Goal: Information Seeking & Learning: Find specific fact

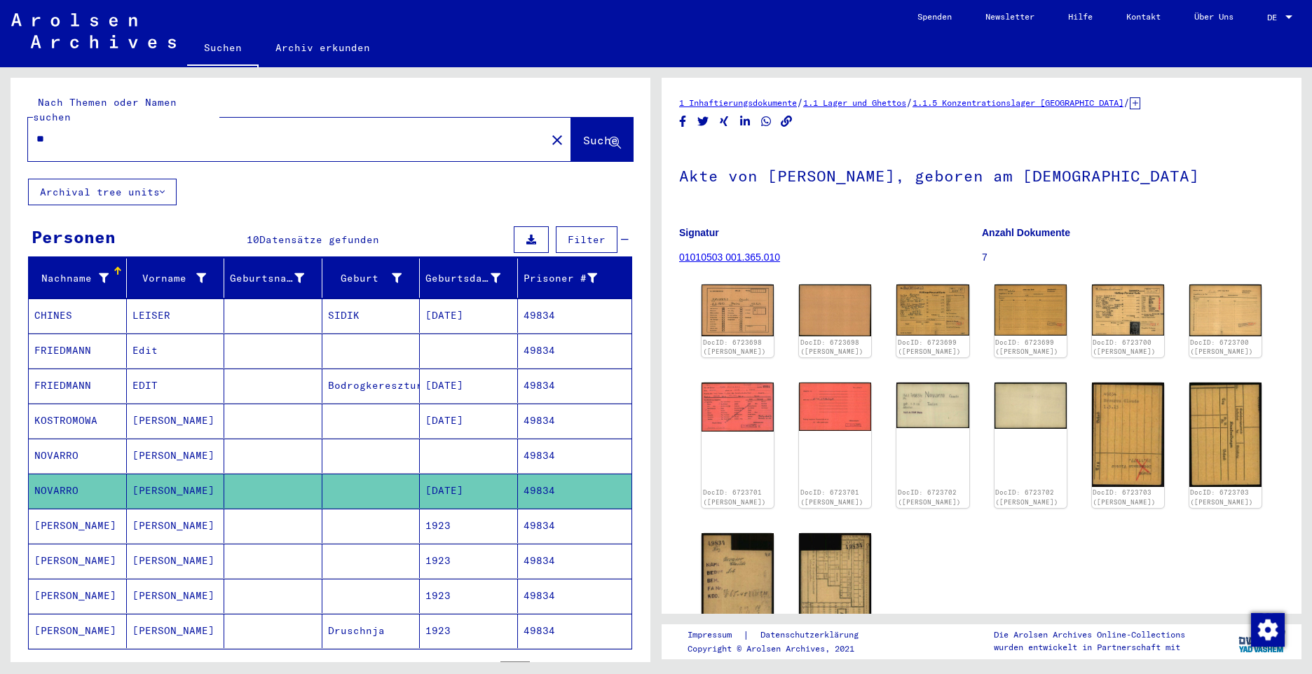
type input "*"
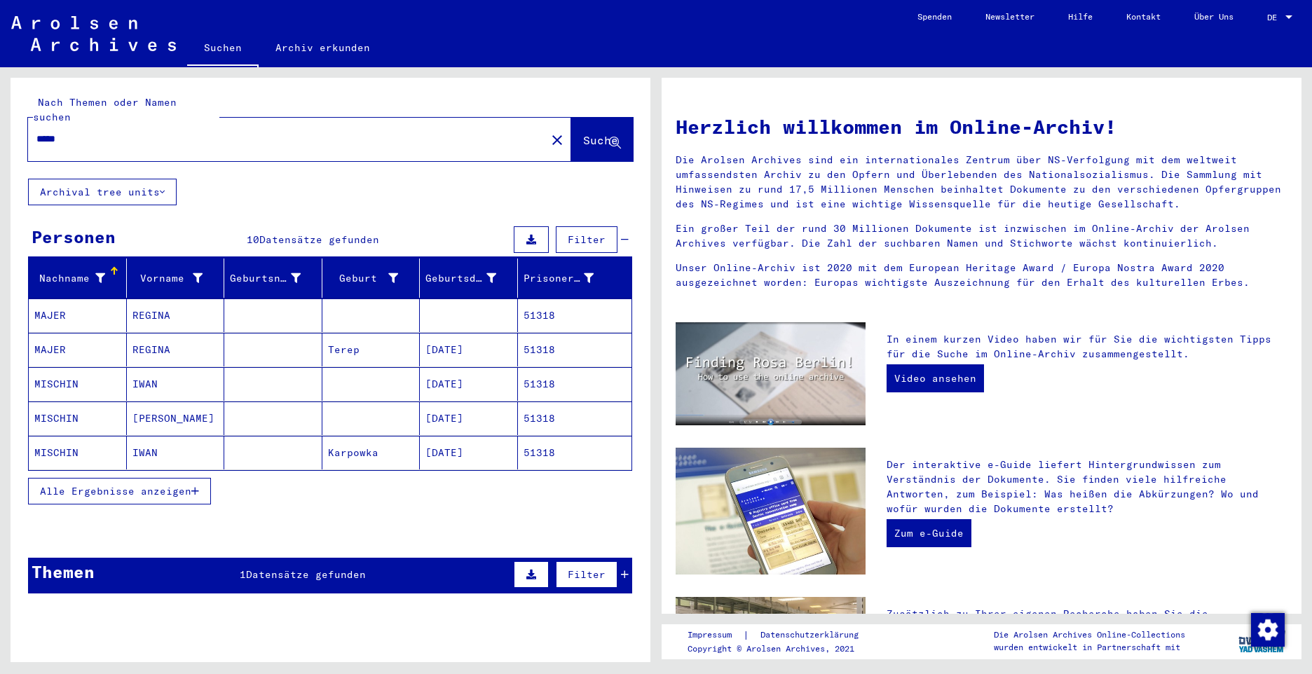
click at [118, 485] on span "Alle Ergebnisse anzeigen" at bounding box center [115, 491] width 151 height 13
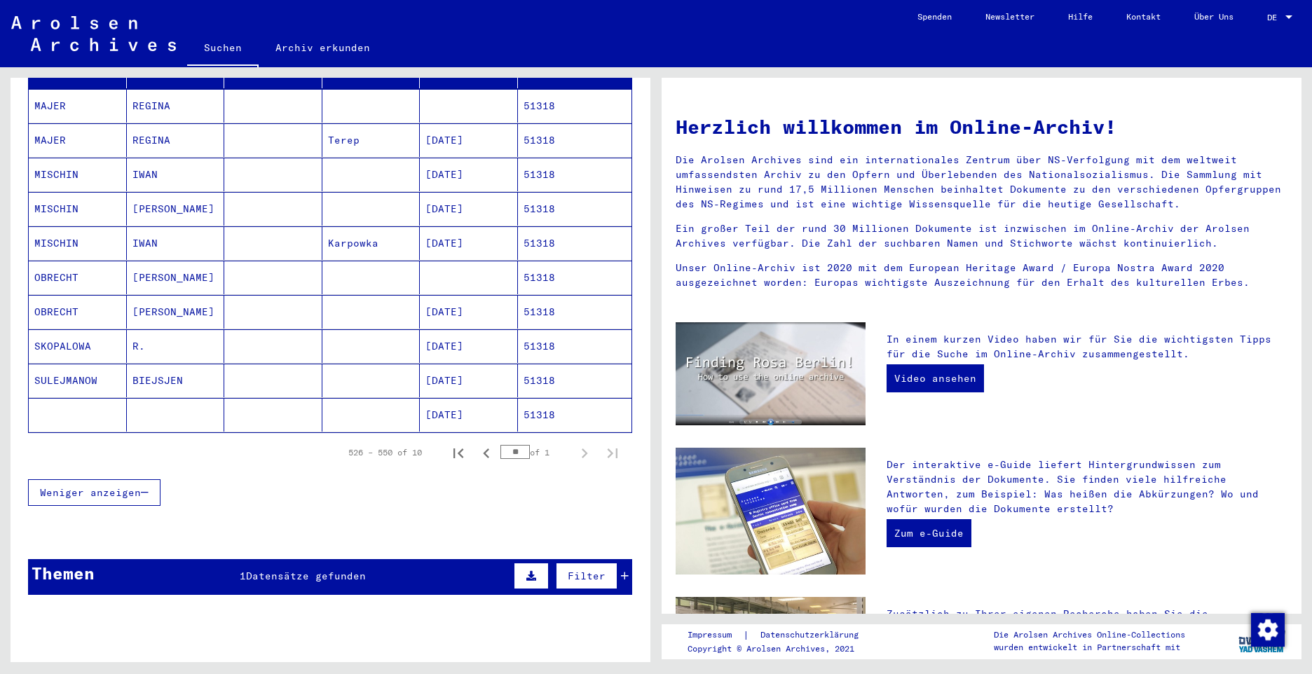
scroll to position [210, 0]
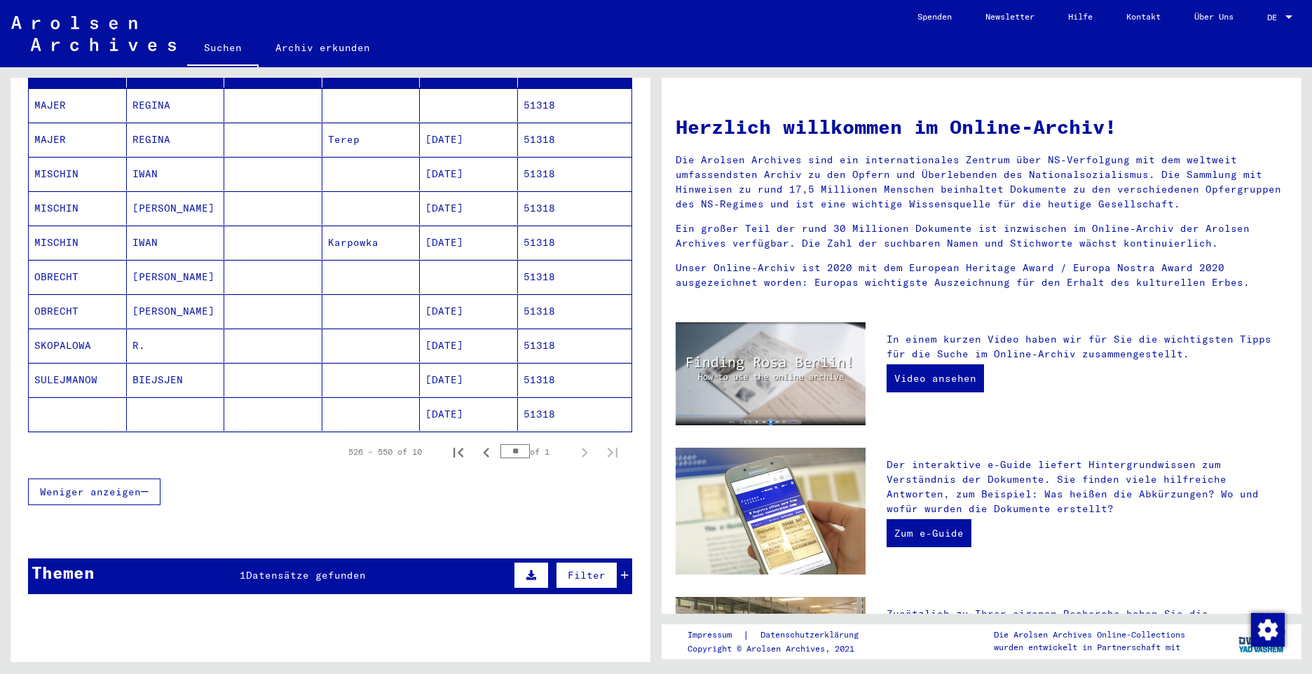
click at [70, 260] on mat-cell "OBRECHT" at bounding box center [78, 277] width 98 height 34
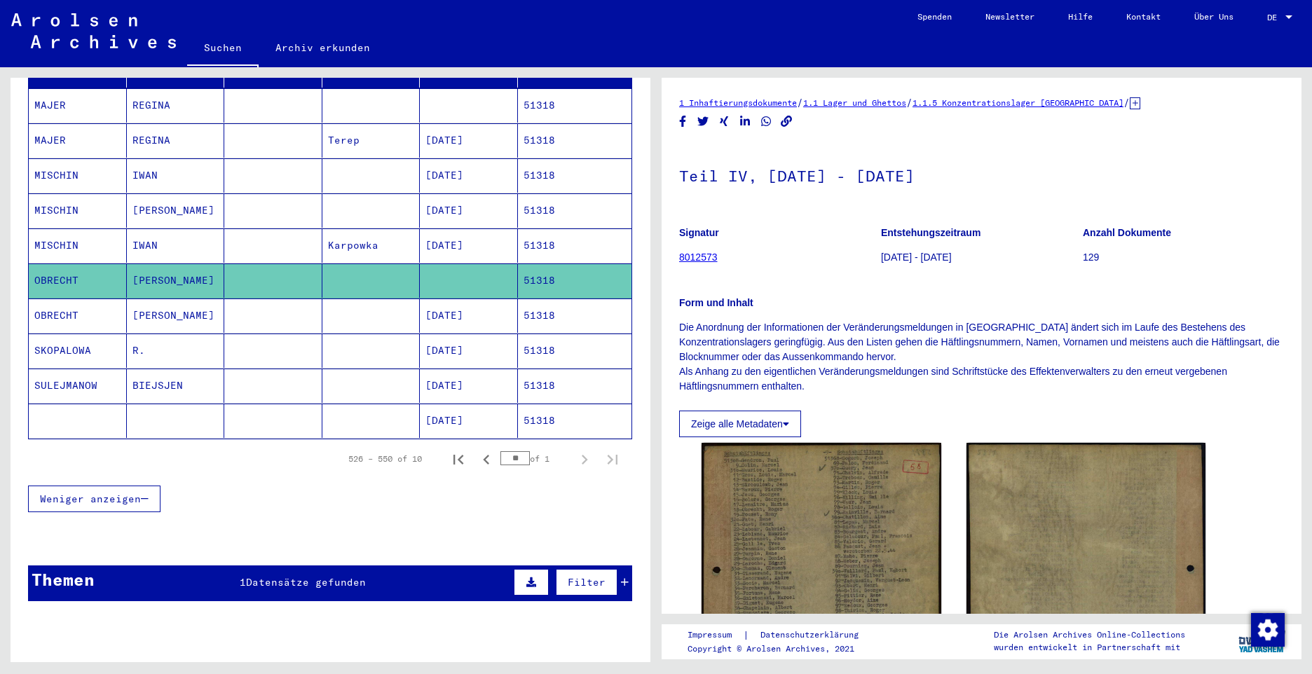
click at [62, 299] on mat-cell "OBRECHT" at bounding box center [78, 316] width 98 height 34
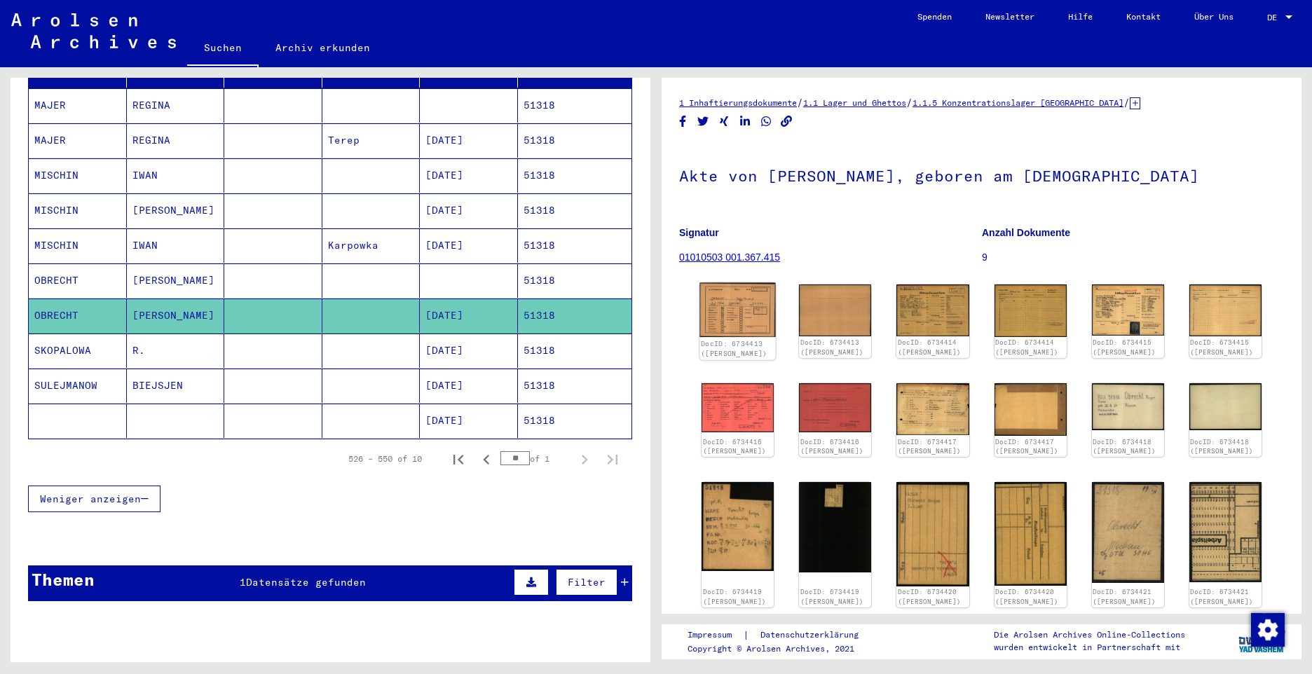
click at [751, 306] on img at bounding box center [737, 310] width 76 height 55
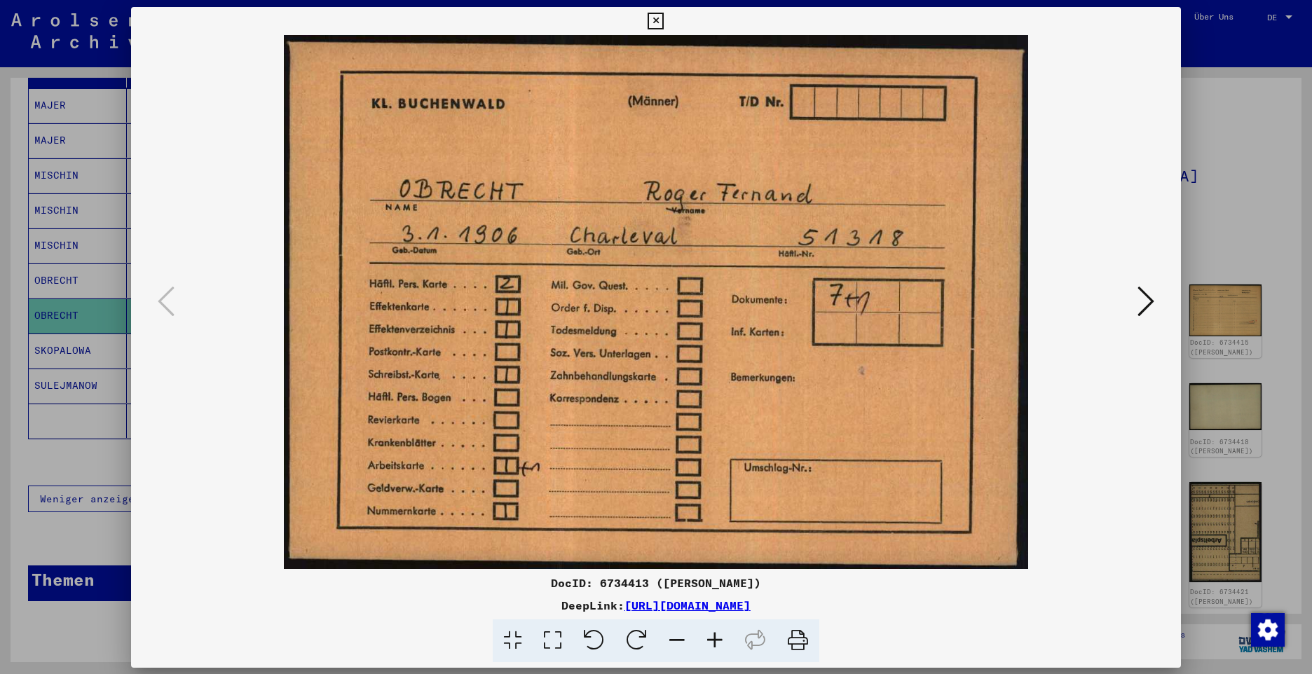
click at [751, 306] on img at bounding box center [656, 302] width 954 height 534
click at [1141, 310] on icon at bounding box center [1145, 301] width 17 height 34
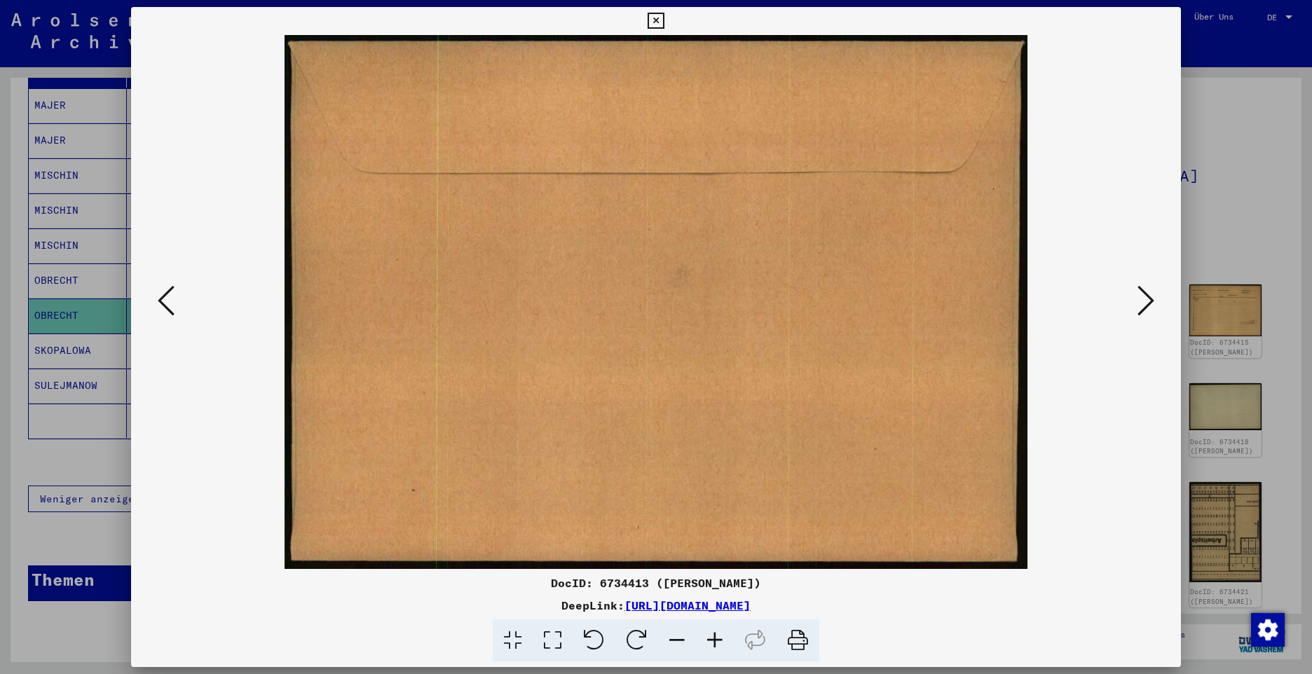
click at [1141, 310] on icon at bounding box center [1145, 301] width 17 height 34
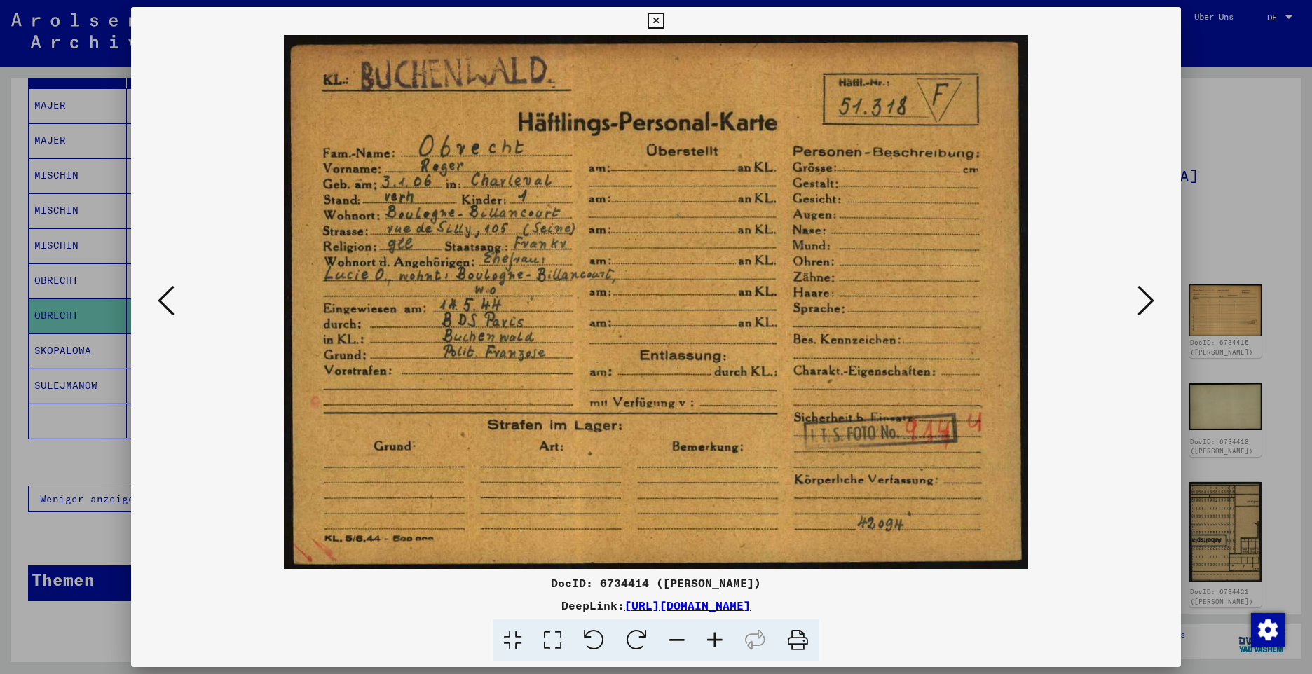
click at [1144, 303] on icon at bounding box center [1145, 301] width 17 height 34
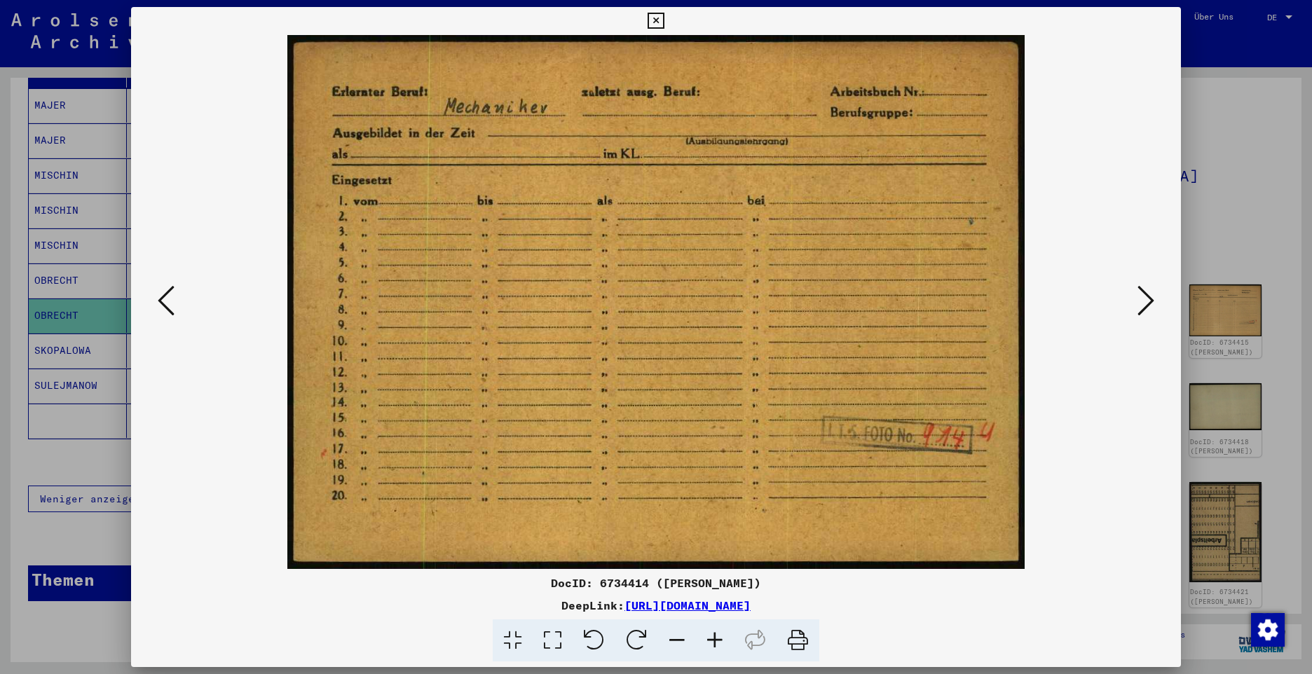
click at [1144, 303] on icon at bounding box center [1145, 301] width 17 height 34
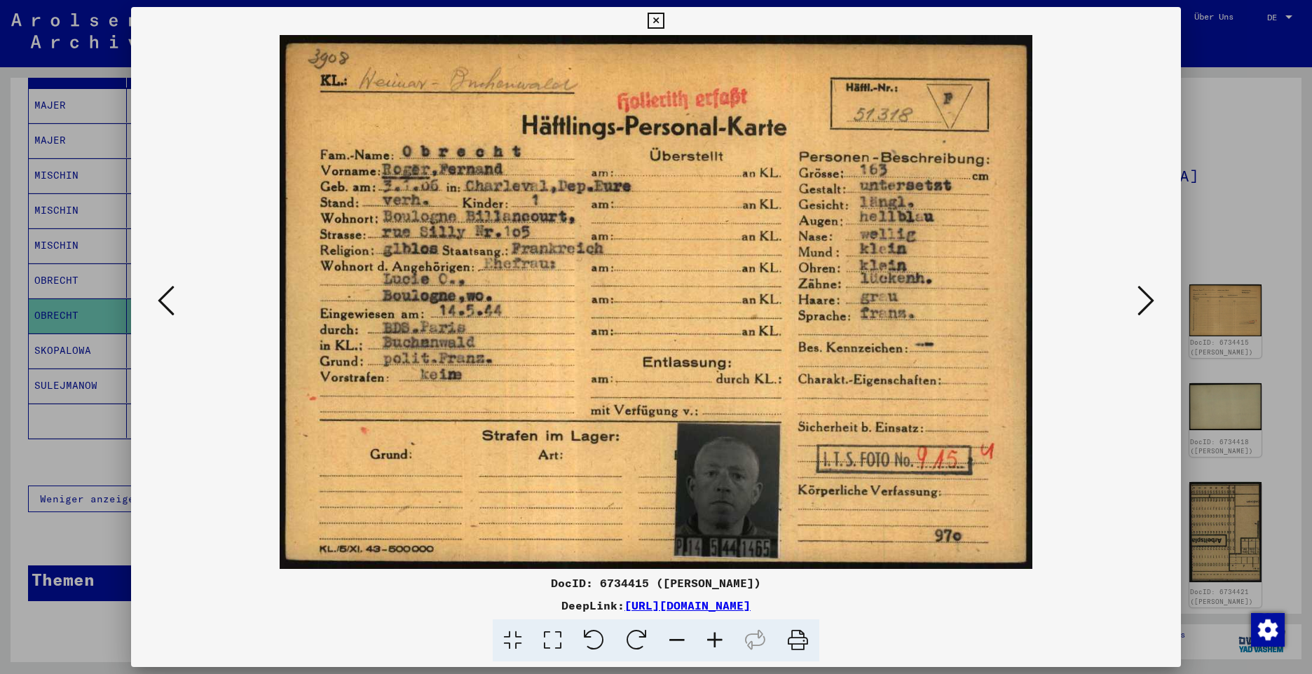
click at [1144, 303] on icon at bounding box center [1145, 301] width 17 height 34
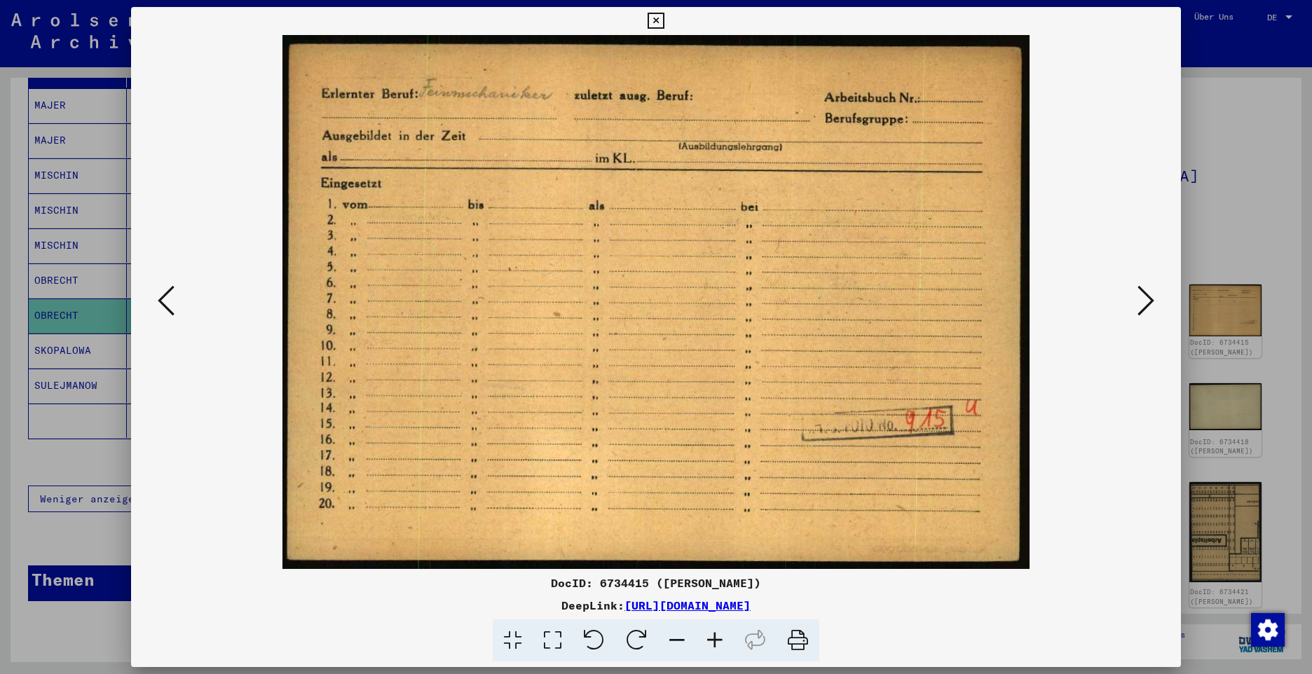
click at [1142, 307] on icon at bounding box center [1145, 301] width 17 height 34
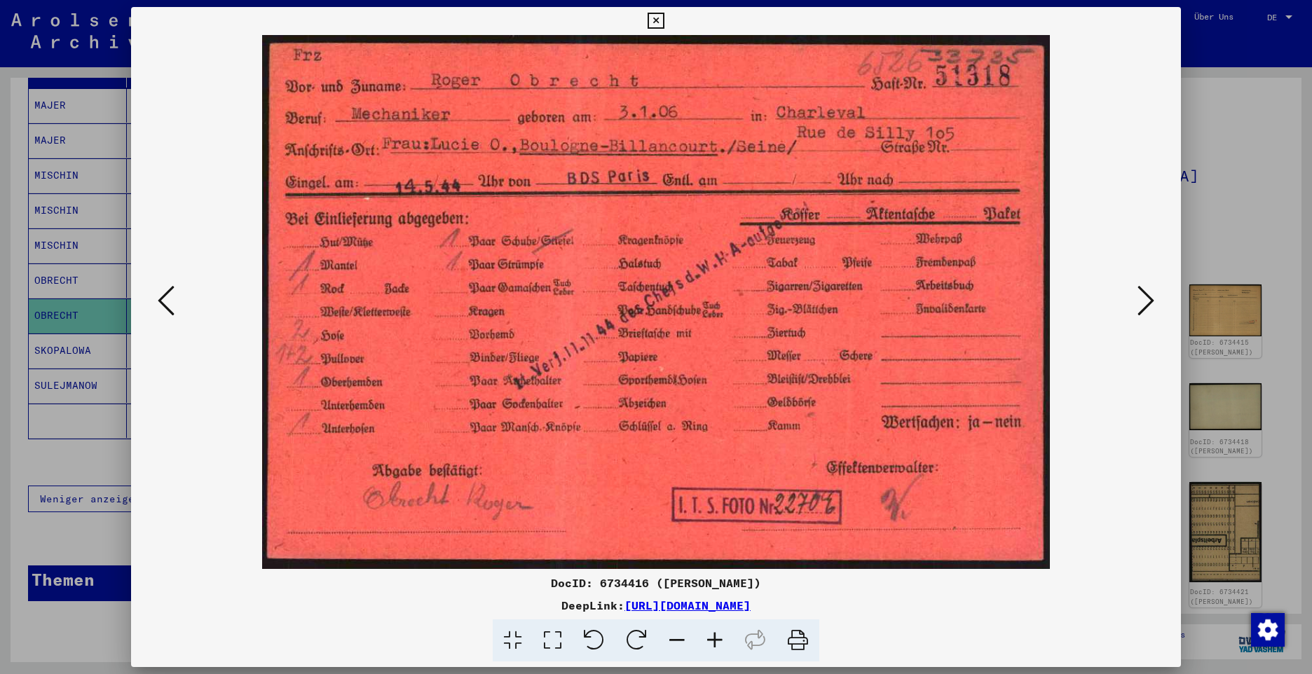
click at [1142, 306] on icon at bounding box center [1145, 301] width 17 height 34
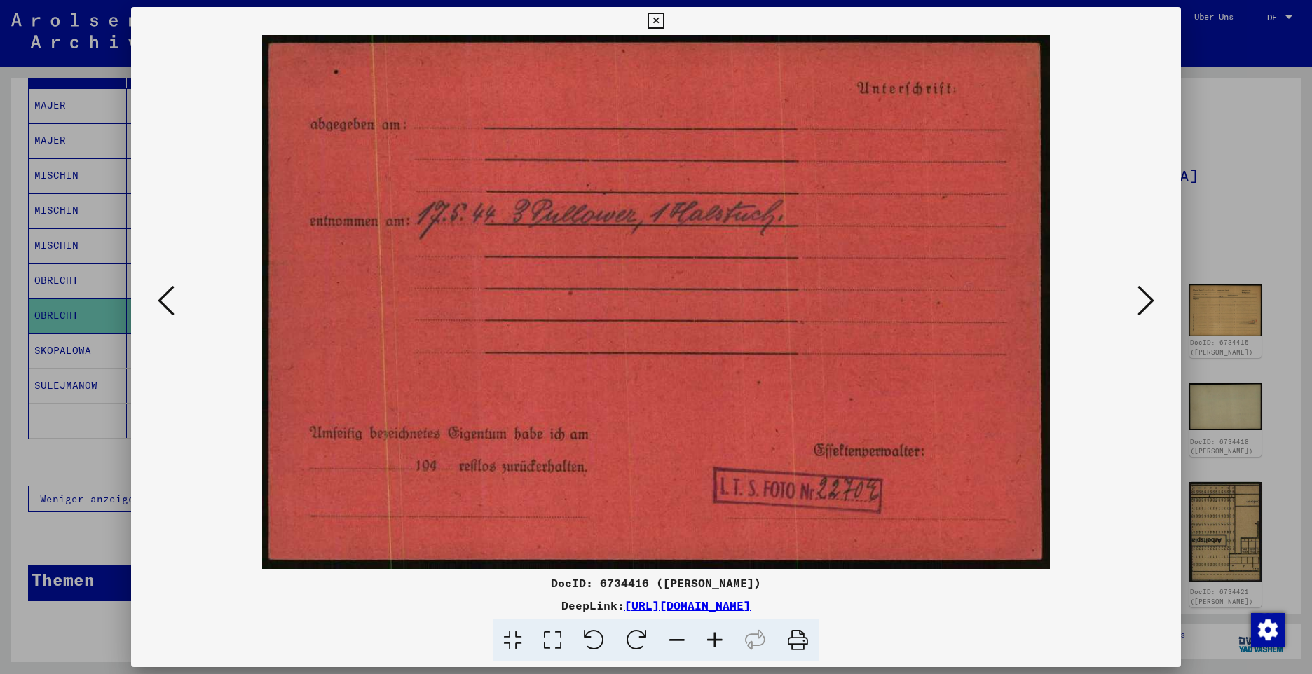
click at [1142, 306] on icon at bounding box center [1145, 301] width 17 height 34
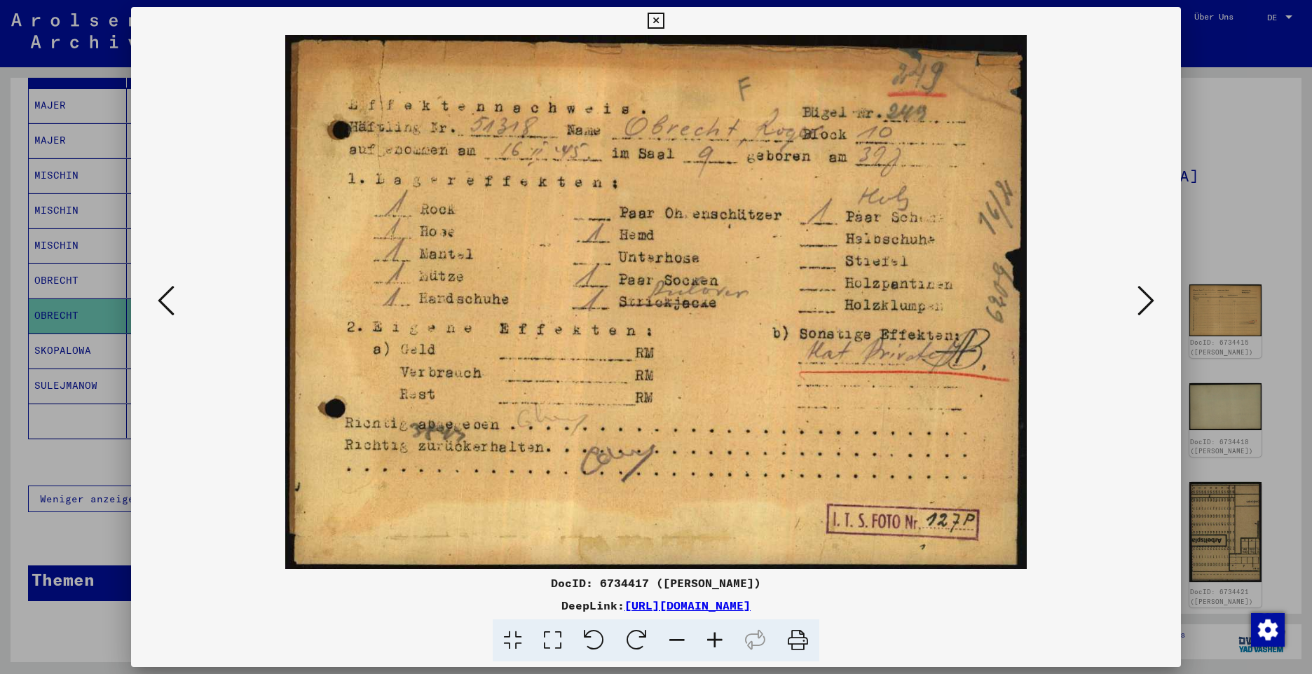
click at [1142, 306] on icon at bounding box center [1145, 301] width 17 height 34
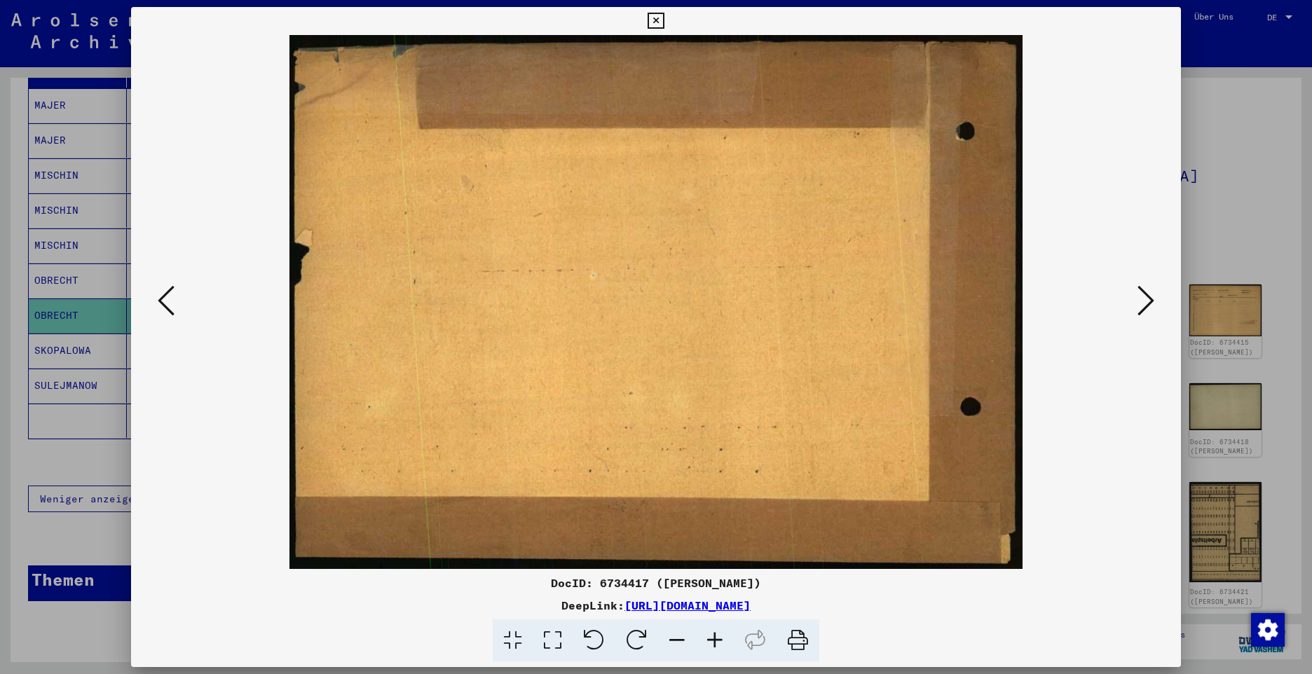
click at [1142, 306] on icon at bounding box center [1145, 301] width 17 height 34
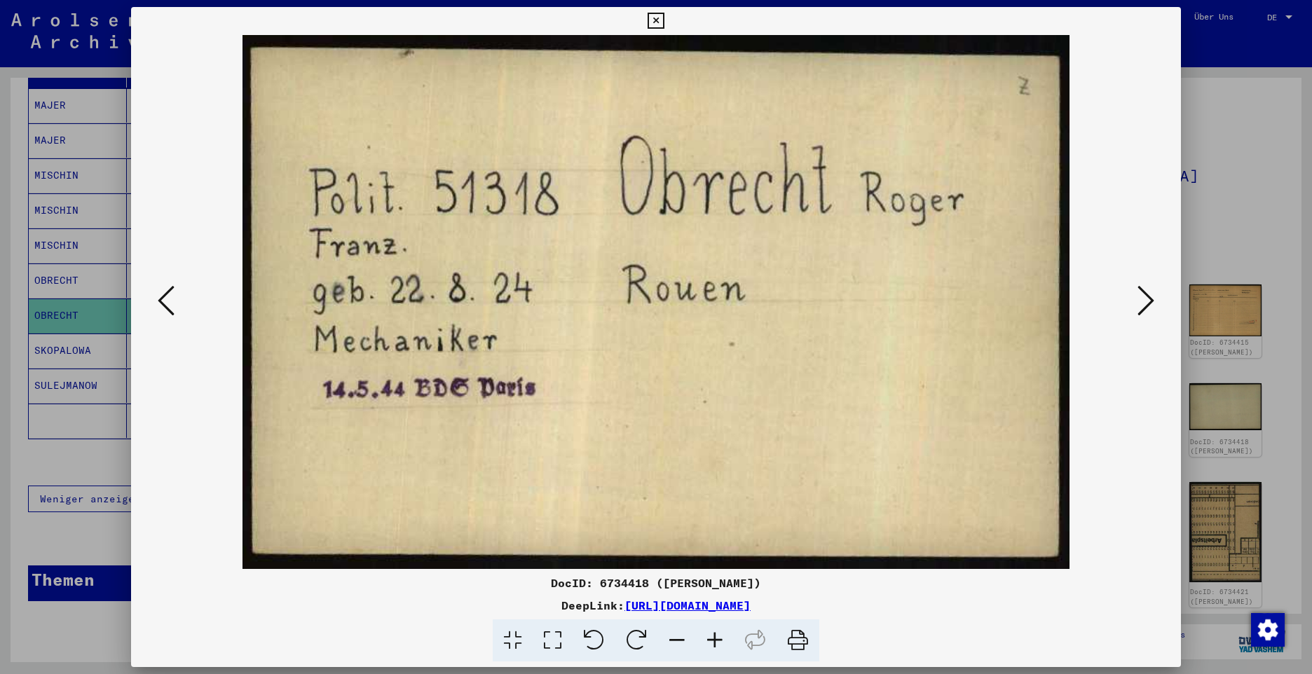
click at [1142, 306] on icon at bounding box center [1145, 301] width 17 height 34
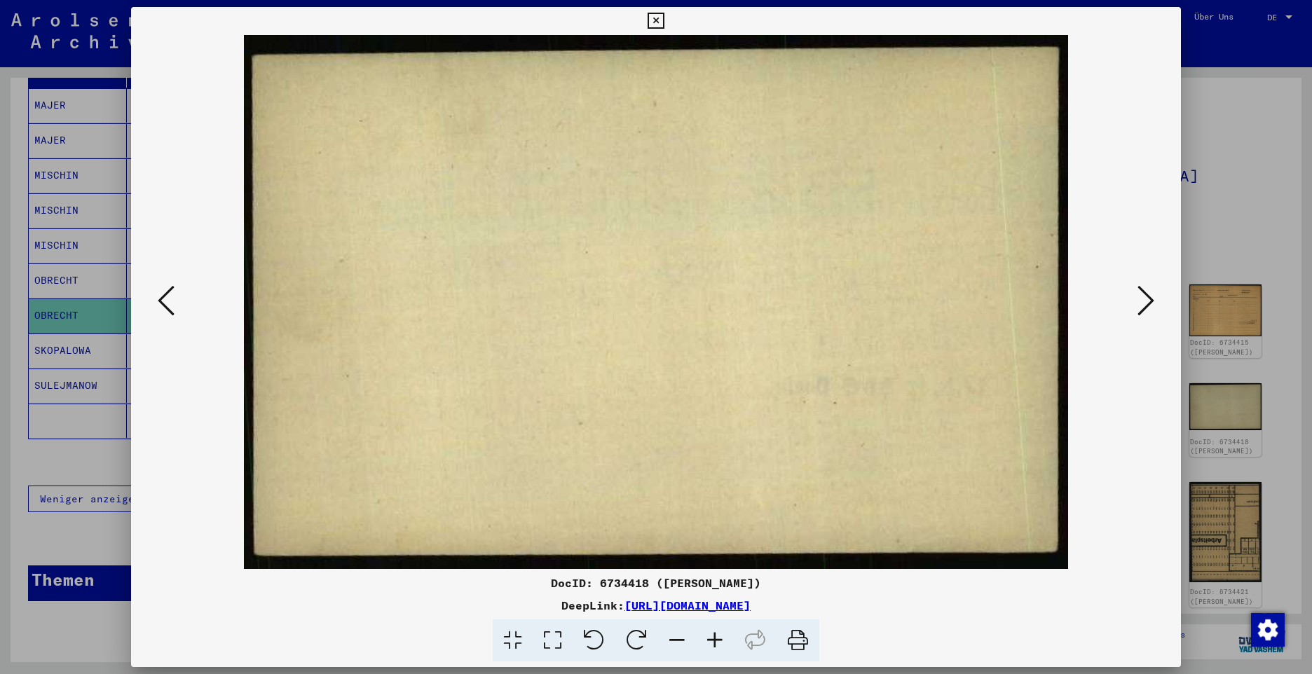
click at [1142, 306] on icon at bounding box center [1145, 301] width 17 height 34
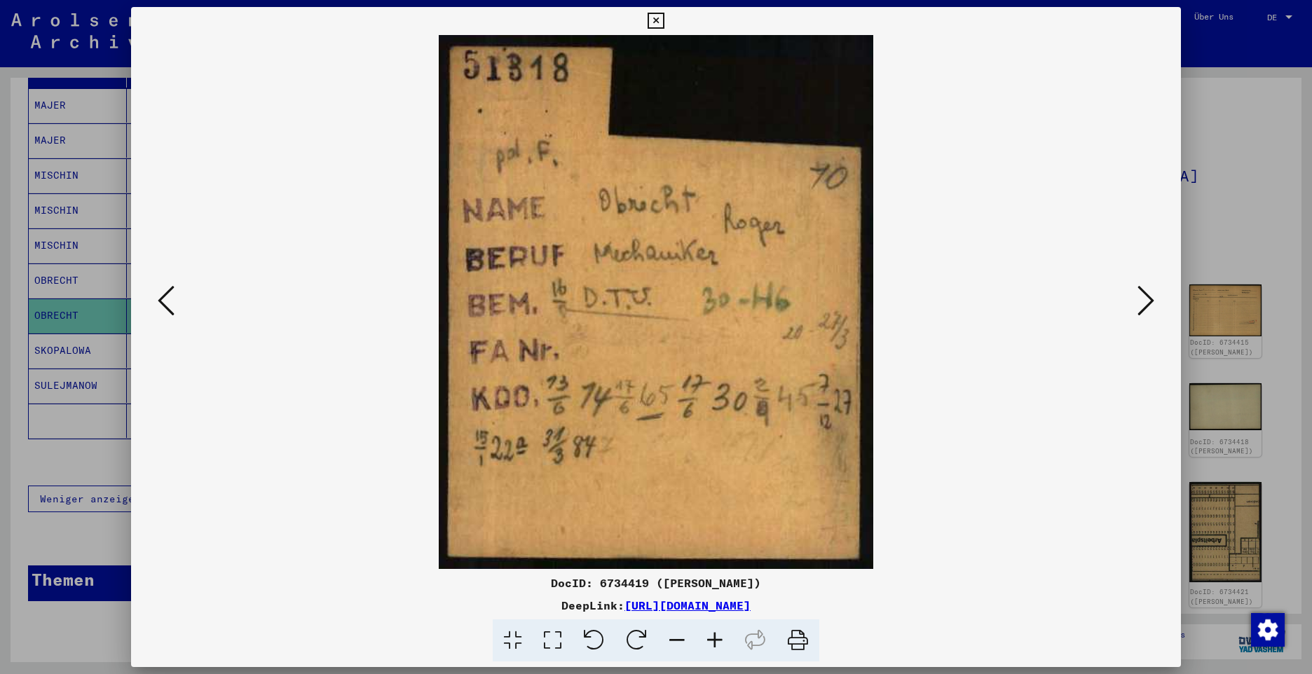
click at [1142, 306] on icon at bounding box center [1145, 301] width 17 height 34
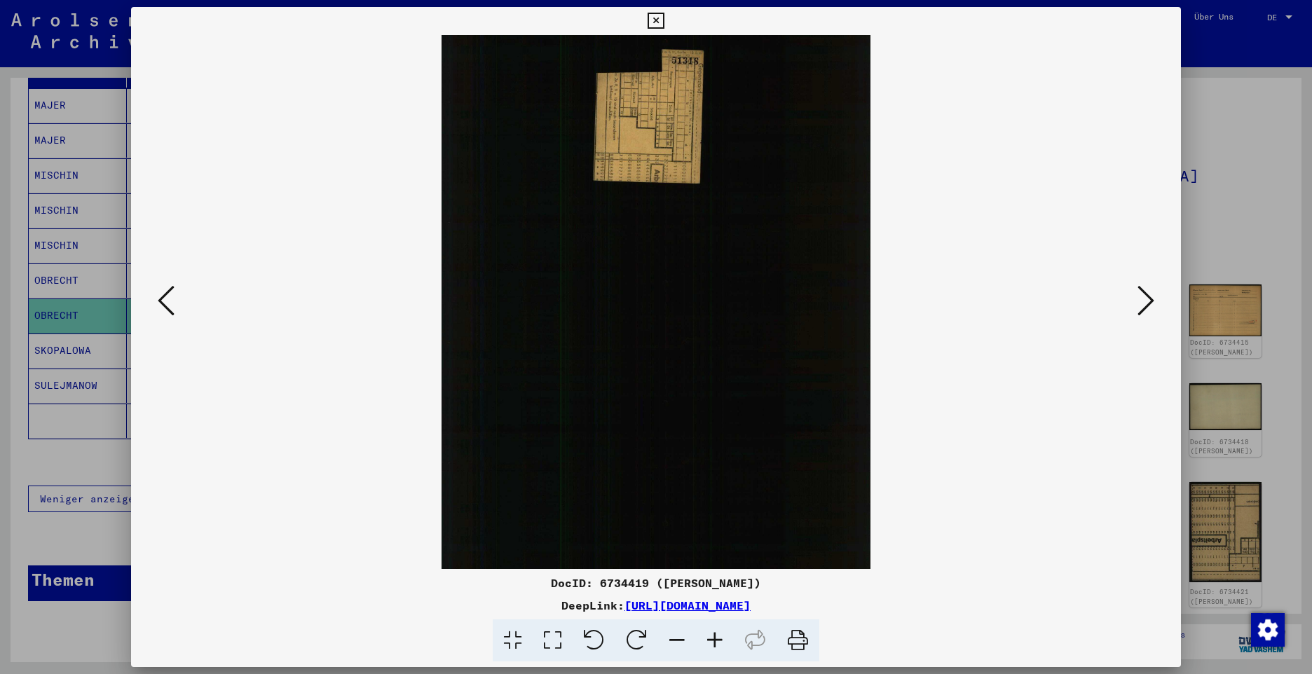
click at [1142, 306] on icon at bounding box center [1145, 301] width 17 height 34
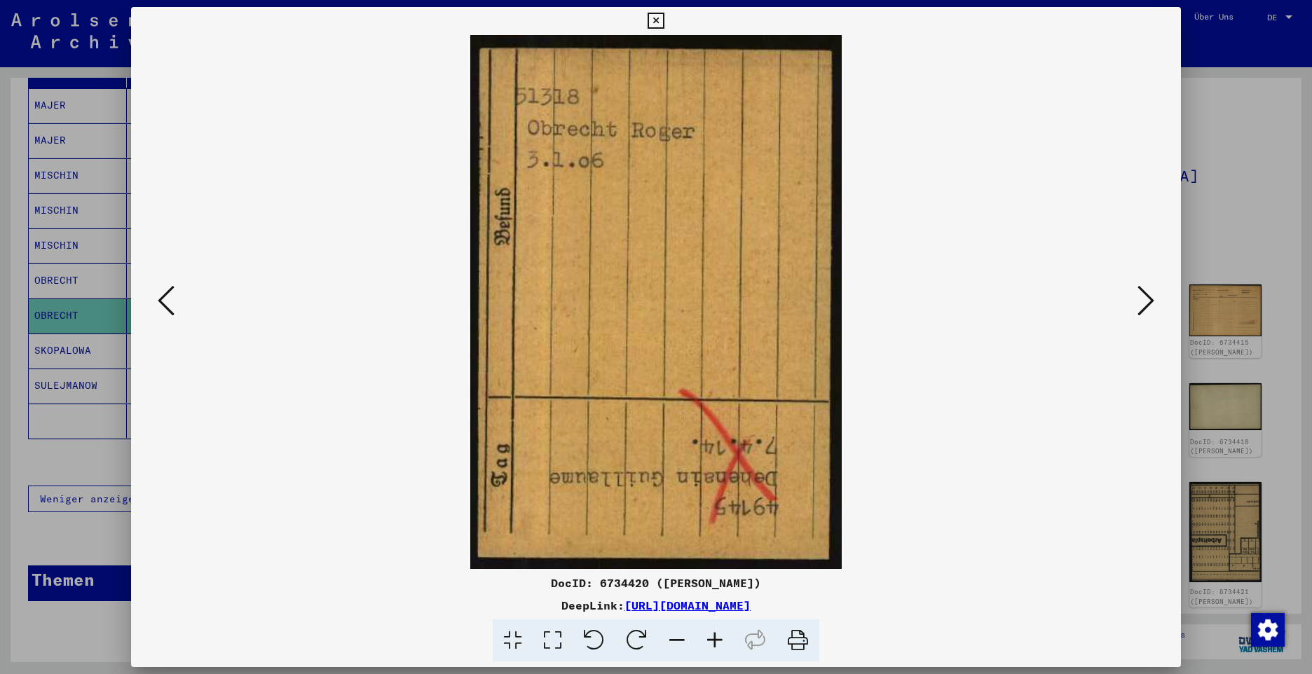
click at [1142, 306] on icon at bounding box center [1145, 301] width 17 height 34
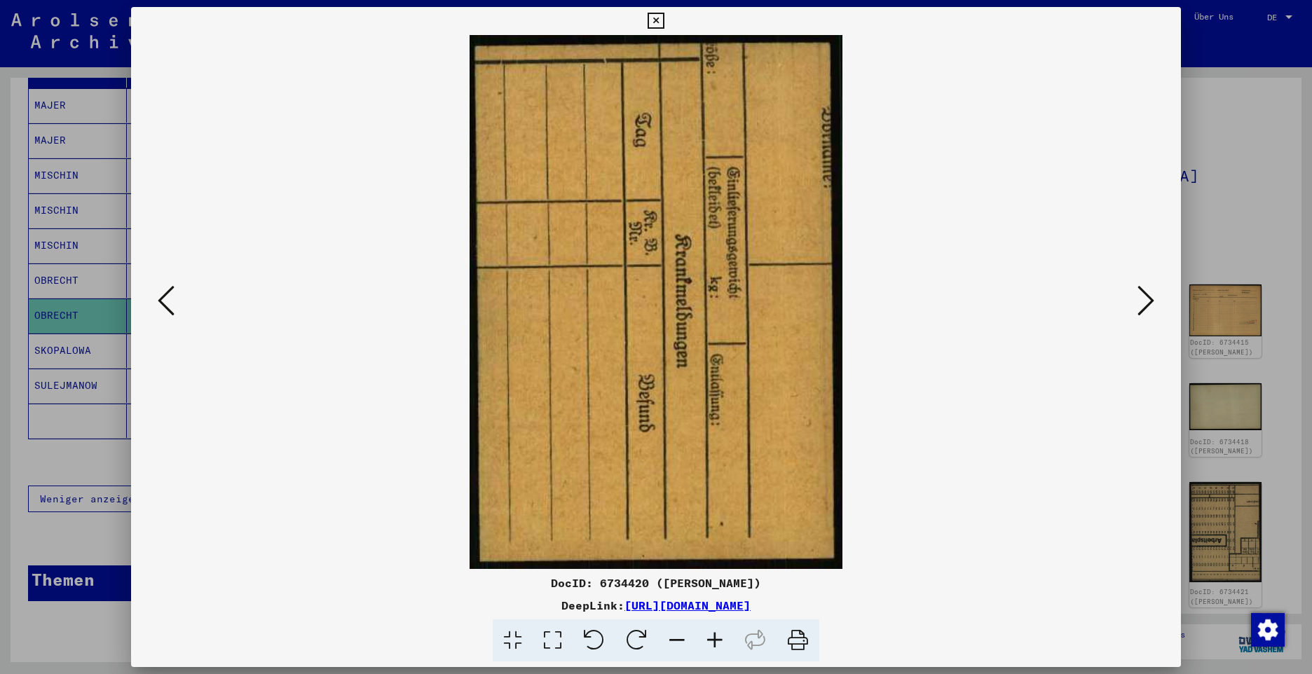
click at [1142, 306] on icon at bounding box center [1145, 301] width 17 height 34
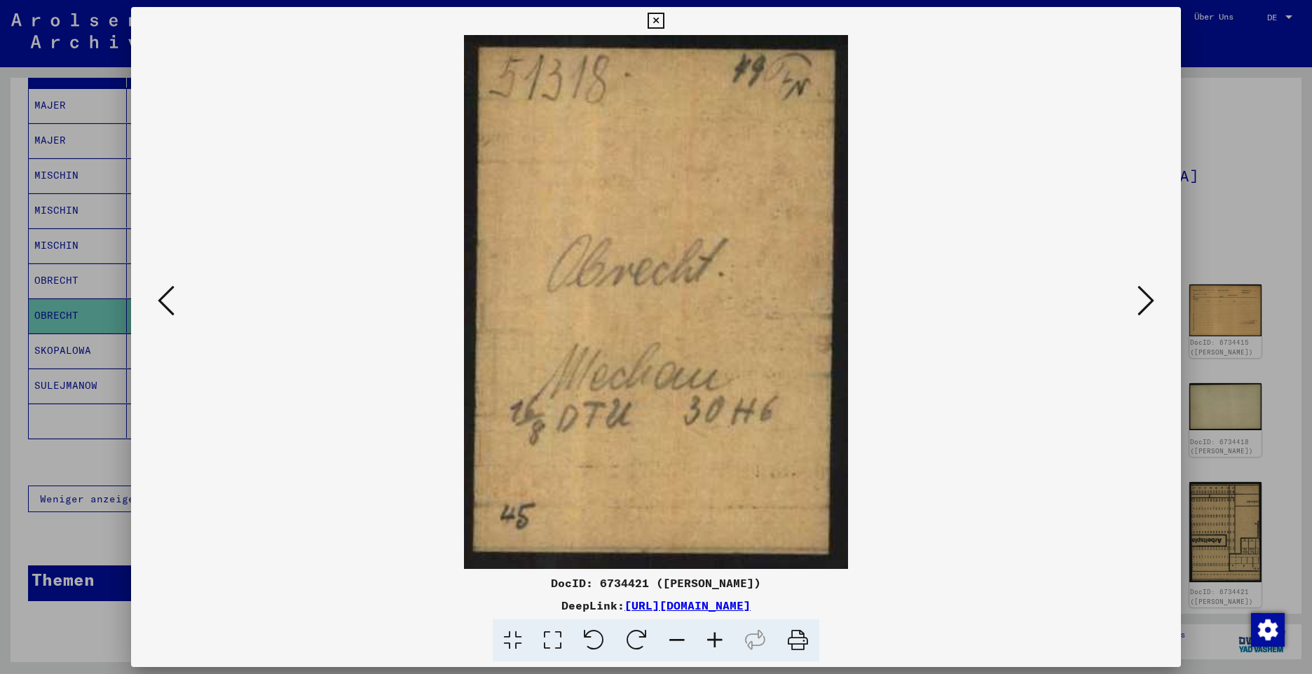
click at [1142, 306] on icon at bounding box center [1145, 301] width 17 height 34
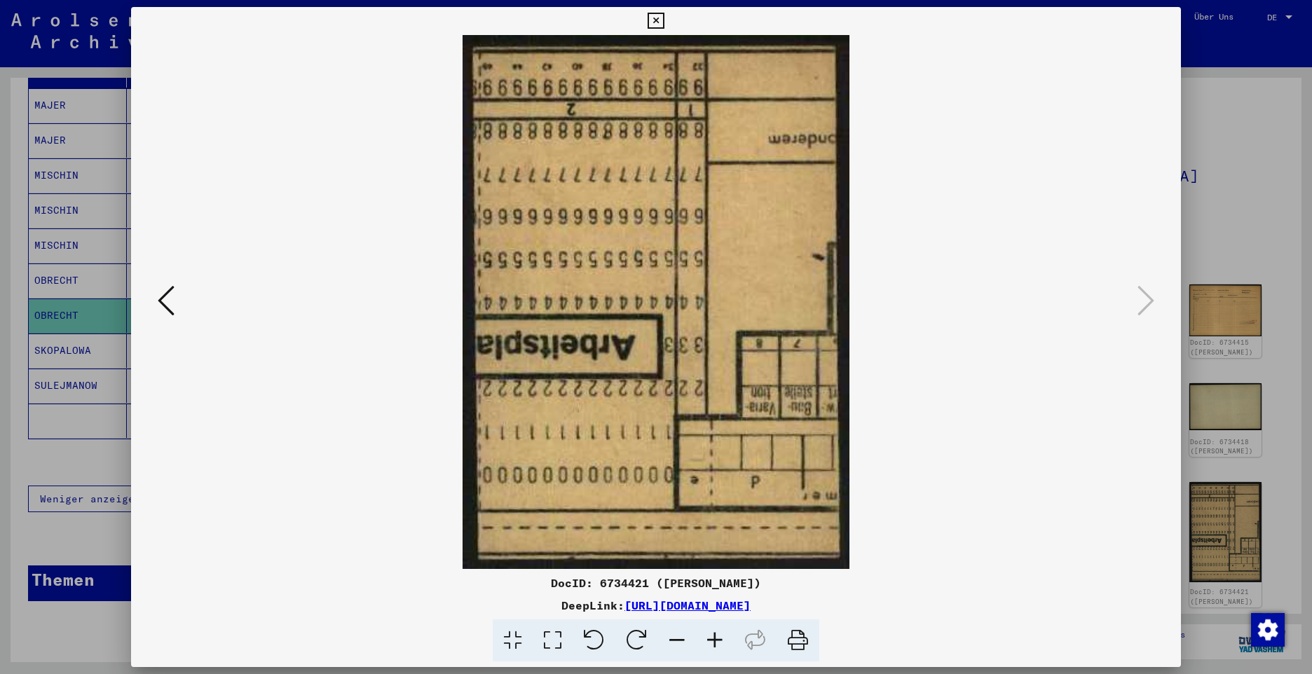
click at [652, 29] on button at bounding box center [655, 21] width 25 height 28
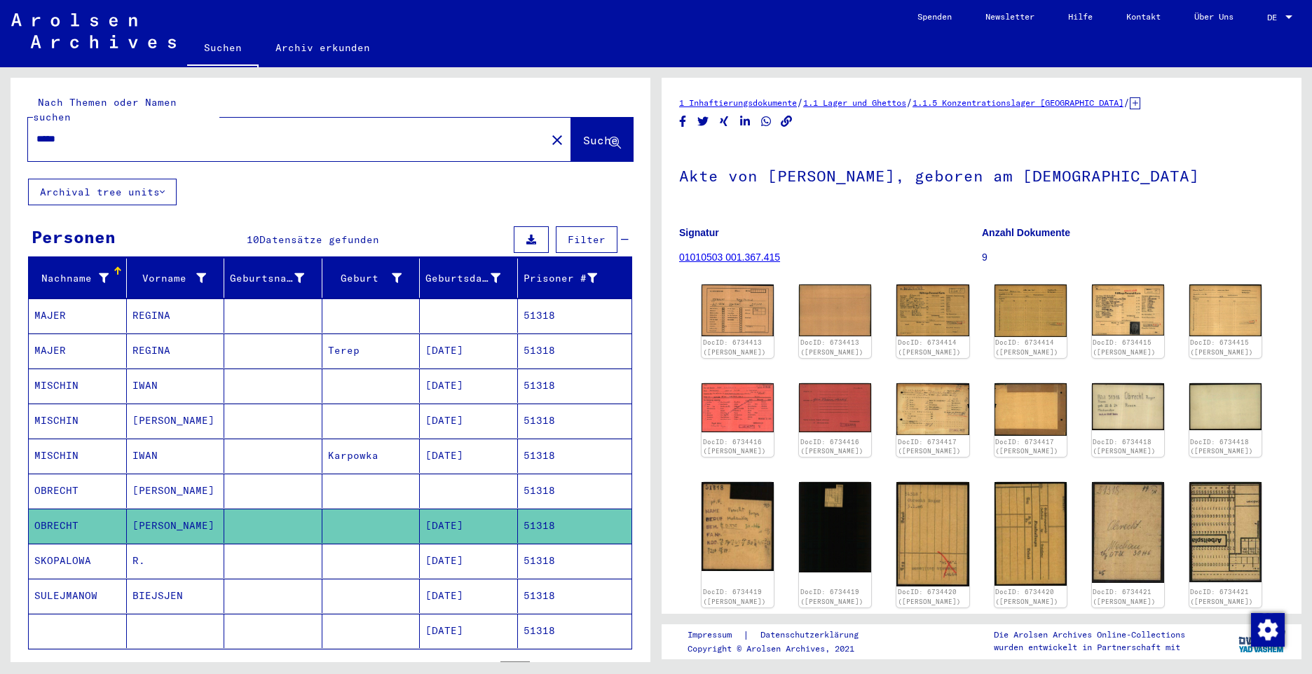
drag, startPoint x: 100, startPoint y: 121, endPoint x: -3, endPoint y: 110, distance: 103.5
click at [0, 110] on html "Suchen Archiv erkunden Spenden Newsletter Hilfe Kontakt Über Uns Suchen Archiv …" at bounding box center [656, 337] width 1312 height 674
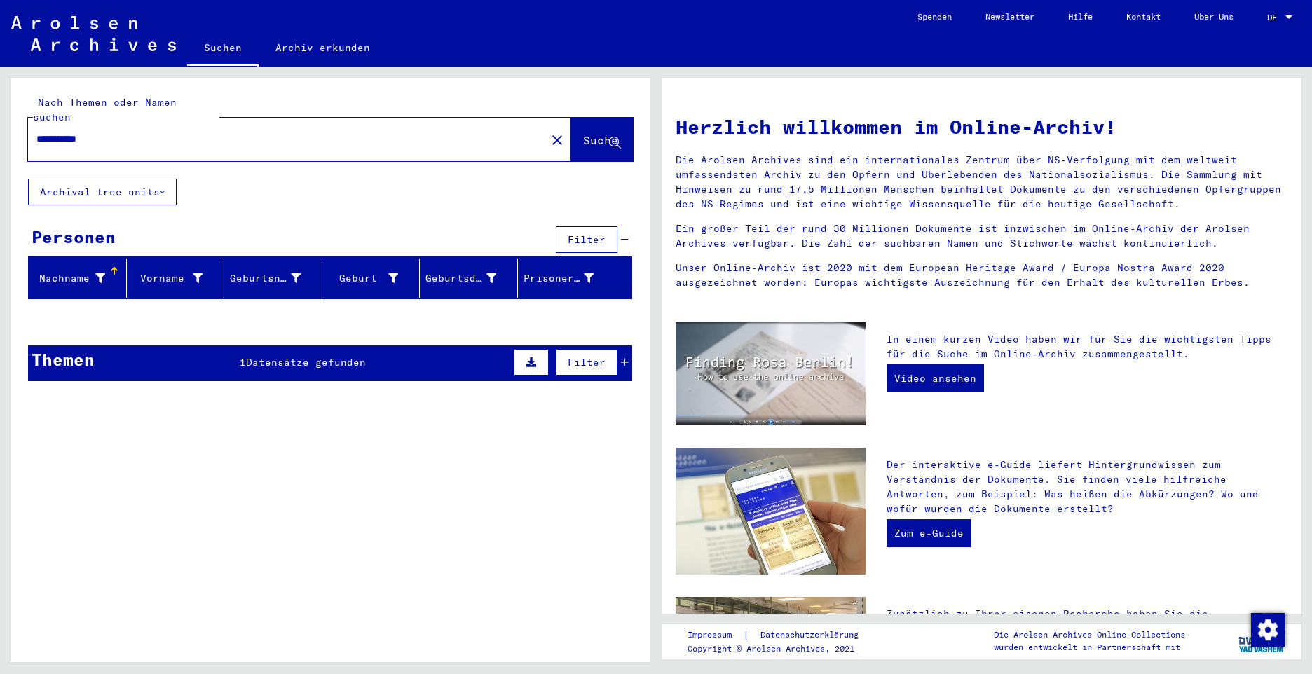
drag, startPoint x: 112, startPoint y: 124, endPoint x: 2, endPoint y: 104, distance: 111.9
click at [2, 104] on div "**********" at bounding box center [328, 364] width 656 height 595
paste input "text"
type input "*****"
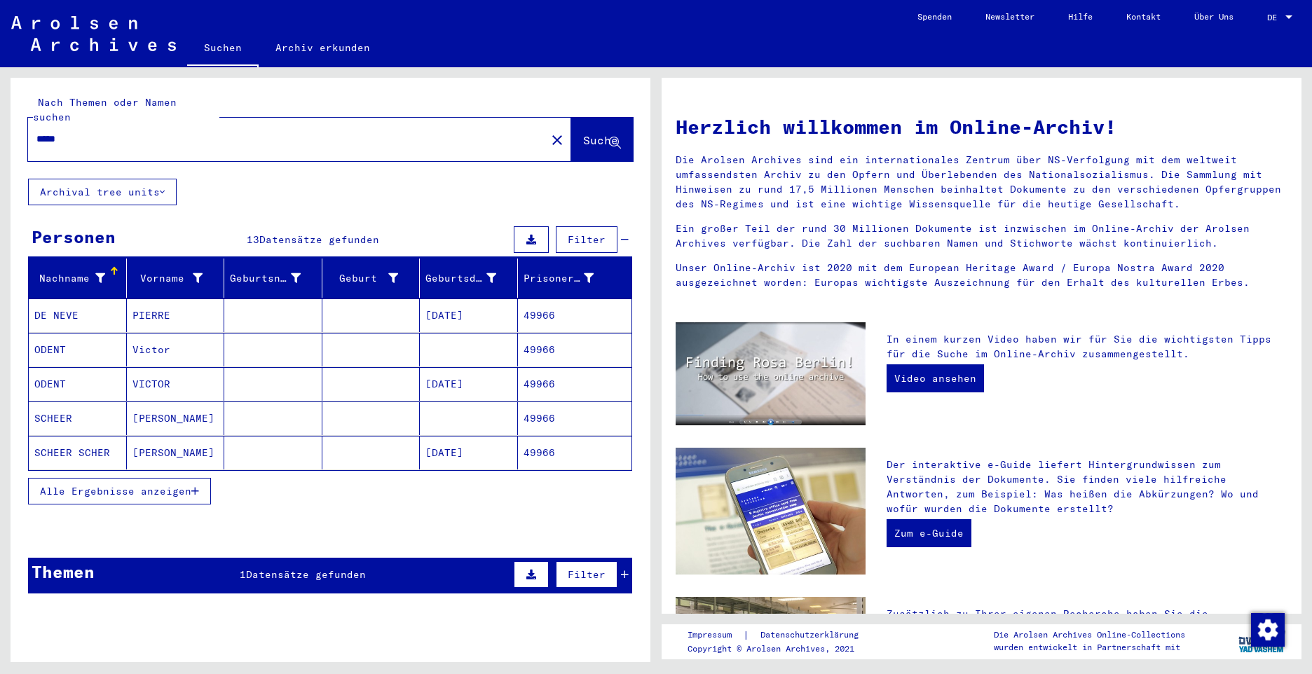
click at [42, 333] on mat-cell "ODENT" at bounding box center [78, 350] width 98 height 34
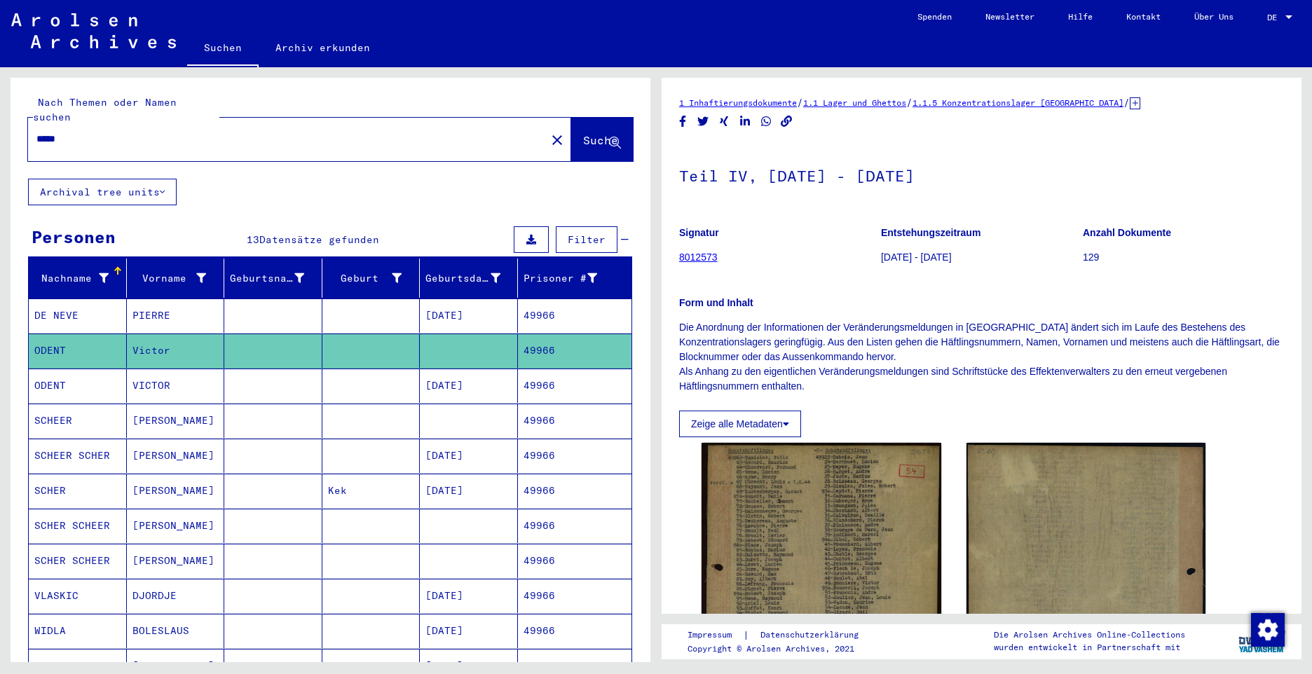
click at [40, 369] on mat-cell "ODENT" at bounding box center [78, 386] width 98 height 34
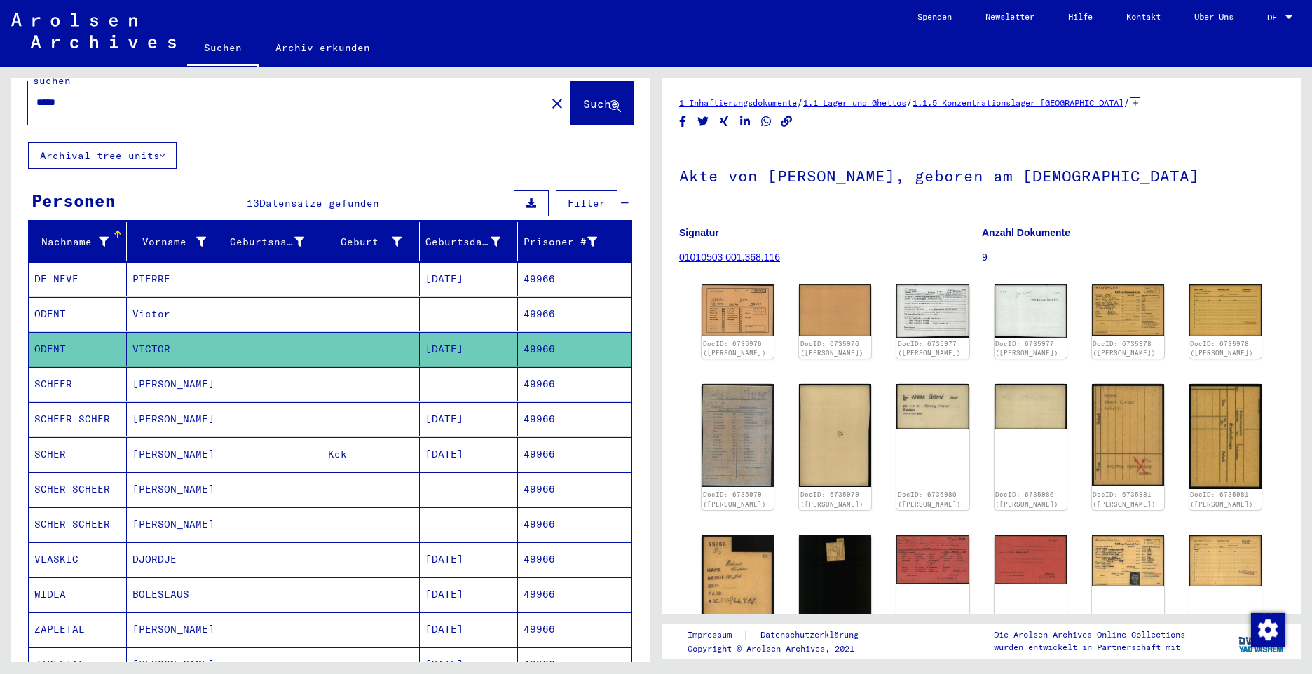
scroll to position [70, 0]
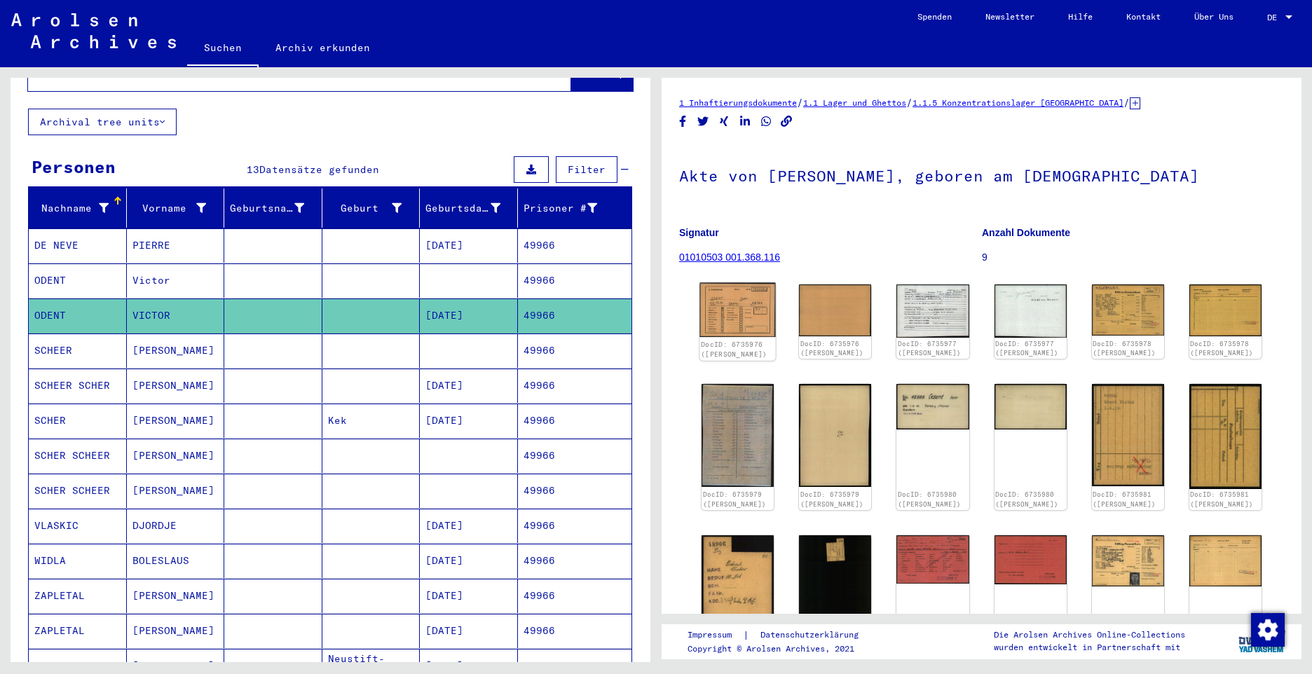
click at [767, 301] on img at bounding box center [737, 310] width 76 height 55
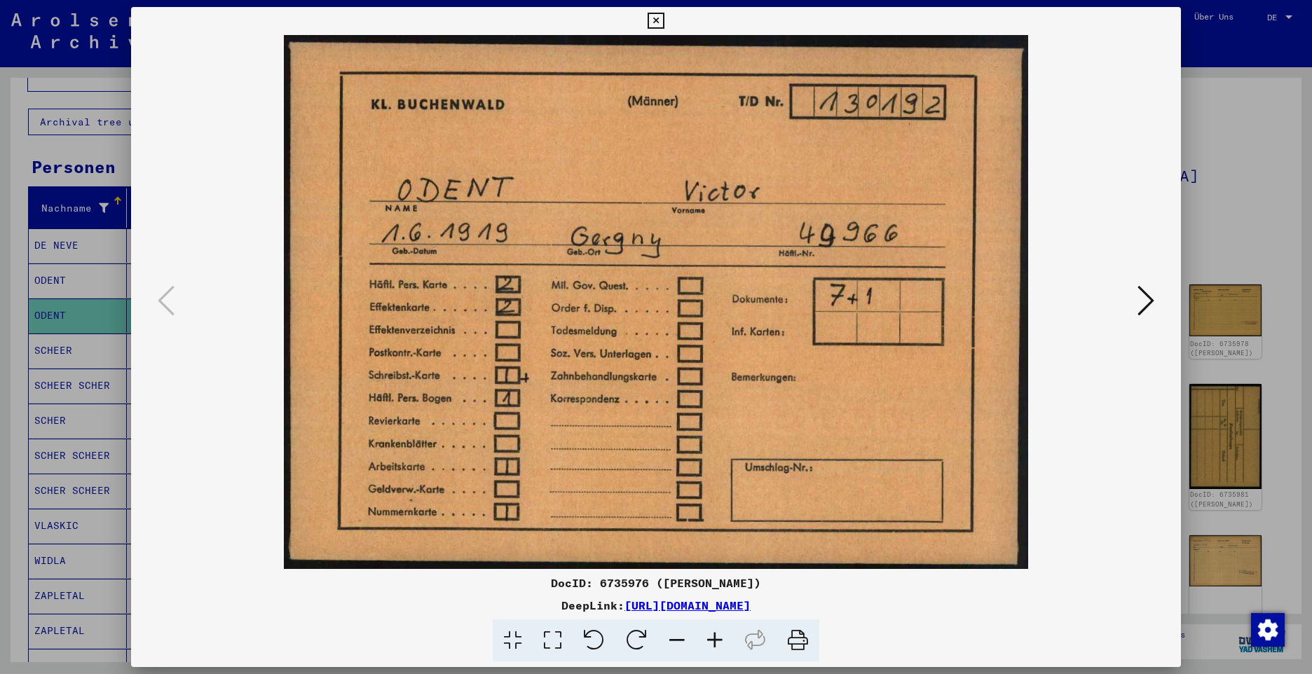
click at [1148, 303] on icon at bounding box center [1145, 301] width 17 height 34
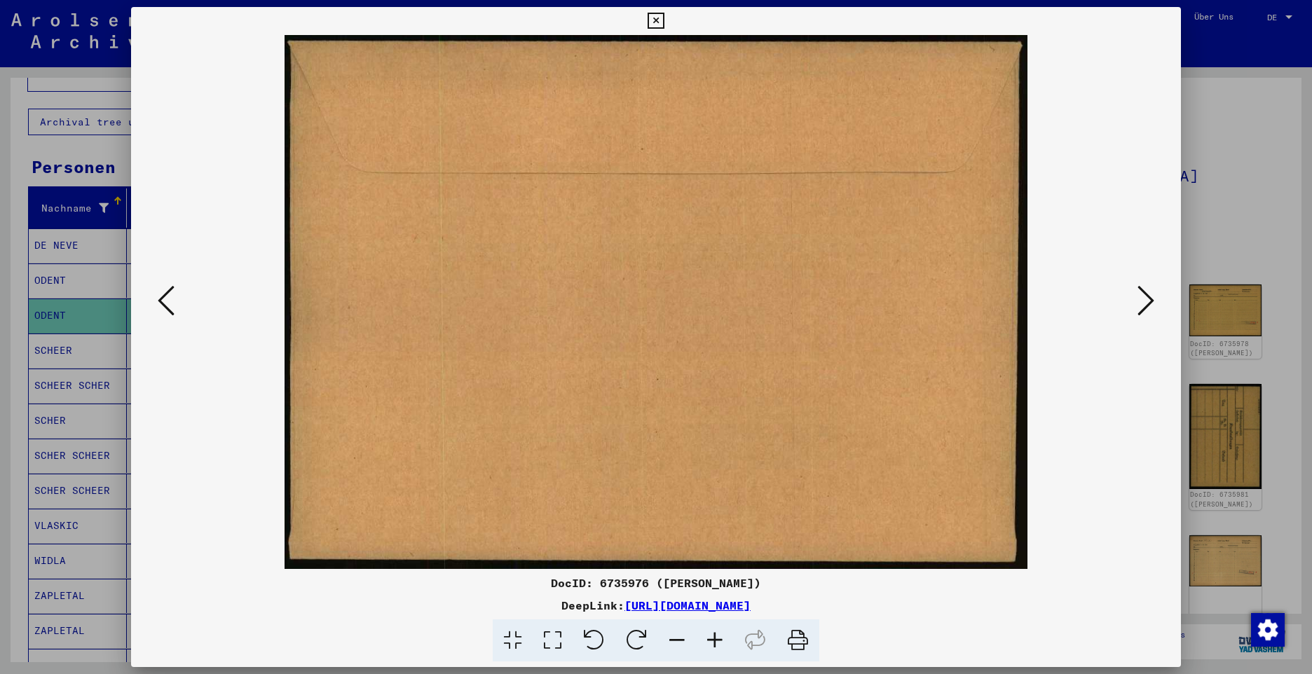
click at [1148, 303] on icon at bounding box center [1145, 301] width 17 height 34
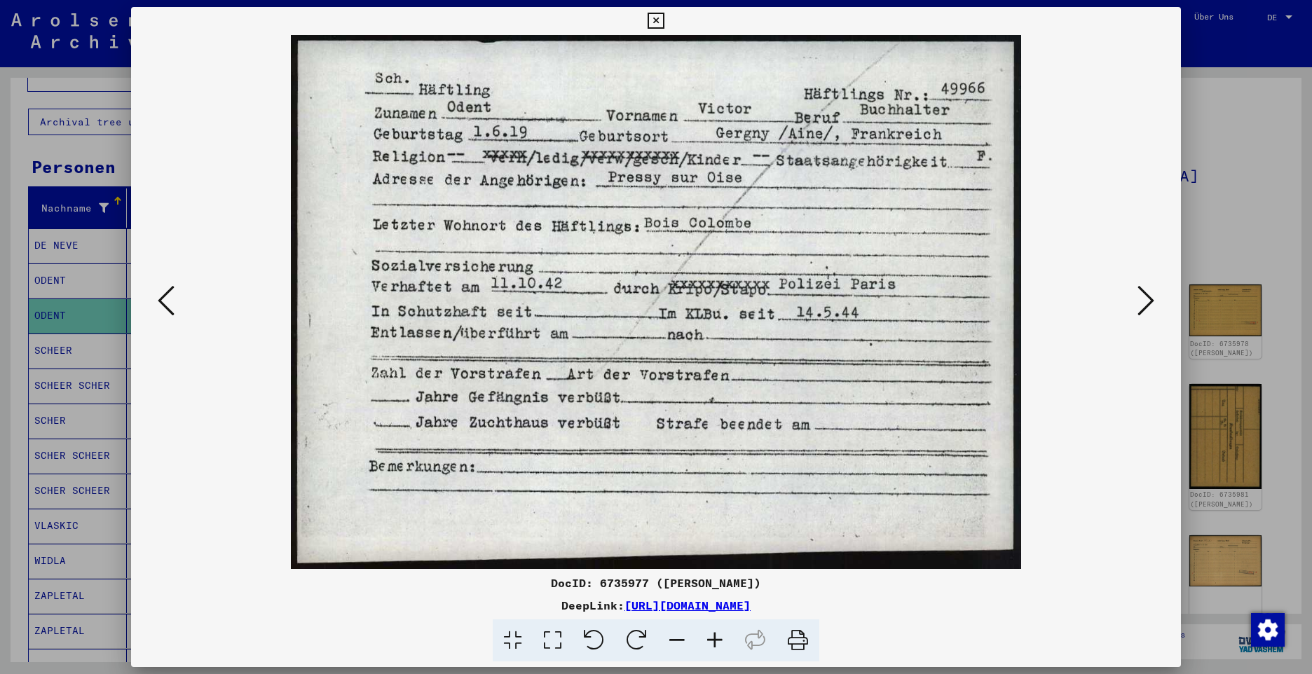
click at [1138, 308] on icon at bounding box center [1145, 301] width 17 height 34
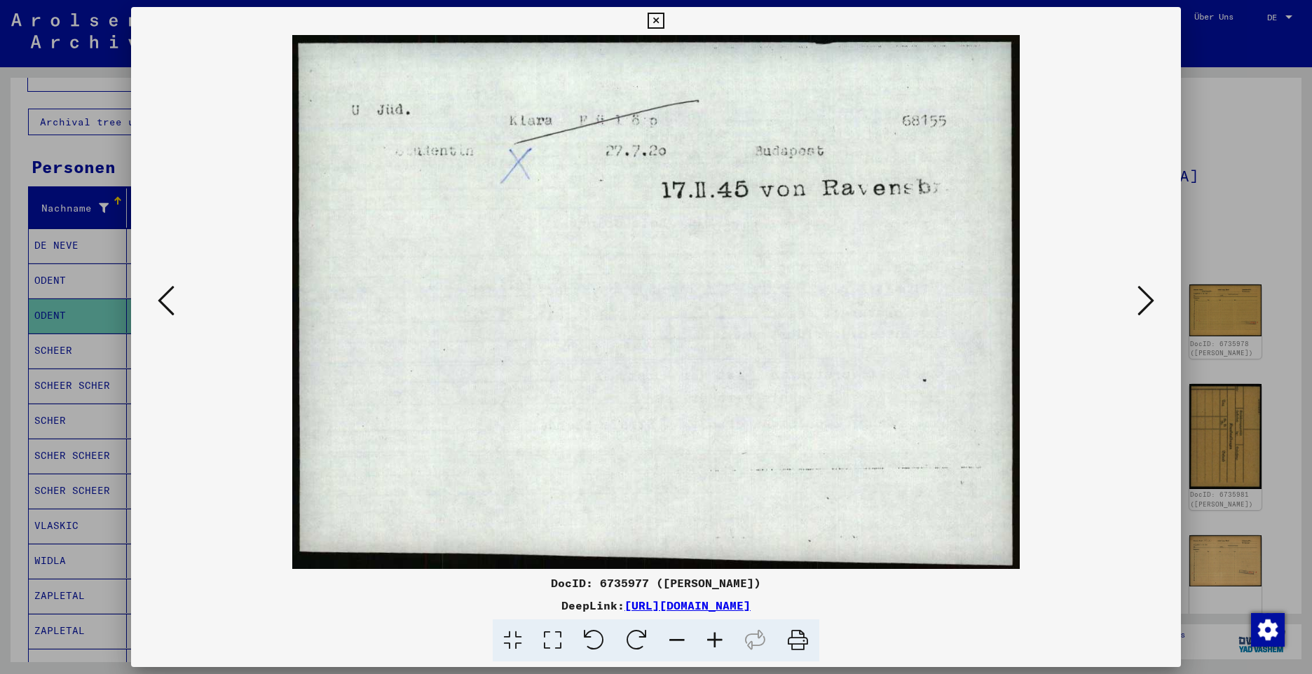
click at [1138, 308] on icon at bounding box center [1145, 301] width 17 height 34
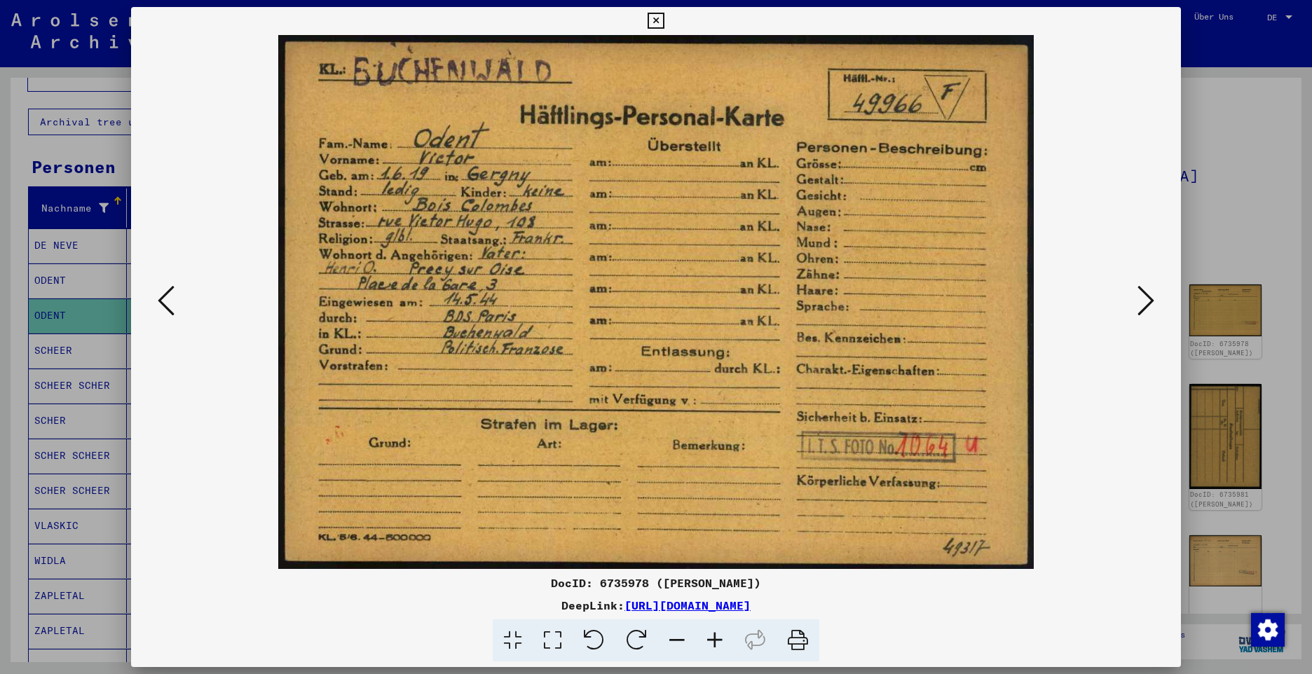
click at [1147, 302] on icon at bounding box center [1145, 301] width 17 height 34
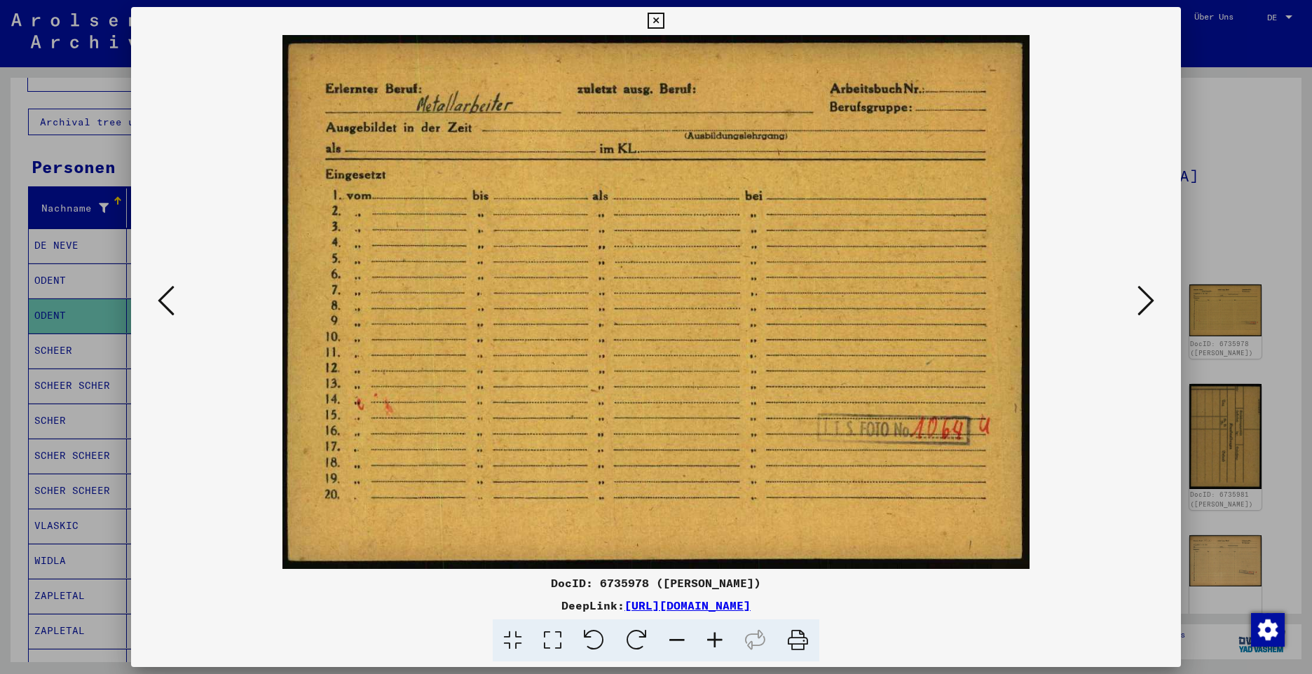
click at [1146, 305] on icon at bounding box center [1145, 301] width 17 height 34
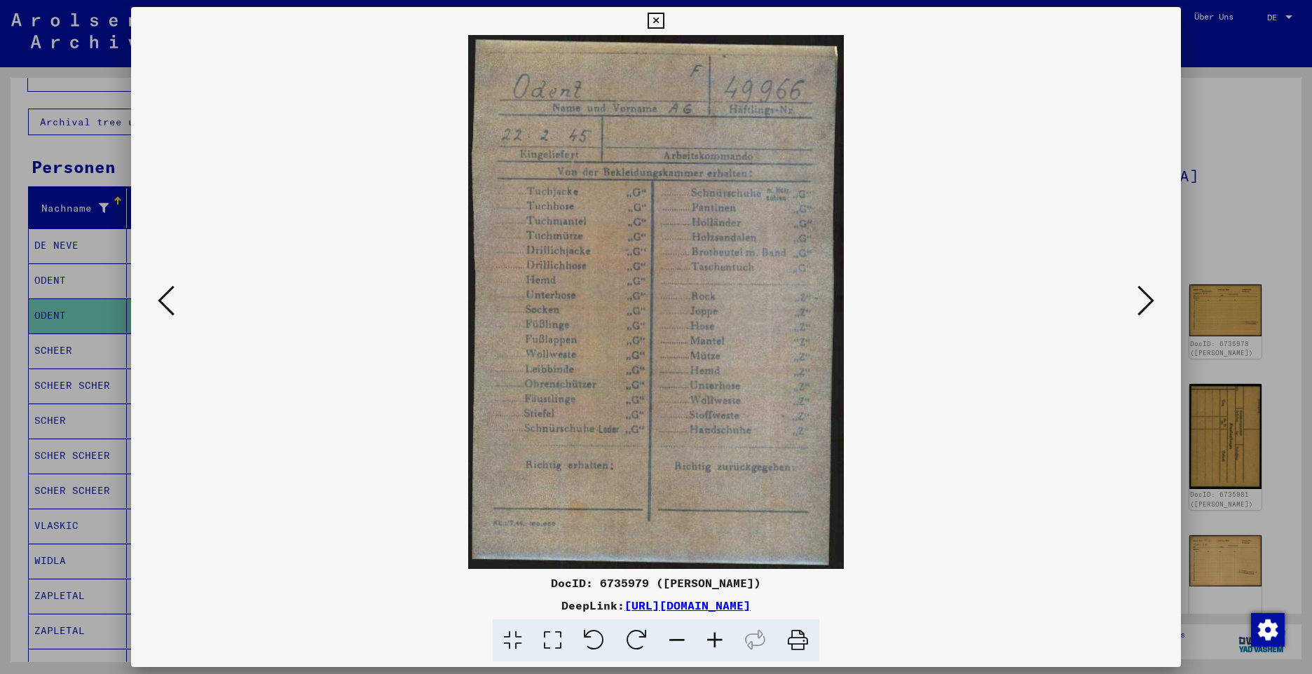
click at [1146, 305] on icon at bounding box center [1145, 301] width 17 height 34
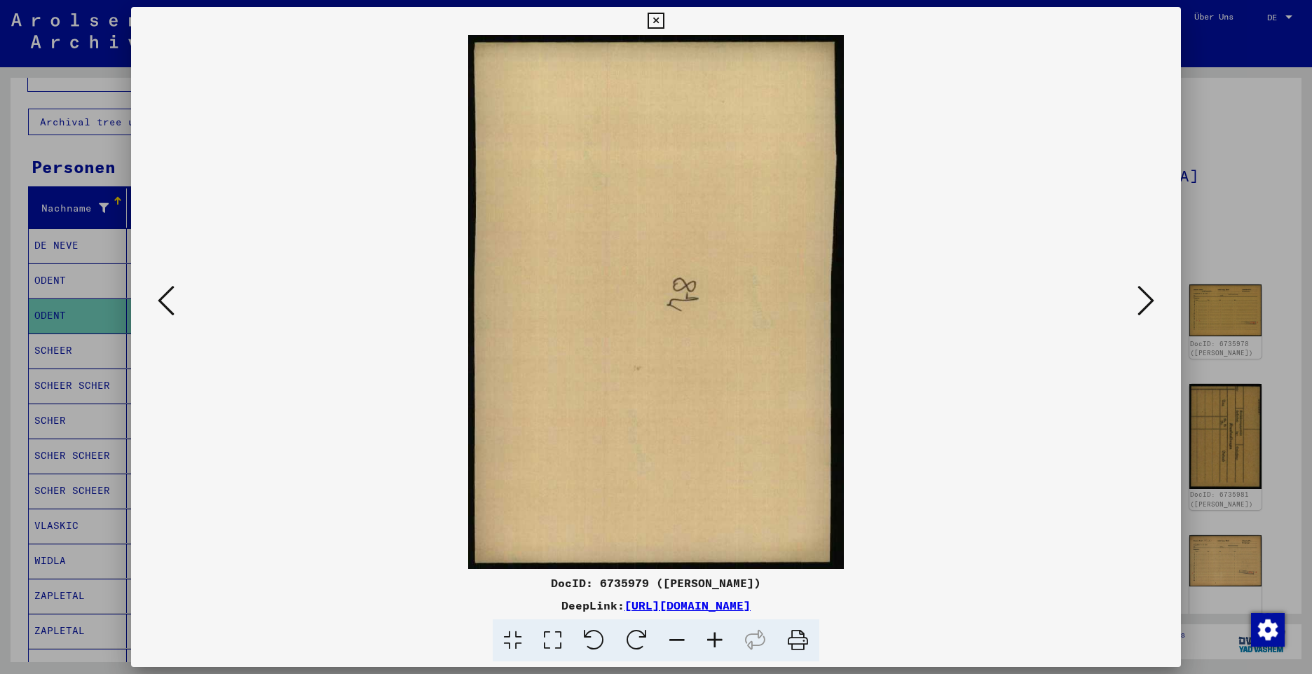
click at [1146, 305] on icon at bounding box center [1145, 301] width 17 height 34
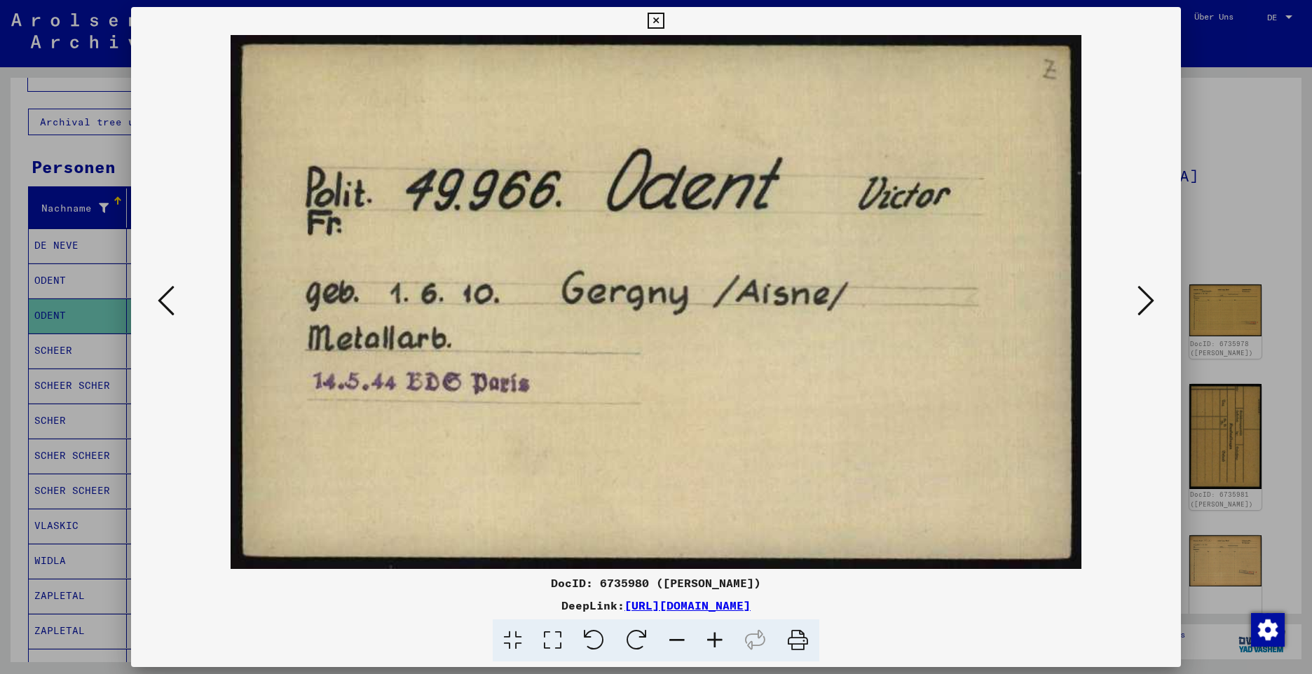
click at [1146, 305] on icon at bounding box center [1145, 301] width 17 height 34
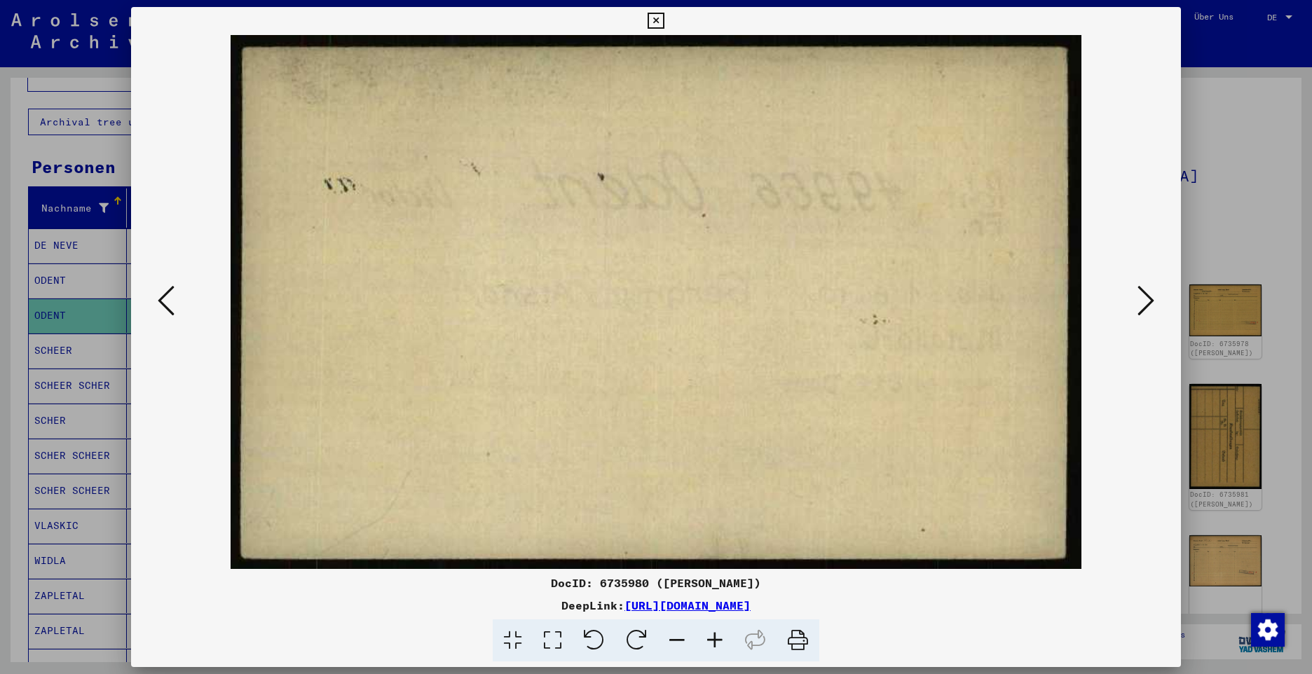
click at [1146, 305] on icon at bounding box center [1145, 301] width 17 height 34
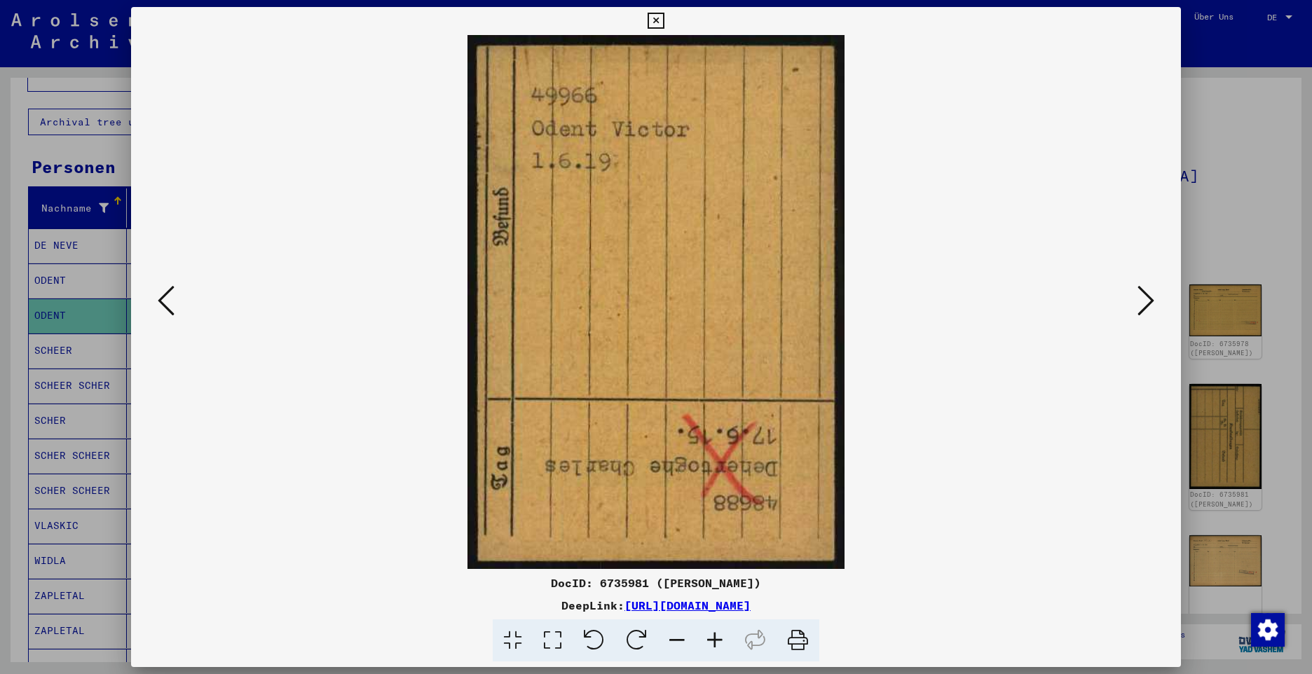
click at [1146, 305] on icon at bounding box center [1145, 301] width 17 height 34
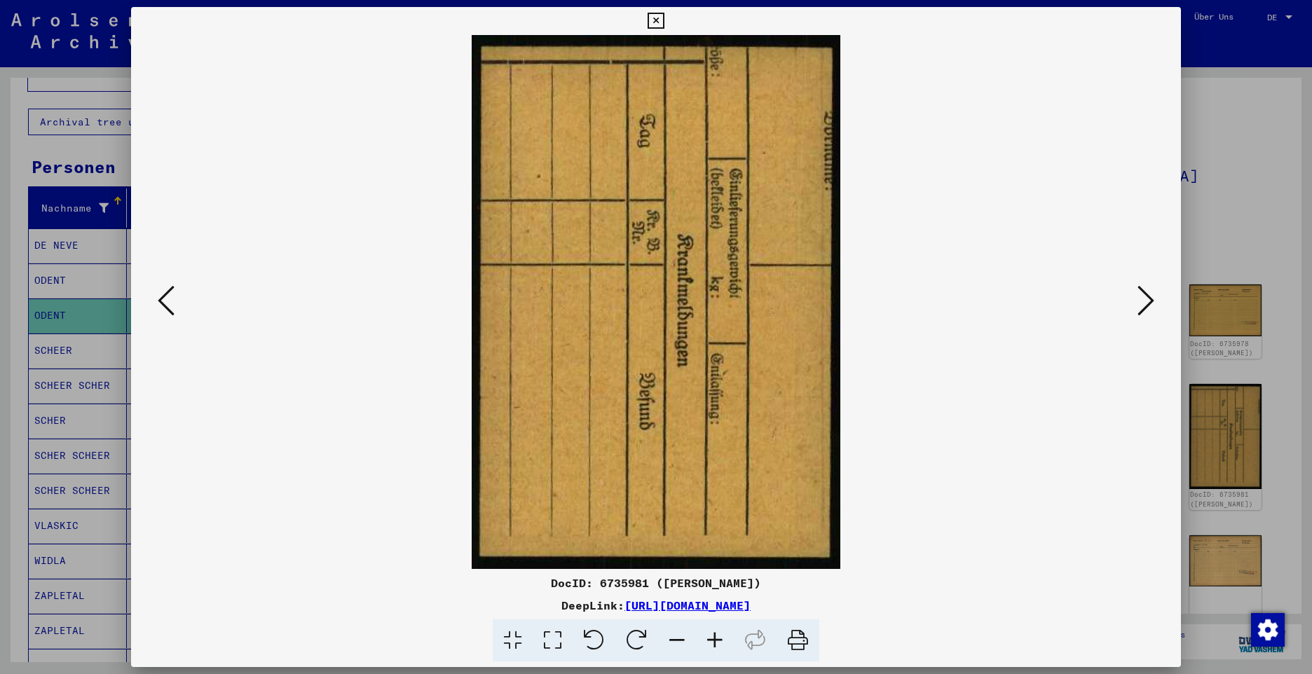
click at [1146, 305] on icon at bounding box center [1145, 301] width 17 height 34
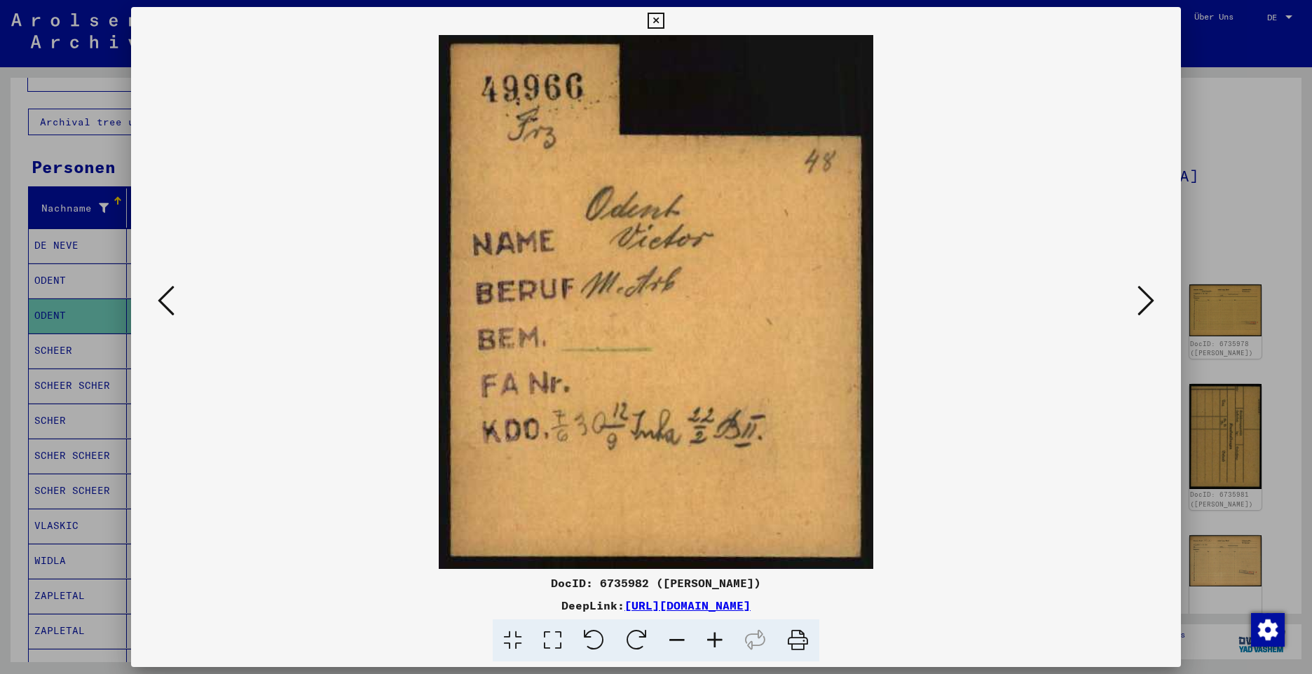
click at [1143, 306] on icon at bounding box center [1145, 301] width 17 height 34
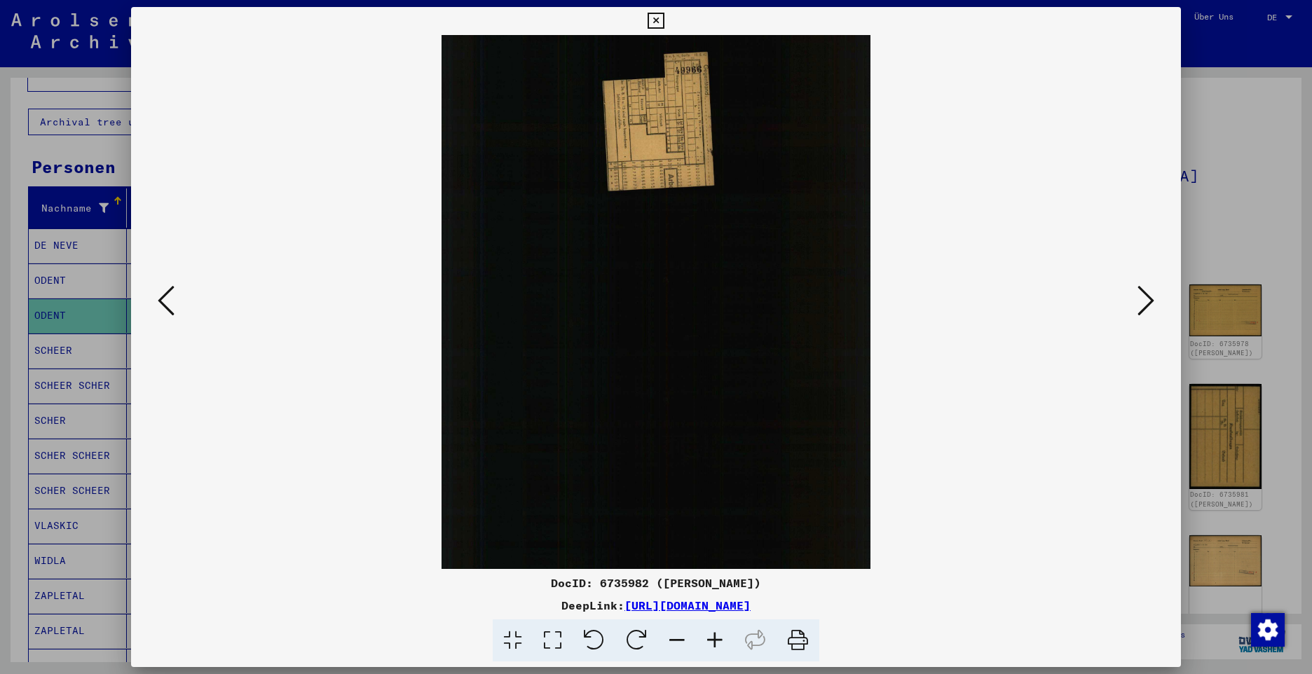
click at [1143, 306] on icon at bounding box center [1145, 301] width 17 height 34
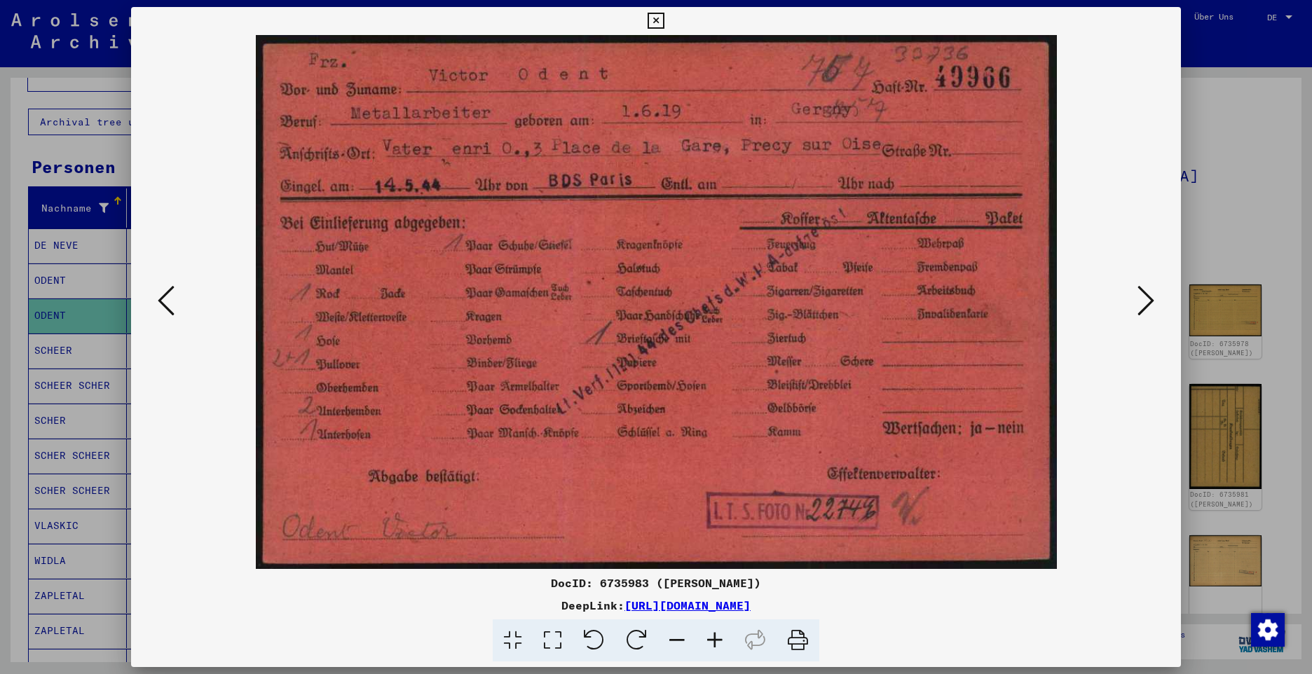
click at [1148, 307] on icon at bounding box center [1145, 301] width 17 height 34
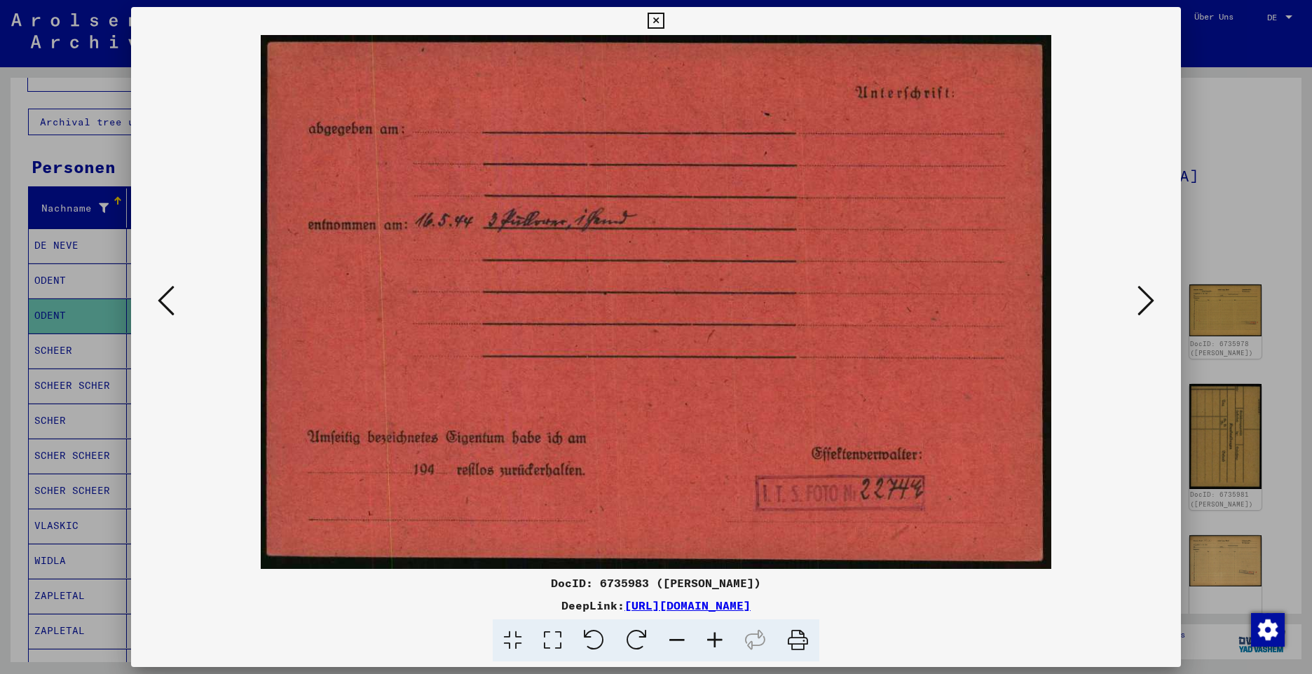
click at [1148, 307] on icon at bounding box center [1145, 301] width 17 height 34
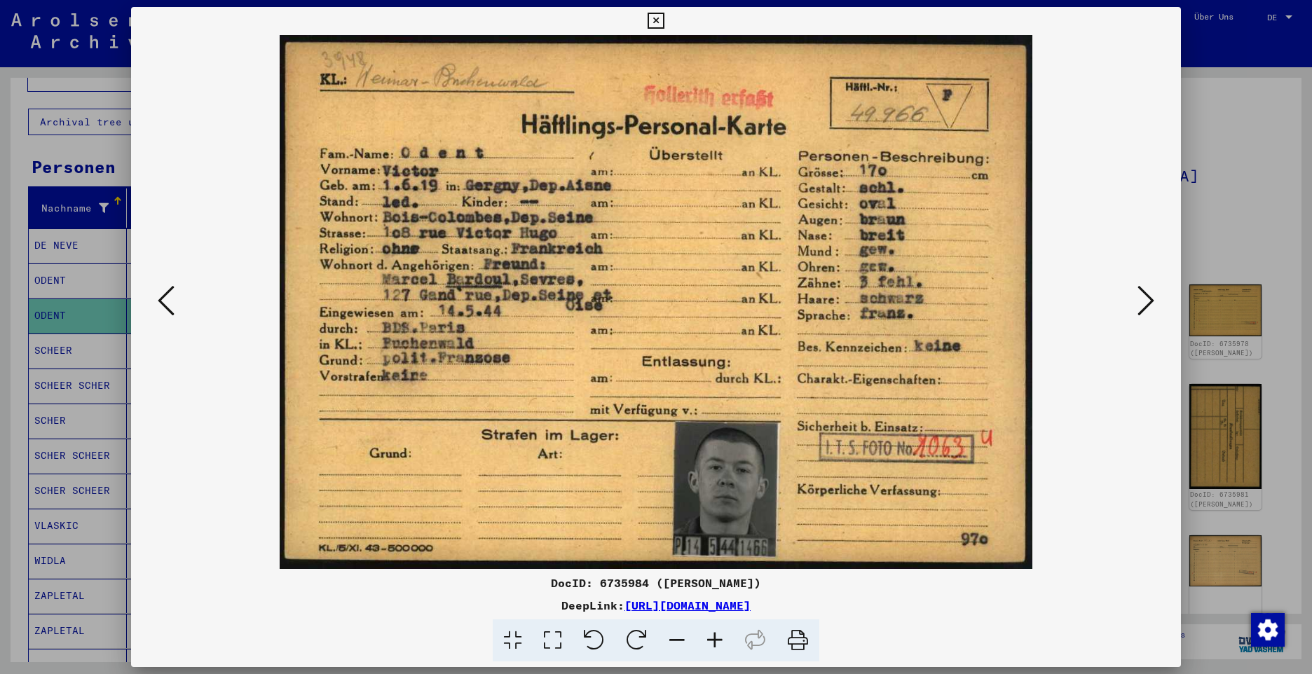
click at [1148, 303] on icon at bounding box center [1145, 301] width 17 height 34
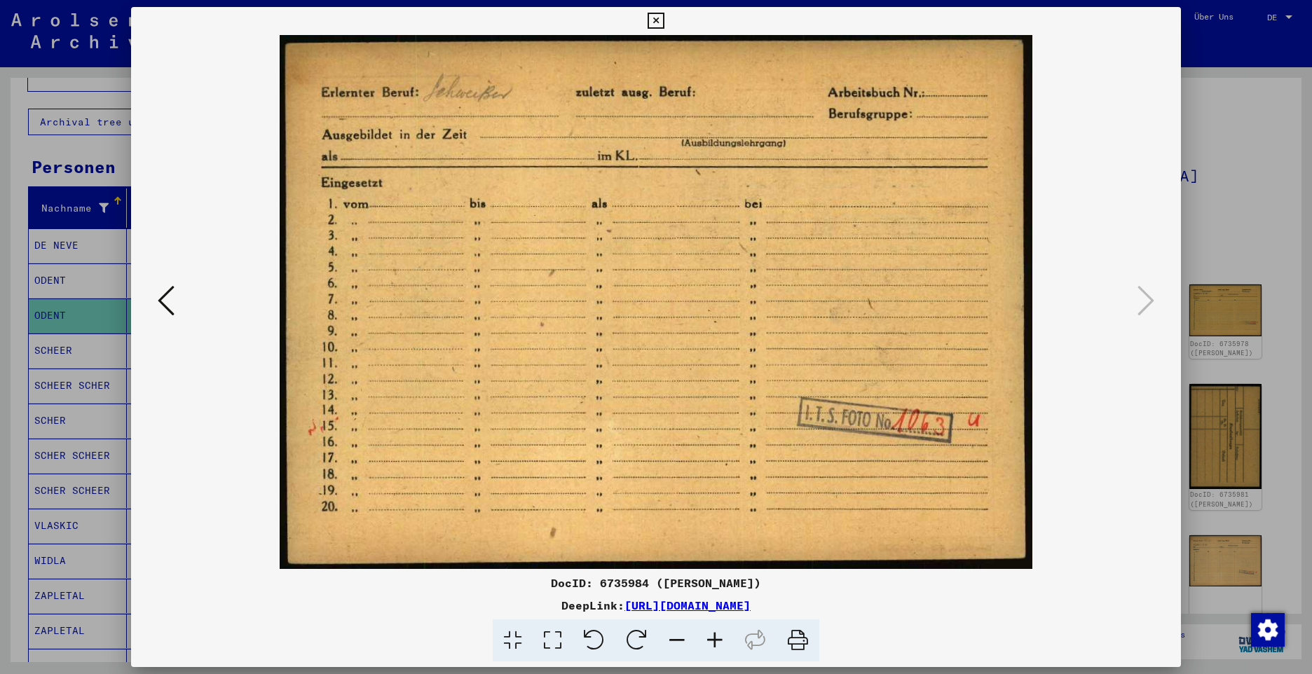
click at [652, 26] on icon at bounding box center [656, 21] width 16 height 17
click at [653, 25] on icon at bounding box center [656, 21] width 16 height 17
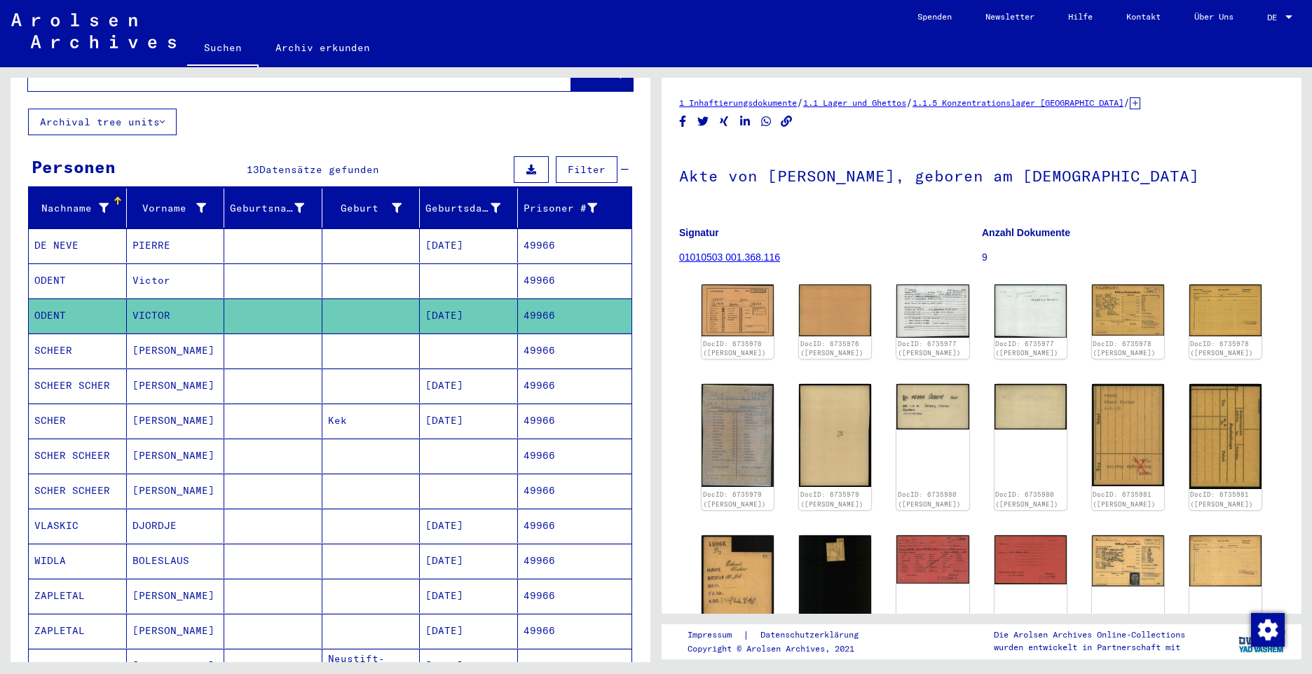
scroll to position [0, 0]
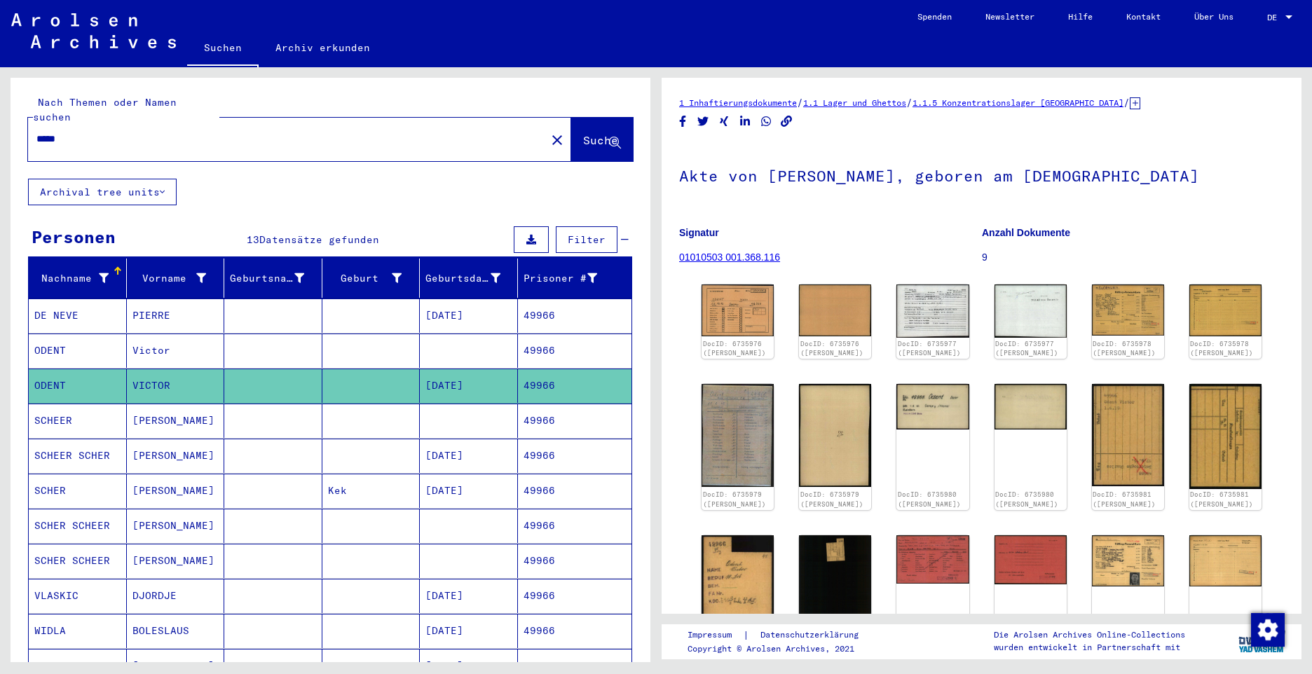
drag, startPoint x: 85, startPoint y: 123, endPoint x: 27, endPoint y: 114, distance: 59.0
click at [27, 114] on div "Nach Themen oder Namen suchen ***** close Suche" at bounding box center [331, 128] width 640 height 101
paste input "*****"
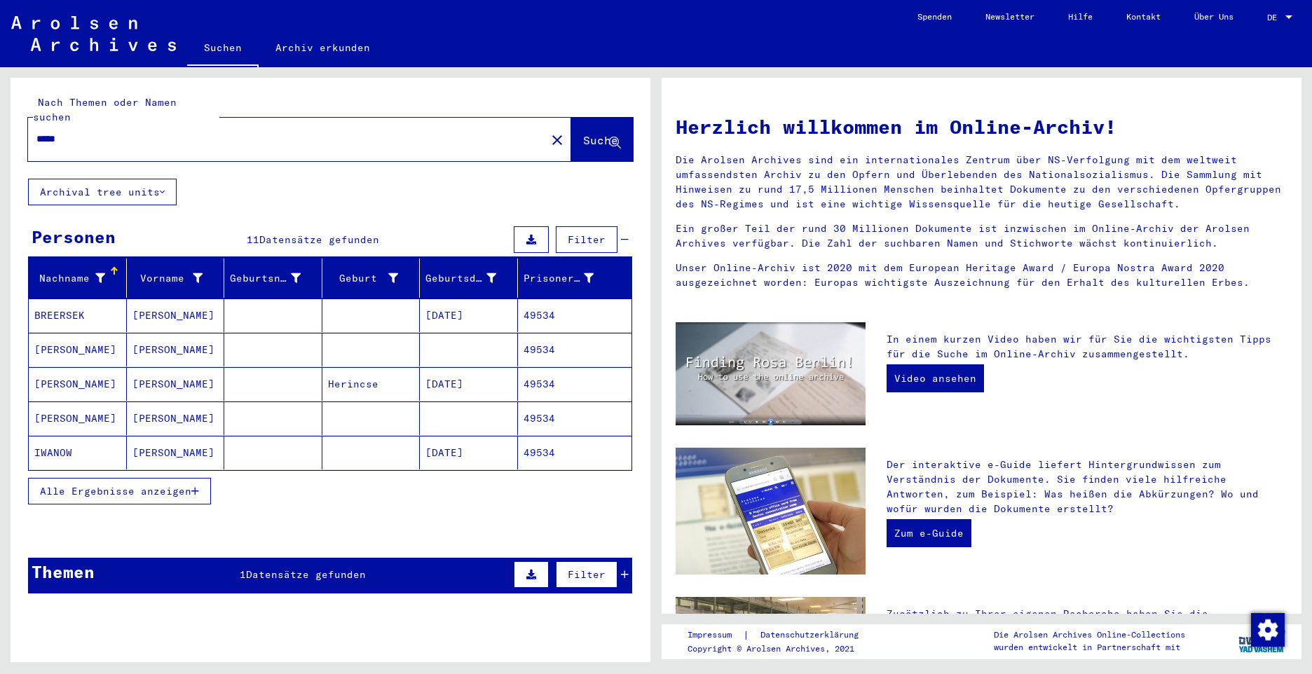
click at [79, 485] on span "Alle Ergebnisse anzeigen" at bounding box center [115, 491] width 151 height 13
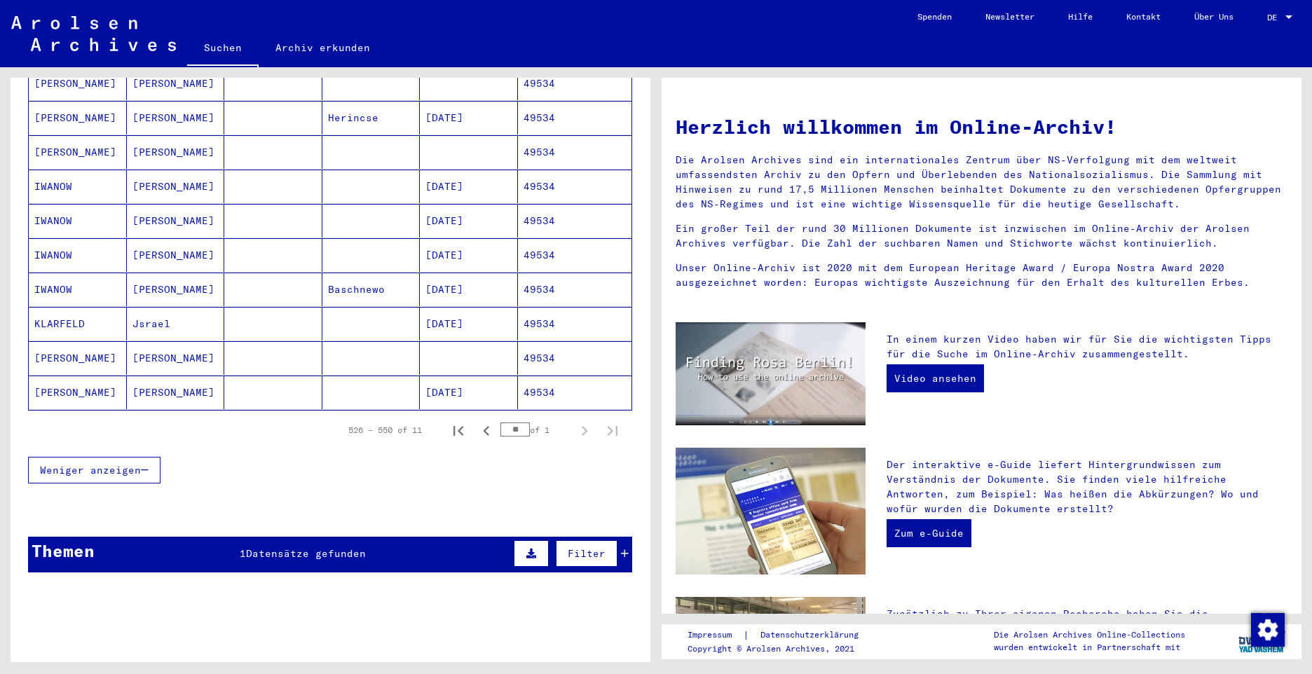
scroll to position [280, 0]
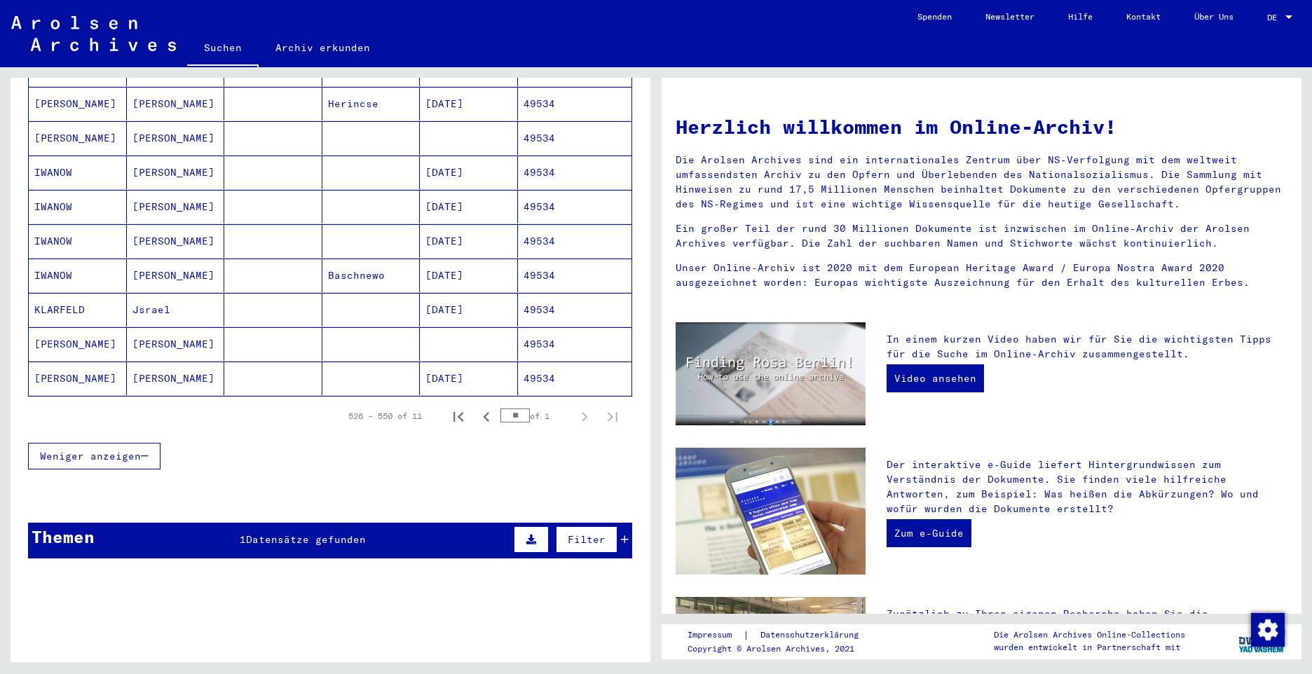
click at [50, 327] on mat-cell "[PERSON_NAME]" at bounding box center [78, 344] width 98 height 34
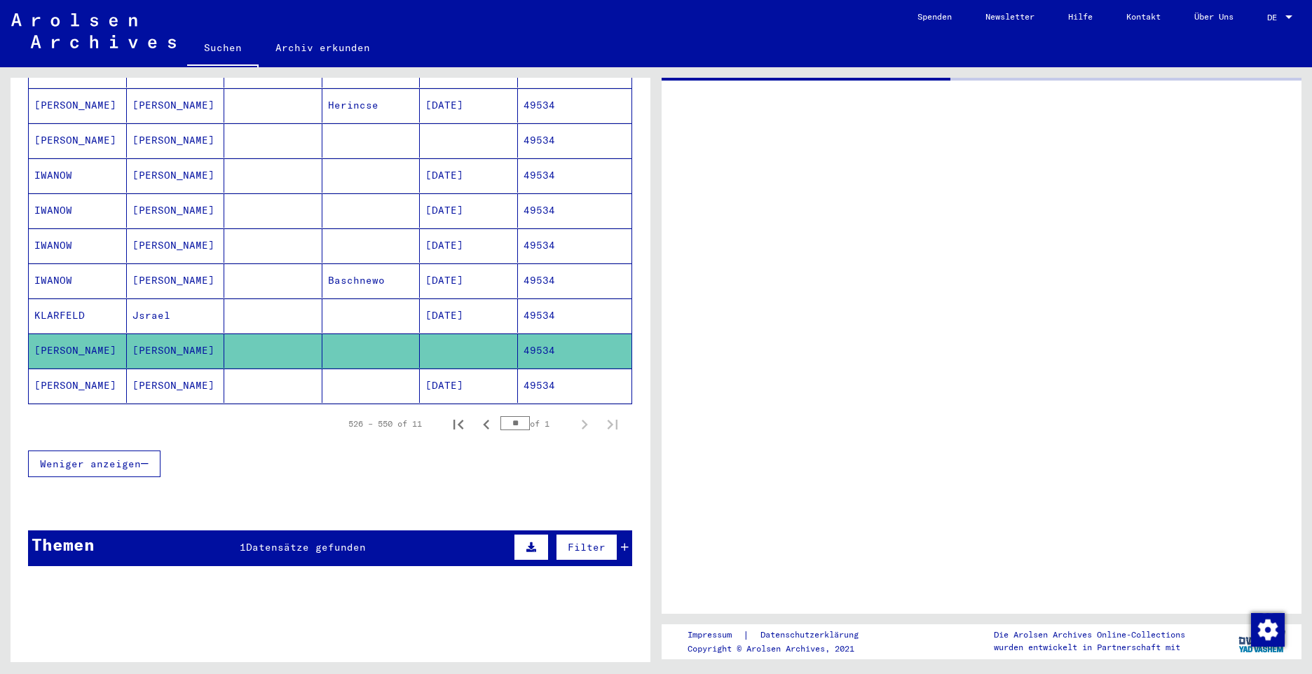
scroll to position [282, 0]
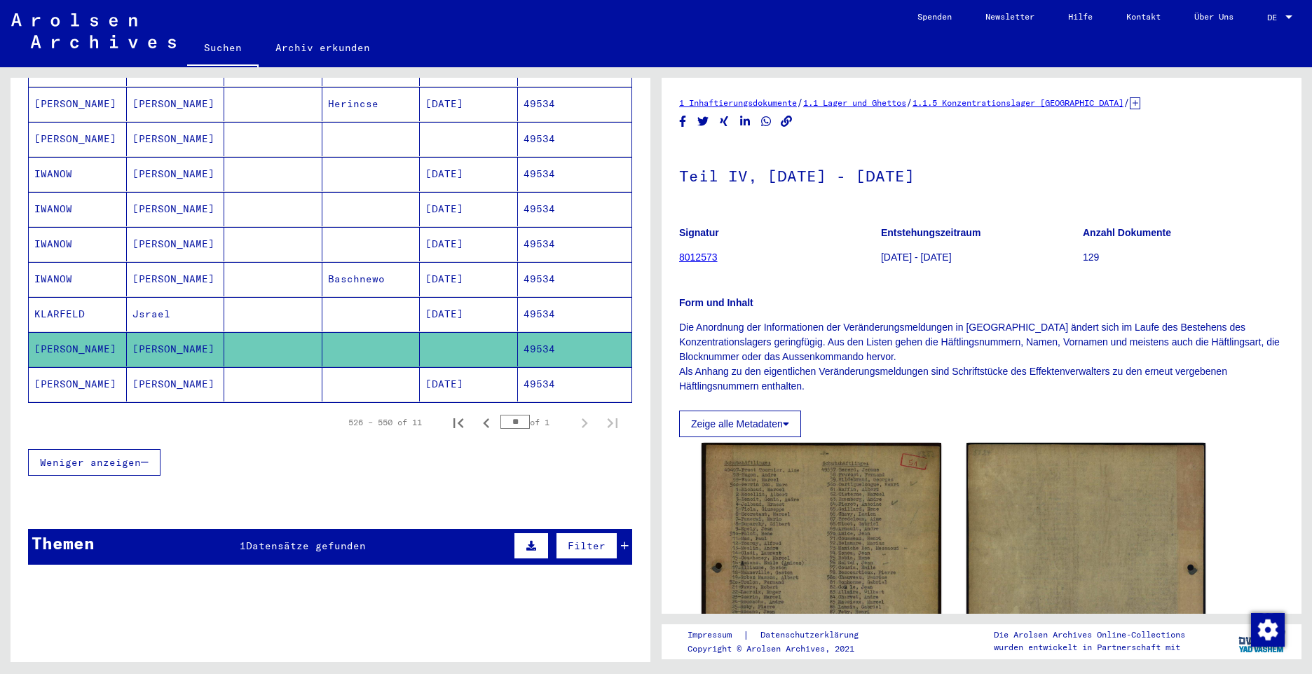
click at [53, 367] on mat-cell "[PERSON_NAME]" at bounding box center [78, 384] width 98 height 34
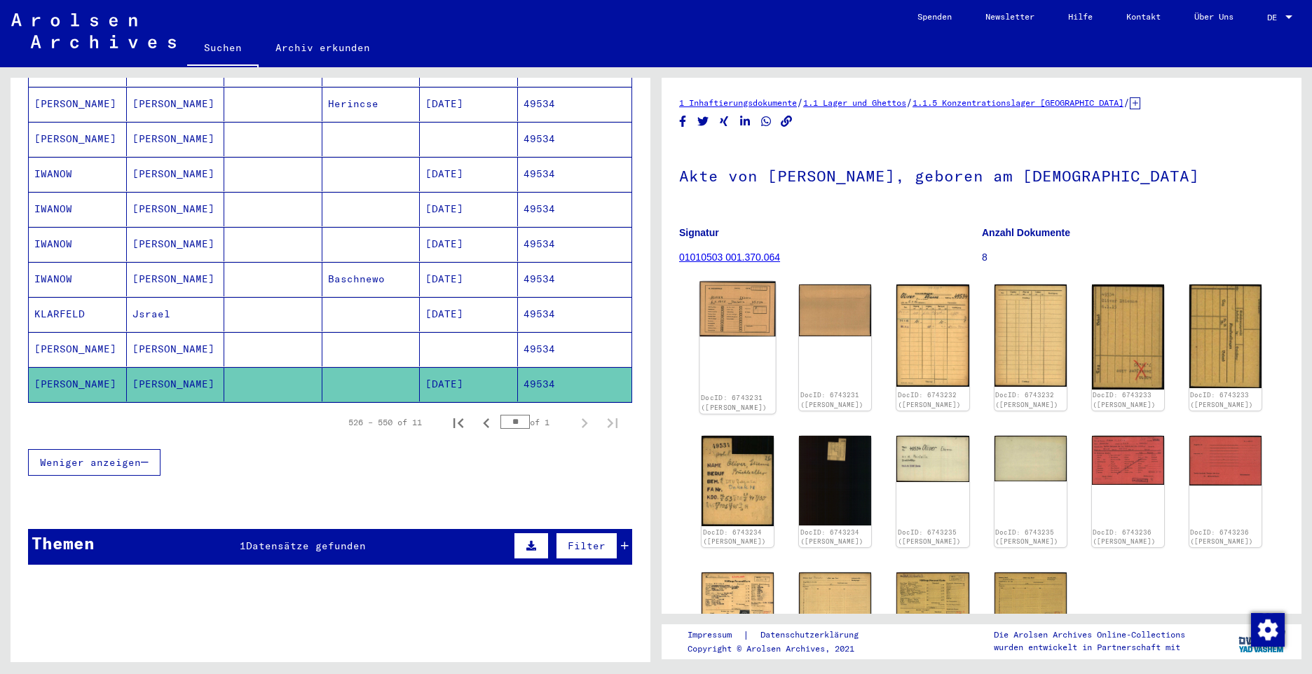
click at [734, 311] on img at bounding box center [737, 309] width 76 height 55
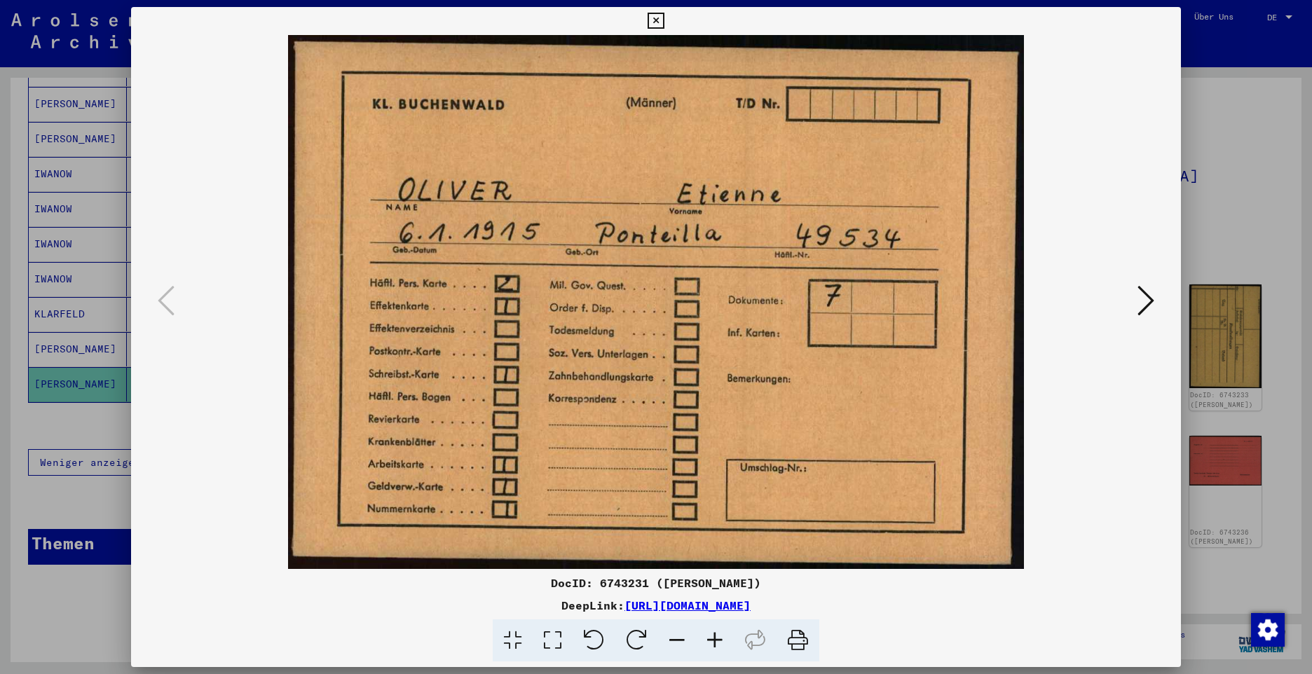
click at [1144, 306] on icon at bounding box center [1145, 301] width 17 height 34
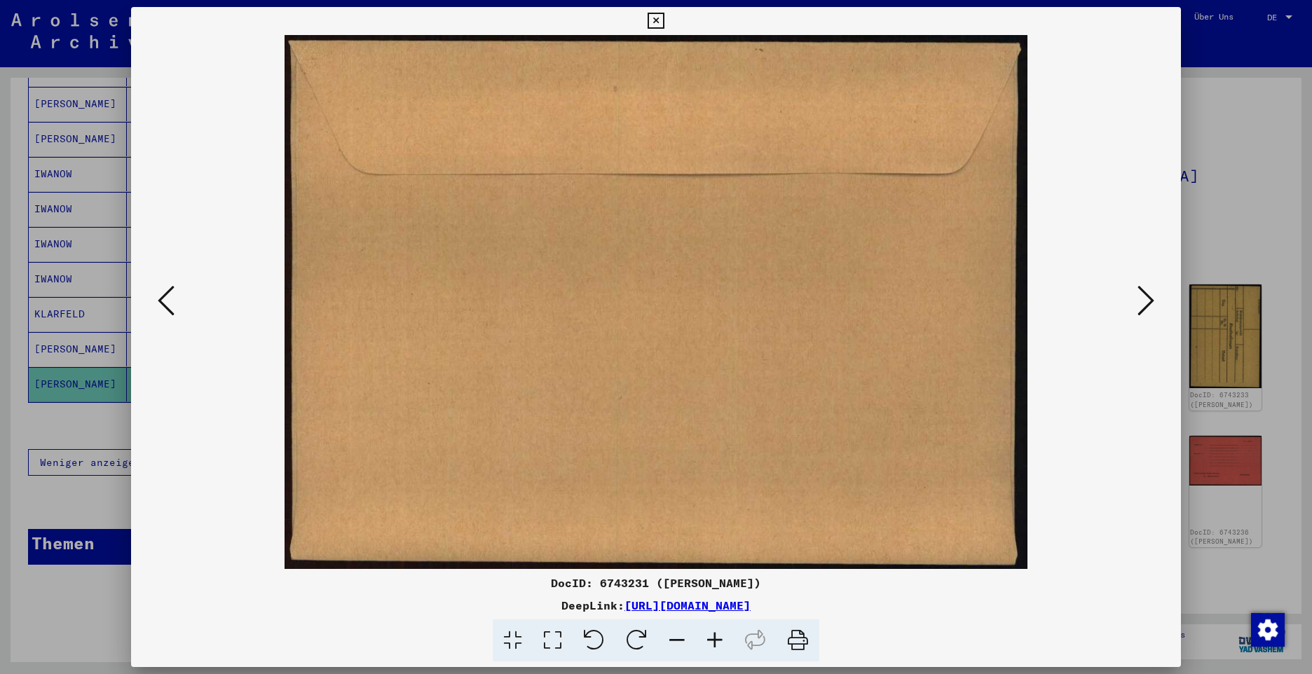
click at [1144, 306] on icon at bounding box center [1145, 301] width 17 height 34
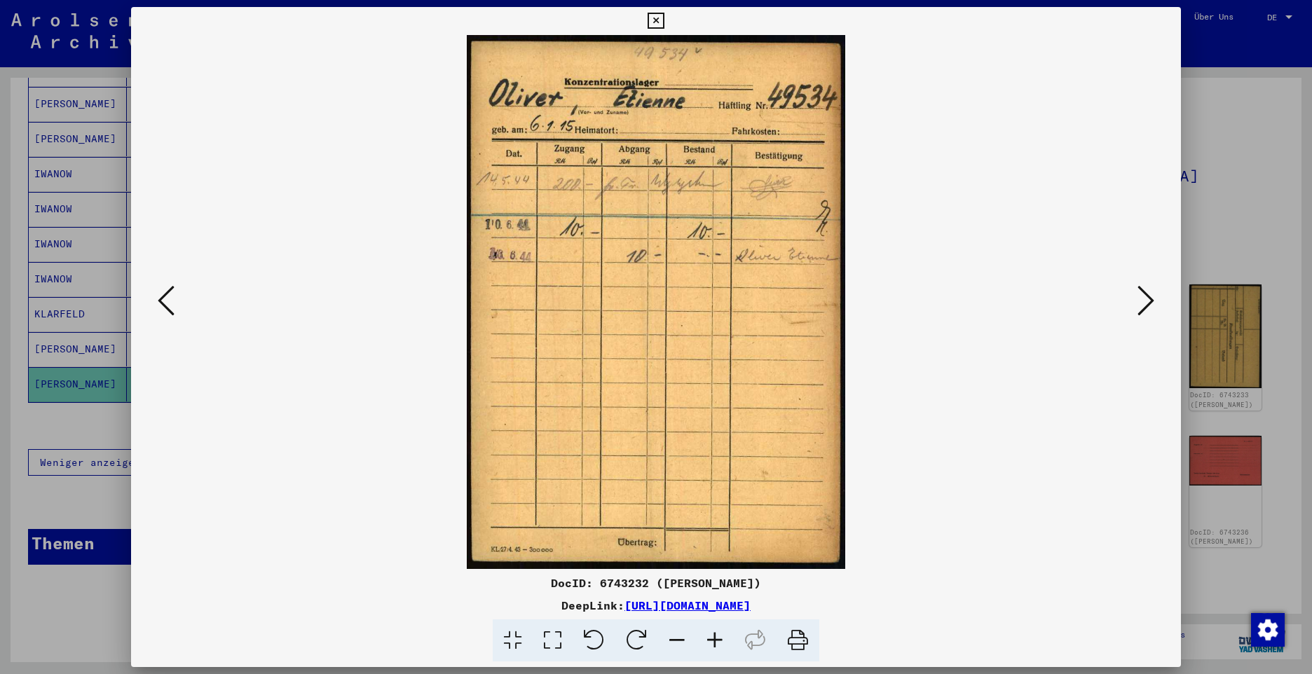
click at [1144, 306] on icon at bounding box center [1145, 301] width 17 height 34
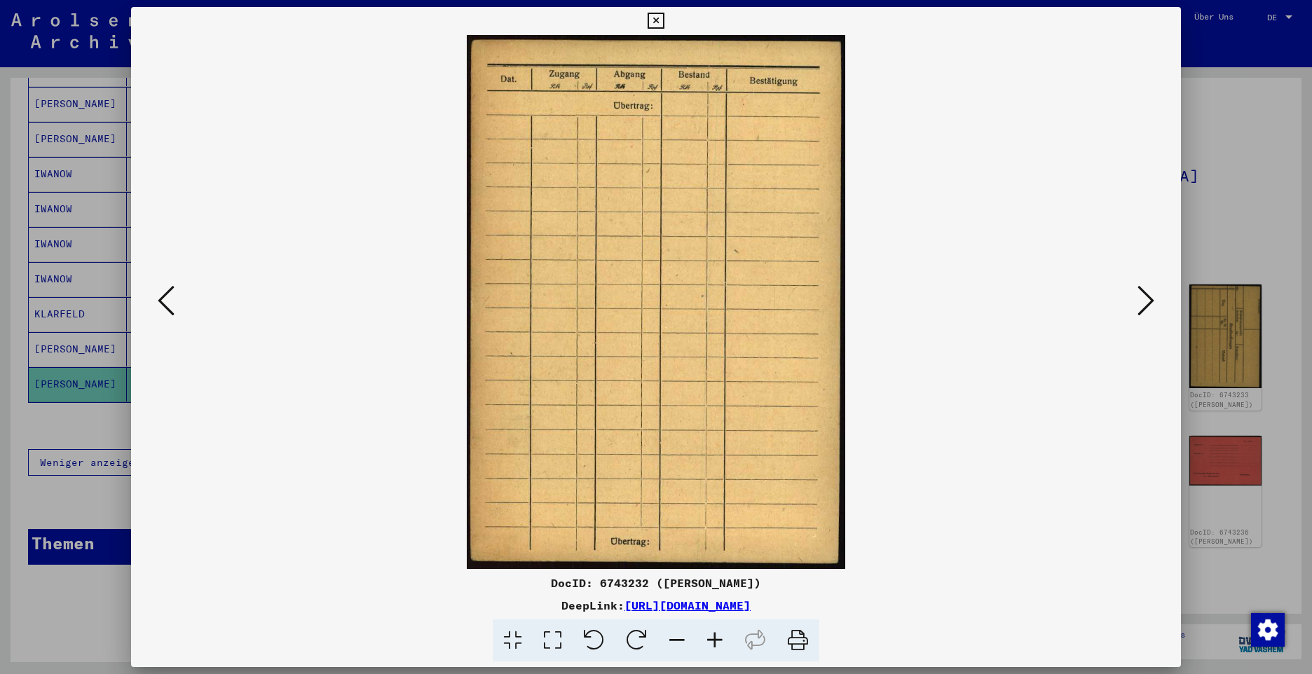
click at [1144, 306] on icon at bounding box center [1145, 301] width 17 height 34
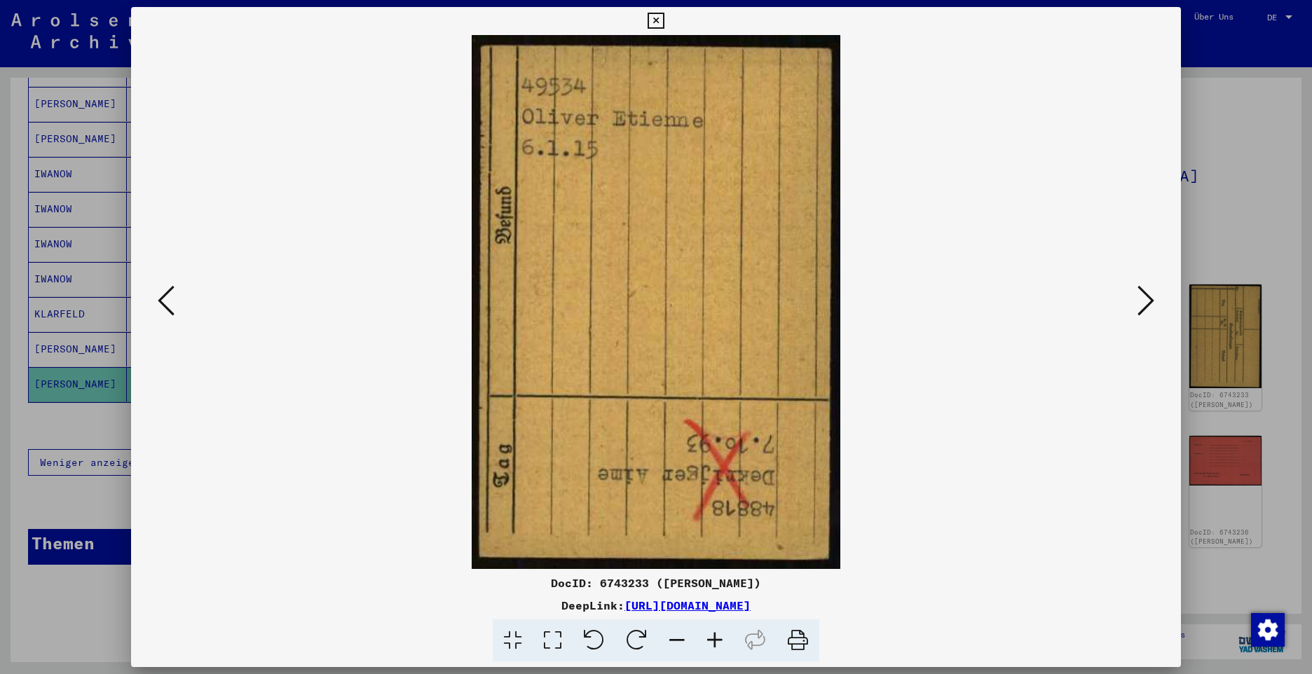
click at [1144, 306] on icon at bounding box center [1145, 301] width 17 height 34
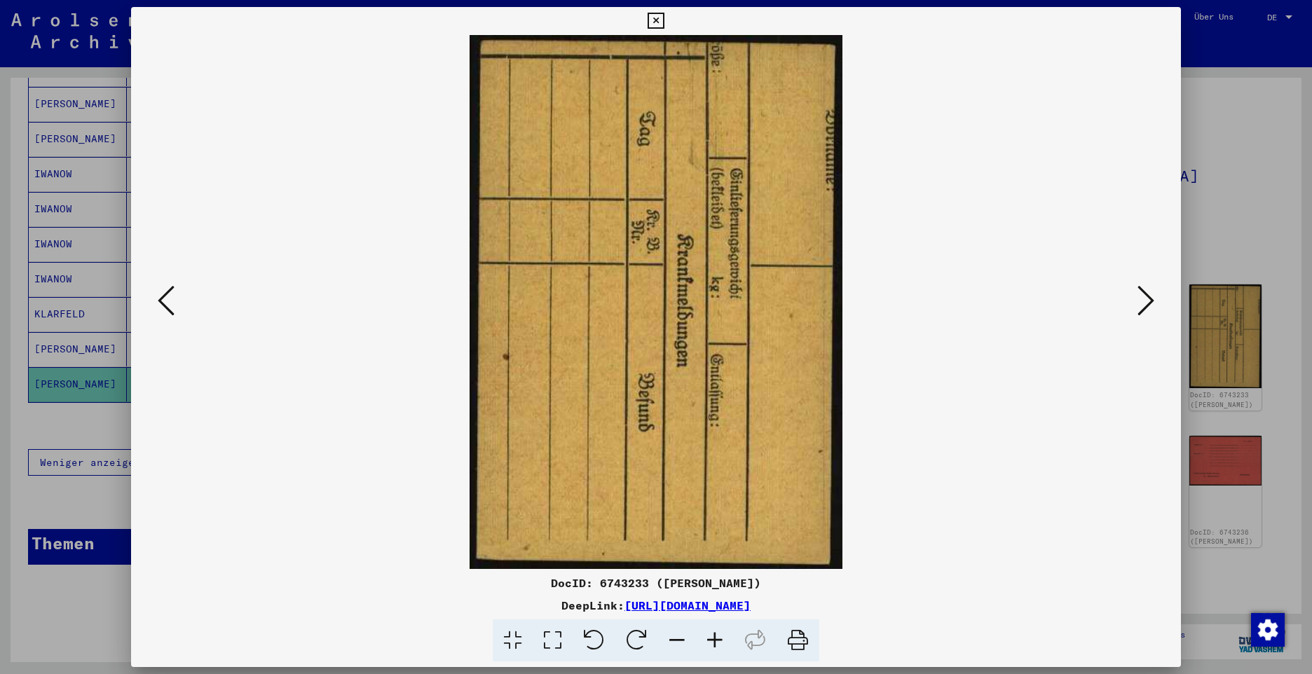
click at [1144, 306] on icon at bounding box center [1145, 301] width 17 height 34
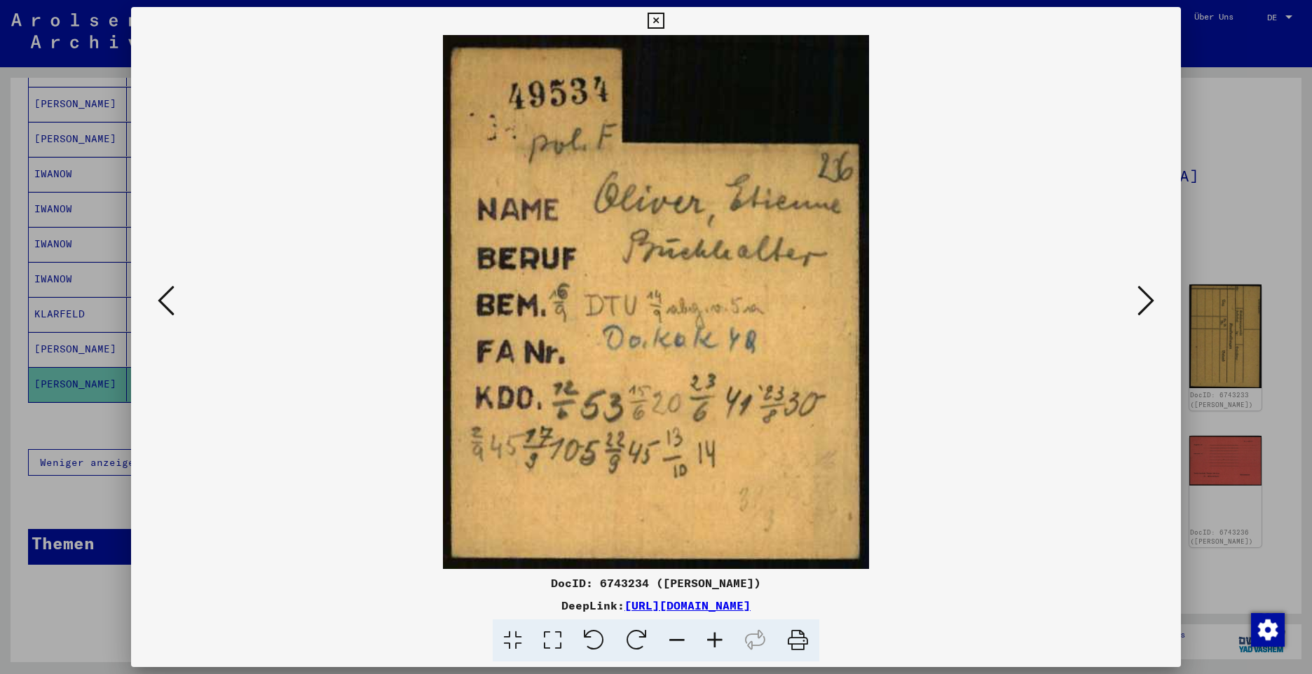
click at [1144, 306] on icon at bounding box center [1145, 301] width 17 height 34
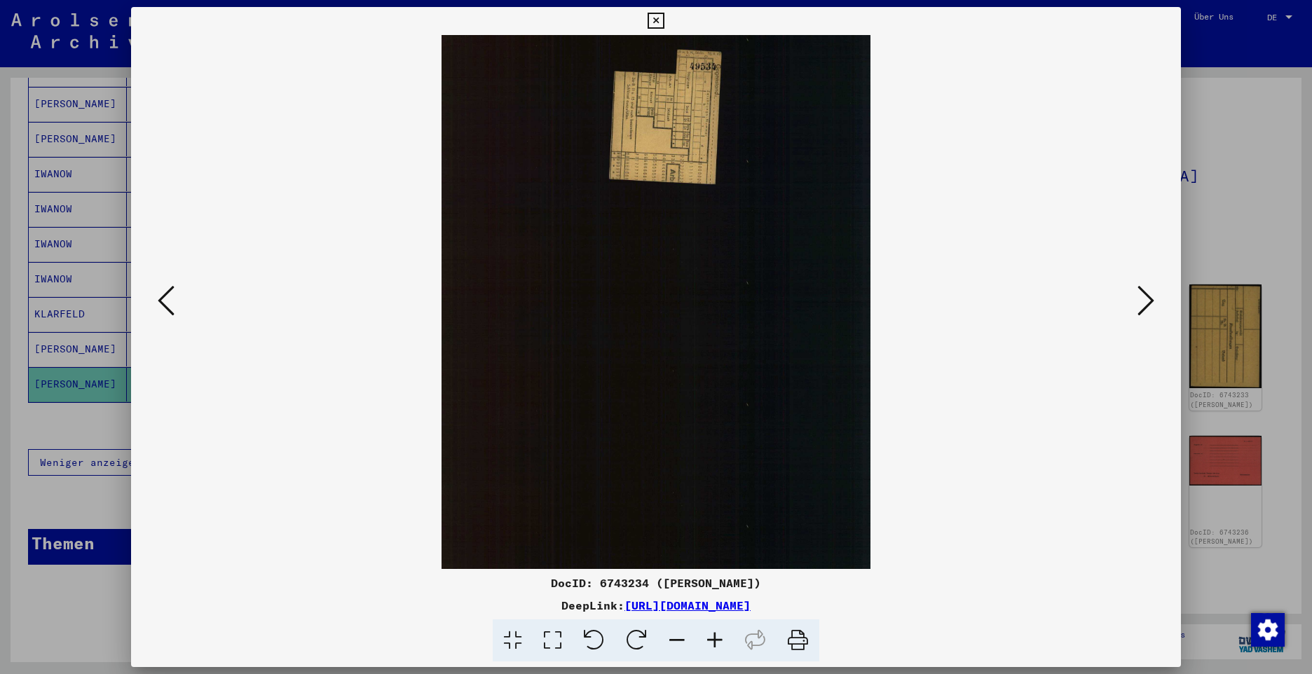
click at [1144, 306] on icon at bounding box center [1145, 301] width 17 height 34
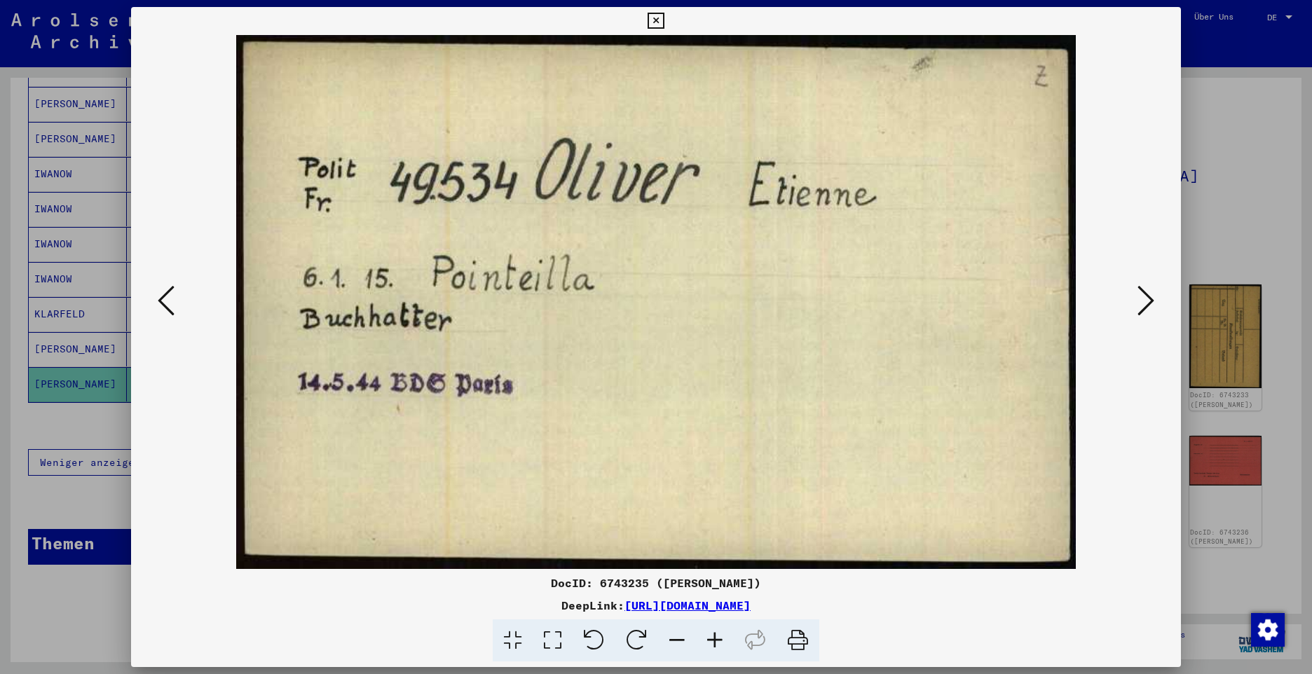
click at [1149, 304] on icon at bounding box center [1145, 301] width 17 height 34
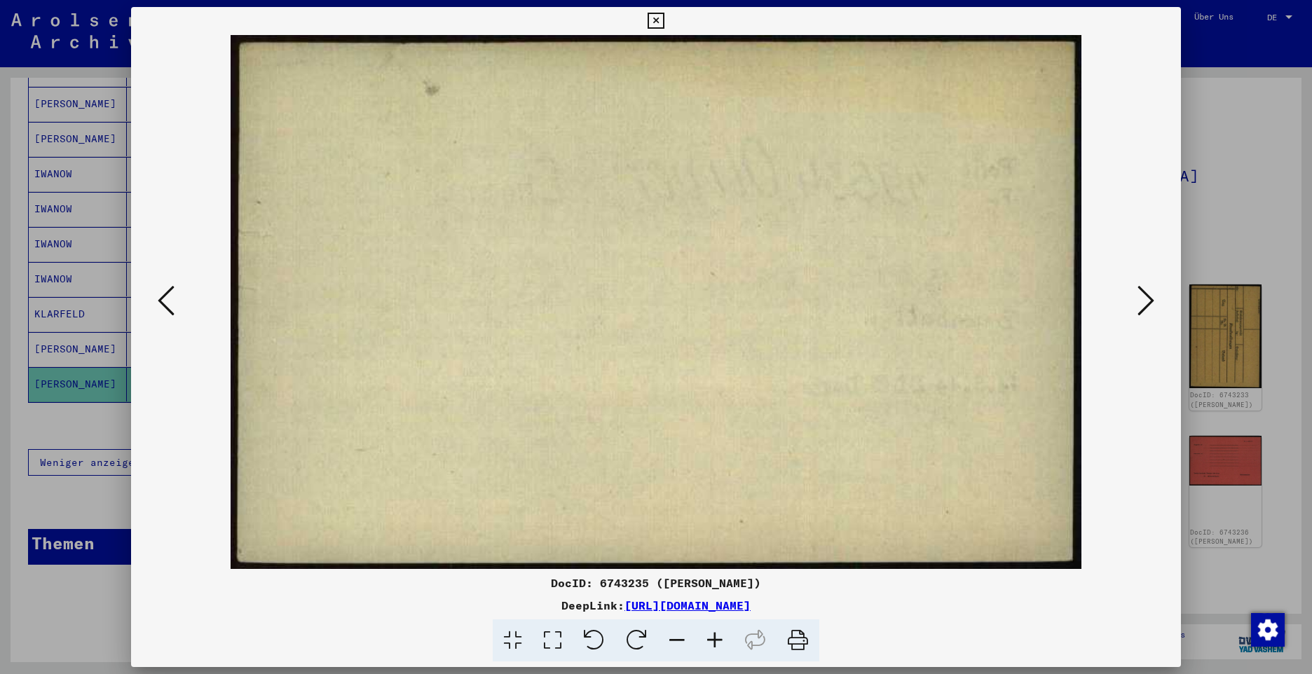
click at [1149, 304] on icon at bounding box center [1145, 301] width 17 height 34
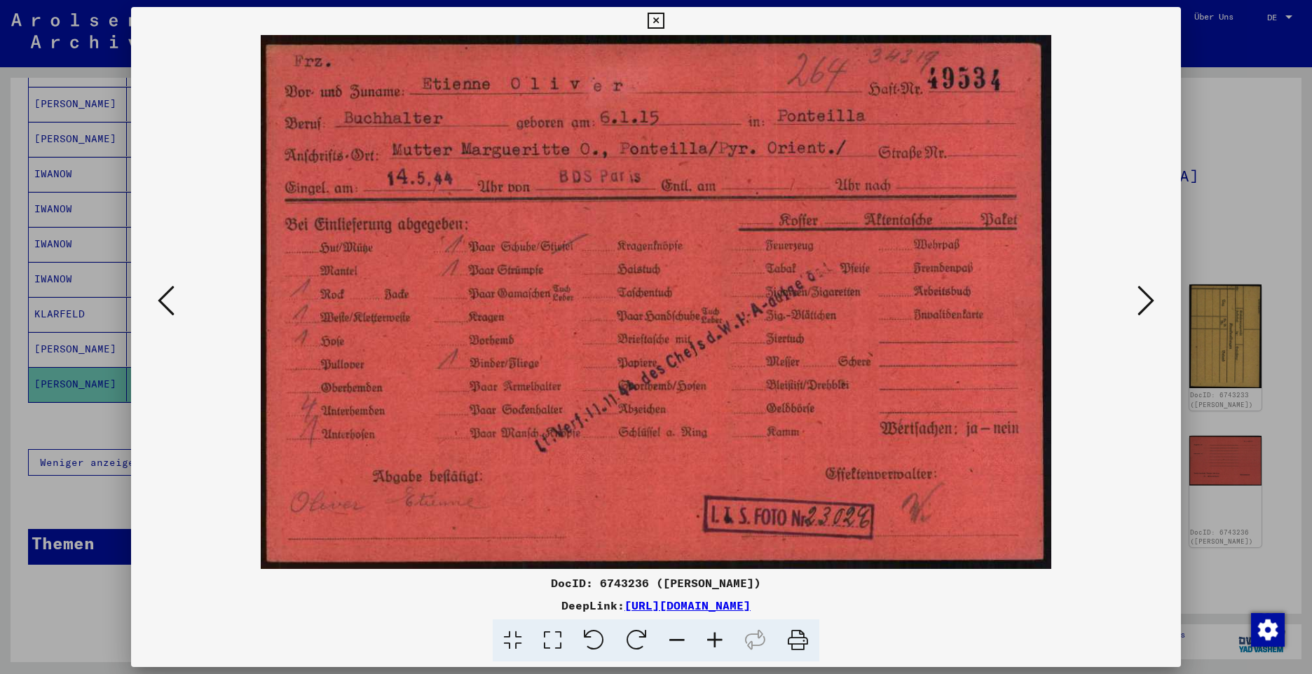
click at [1142, 299] on icon at bounding box center [1145, 301] width 17 height 34
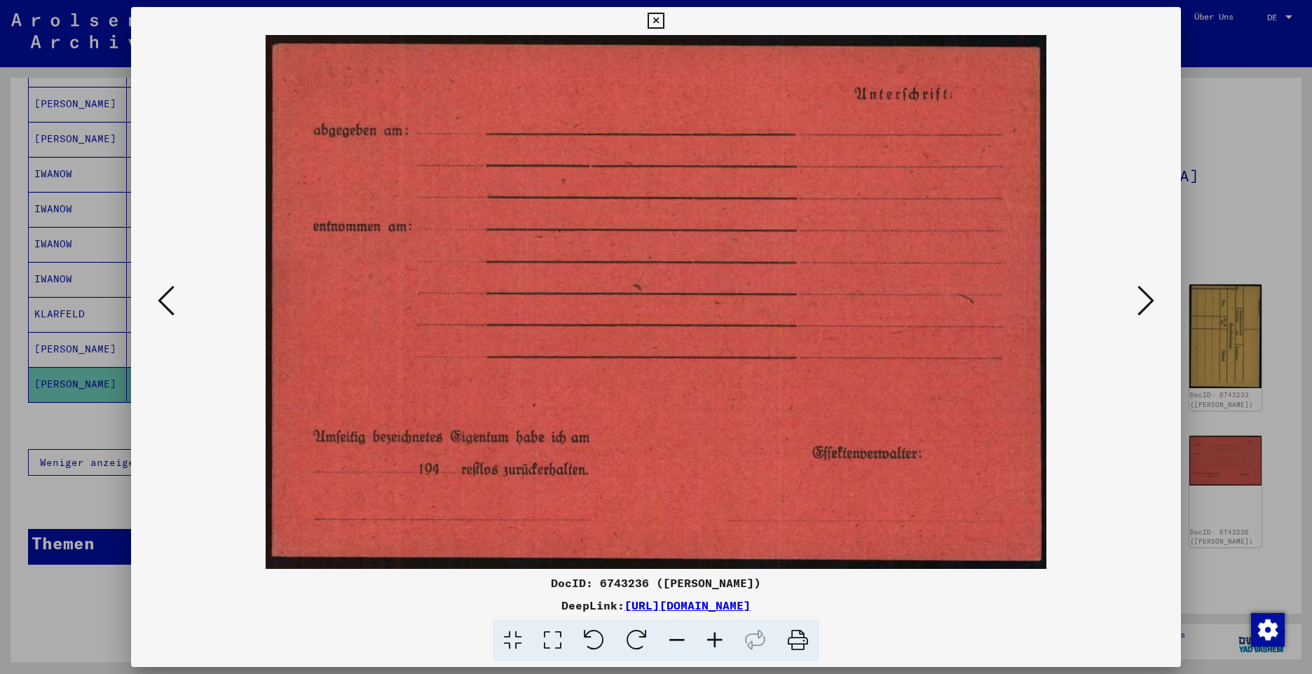
click at [1142, 299] on icon at bounding box center [1145, 301] width 17 height 34
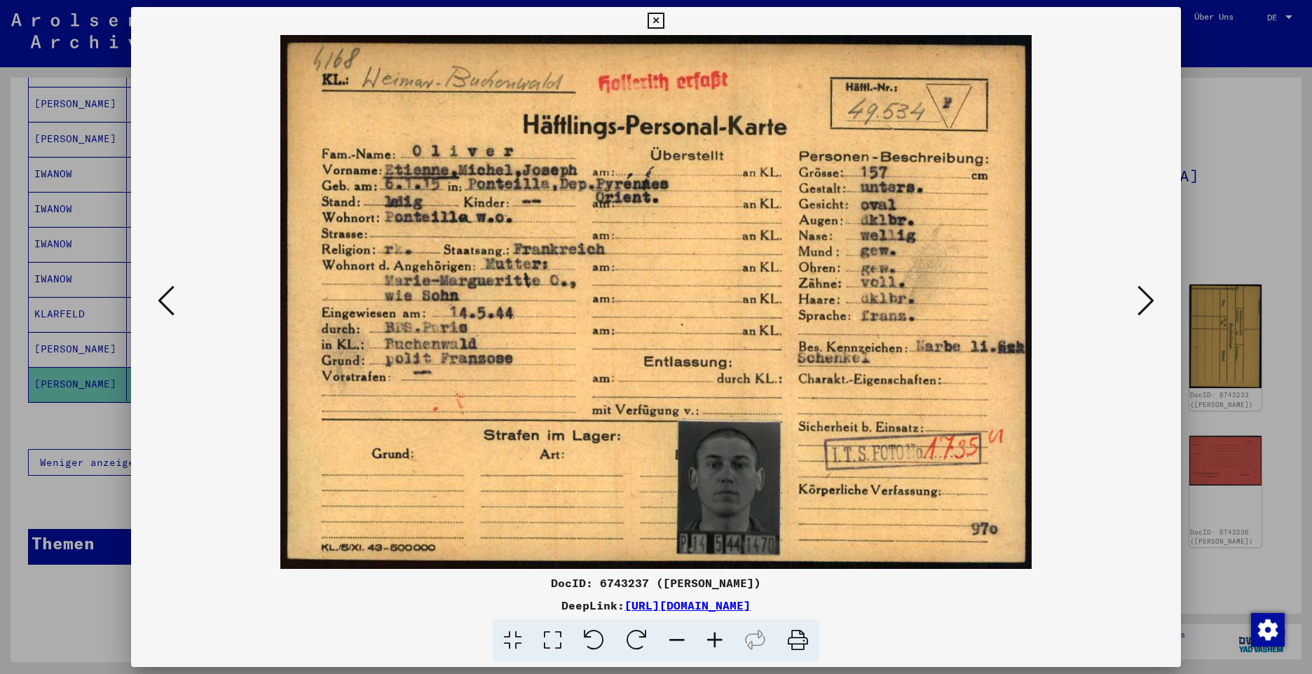
click at [1143, 304] on icon at bounding box center [1145, 301] width 17 height 34
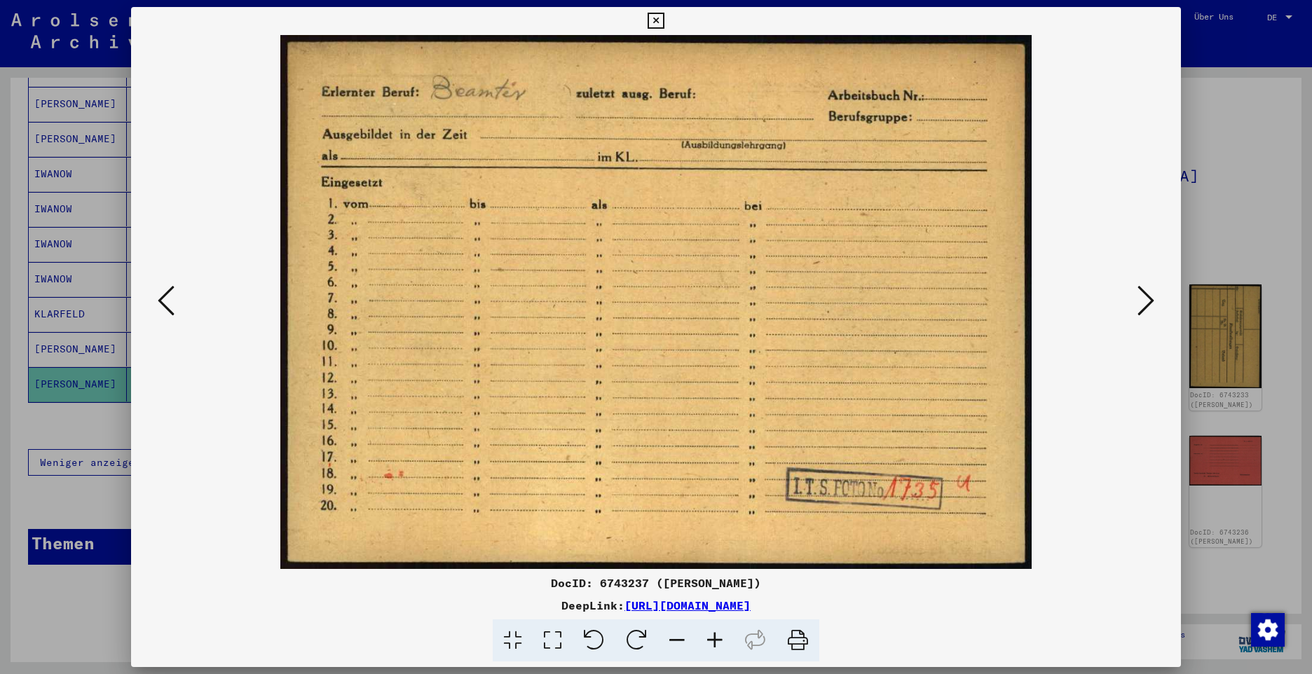
click at [1145, 308] on icon at bounding box center [1145, 301] width 17 height 34
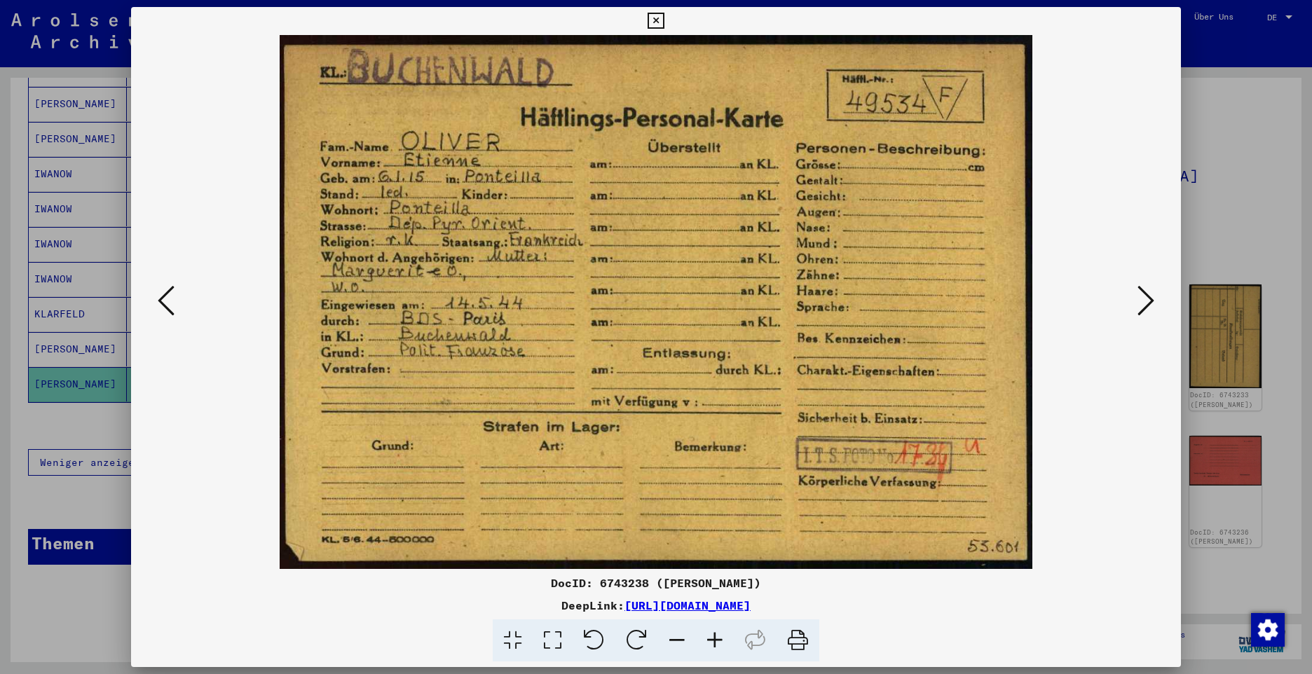
click at [1142, 302] on icon at bounding box center [1145, 301] width 17 height 34
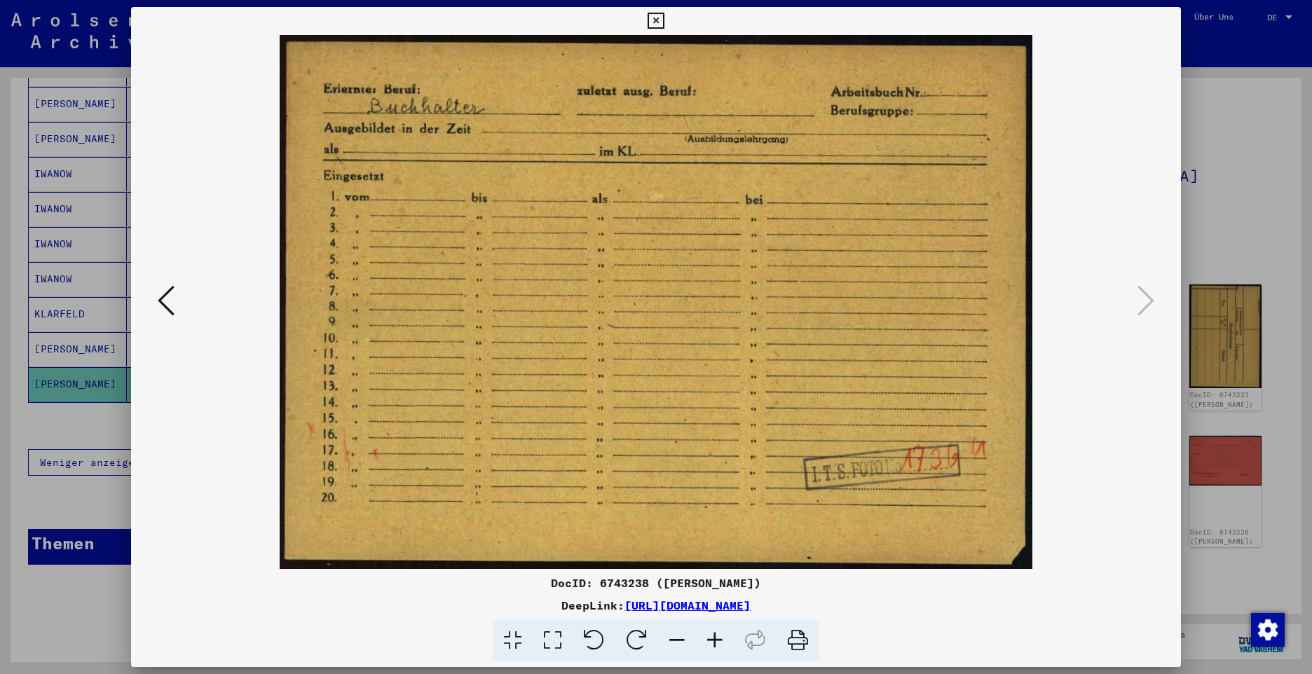
click at [651, 27] on icon at bounding box center [656, 21] width 16 height 17
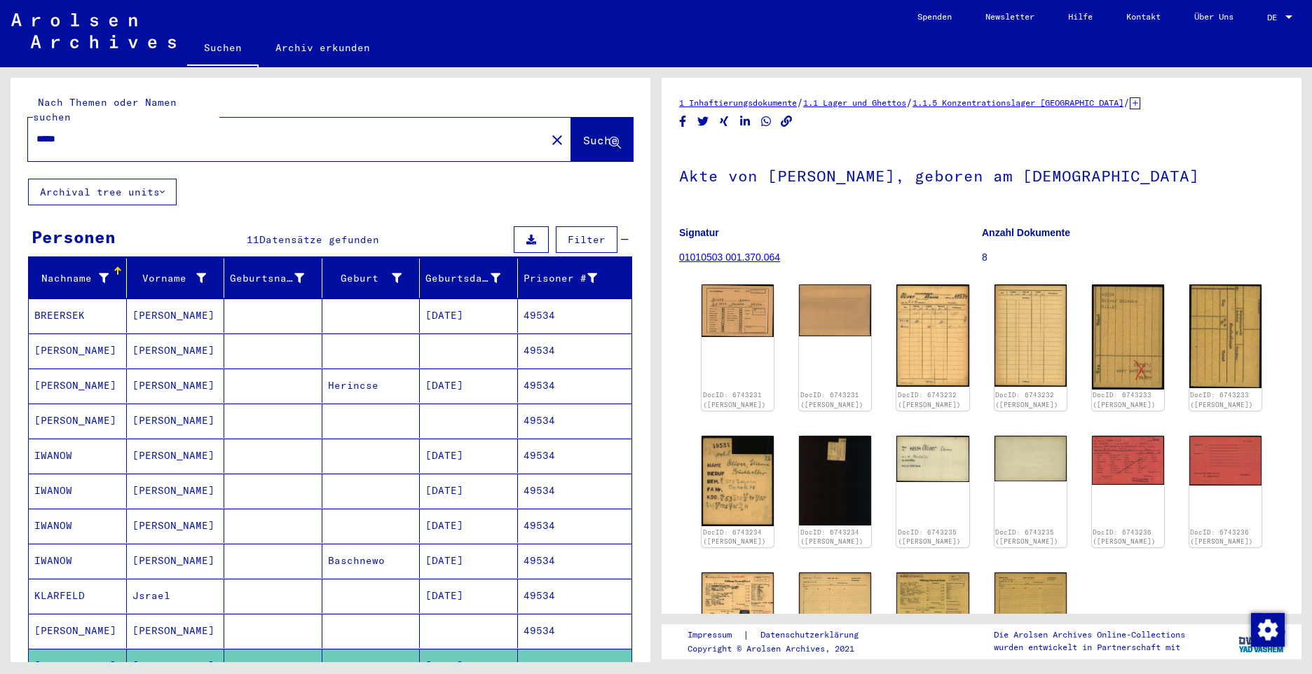
click at [93, 134] on div "*****" at bounding box center [282, 139] width 509 height 32
drag, startPoint x: 88, startPoint y: 123, endPoint x: -1, endPoint y: 107, distance: 90.3
click at [0, 107] on html "Suchen Archiv erkunden Spenden Newsletter Hilfe Kontakt Über Uns Suchen Archiv …" at bounding box center [656, 337] width 1312 height 674
paste input "text"
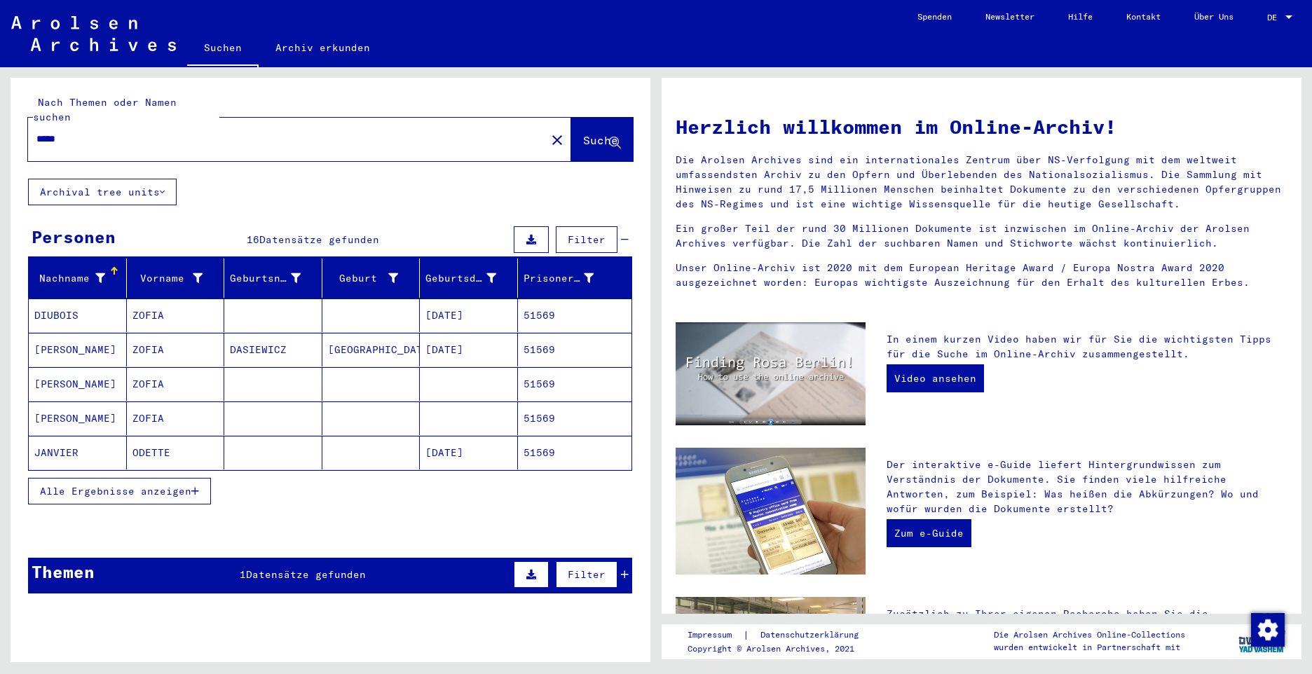
click at [144, 483] on button "Alle Ergebnisse anzeigen" at bounding box center [119, 491] width 183 height 27
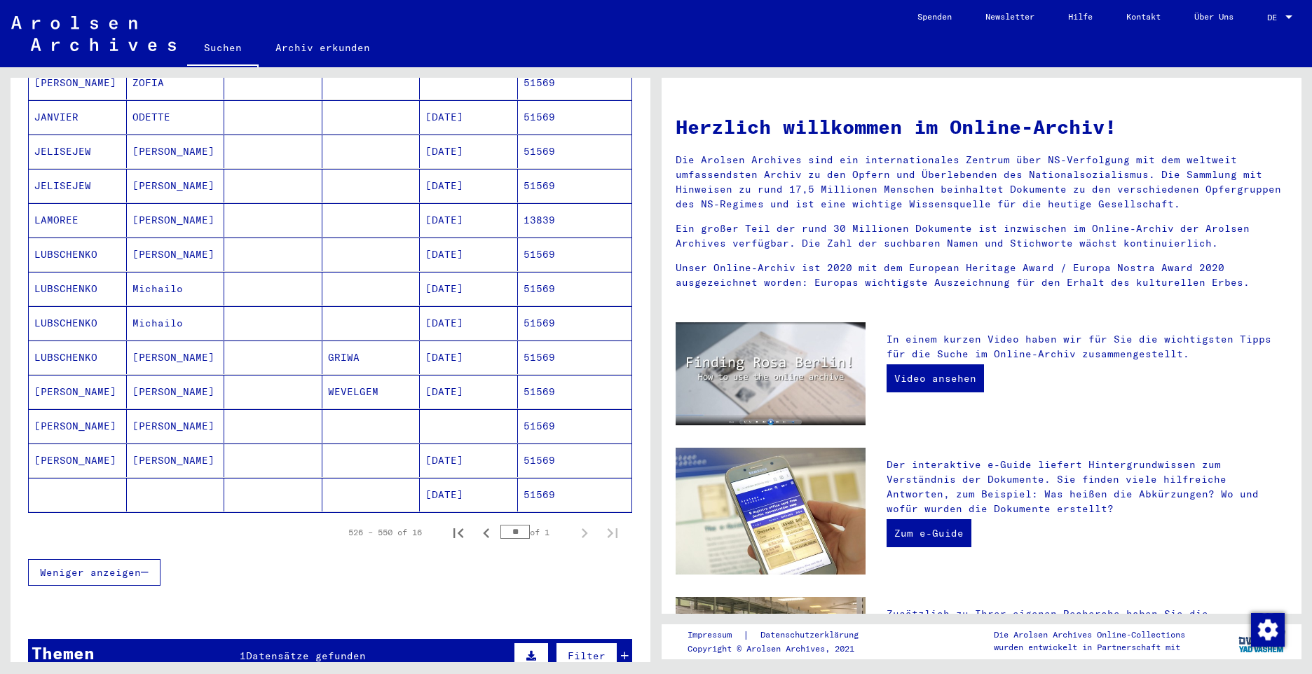
scroll to position [350, 0]
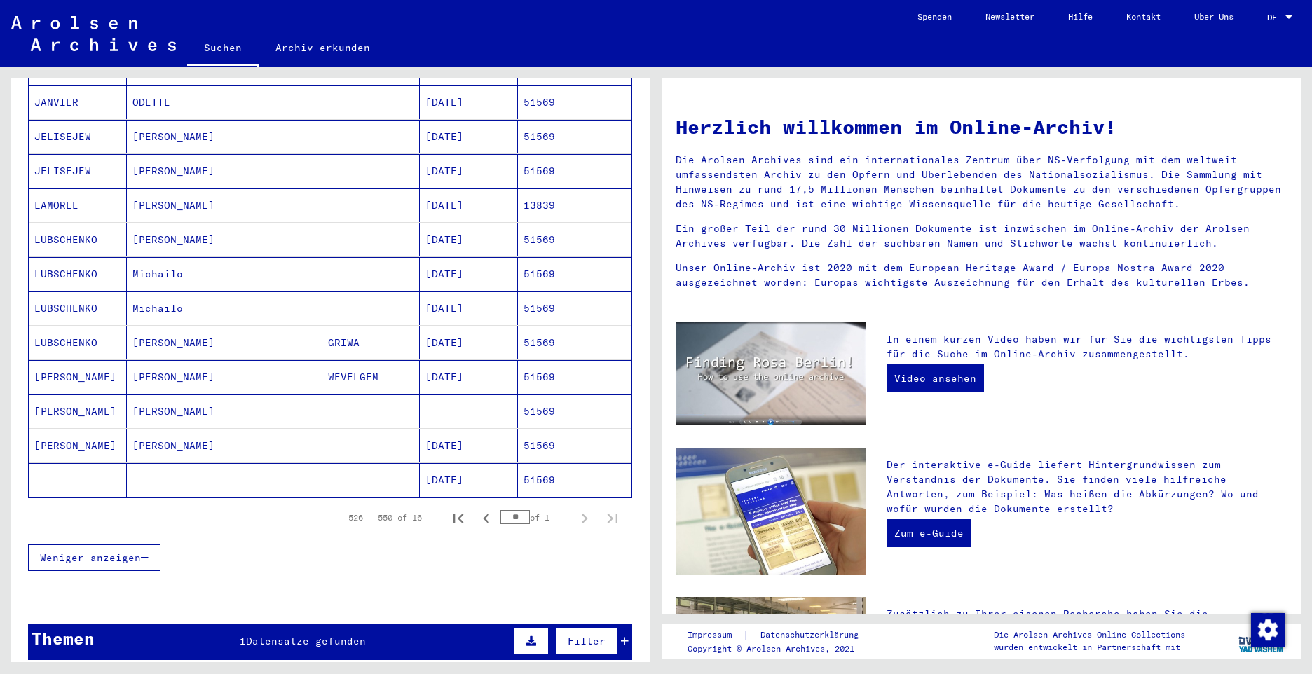
click at [51, 360] on mat-cell "[PERSON_NAME]" at bounding box center [78, 377] width 98 height 34
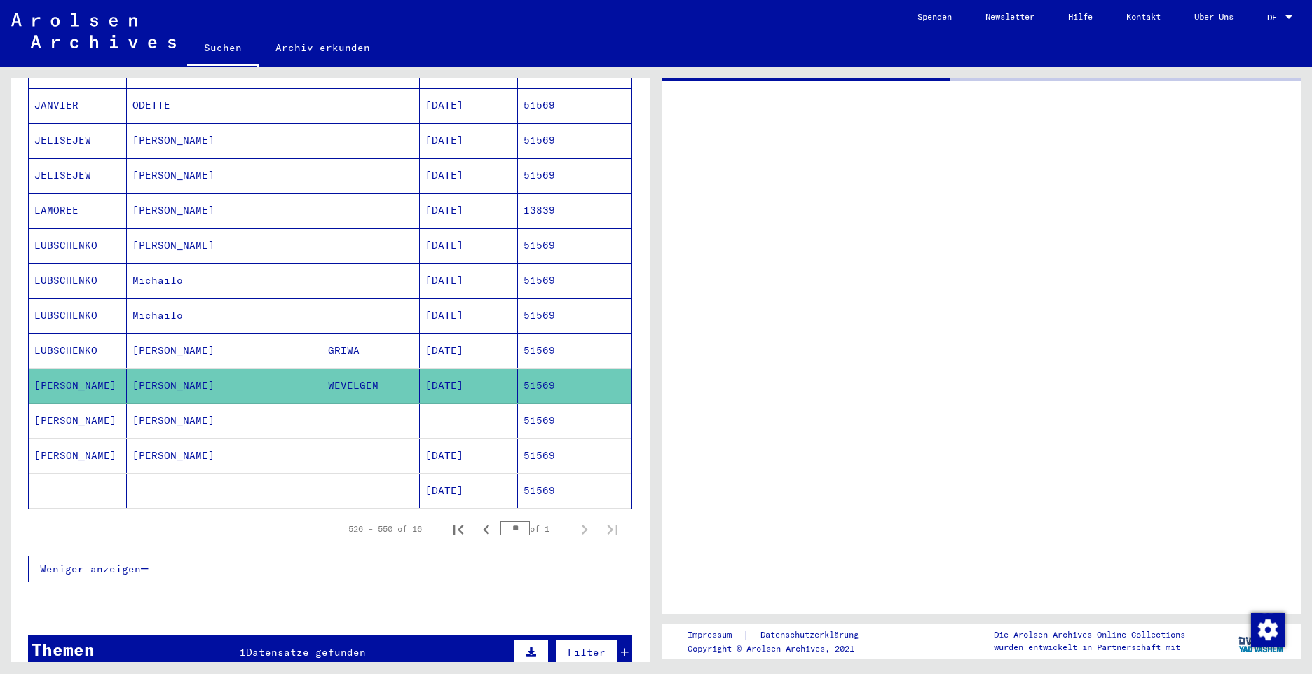
scroll to position [353, 0]
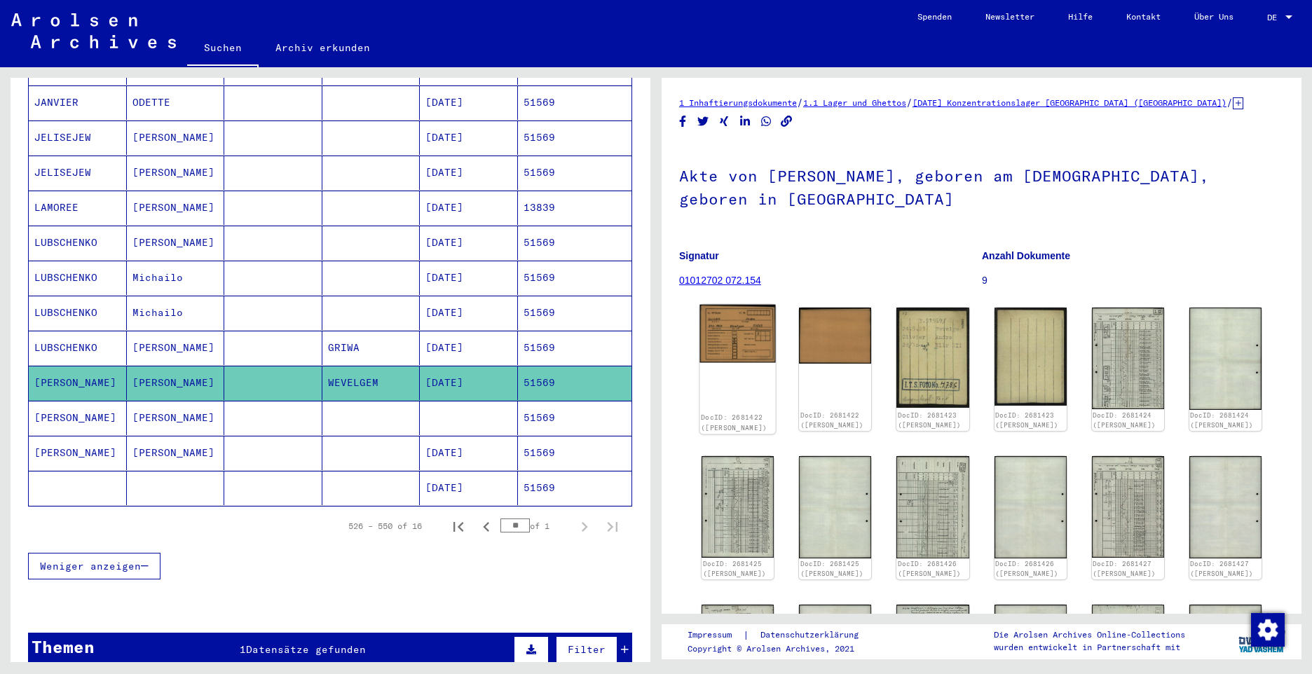
click at [725, 343] on img at bounding box center [737, 334] width 76 height 58
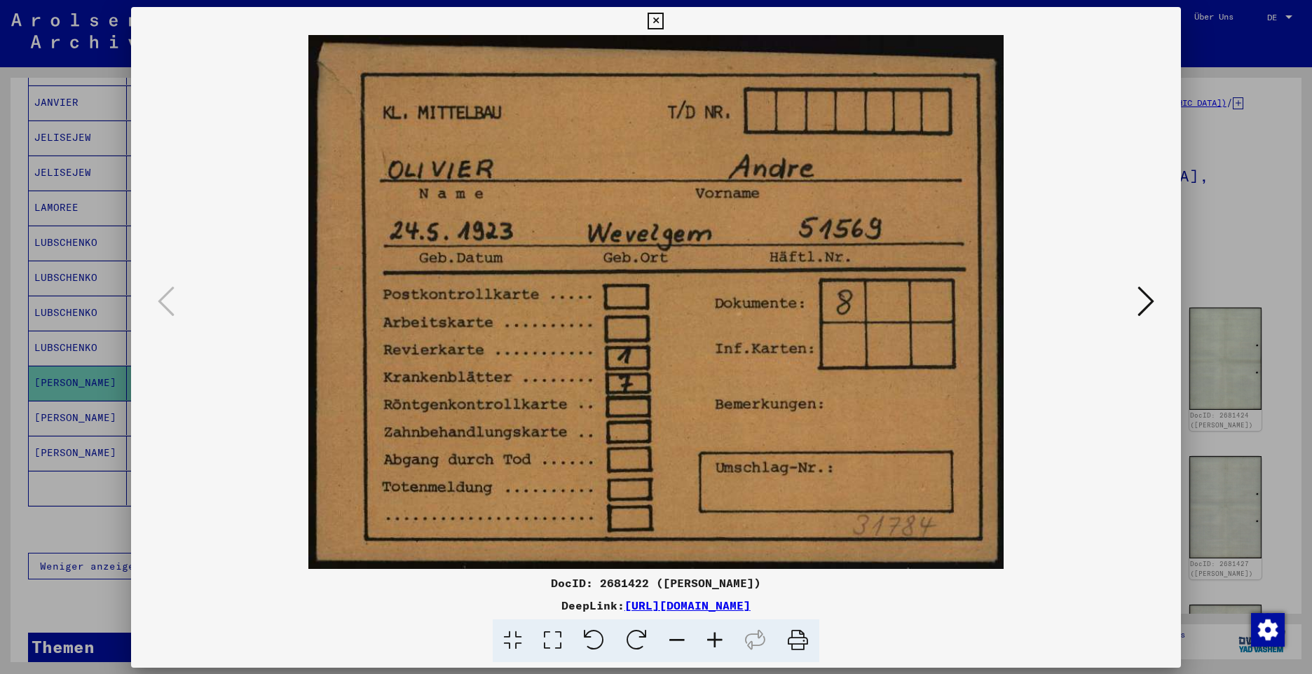
click at [725, 343] on img at bounding box center [656, 302] width 954 height 534
click at [1144, 304] on icon at bounding box center [1145, 301] width 17 height 34
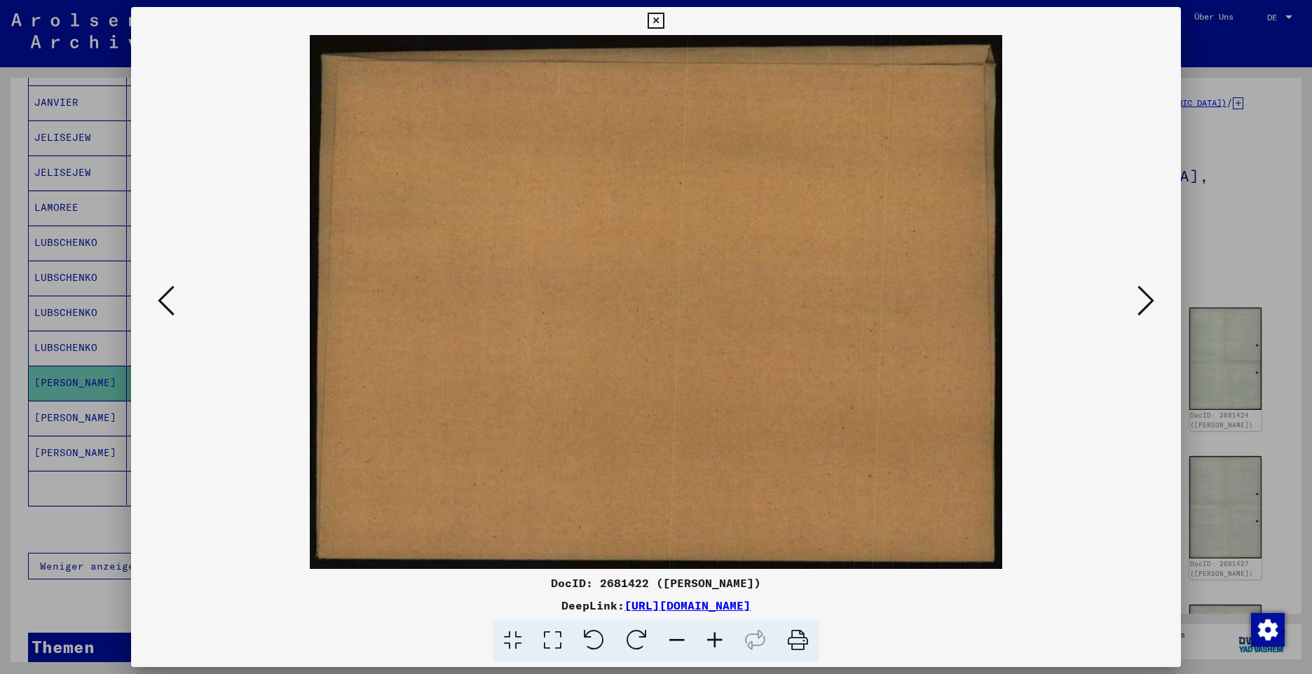
click at [1144, 304] on icon at bounding box center [1145, 301] width 17 height 34
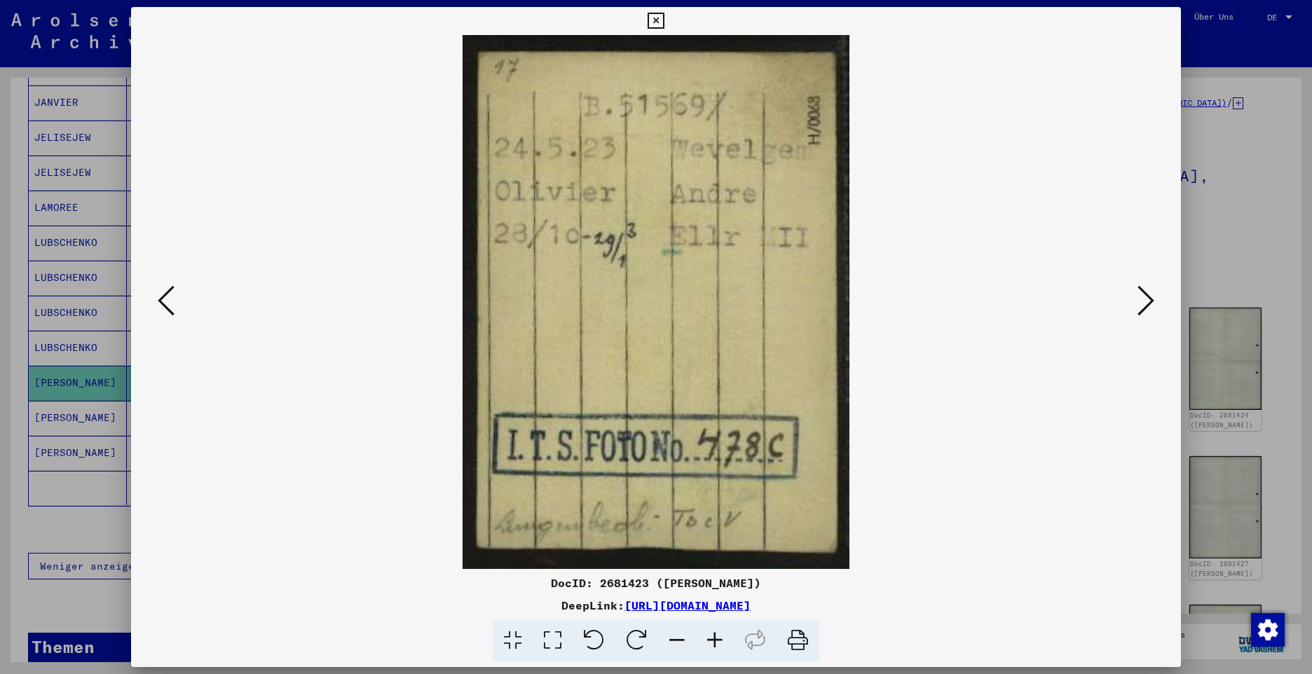
click at [1144, 304] on icon at bounding box center [1145, 301] width 17 height 34
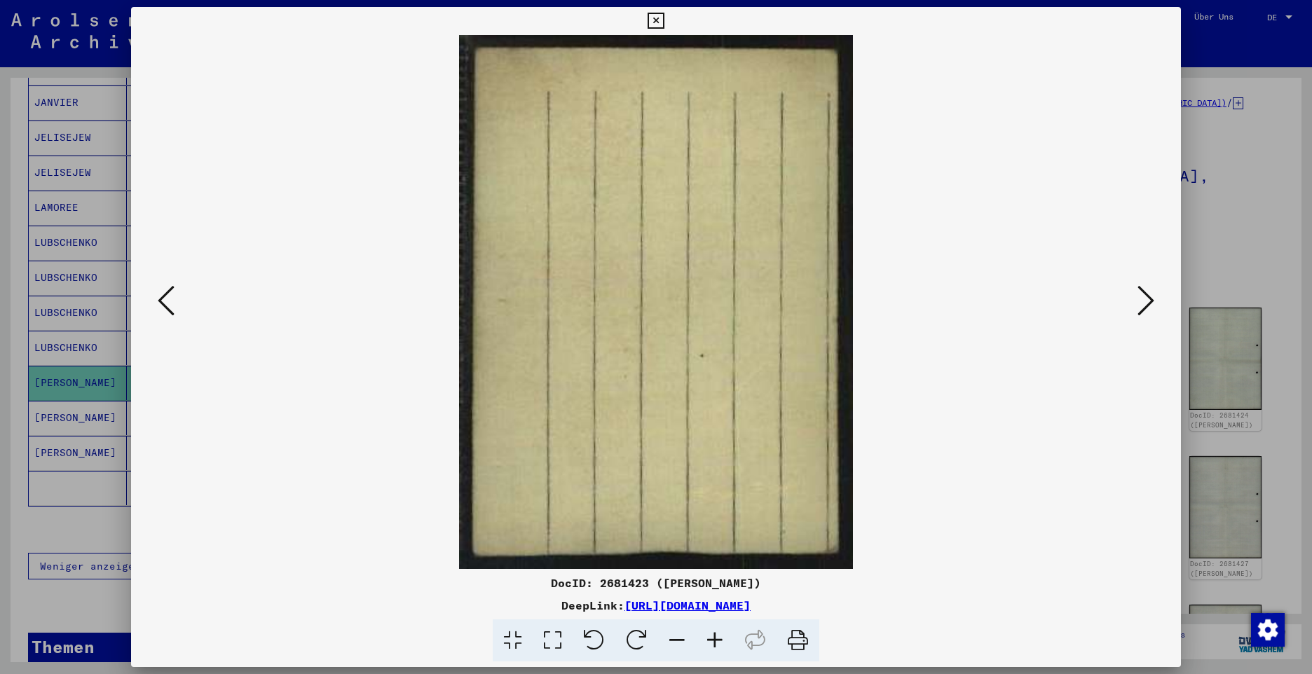
click at [1144, 304] on icon at bounding box center [1145, 301] width 17 height 34
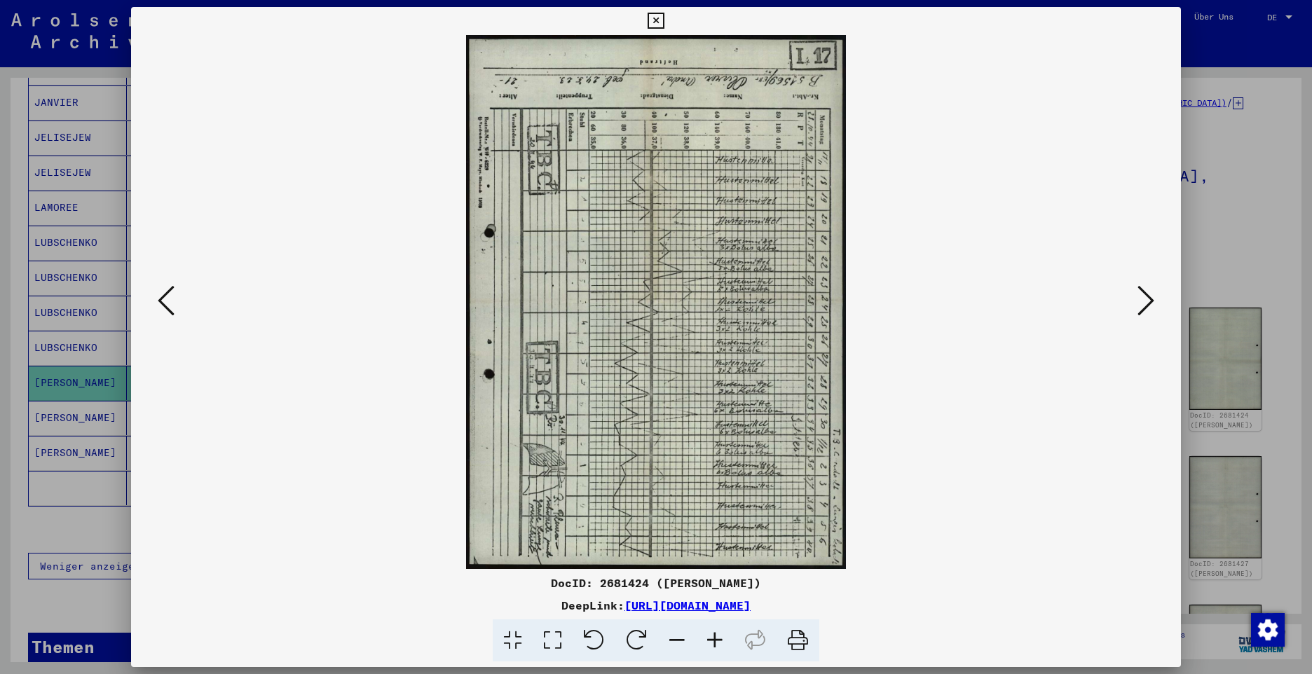
click at [1144, 304] on icon at bounding box center [1145, 301] width 17 height 34
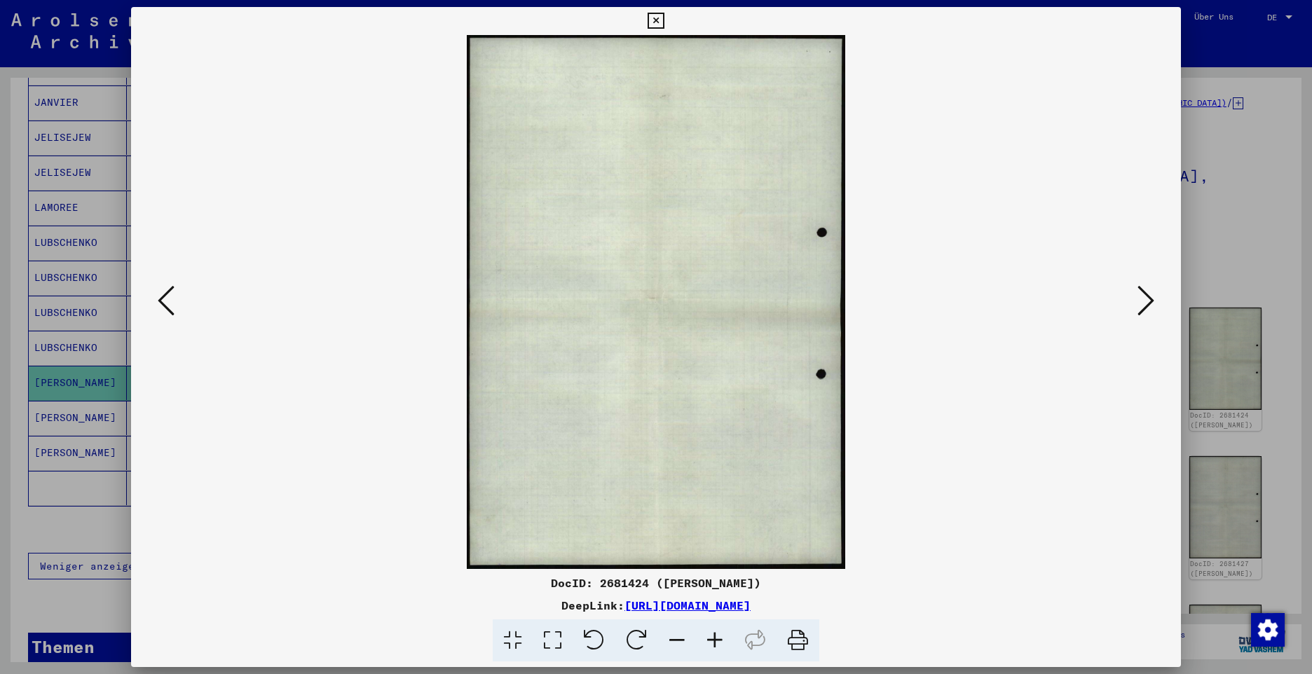
click at [1144, 304] on icon at bounding box center [1145, 301] width 17 height 34
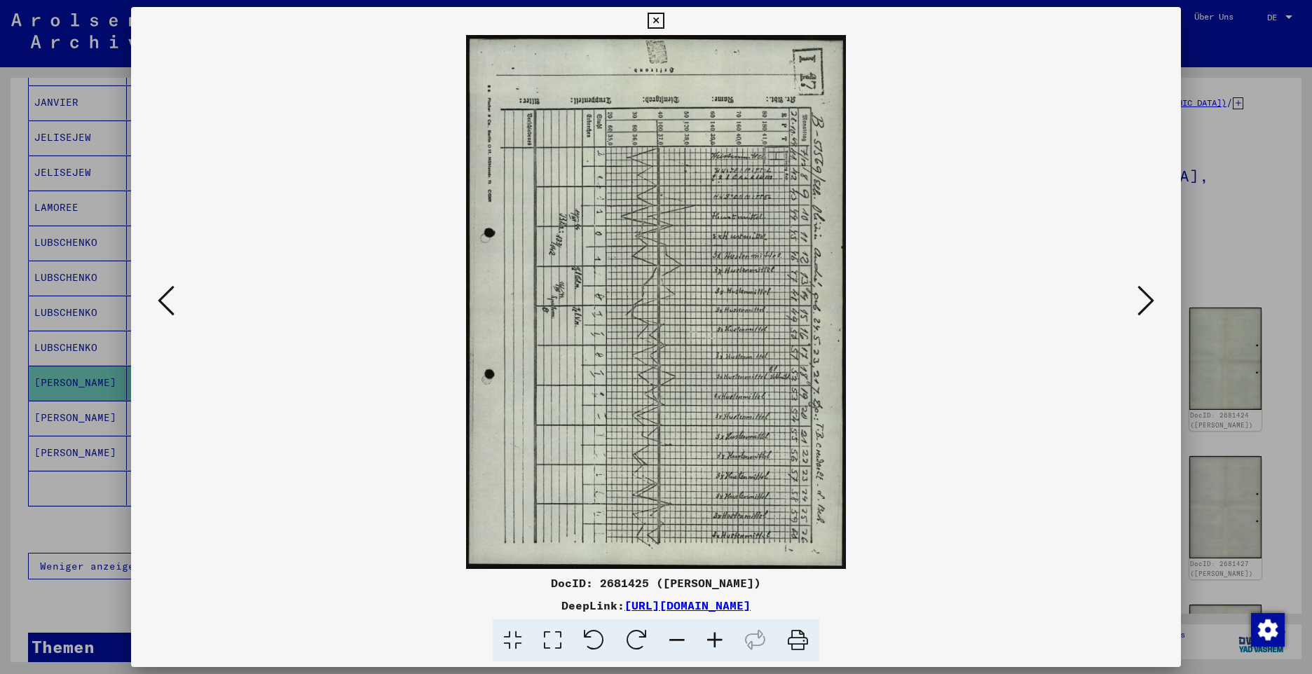
click at [1144, 304] on icon at bounding box center [1145, 301] width 17 height 34
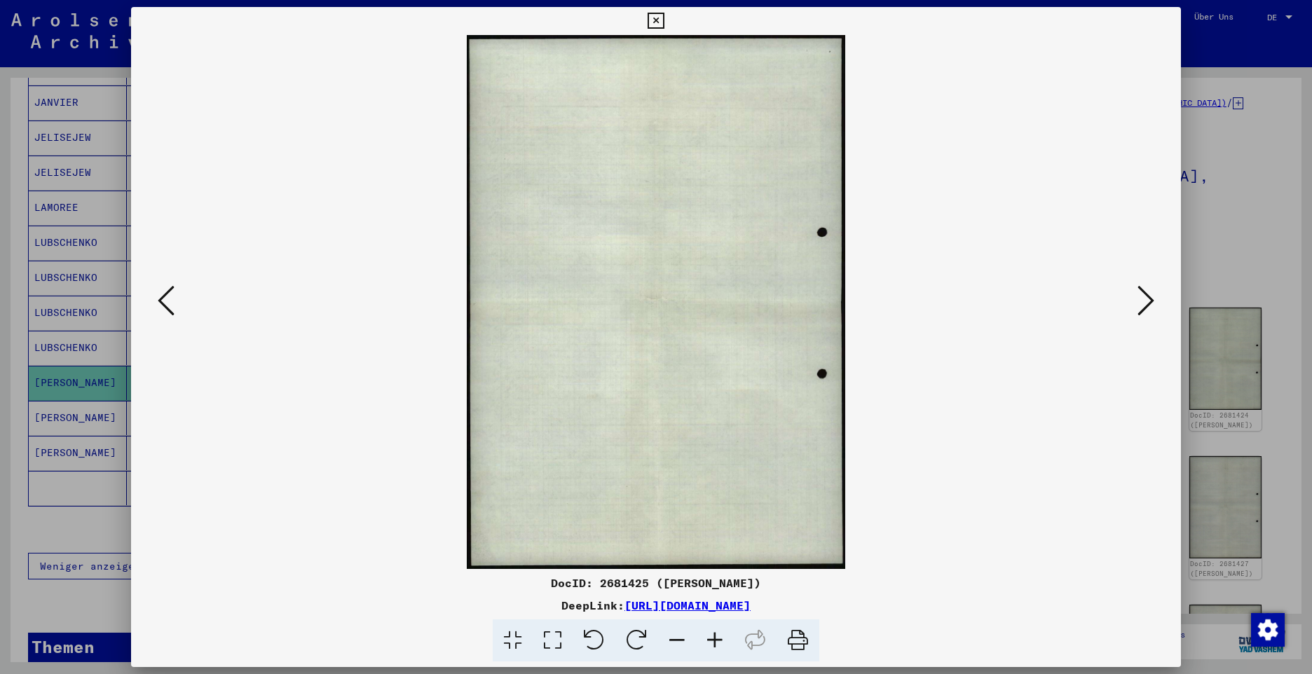
click at [1144, 304] on icon at bounding box center [1145, 301] width 17 height 34
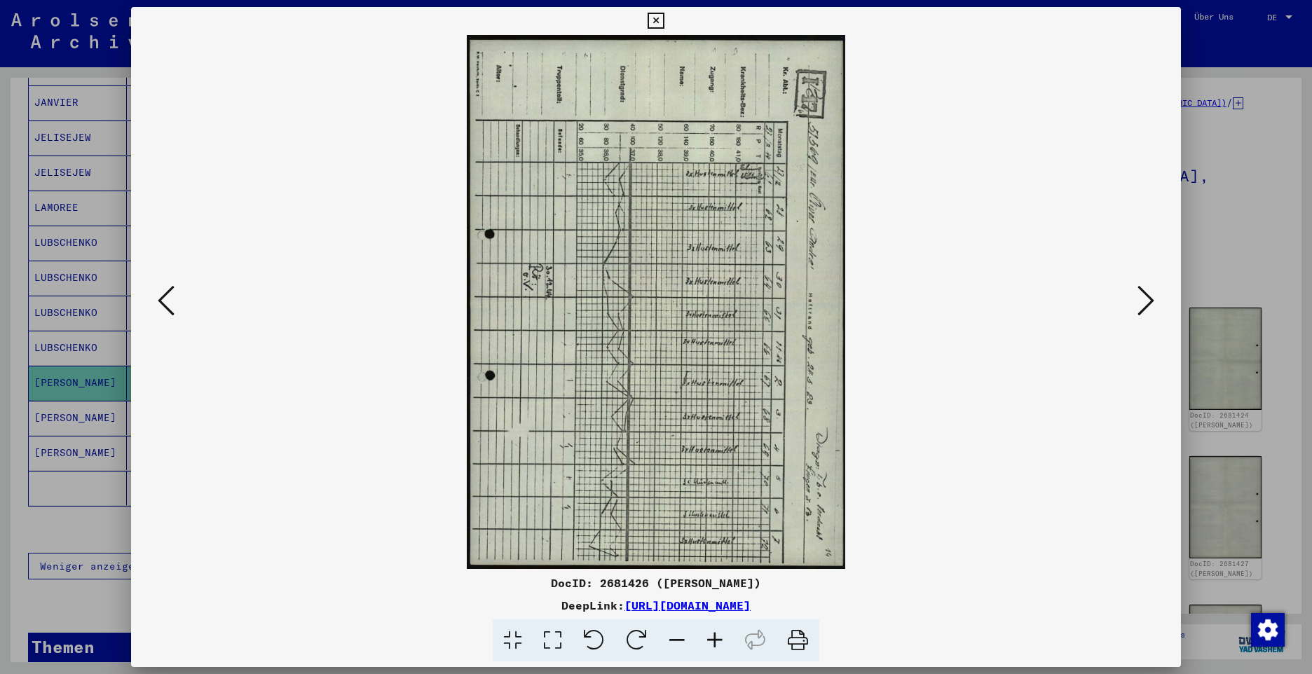
click at [1144, 304] on icon at bounding box center [1145, 301] width 17 height 34
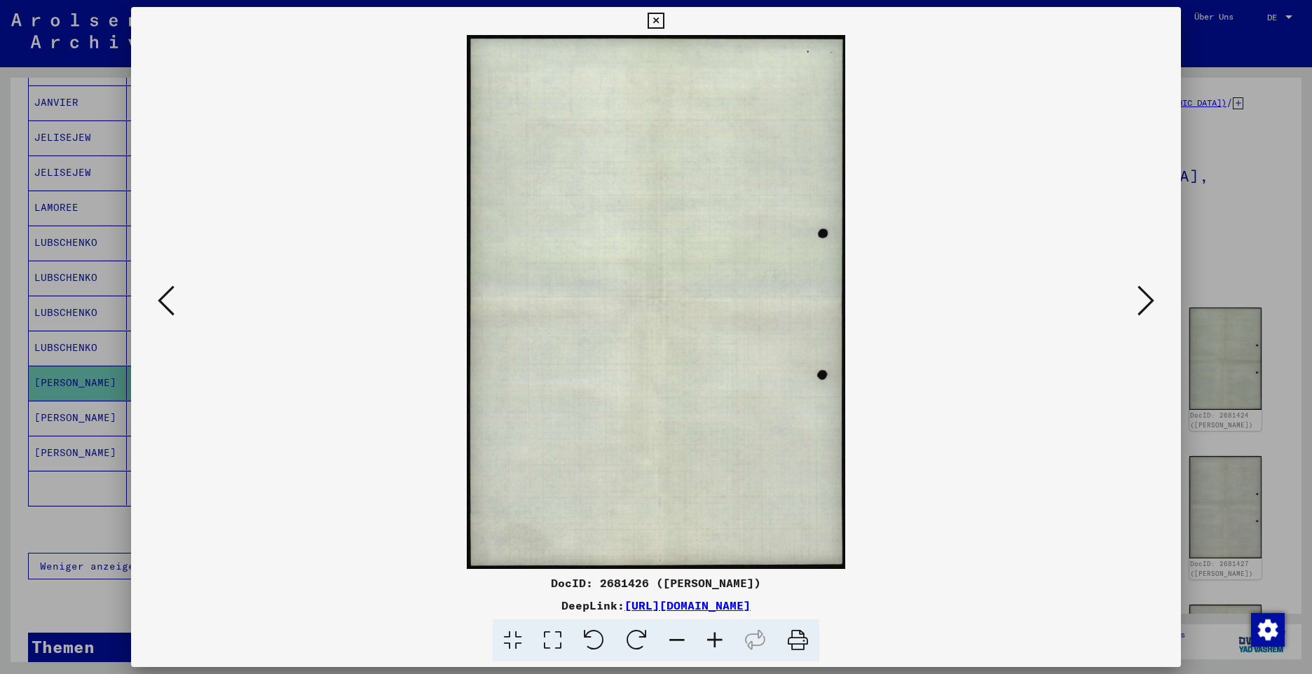
click at [1144, 304] on icon at bounding box center [1145, 301] width 17 height 34
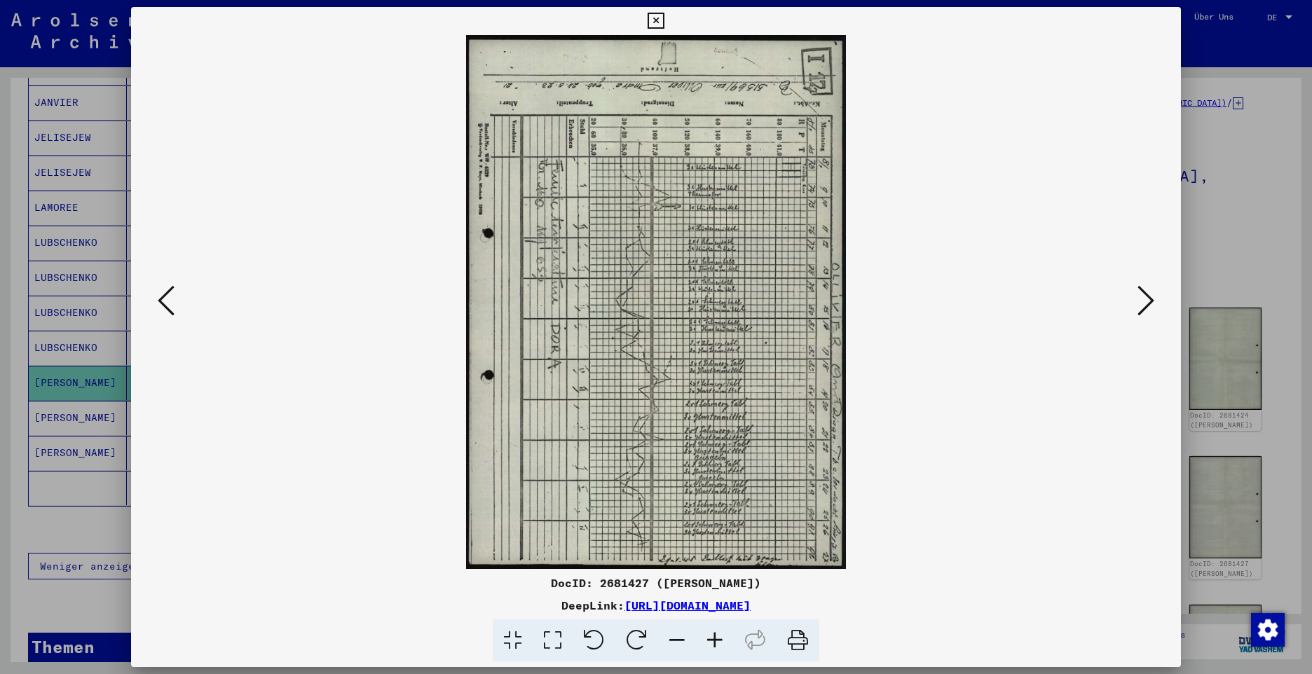
click at [1144, 304] on icon at bounding box center [1145, 301] width 17 height 34
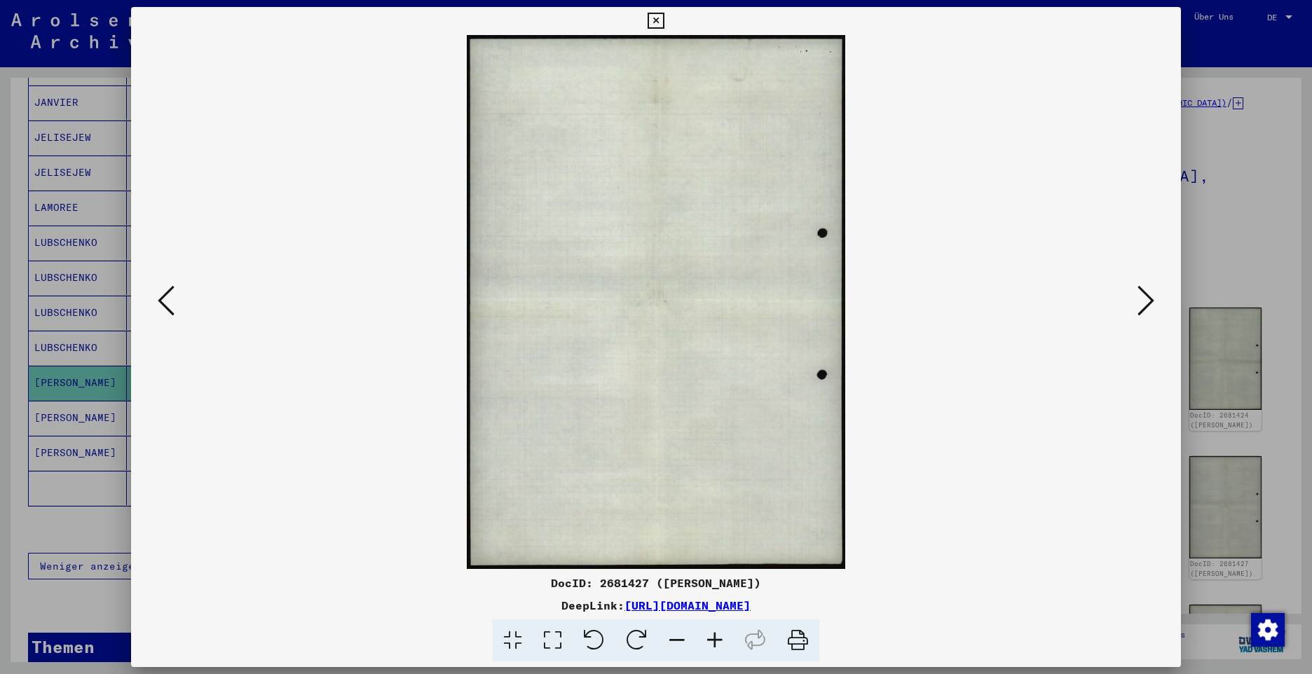
click at [1144, 304] on icon at bounding box center [1145, 301] width 17 height 34
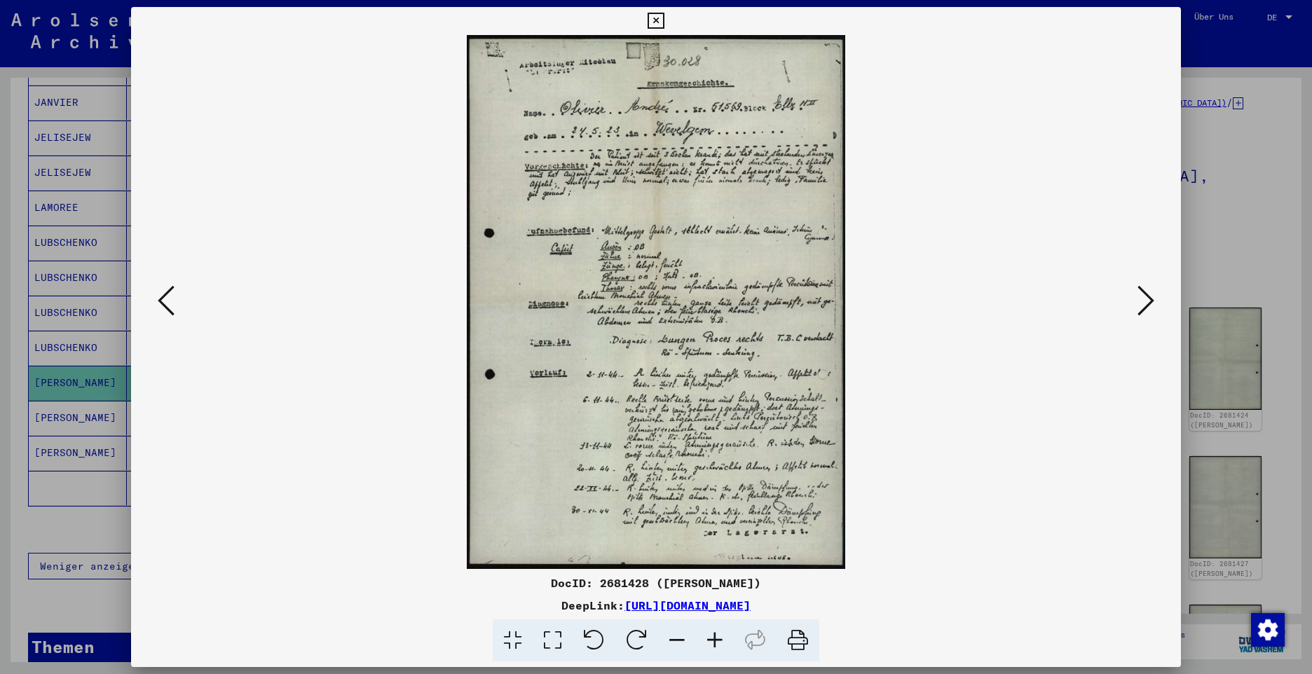
click at [1144, 304] on icon at bounding box center [1145, 301] width 17 height 34
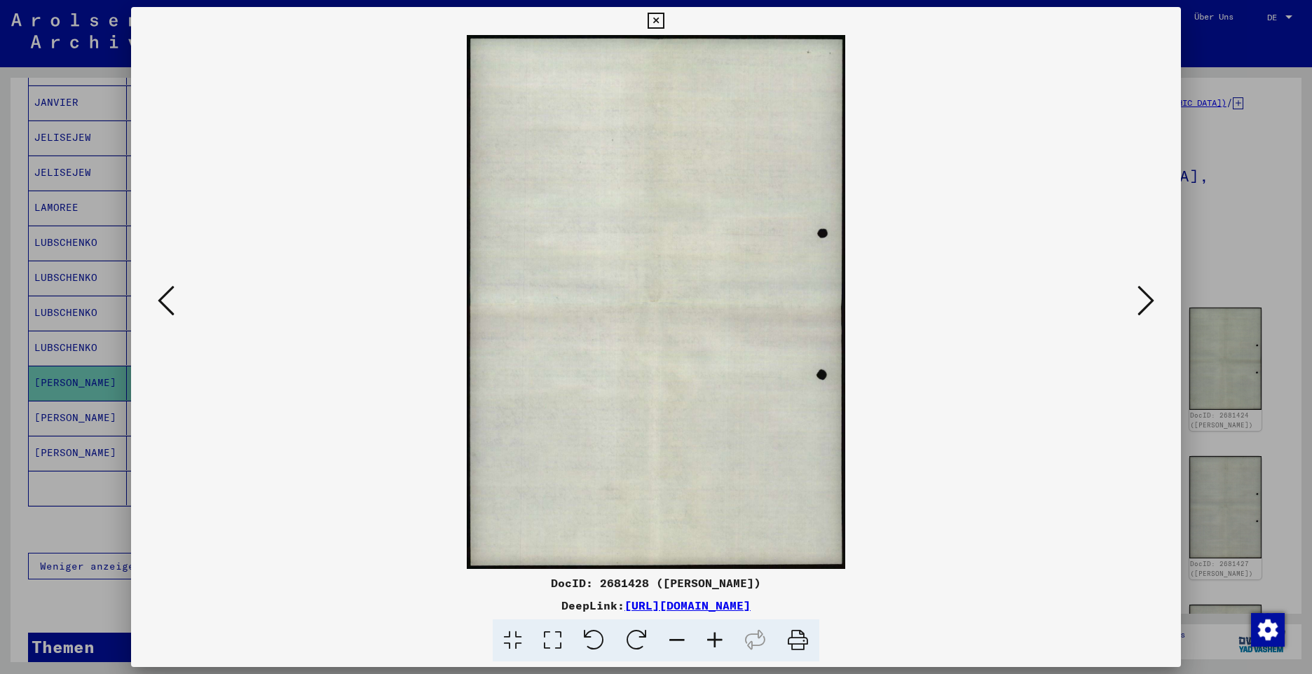
click at [1144, 304] on icon at bounding box center [1145, 301] width 17 height 34
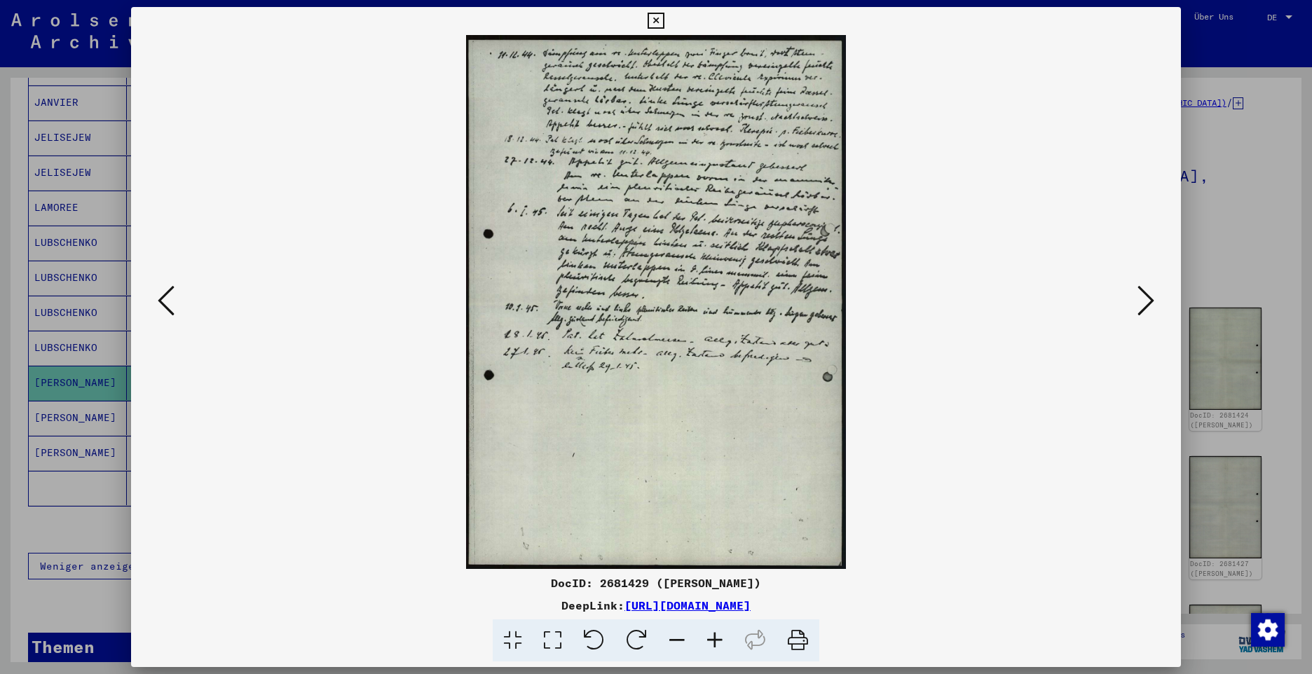
click at [1144, 304] on icon at bounding box center [1145, 301] width 17 height 34
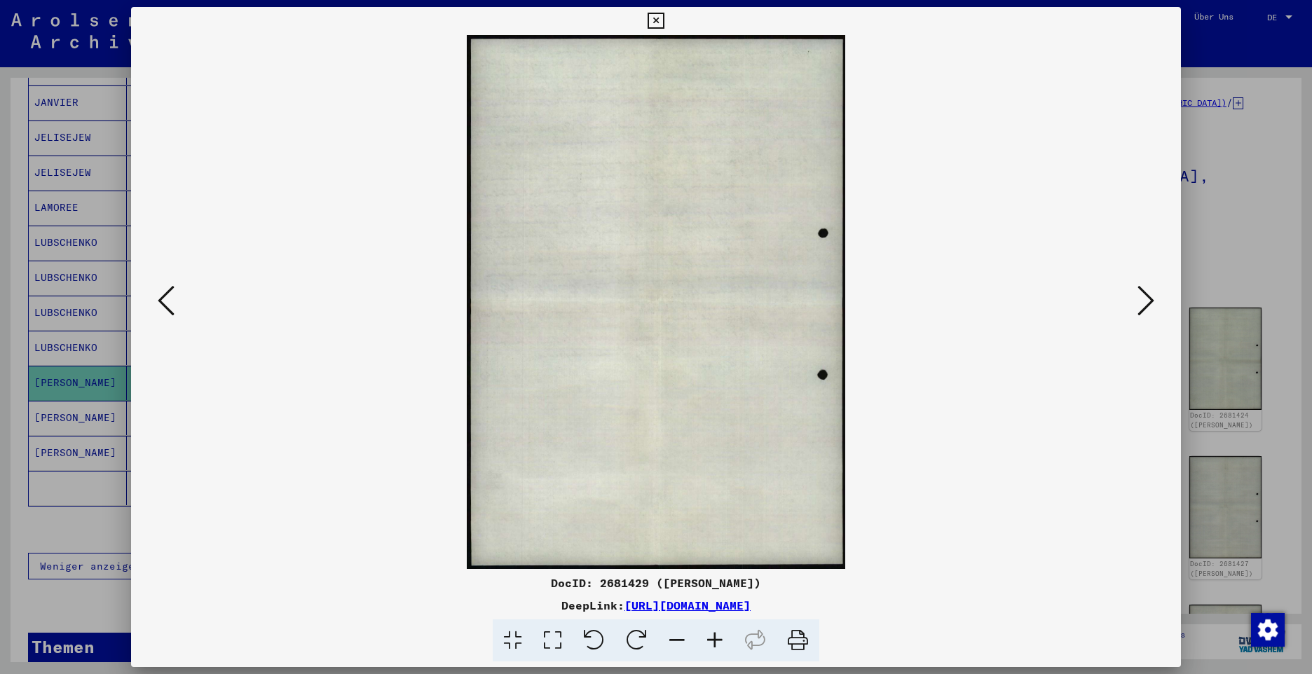
click at [1144, 304] on icon at bounding box center [1145, 301] width 17 height 34
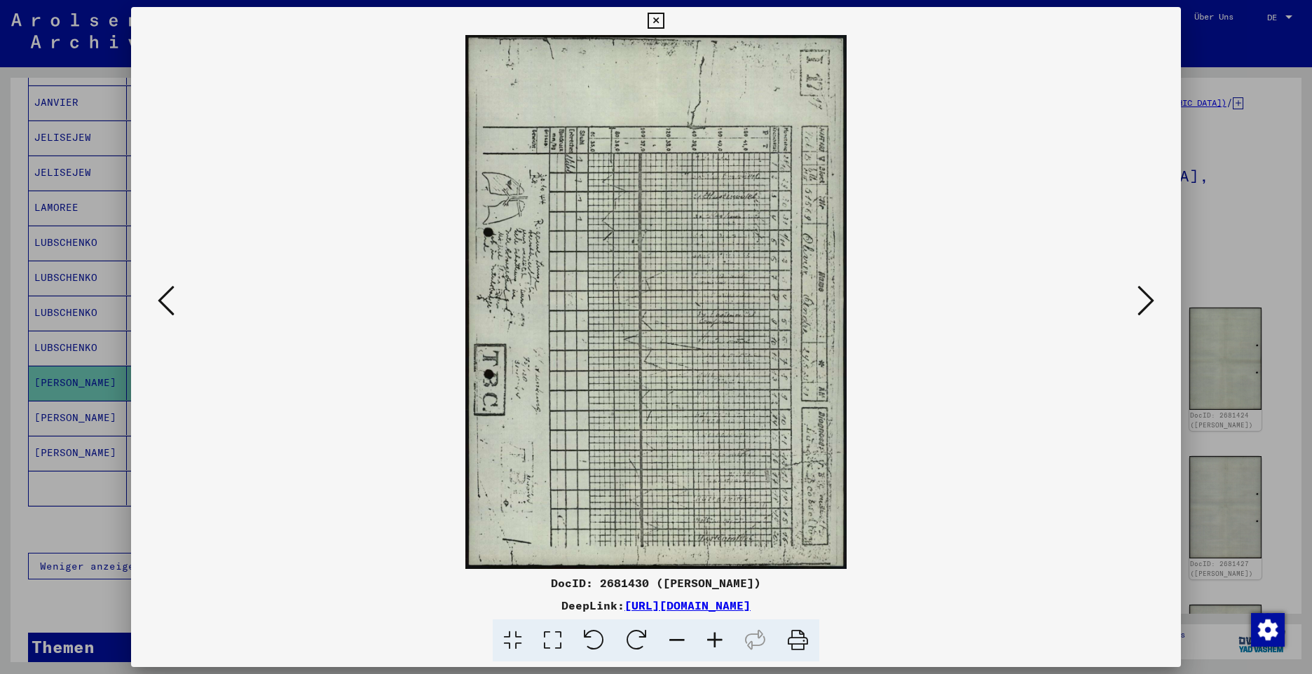
click at [1144, 304] on icon at bounding box center [1145, 301] width 17 height 34
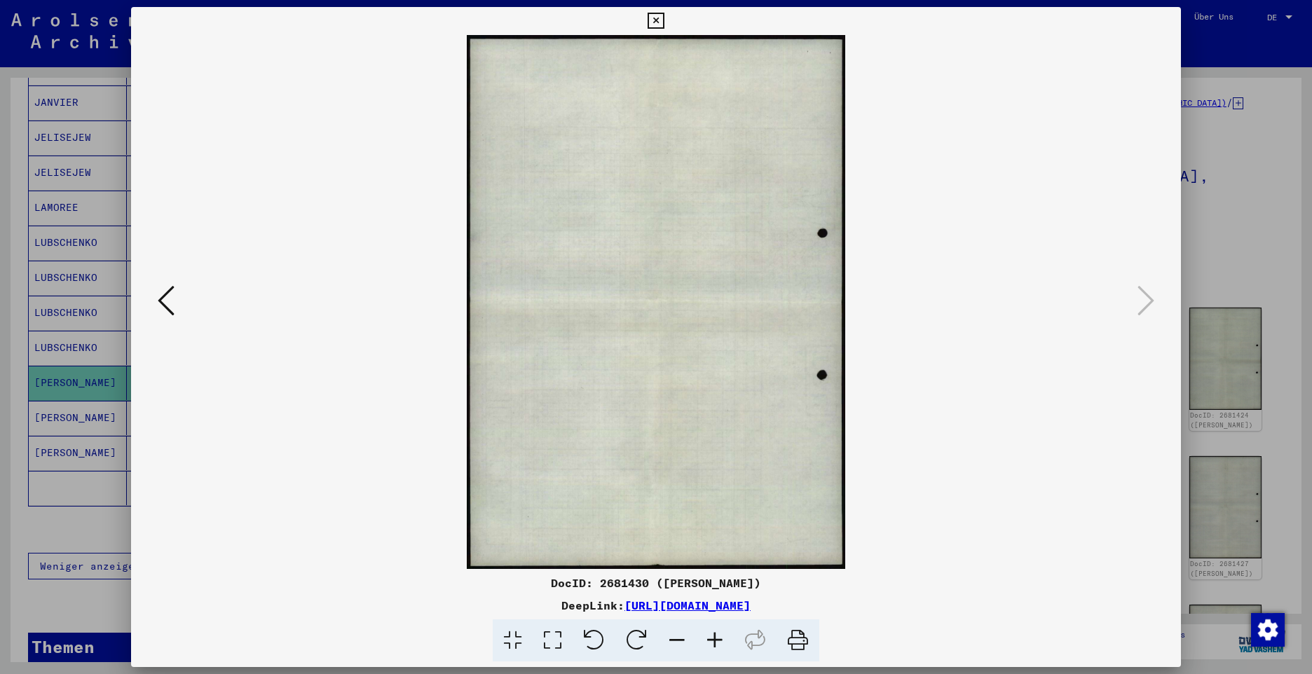
click at [657, 27] on icon at bounding box center [656, 21] width 16 height 17
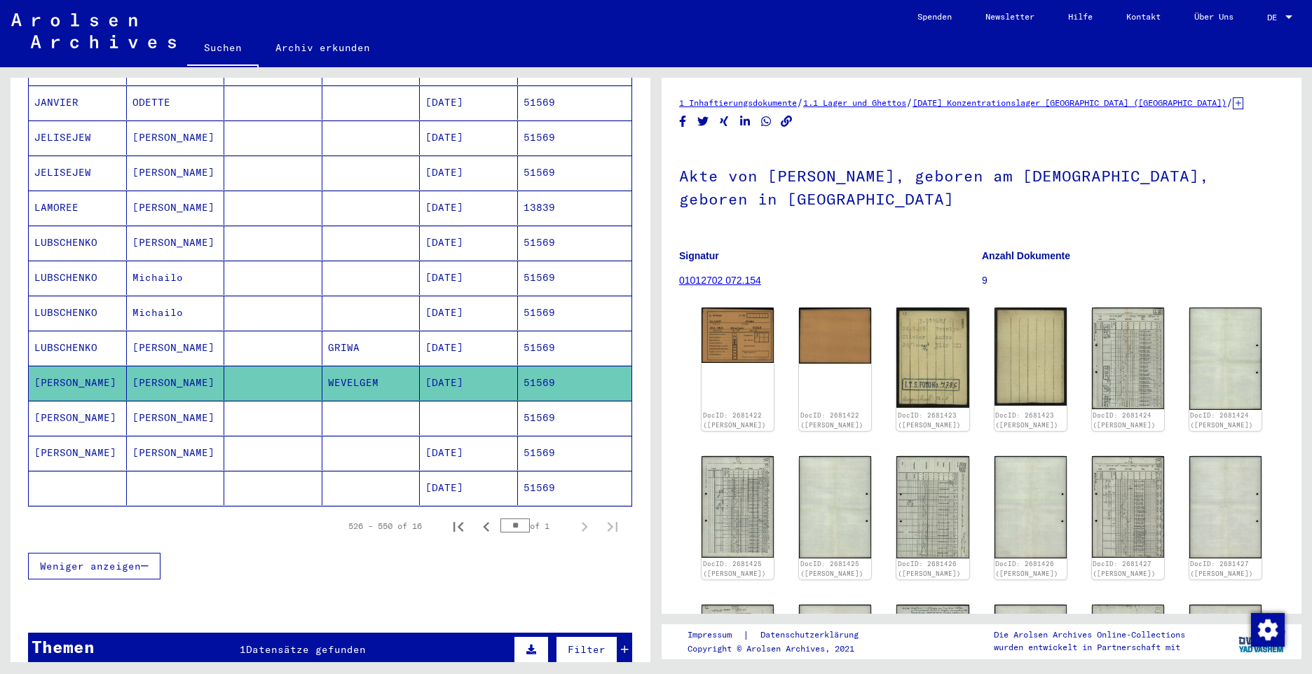
click at [64, 401] on mat-cell "[PERSON_NAME]" at bounding box center [78, 418] width 98 height 34
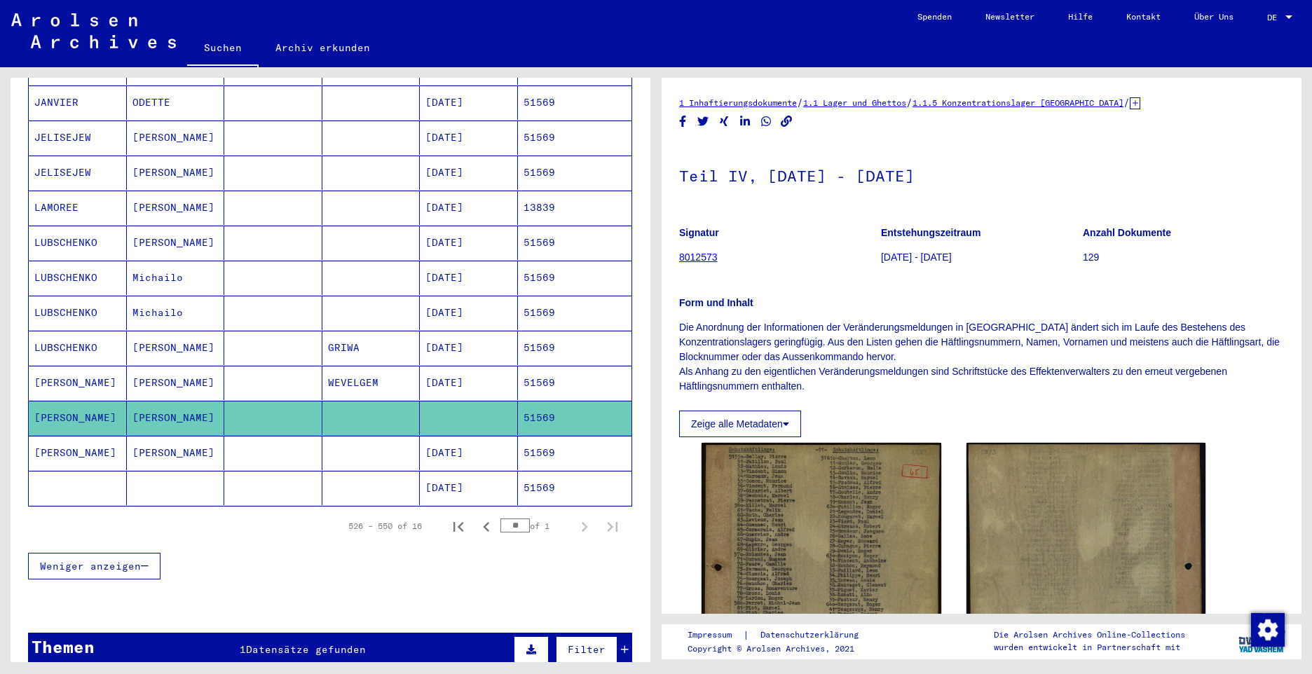
click at [68, 436] on mat-cell "[PERSON_NAME]" at bounding box center [78, 453] width 98 height 34
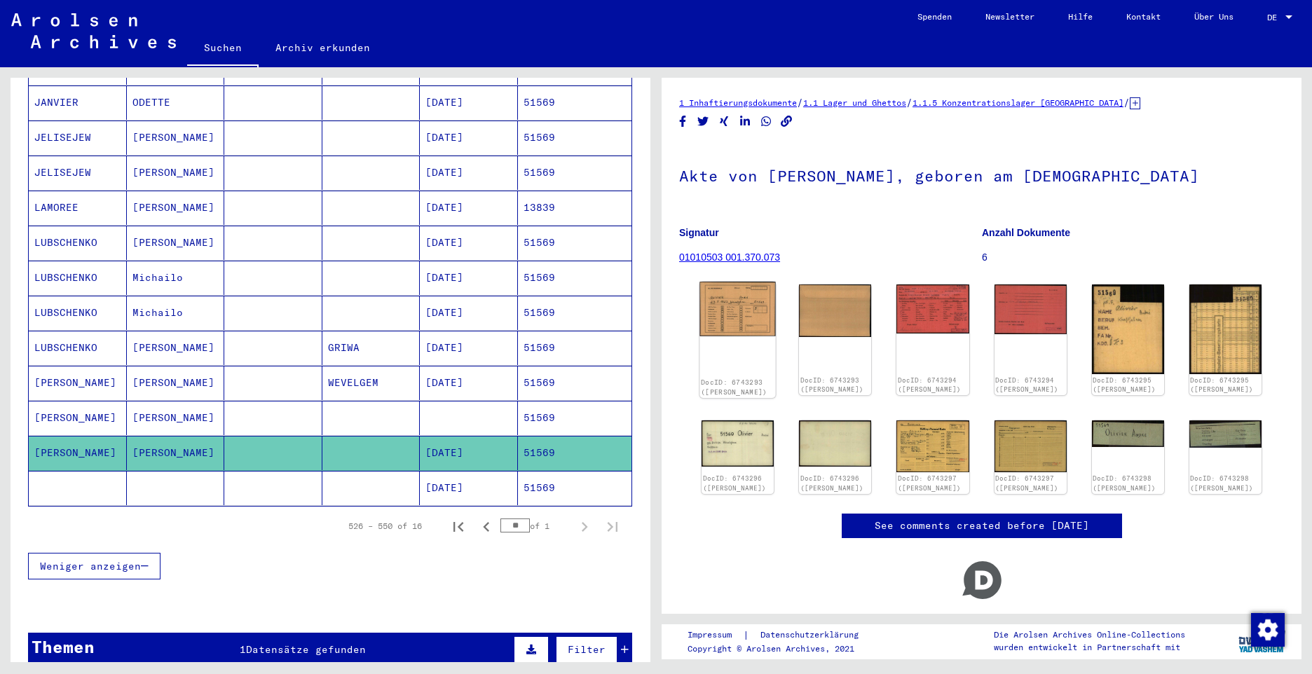
click at [724, 308] on img at bounding box center [737, 309] width 76 height 55
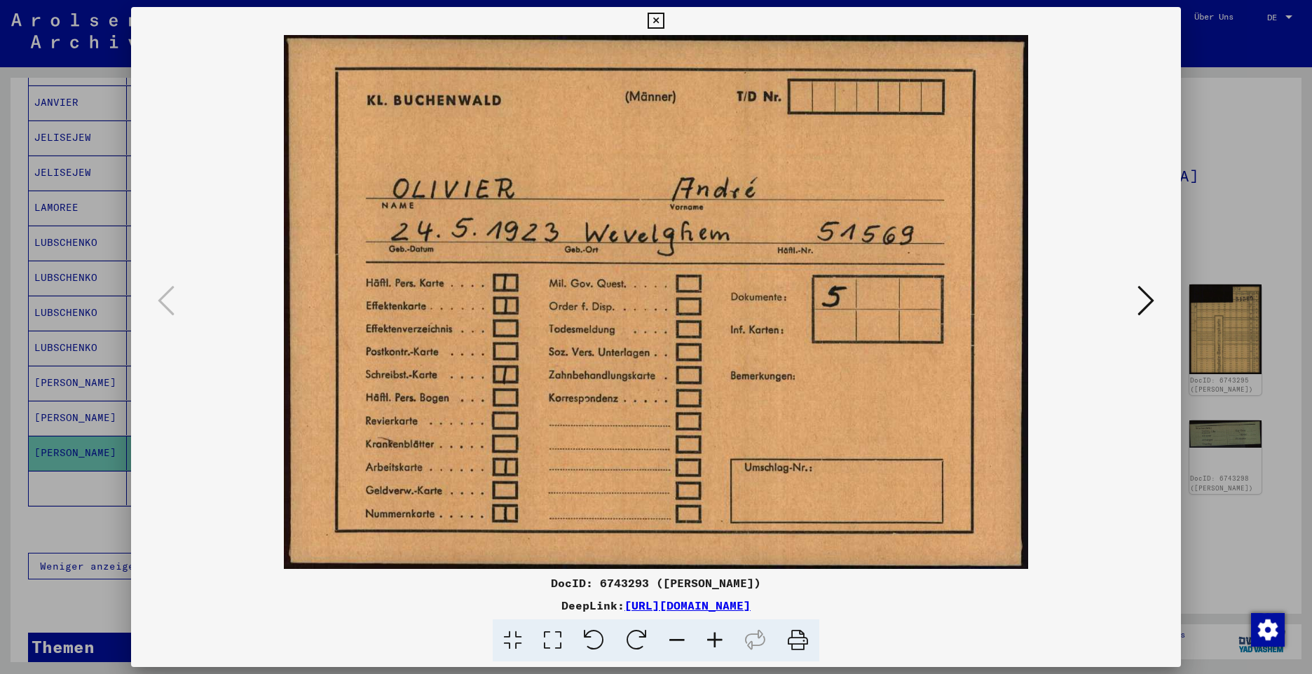
click at [1146, 303] on icon at bounding box center [1145, 301] width 17 height 34
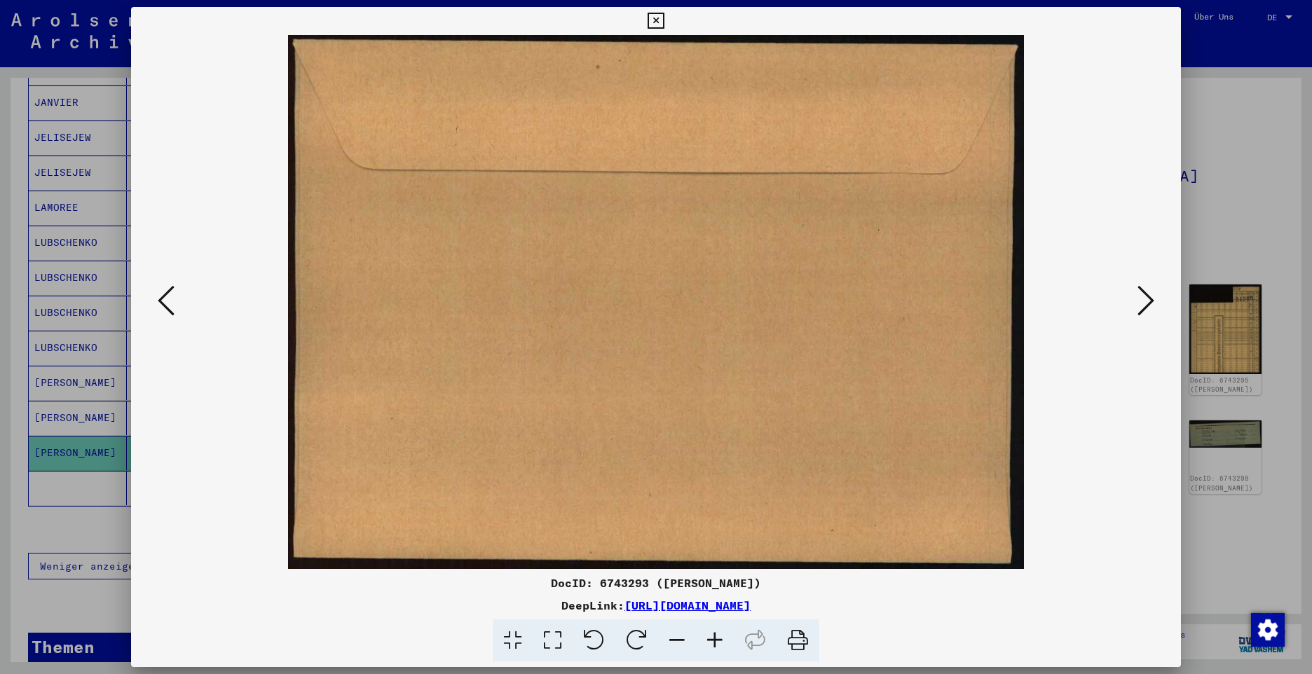
click at [1146, 303] on icon at bounding box center [1145, 301] width 17 height 34
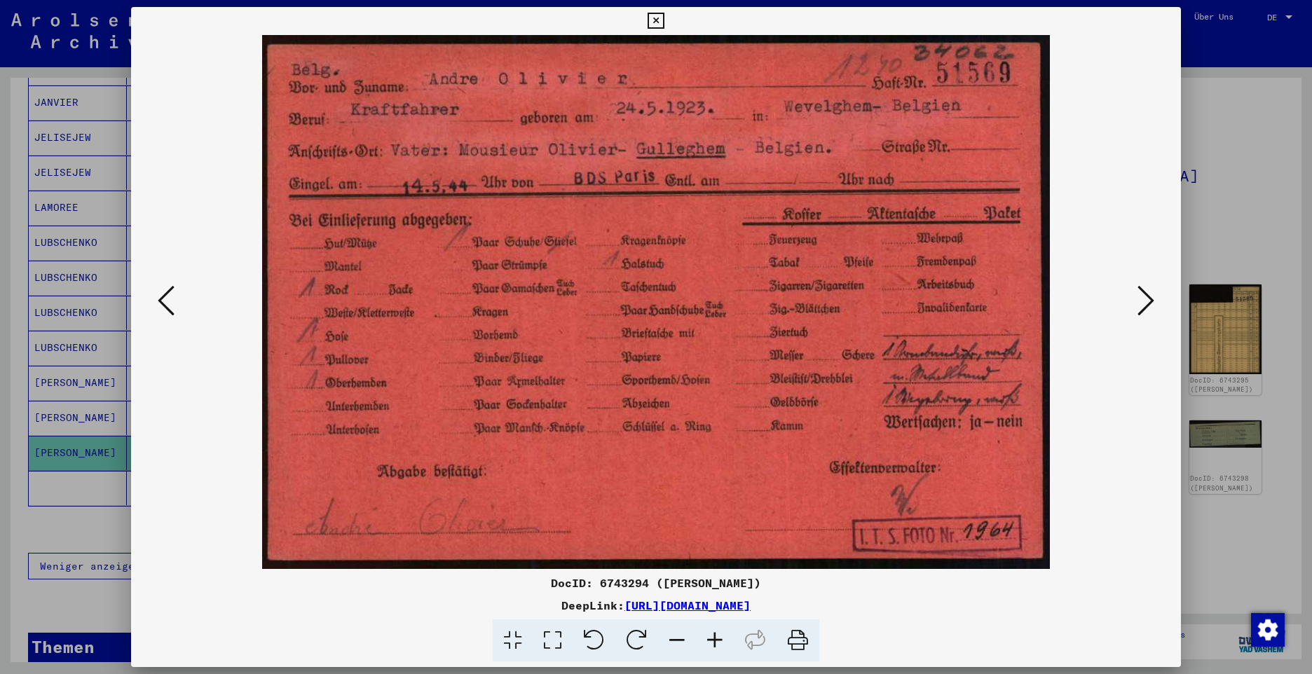
click at [1142, 312] on icon at bounding box center [1145, 301] width 17 height 34
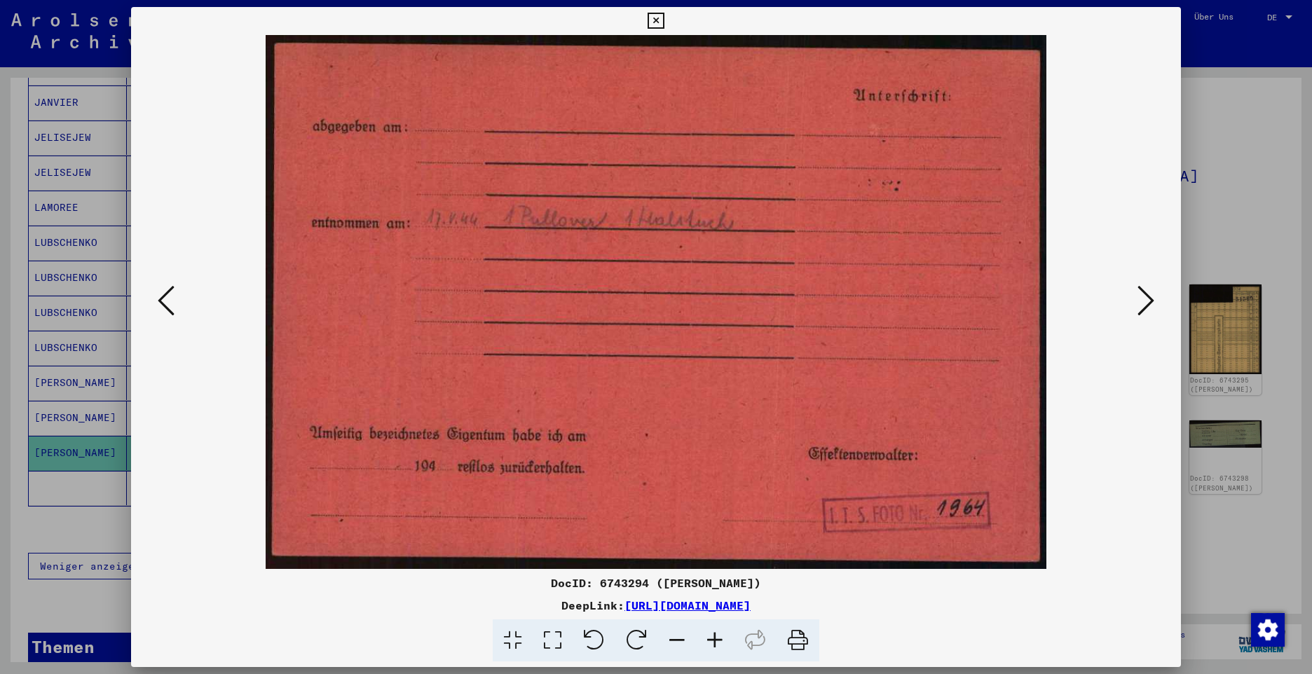
click at [1142, 312] on icon at bounding box center [1145, 301] width 17 height 34
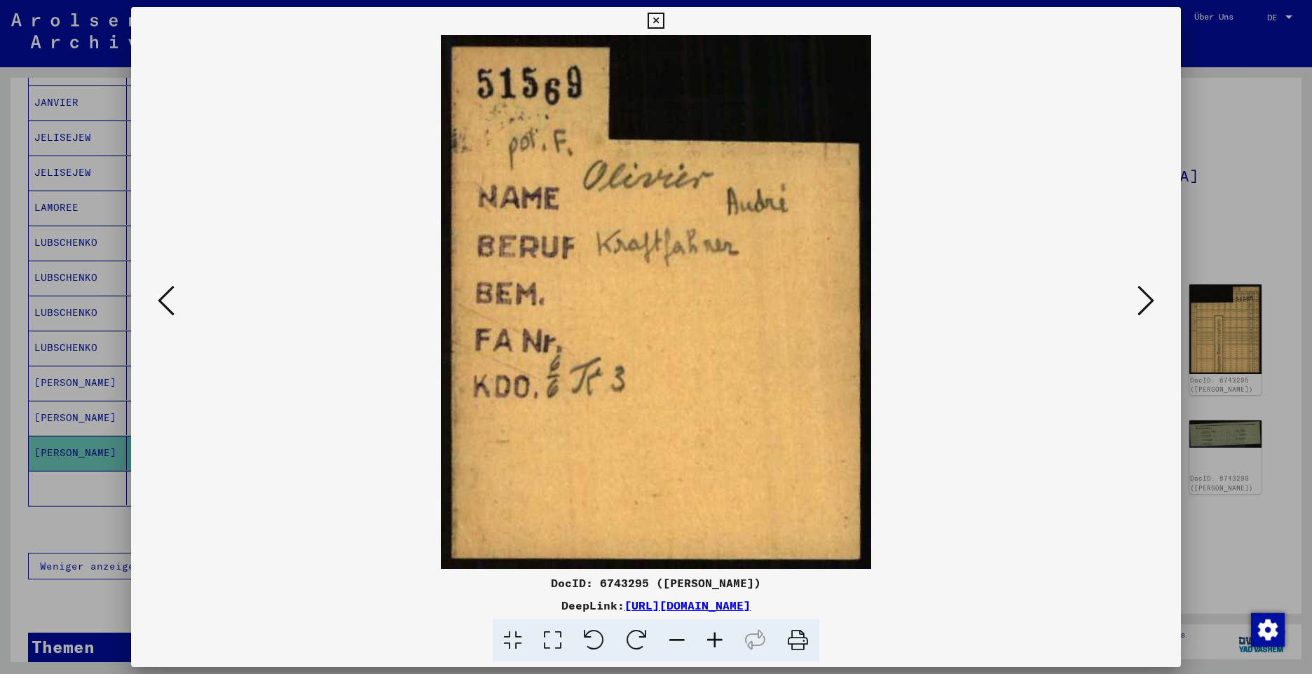
click at [1149, 306] on icon at bounding box center [1145, 301] width 17 height 34
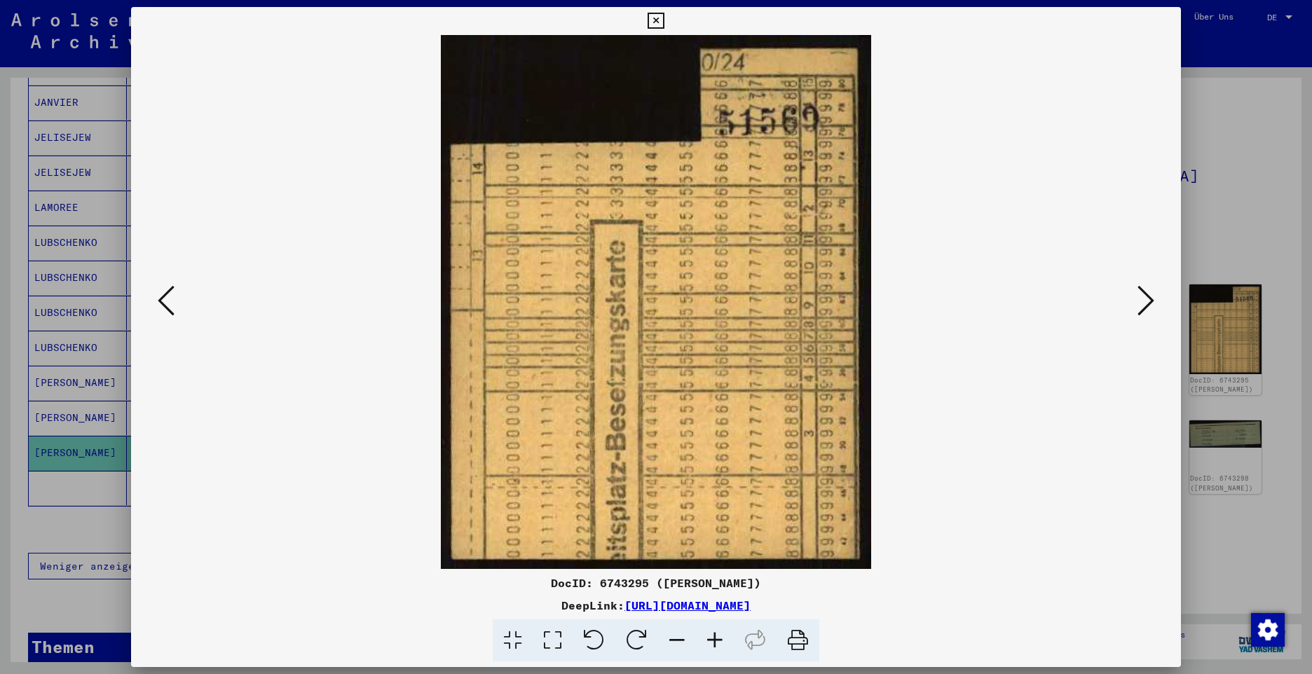
click at [1149, 306] on icon at bounding box center [1145, 301] width 17 height 34
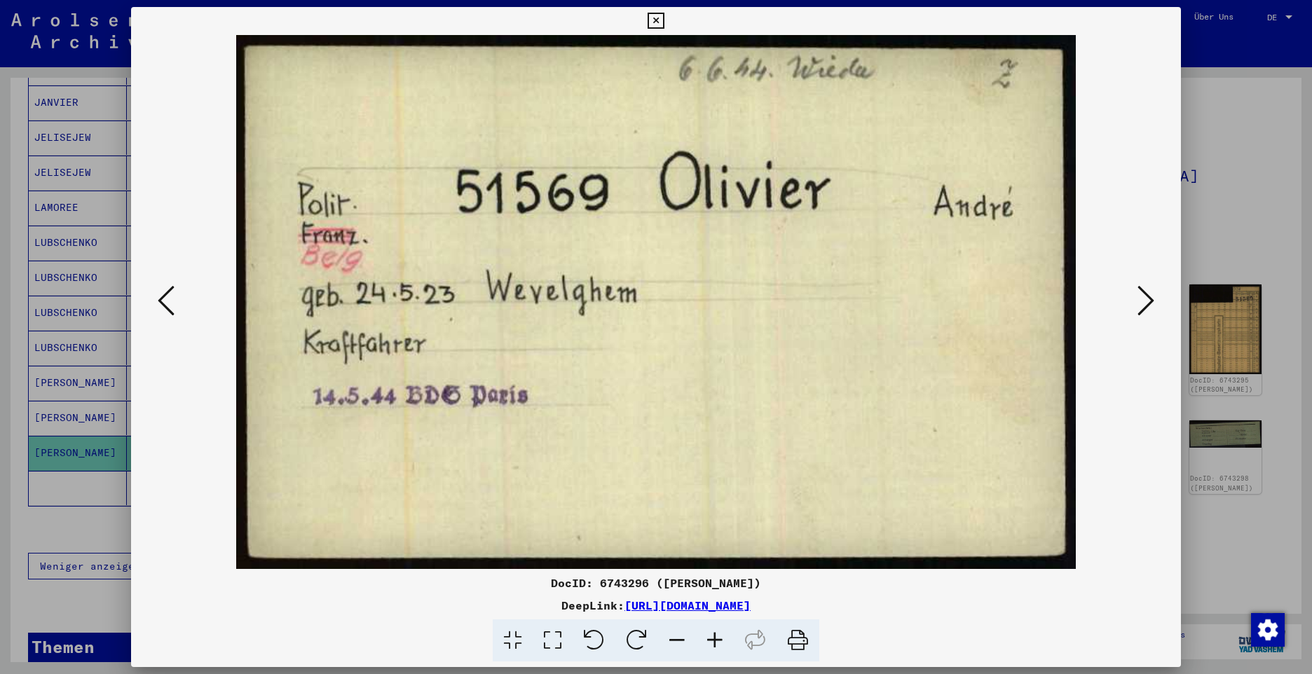
click at [1148, 306] on icon at bounding box center [1145, 301] width 17 height 34
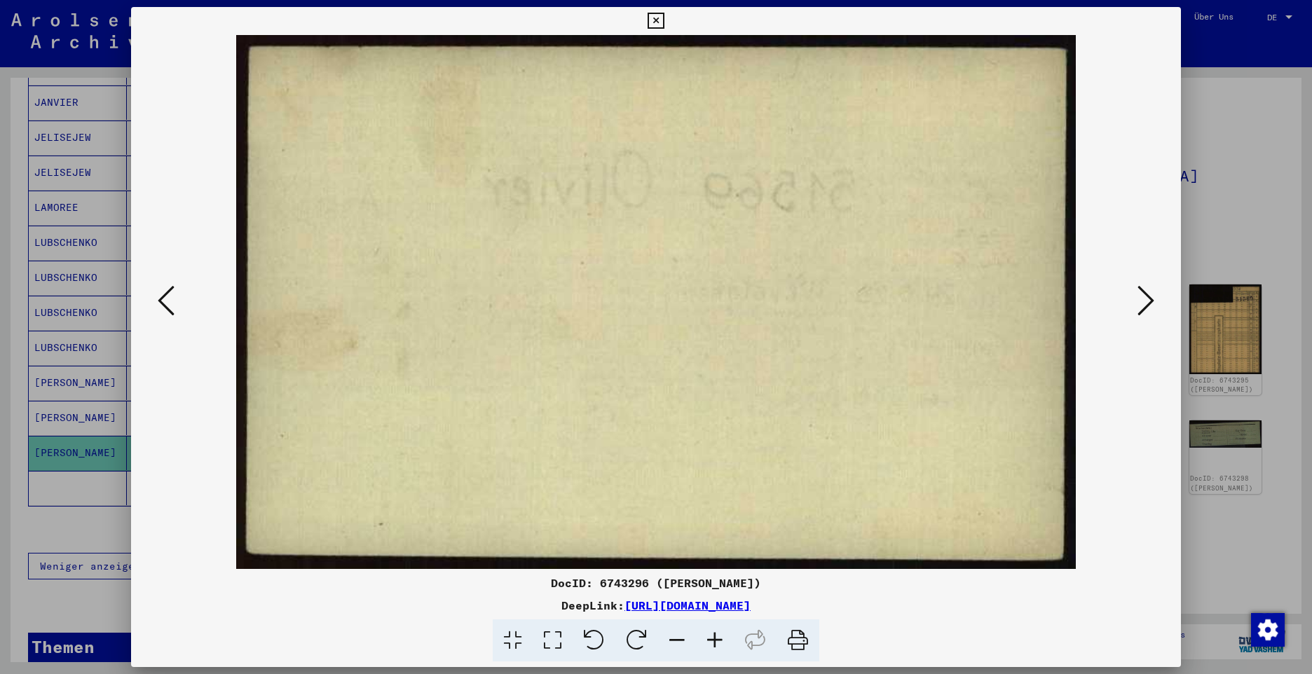
click at [1148, 306] on icon at bounding box center [1145, 301] width 17 height 34
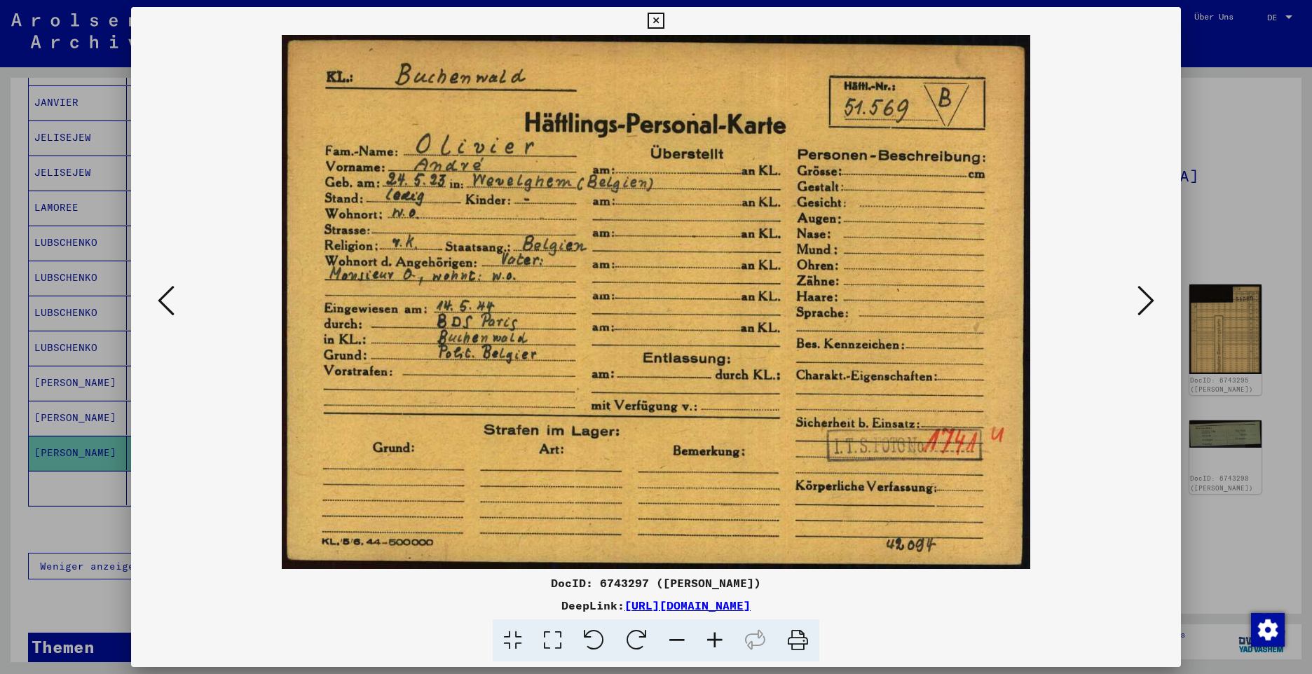
click at [1136, 301] on button at bounding box center [1145, 302] width 25 height 40
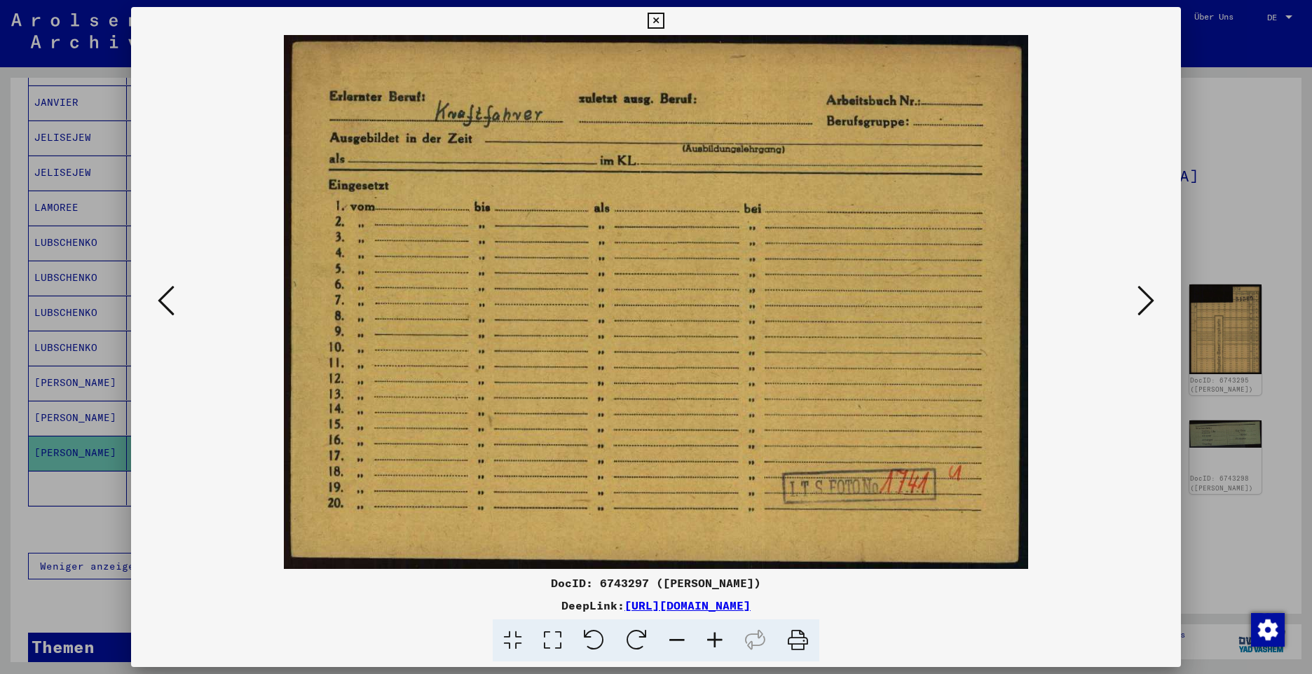
click at [1136, 301] on button at bounding box center [1145, 302] width 25 height 40
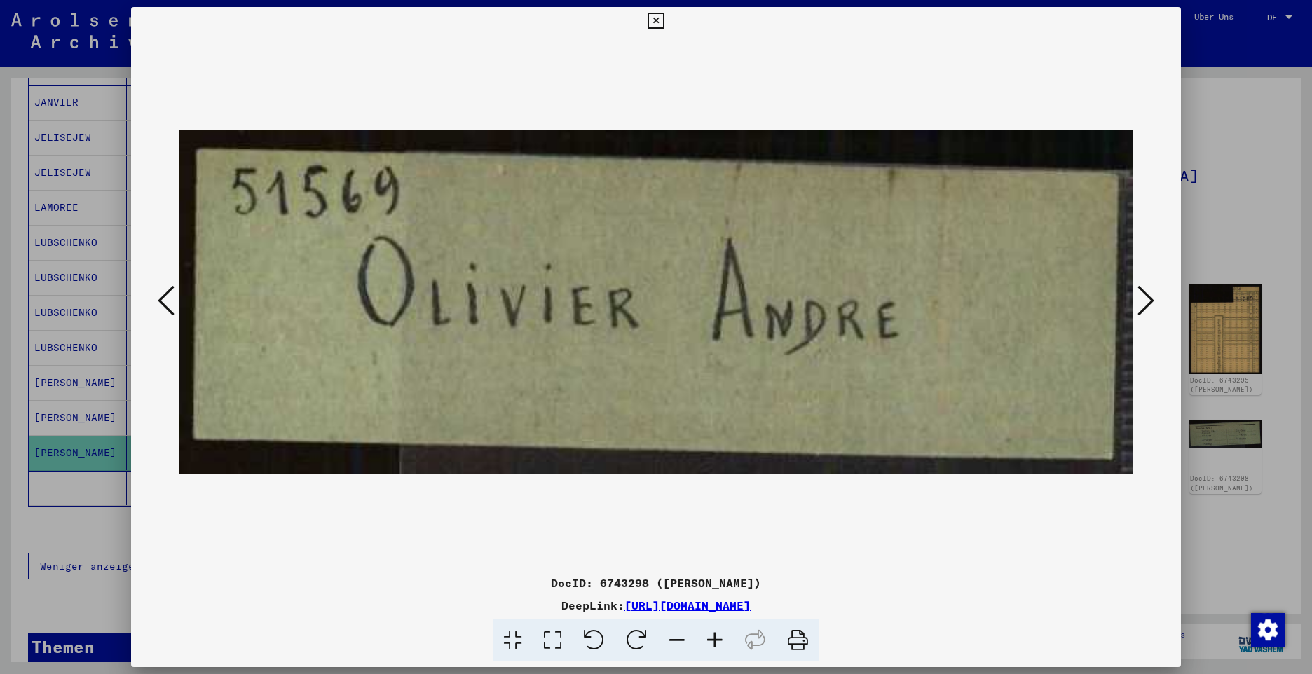
click at [1136, 301] on button at bounding box center [1145, 302] width 25 height 40
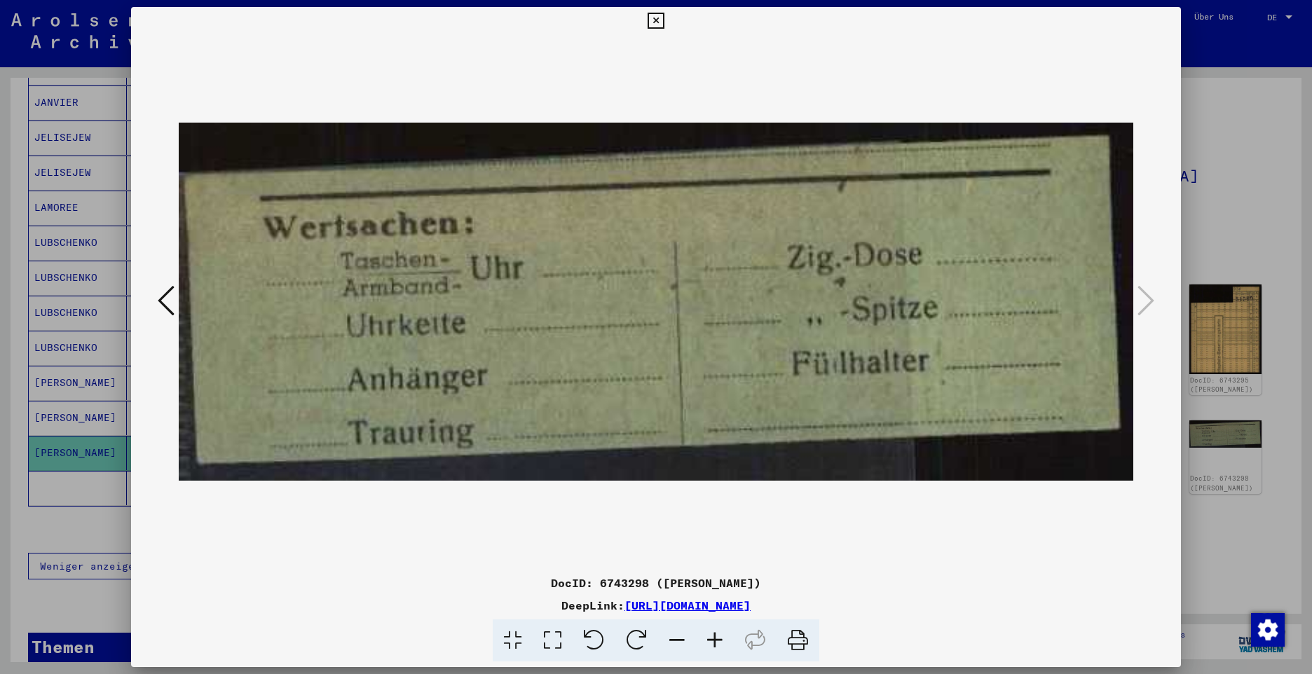
click at [661, 25] on icon at bounding box center [656, 21] width 16 height 17
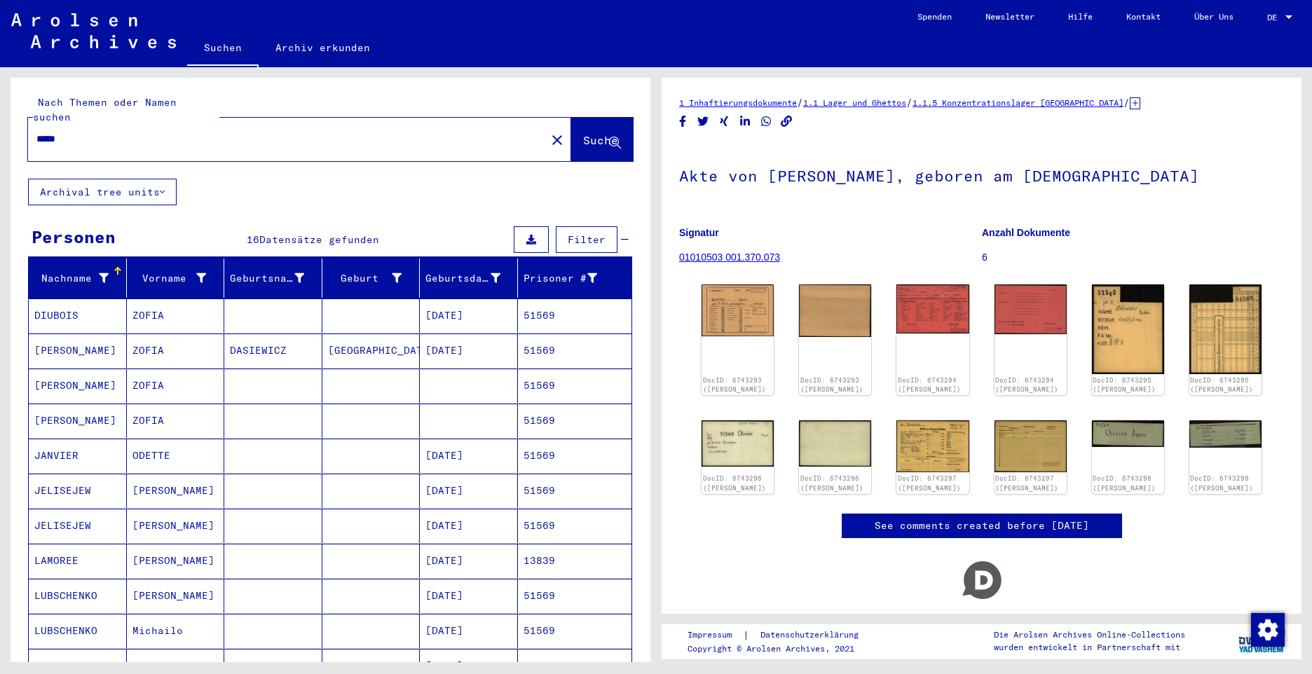
click at [1, 105] on div "Nach Themen oder Namen suchen ***** close Suche Archival tree units Personen 16…" at bounding box center [328, 364] width 656 height 595
paste input "text"
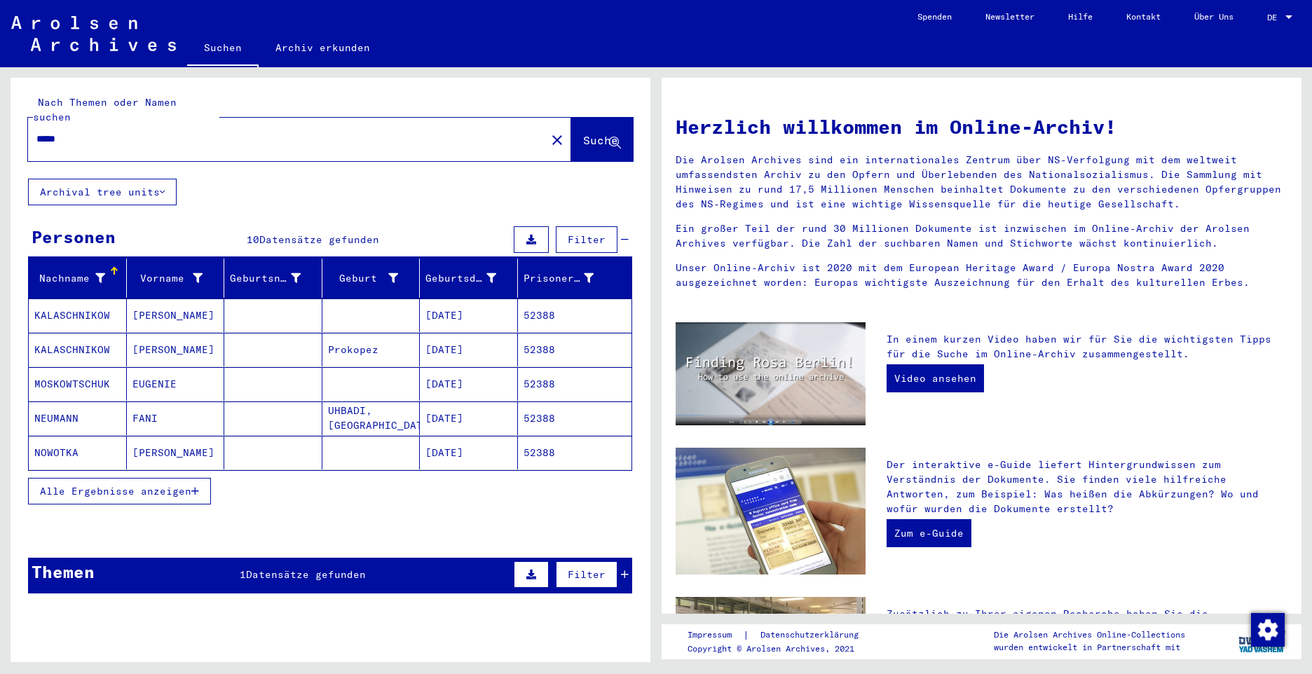
click at [121, 485] on span "Alle Ergebnisse anzeigen" at bounding box center [115, 491] width 151 height 13
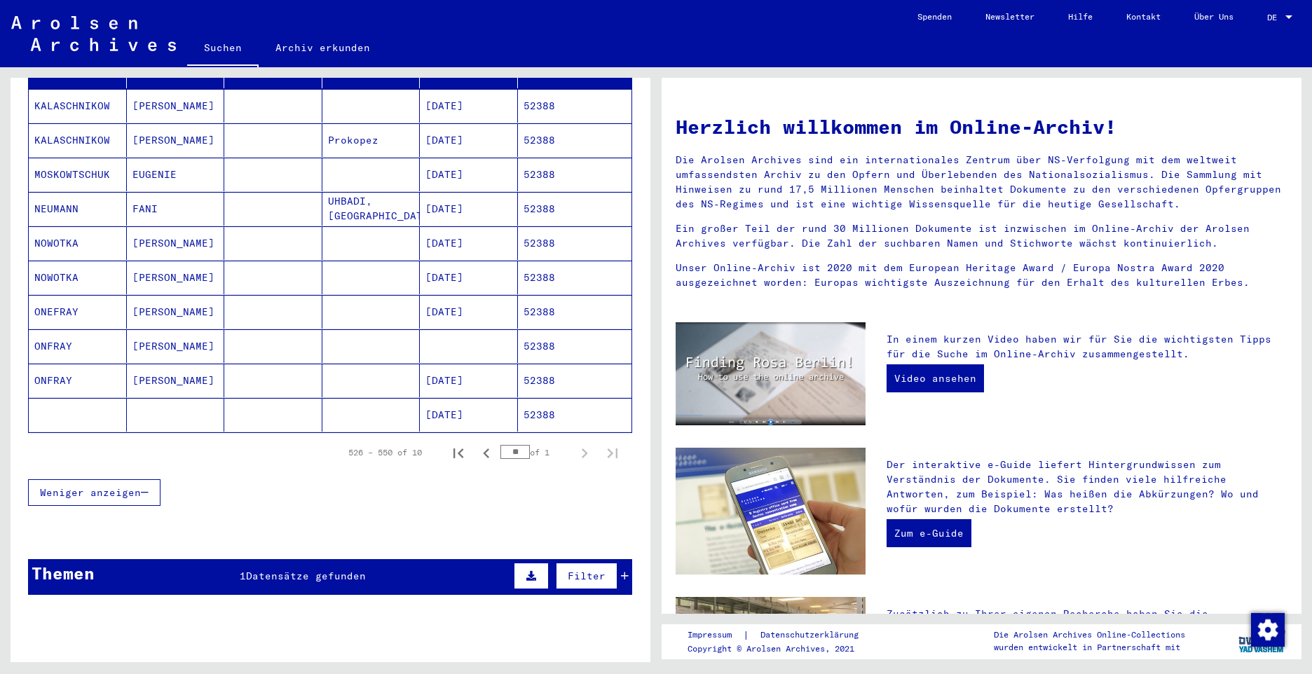
scroll to position [210, 0]
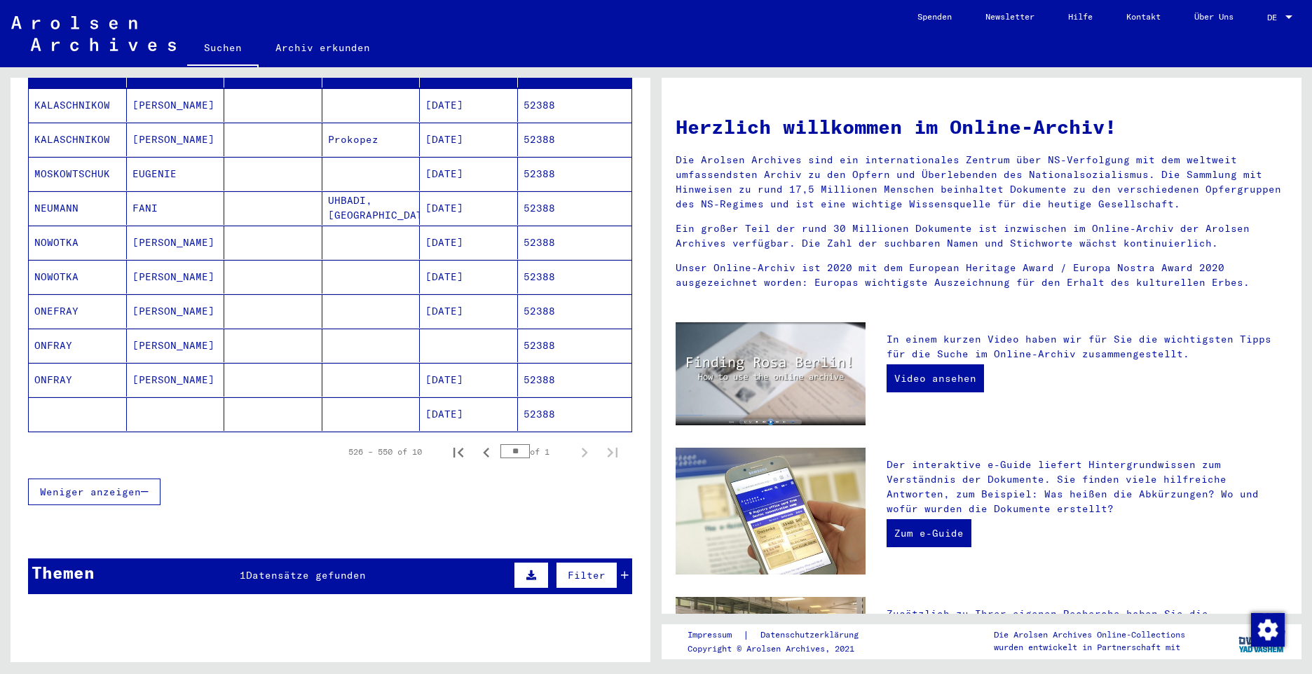
click at [51, 329] on mat-cell "ONFRAY" at bounding box center [78, 346] width 98 height 34
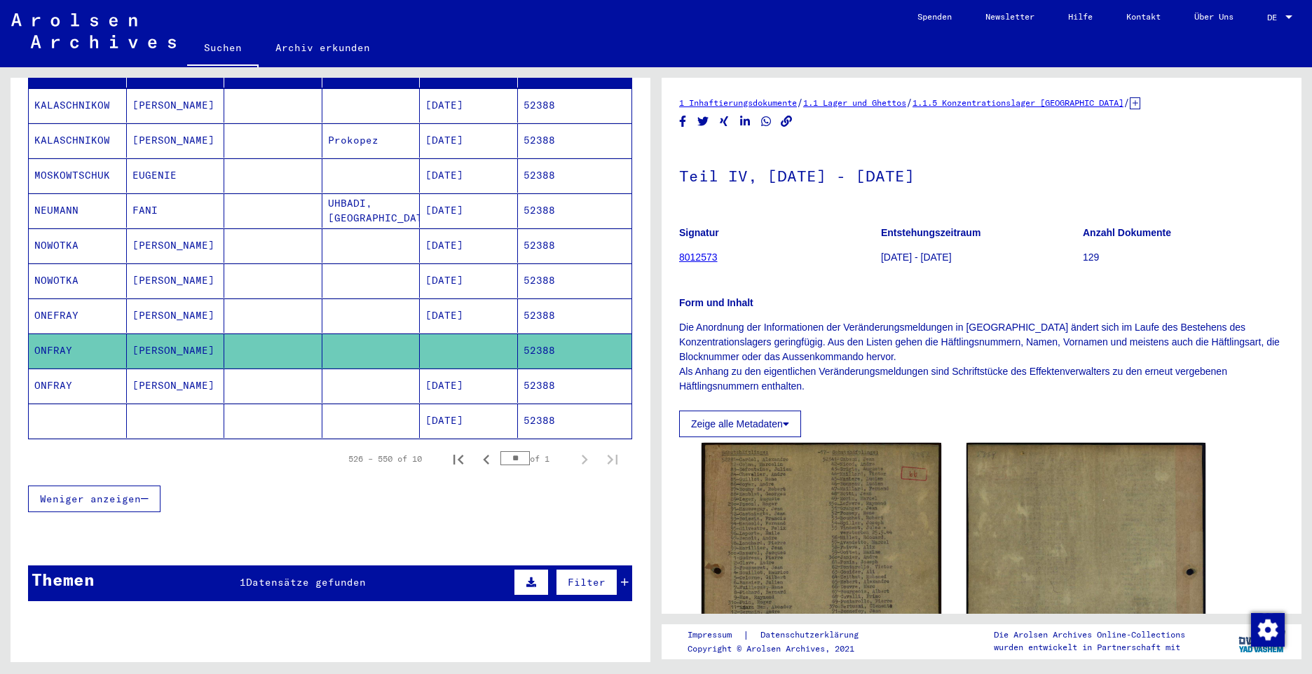
click at [53, 369] on mat-cell "ONFRAY" at bounding box center [78, 386] width 98 height 34
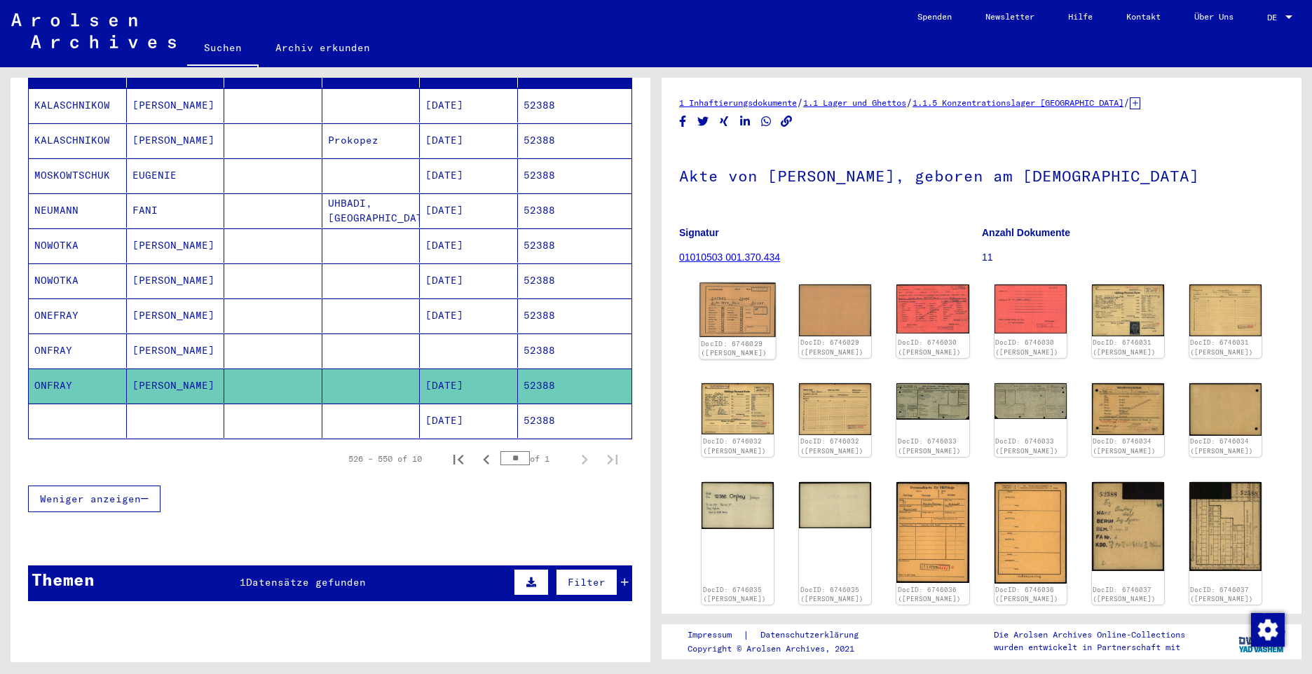
click at [732, 311] on img at bounding box center [737, 310] width 76 height 55
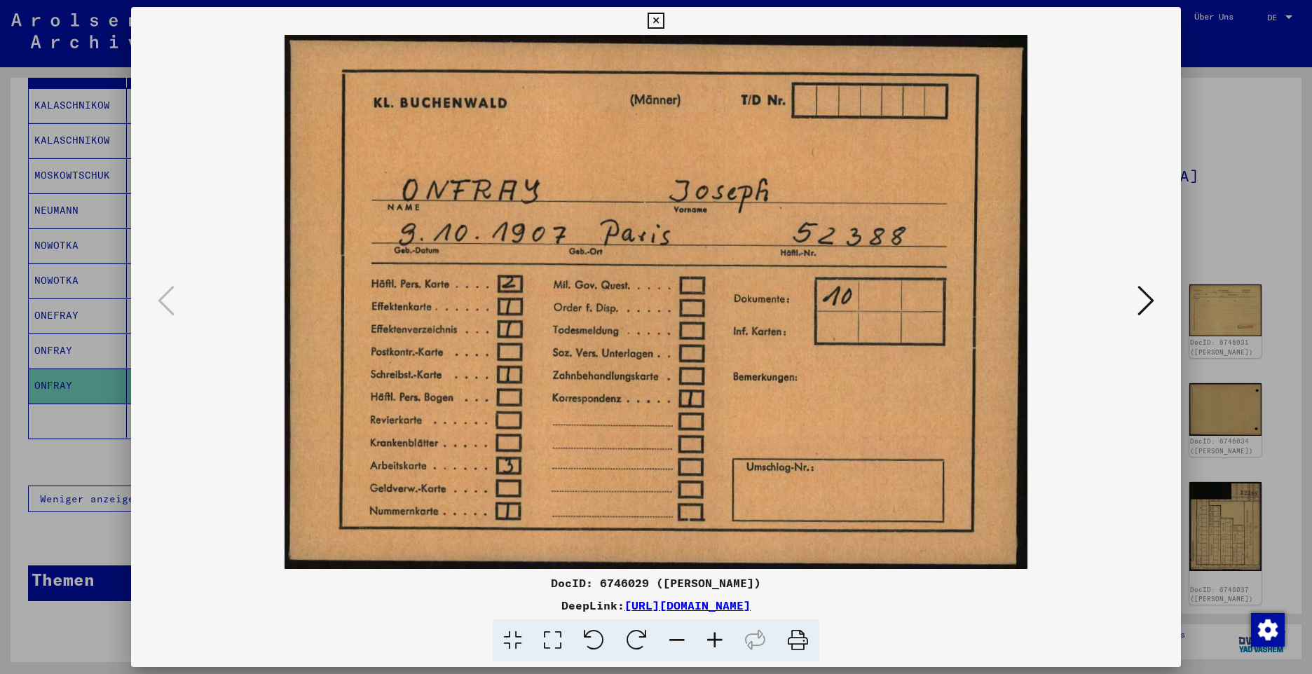
click at [1144, 306] on icon at bounding box center [1145, 301] width 17 height 34
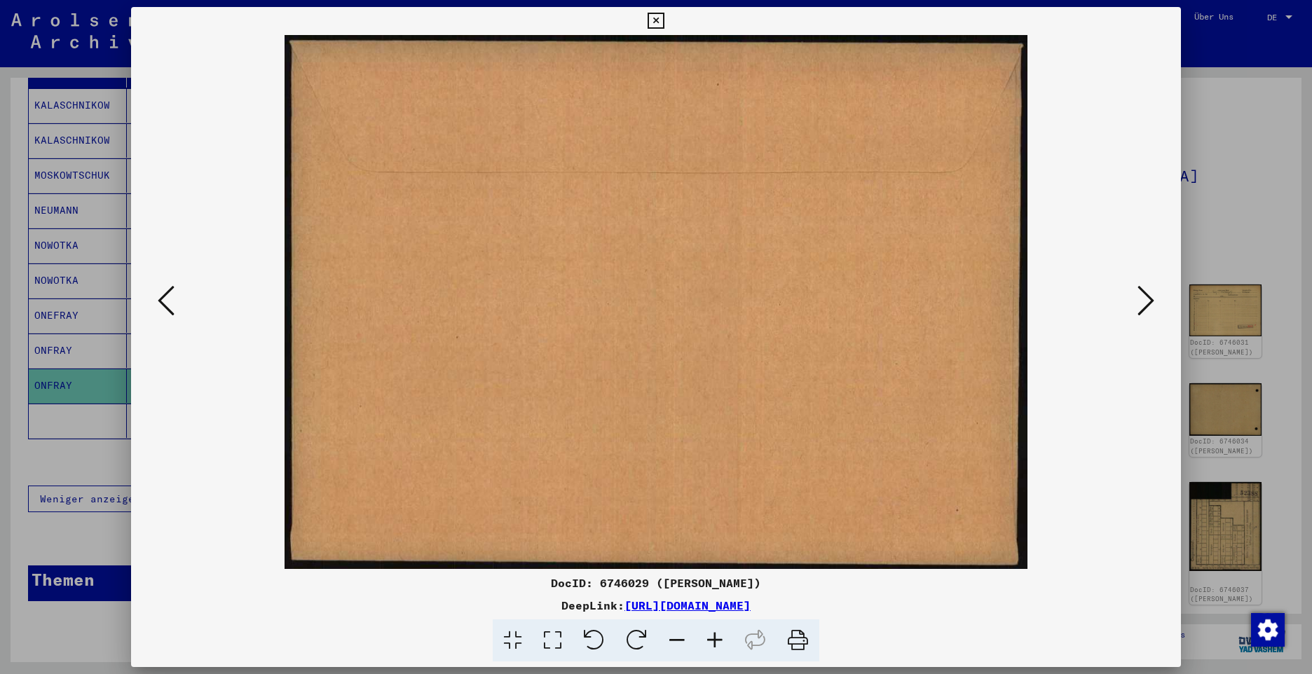
click at [1144, 306] on icon at bounding box center [1145, 301] width 17 height 34
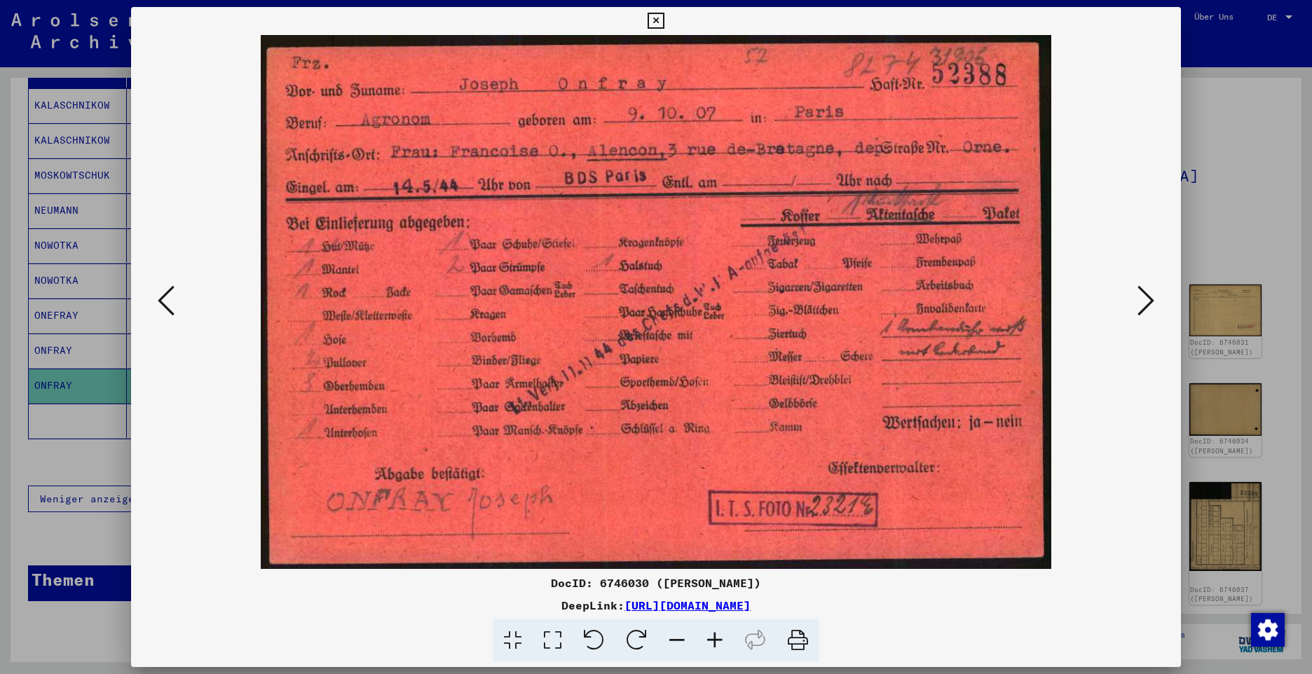
click at [1149, 300] on icon at bounding box center [1145, 301] width 17 height 34
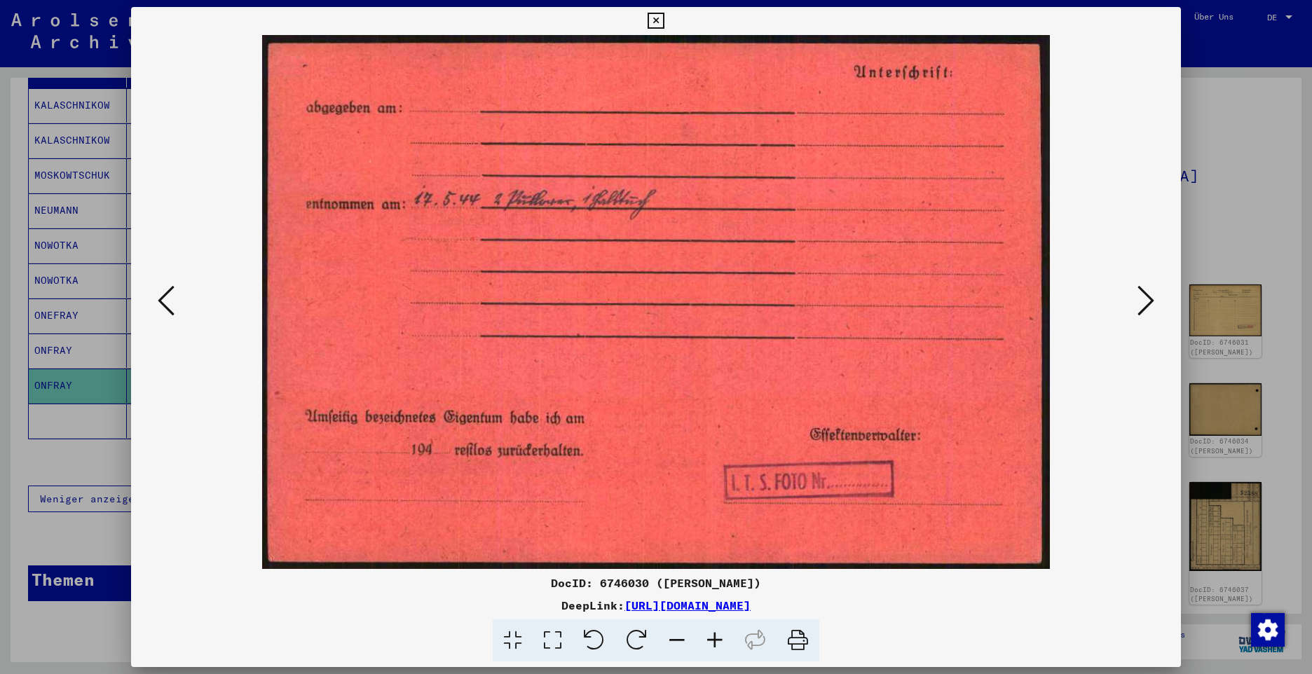
click at [1149, 300] on icon at bounding box center [1145, 301] width 17 height 34
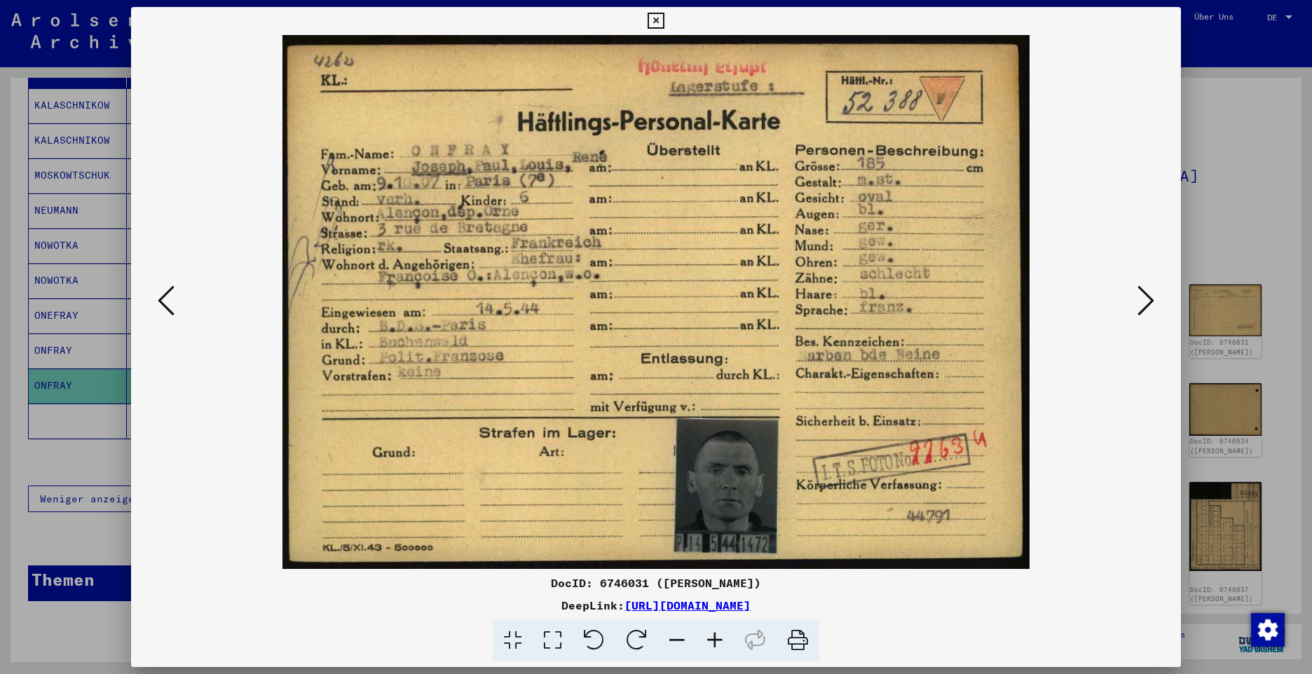
click at [1142, 308] on icon at bounding box center [1145, 301] width 17 height 34
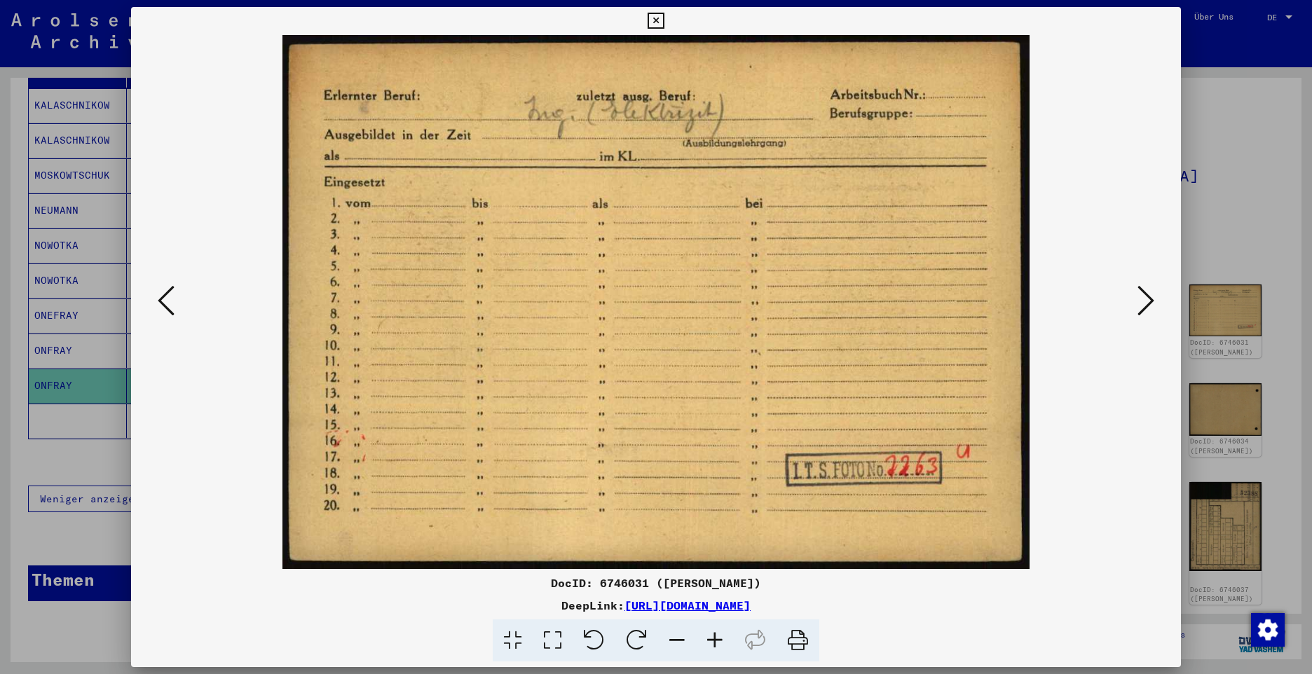
click at [1149, 299] on icon at bounding box center [1145, 301] width 17 height 34
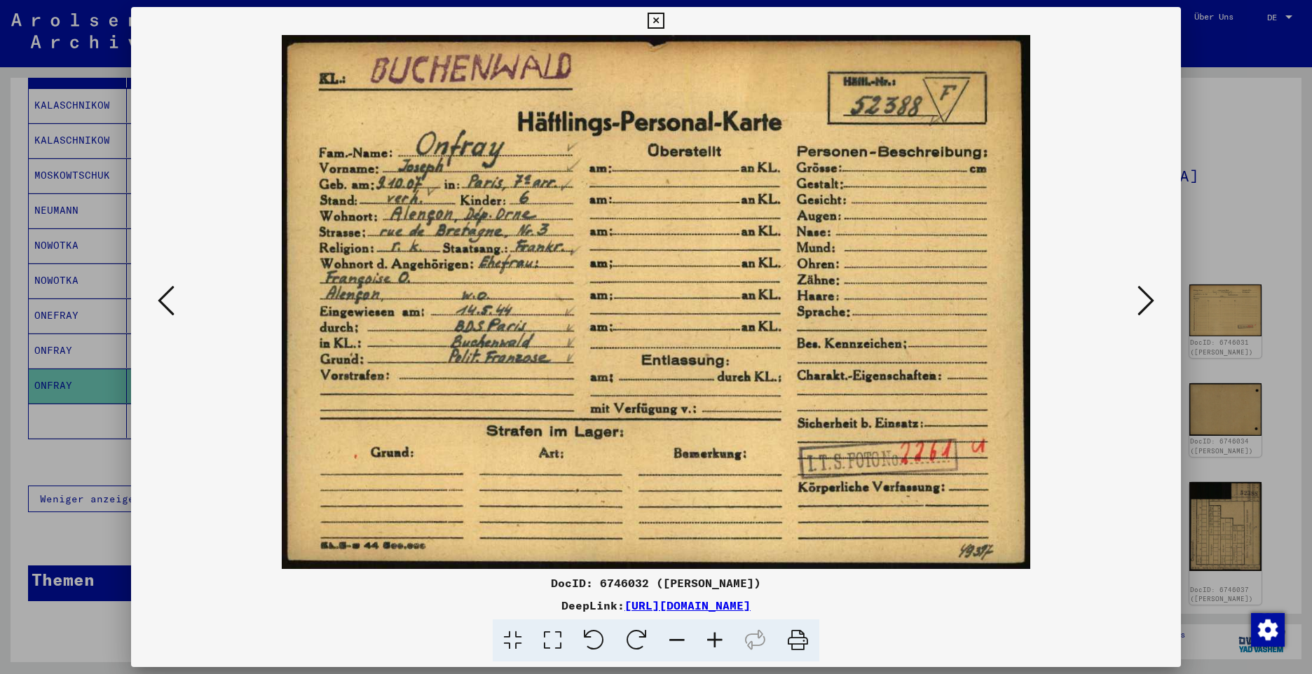
click at [1146, 303] on icon at bounding box center [1145, 301] width 17 height 34
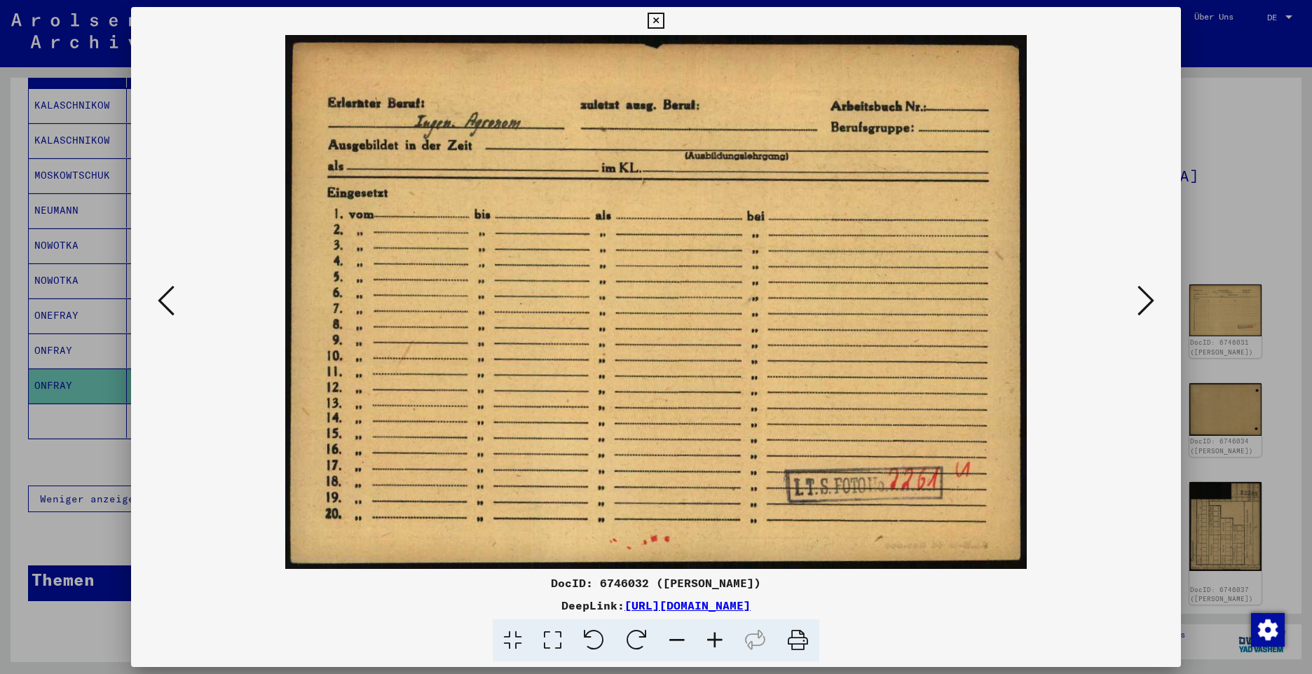
click at [1144, 297] on icon at bounding box center [1145, 301] width 17 height 34
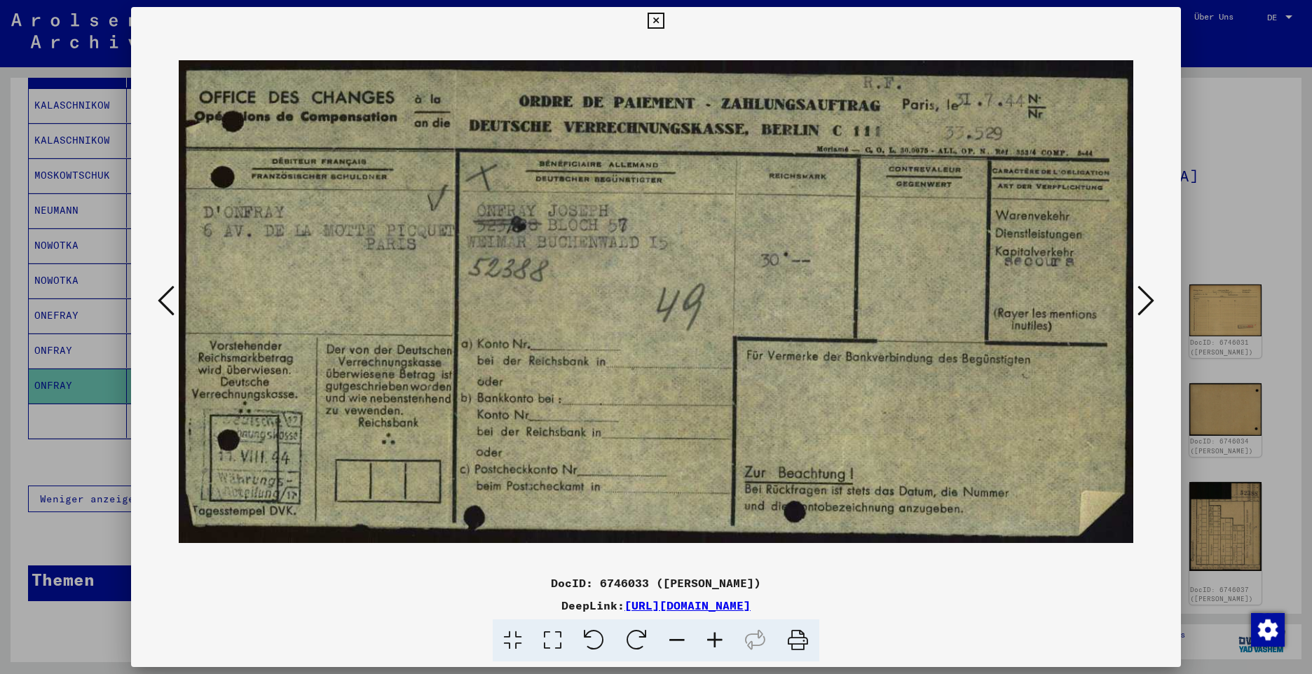
click at [1144, 297] on icon at bounding box center [1145, 301] width 17 height 34
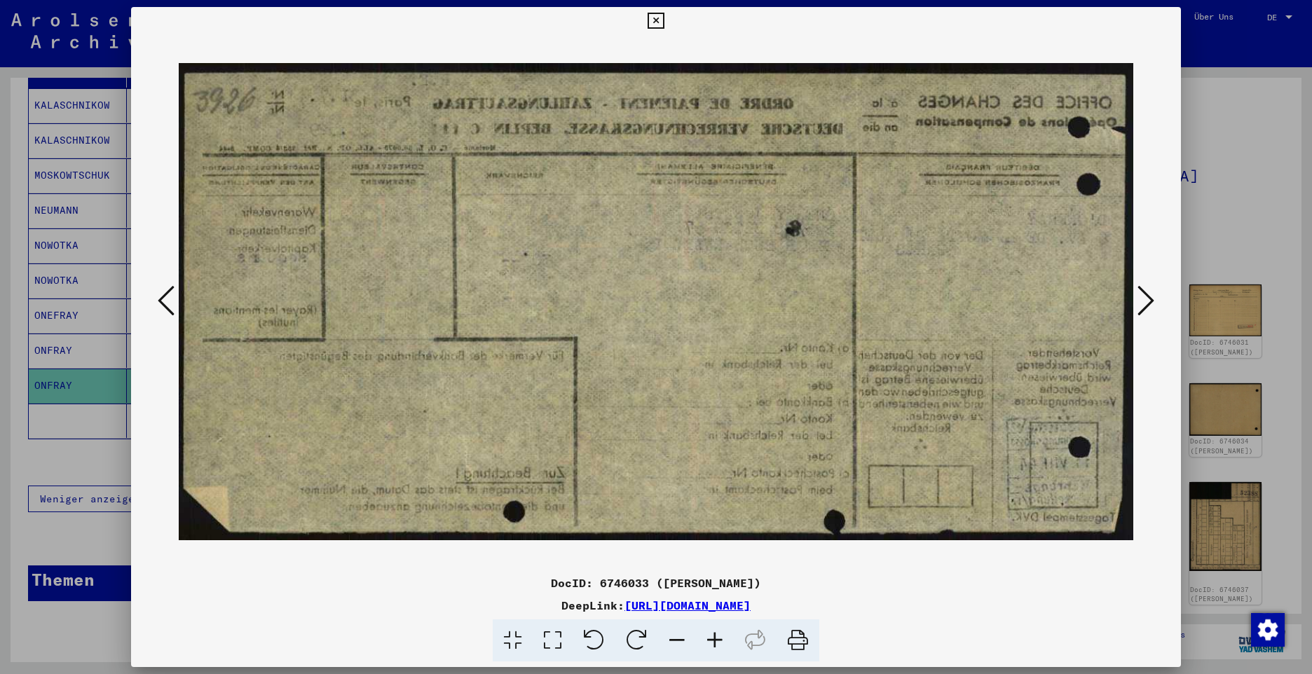
click at [1144, 297] on icon at bounding box center [1145, 301] width 17 height 34
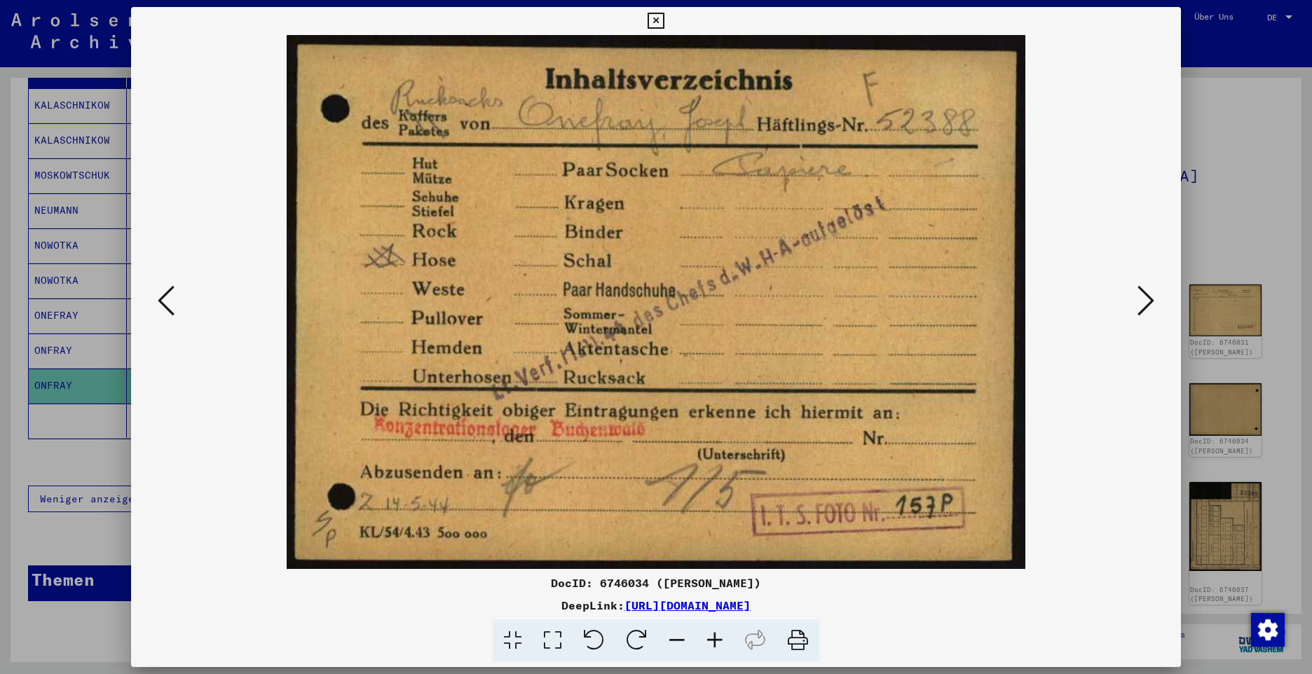
click at [1144, 297] on icon at bounding box center [1145, 301] width 17 height 34
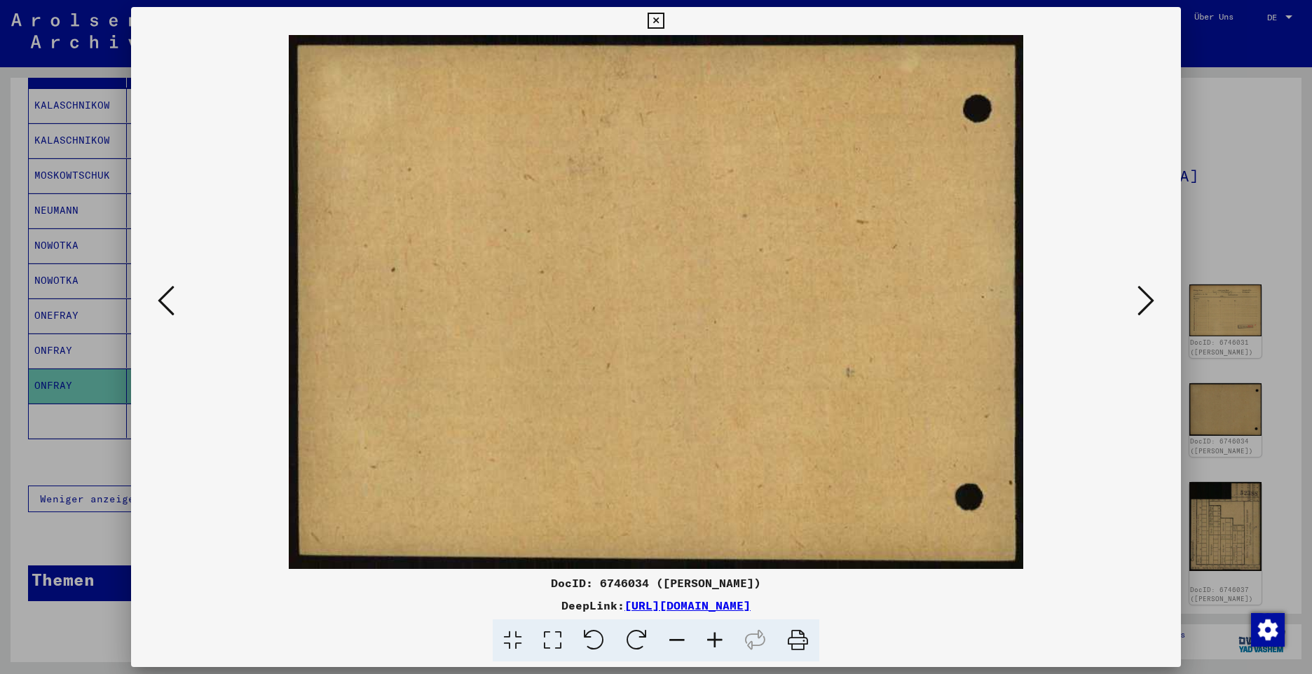
click at [1144, 297] on icon at bounding box center [1145, 301] width 17 height 34
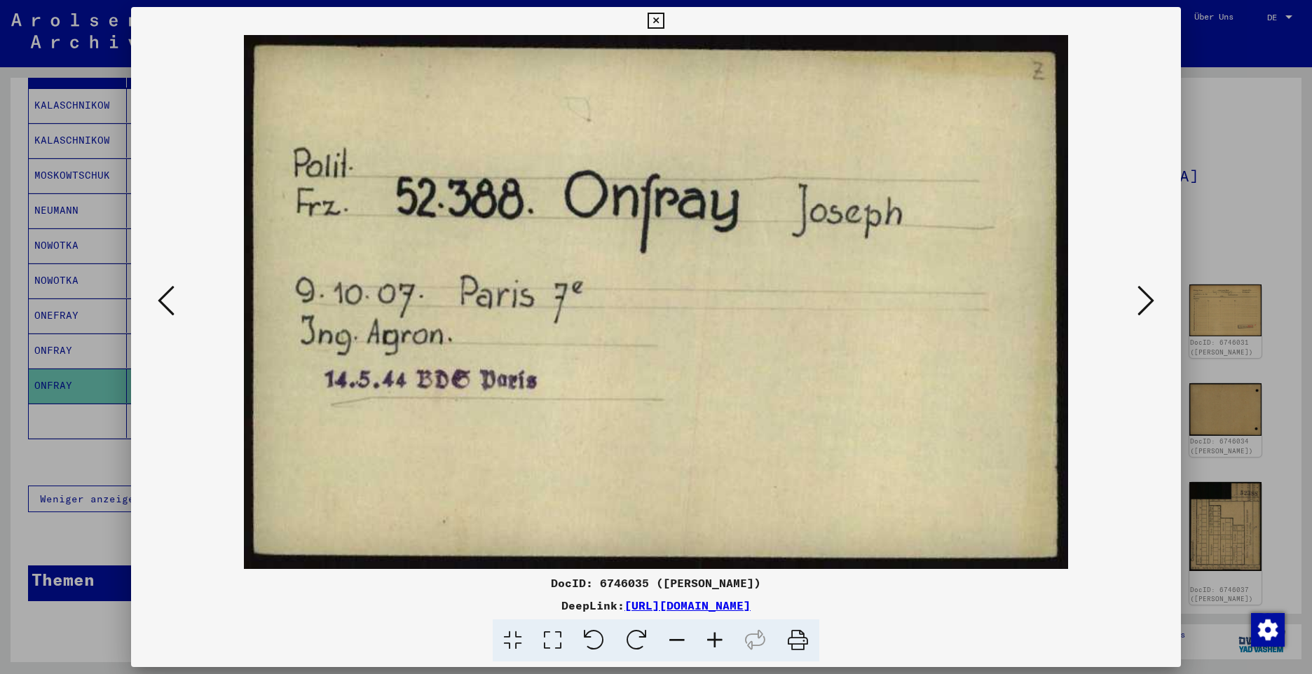
click at [1144, 297] on icon at bounding box center [1145, 301] width 17 height 34
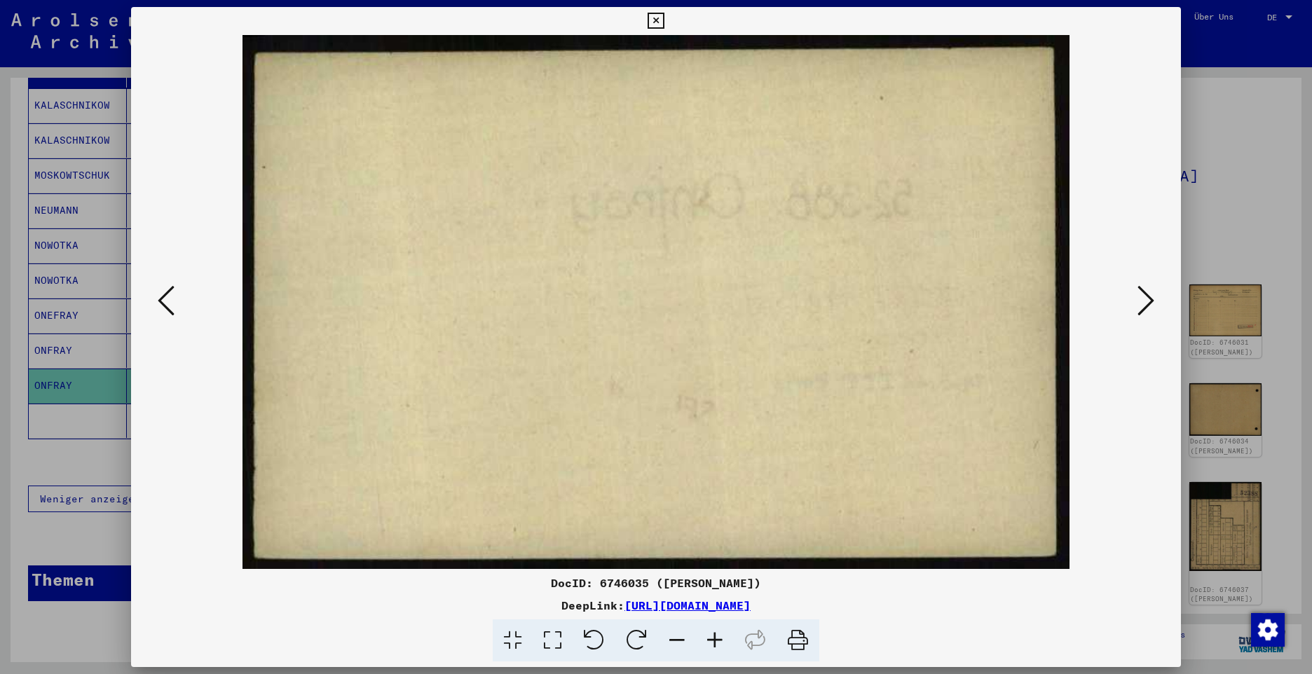
click at [1144, 297] on icon at bounding box center [1145, 301] width 17 height 34
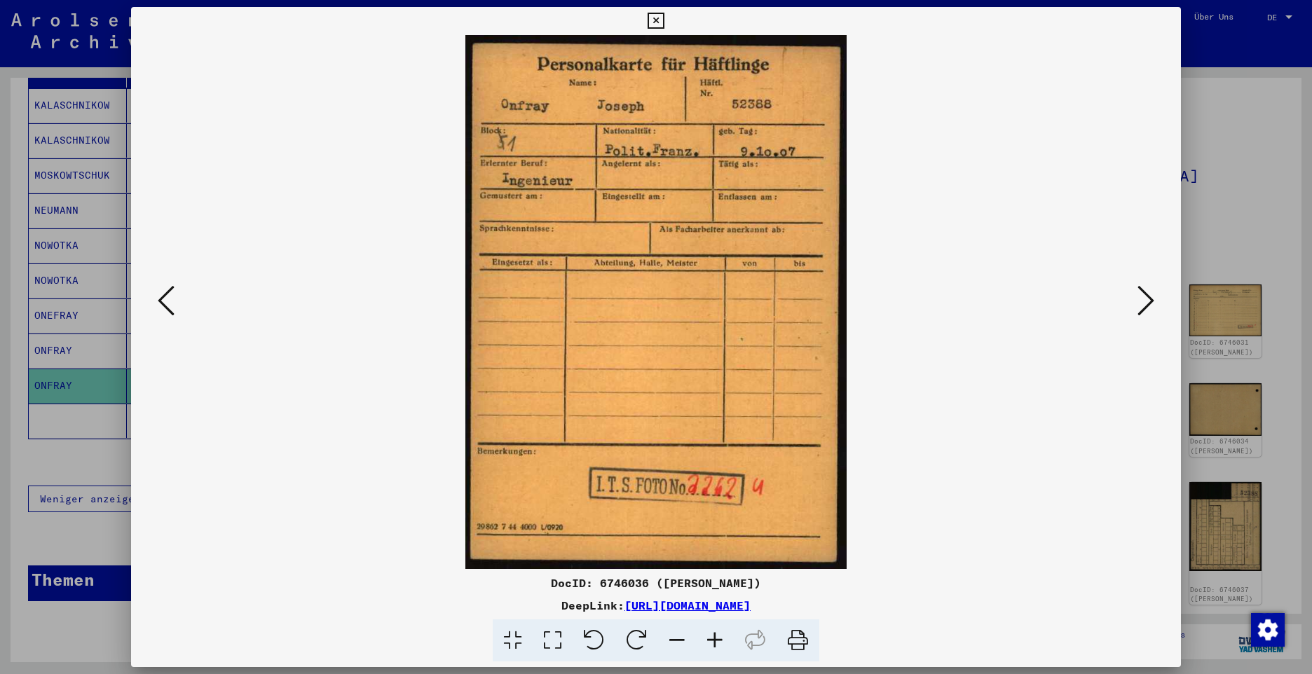
click at [1144, 297] on icon at bounding box center [1145, 301] width 17 height 34
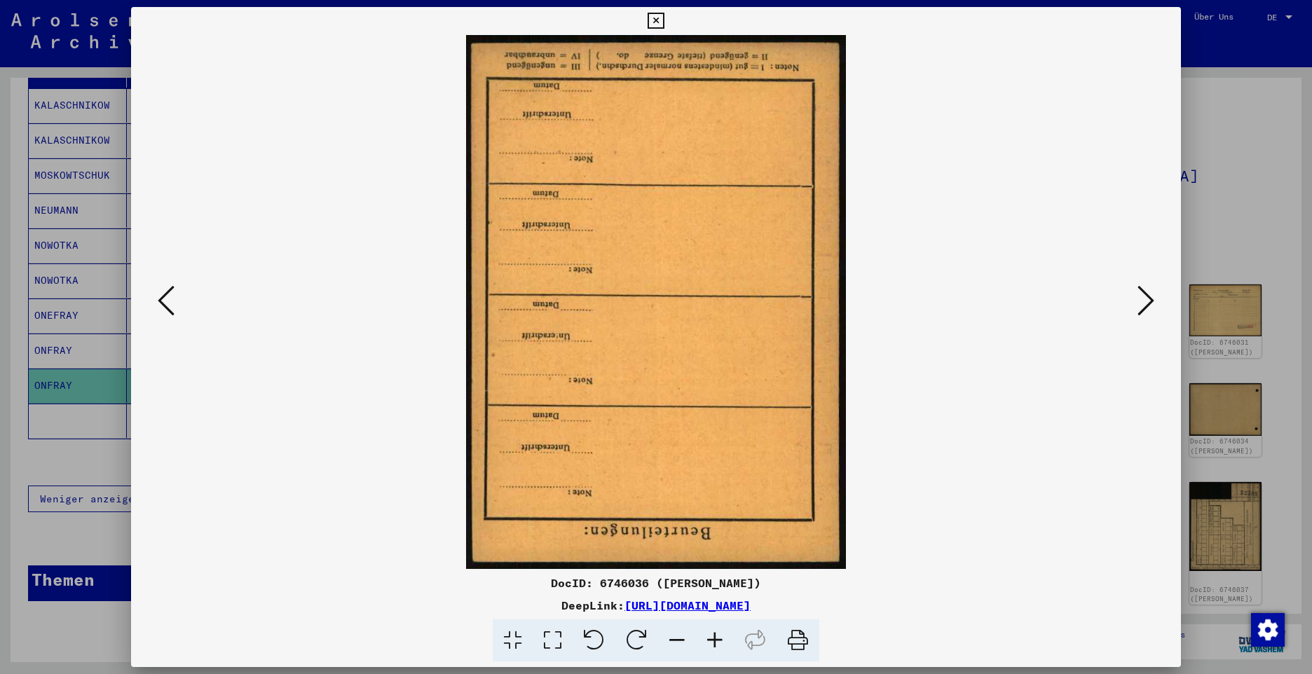
click at [1144, 297] on icon at bounding box center [1145, 301] width 17 height 34
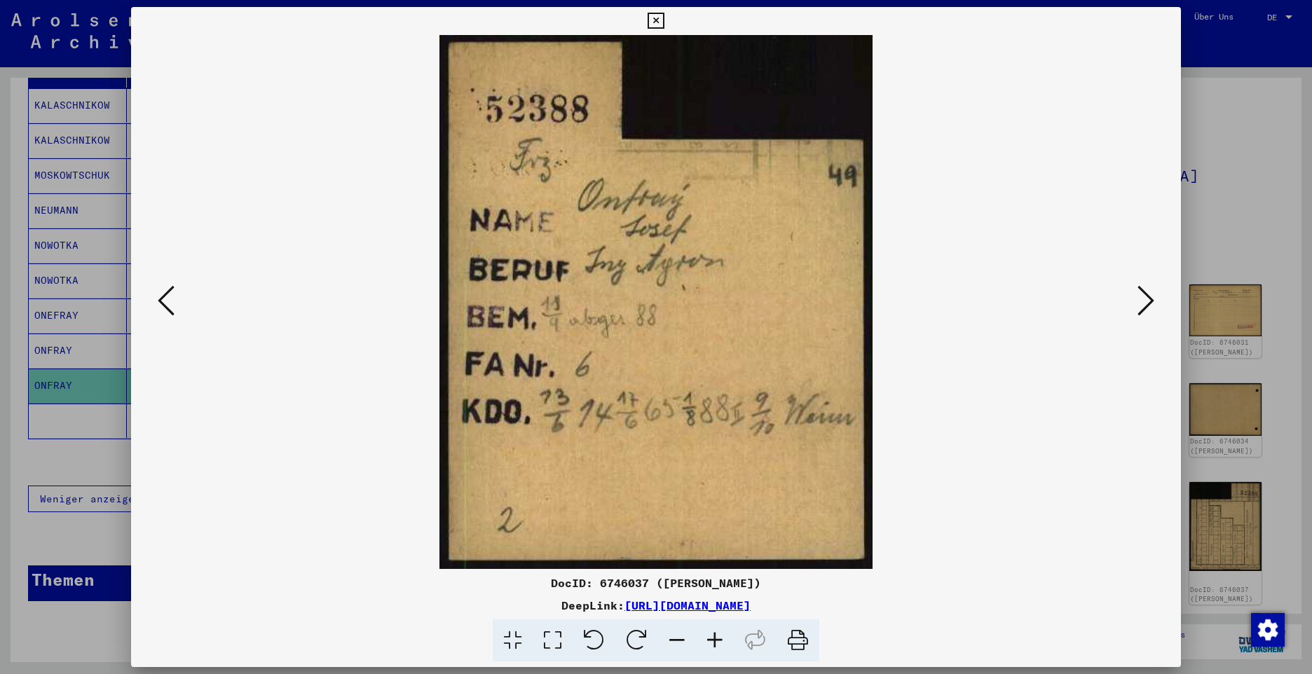
click at [1134, 296] on button at bounding box center [1145, 302] width 25 height 40
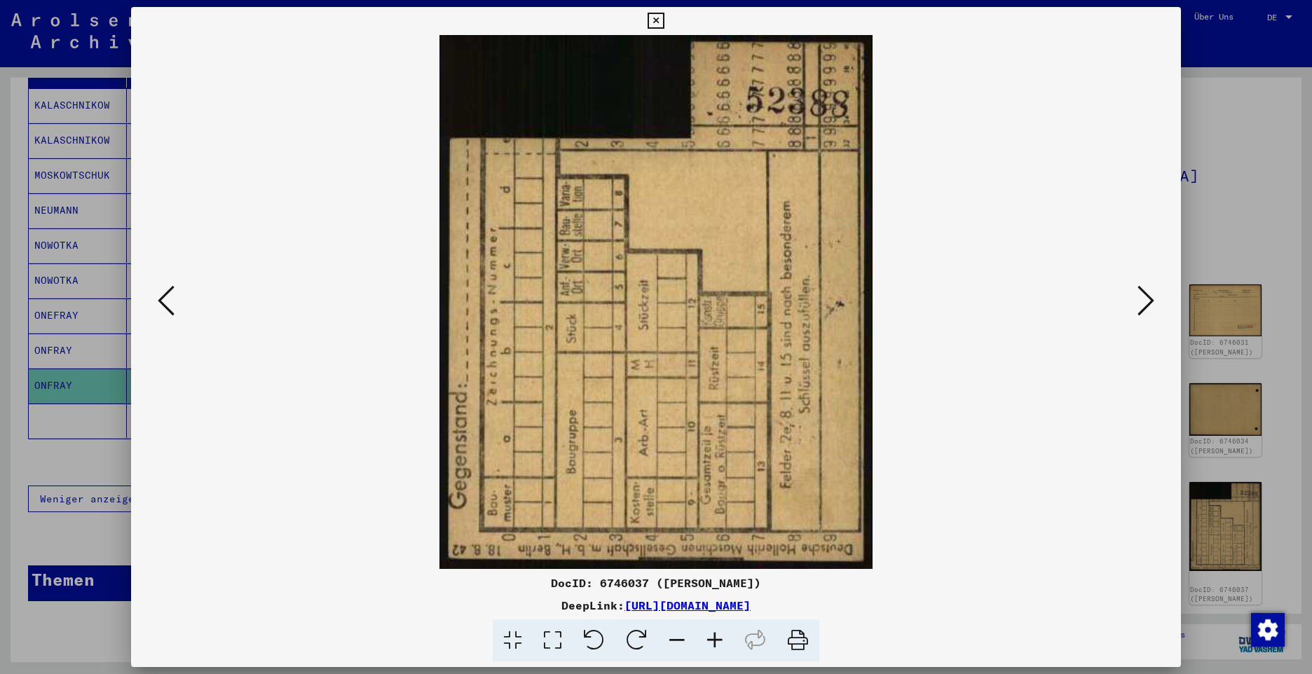
click at [1134, 296] on button at bounding box center [1145, 302] width 25 height 40
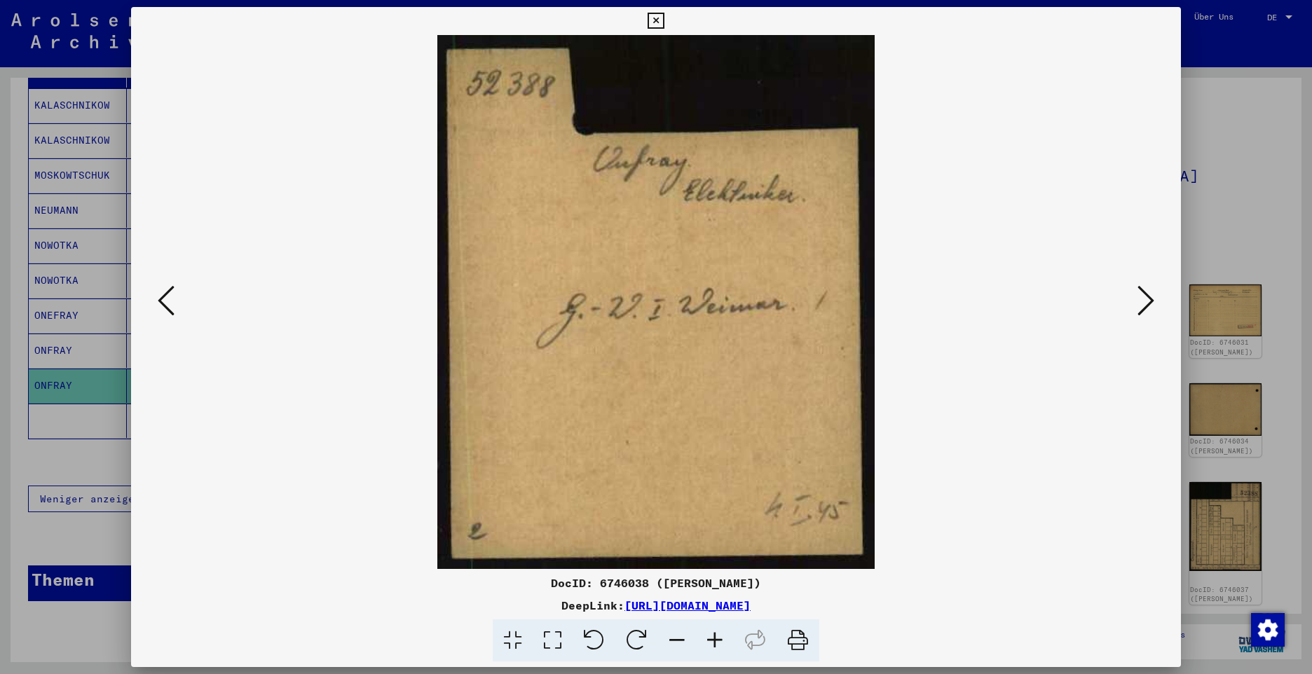
click at [1134, 296] on button at bounding box center [1145, 302] width 25 height 40
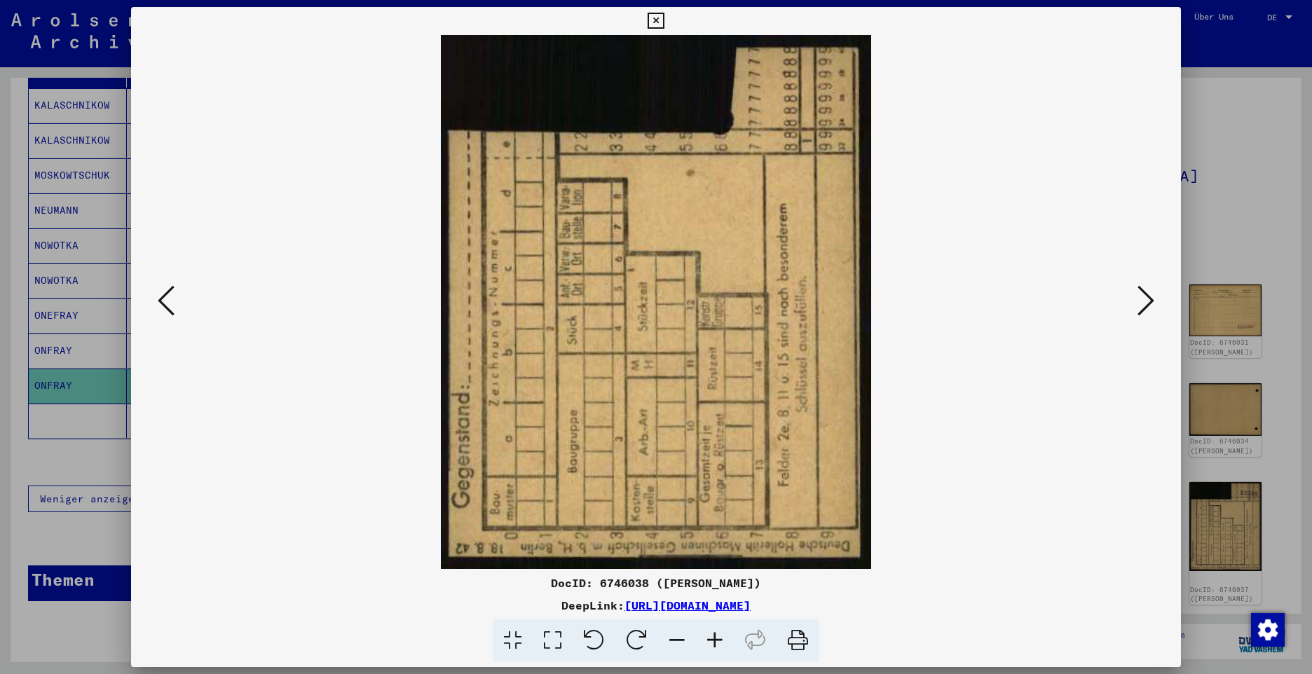
click at [1134, 296] on button at bounding box center [1145, 302] width 25 height 40
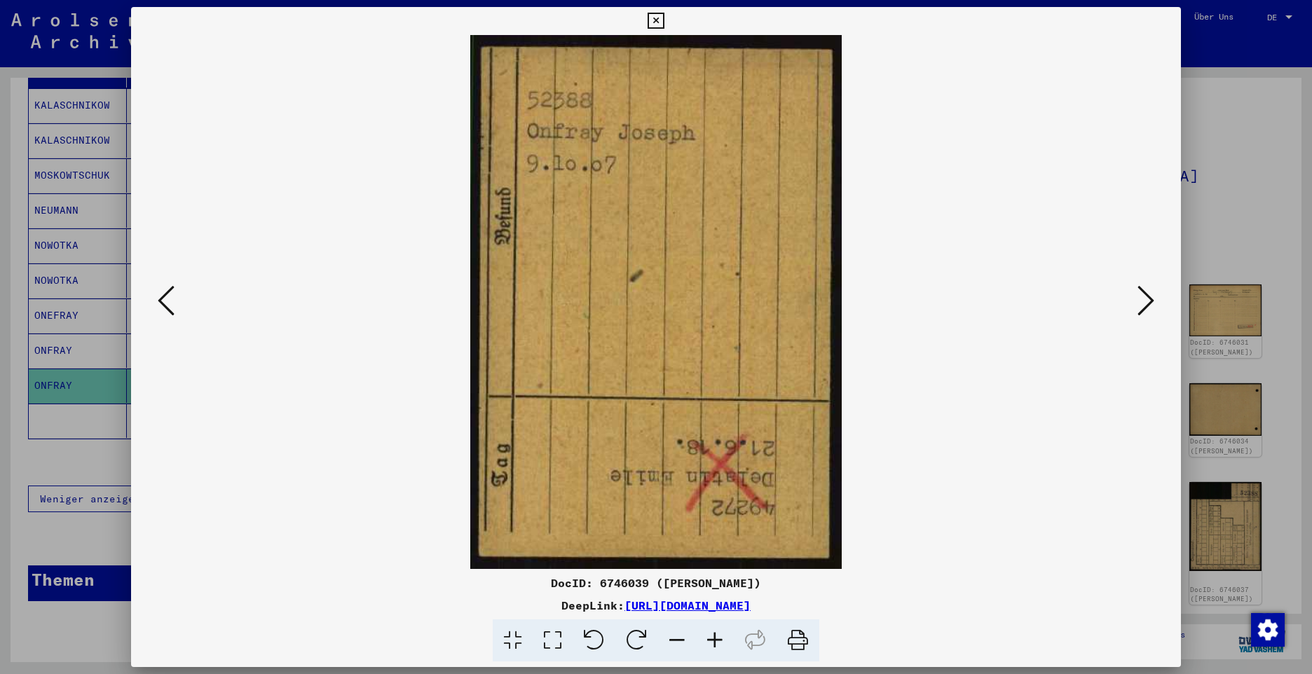
click at [1134, 296] on button at bounding box center [1145, 302] width 25 height 40
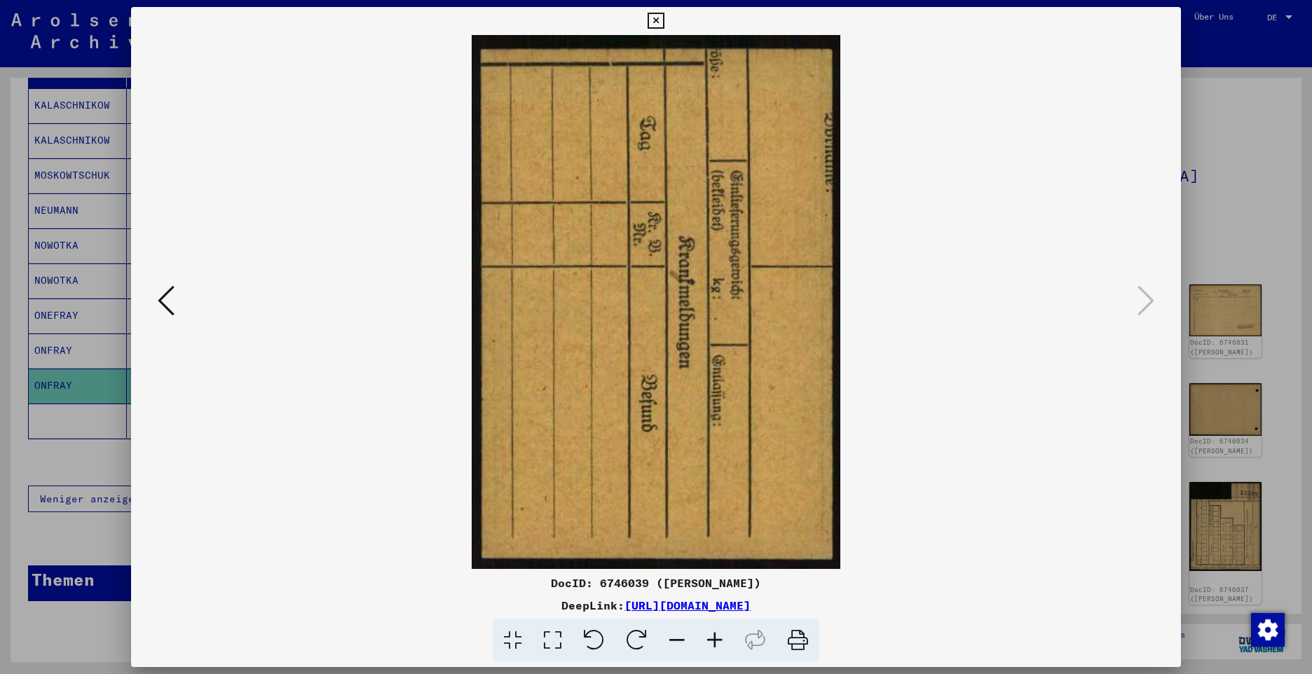
click at [655, 27] on icon at bounding box center [656, 21] width 16 height 17
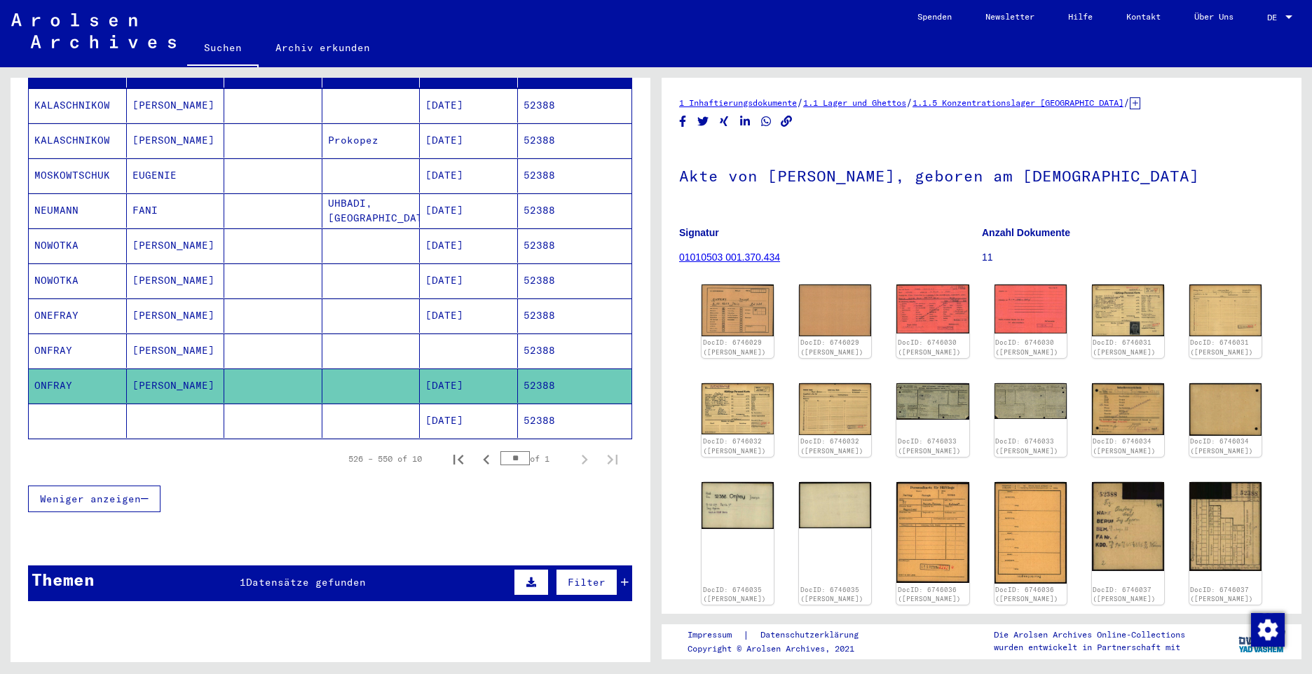
scroll to position [11, 0]
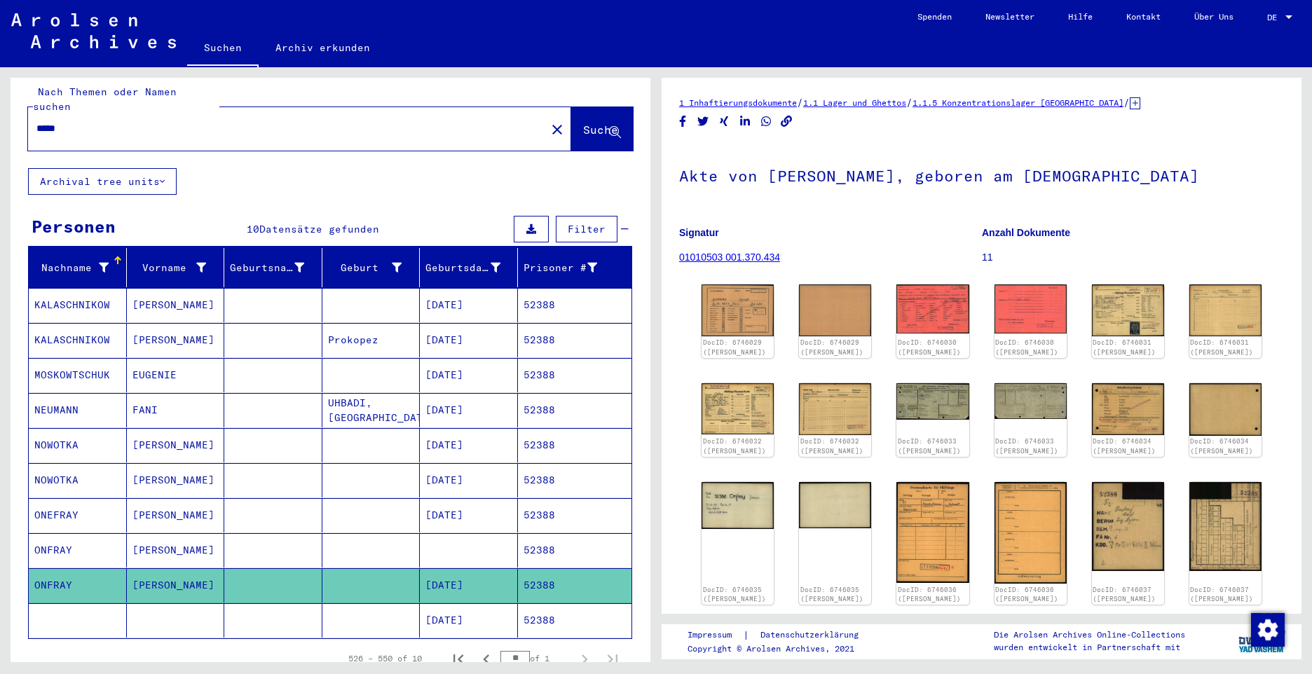
drag, startPoint x: 87, startPoint y: 111, endPoint x: 11, endPoint y: 107, distance: 75.8
click at [0, 97] on html "Suchen Archiv erkunden Spenden Newsletter Hilfe Kontakt Über Uns Suchen Archiv …" at bounding box center [656, 337] width 1312 height 674
paste input "text"
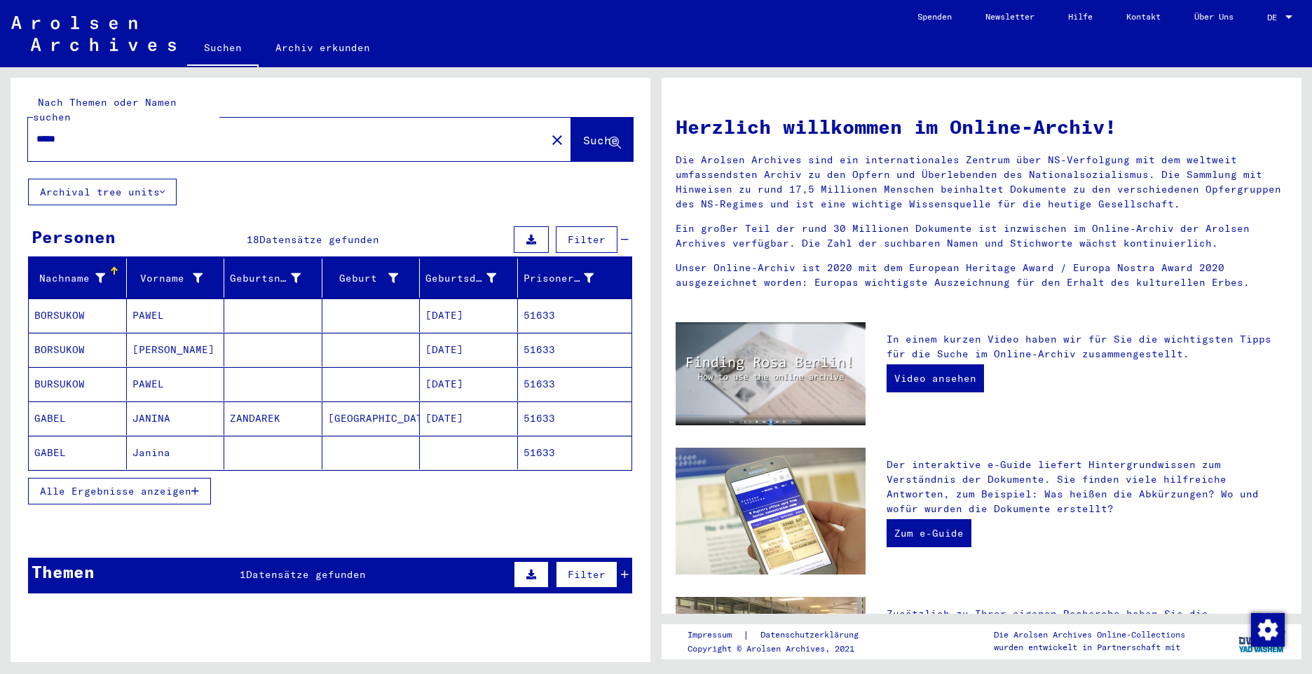
click at [90, 485] on span "Alle Ergebnisse anzeigen" at bounding box center [115, 491] width 151 height 13
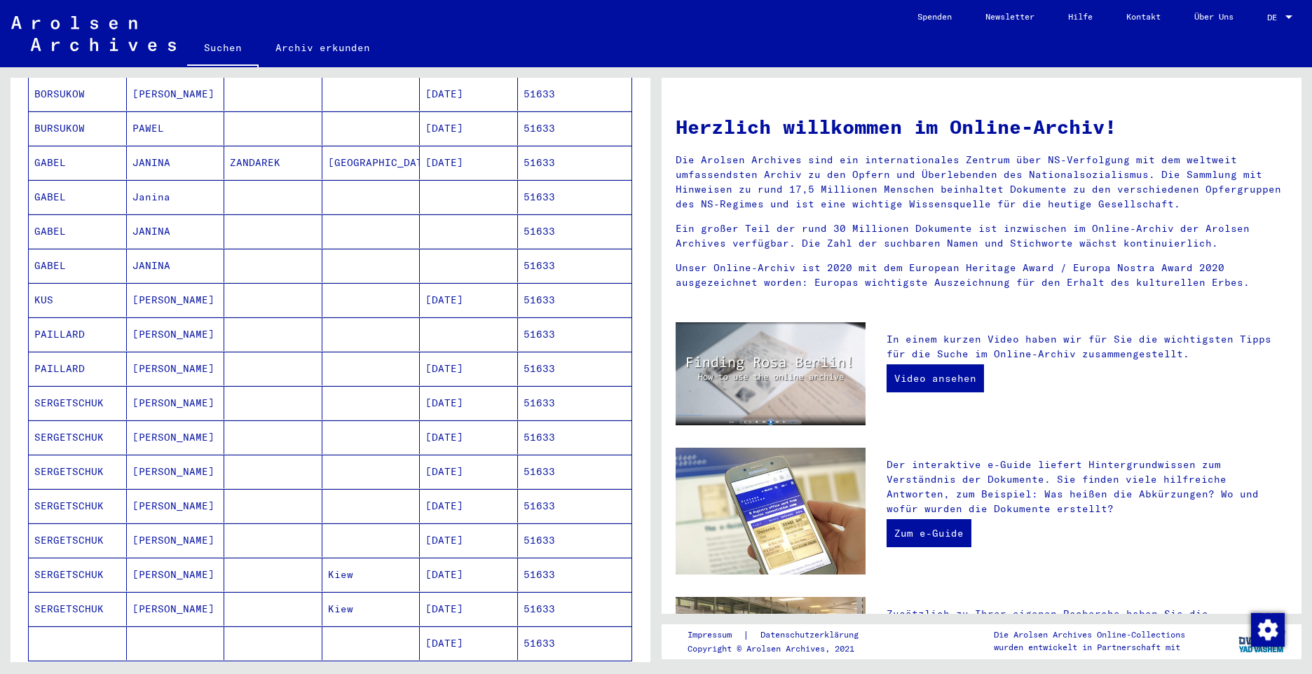
scroll to position [280, 0]
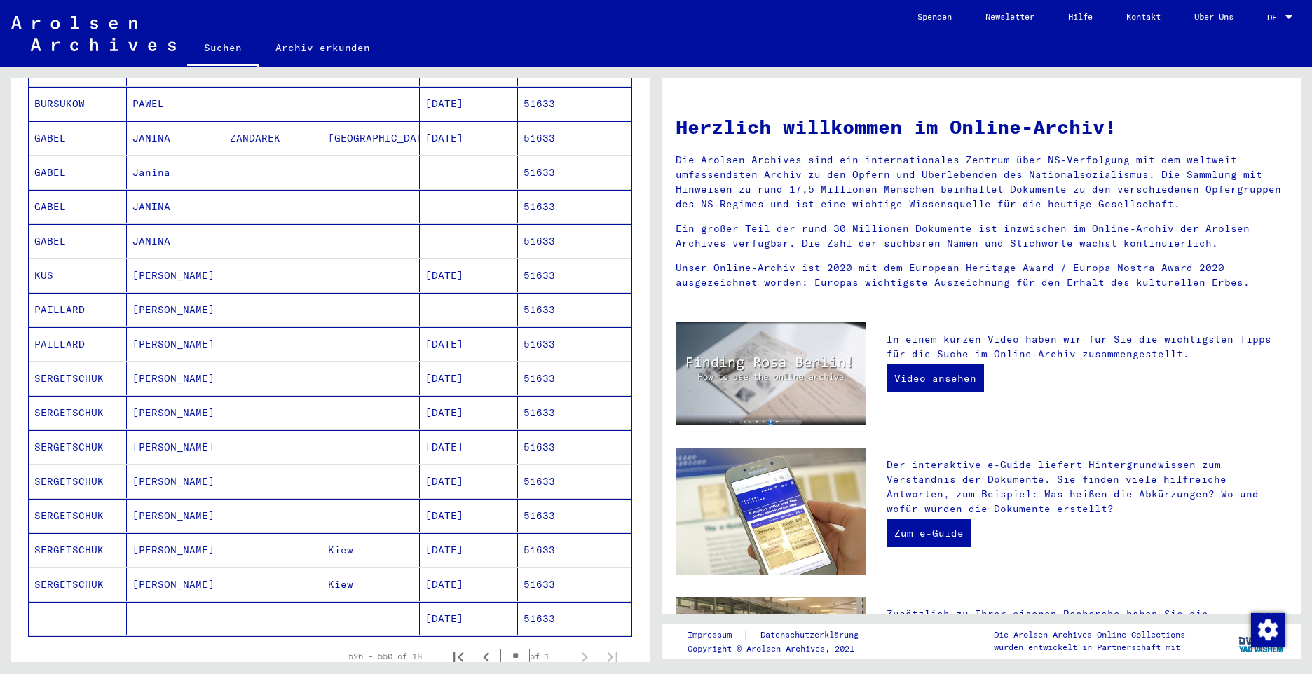
click at [47, 293] on mat-cell "PAILLARD" at bounding box center [78, 310] width 98 height 34
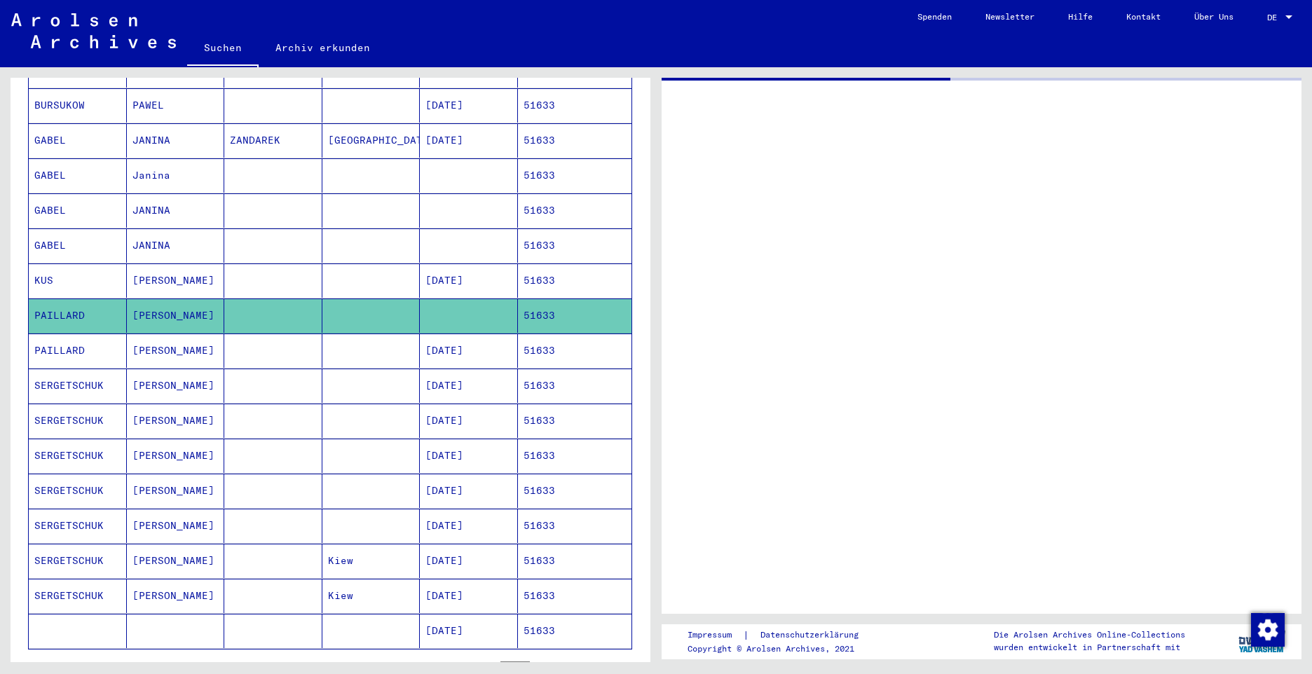
scroll to position [282, 0]
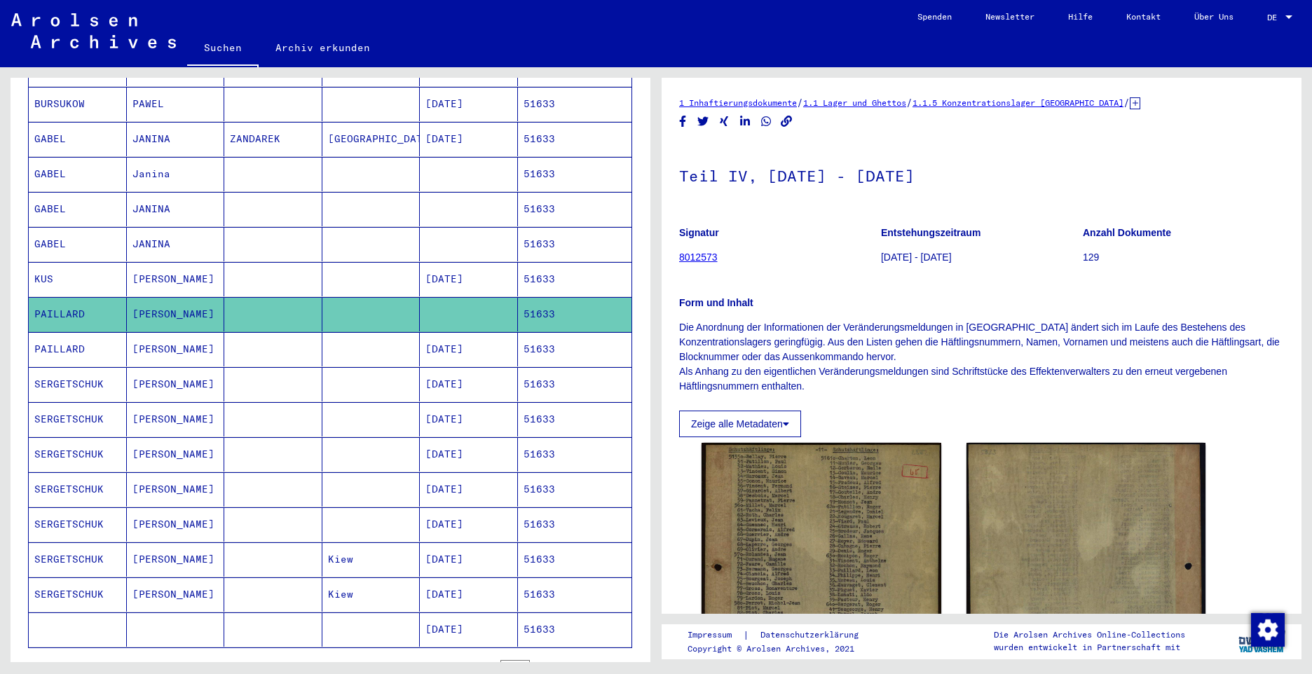
click at [71, 335] on mat-cell "PAILLARD" at bounding box center [78, 349] width 98 height 34
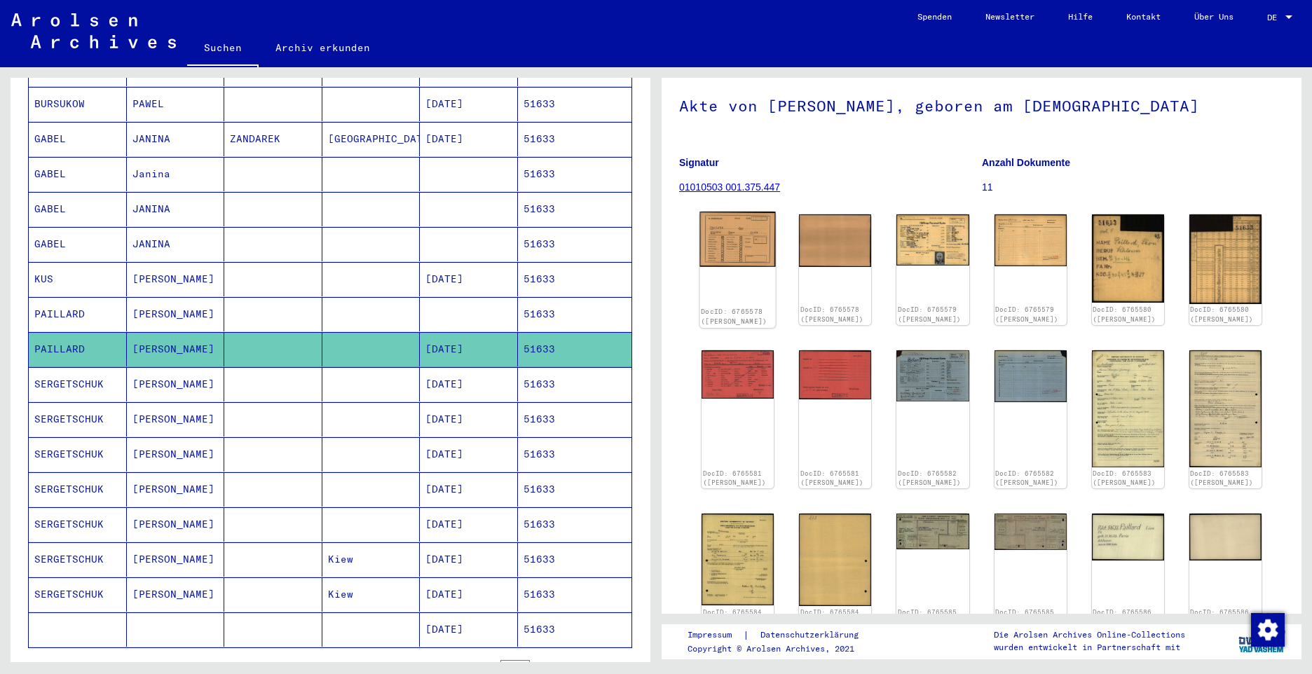
scroll to position [140, 0]
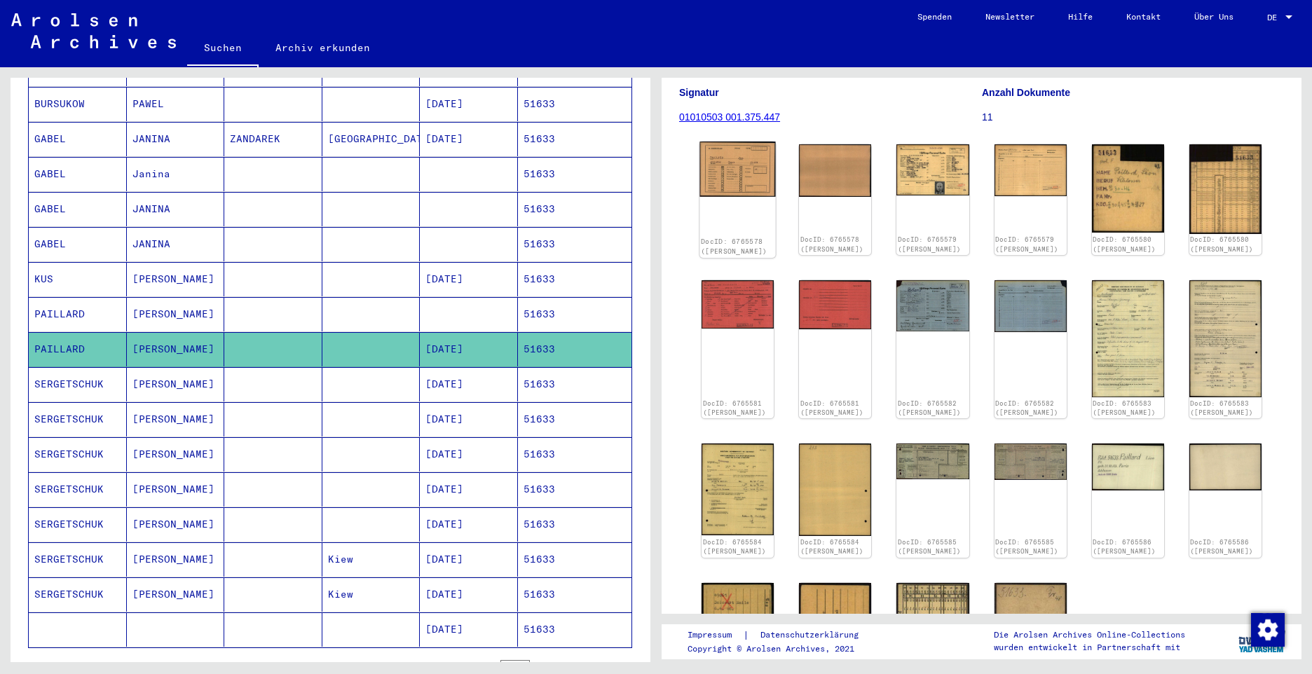
click at [724, 170] on img at bounding box center [737, 169] width 76 height 55
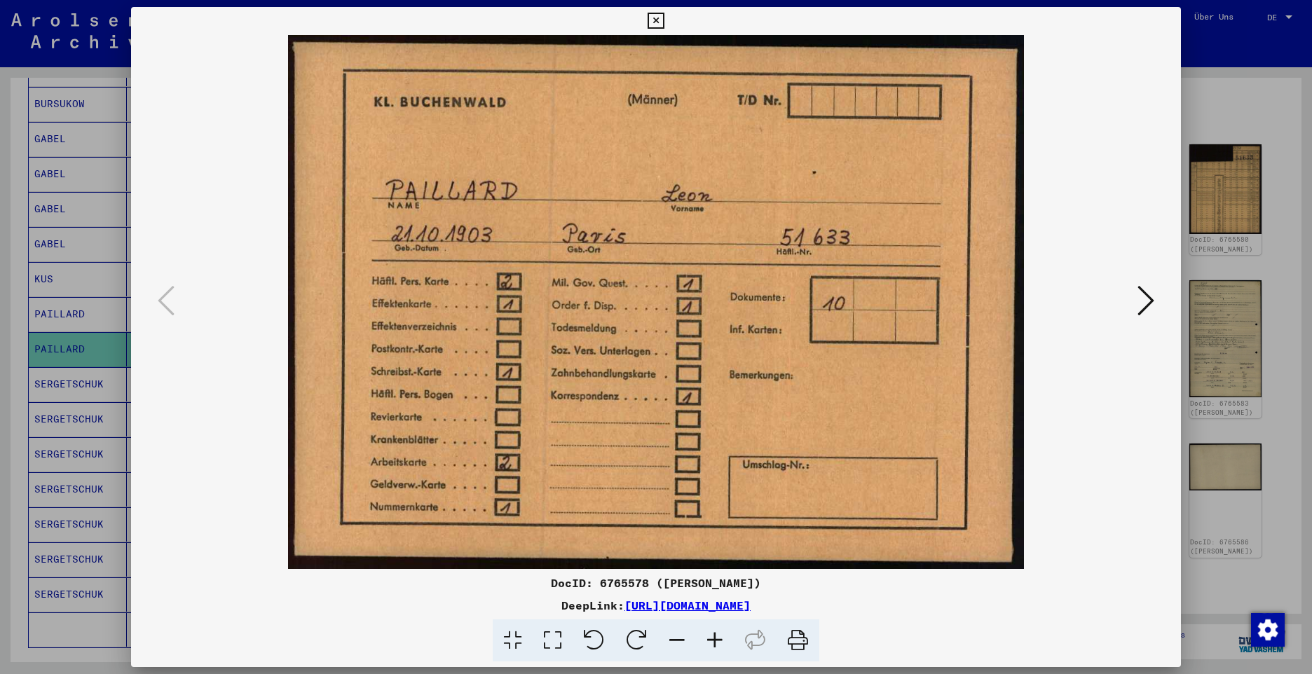
click at [1150, 301] on icon at bounding box center [1145, 301] width 17 height 34
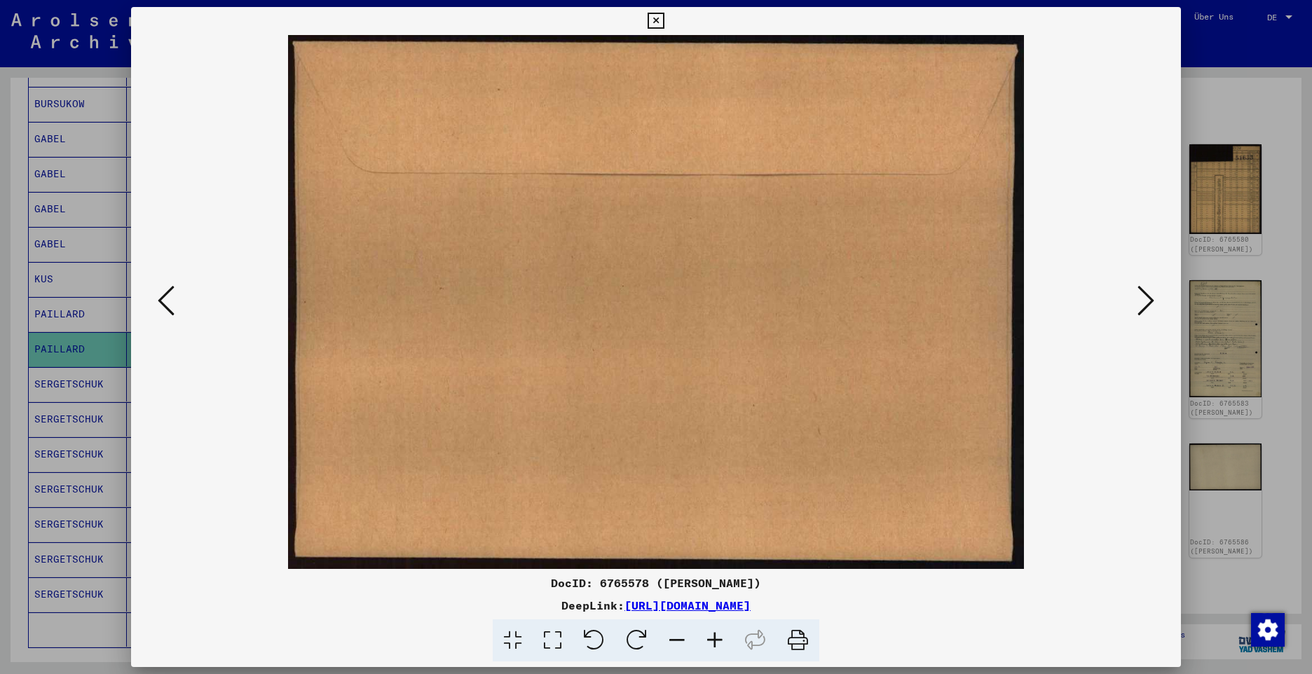
click at [1149, 301] on icon at bounding box center [1145, 301] width 17 height 34
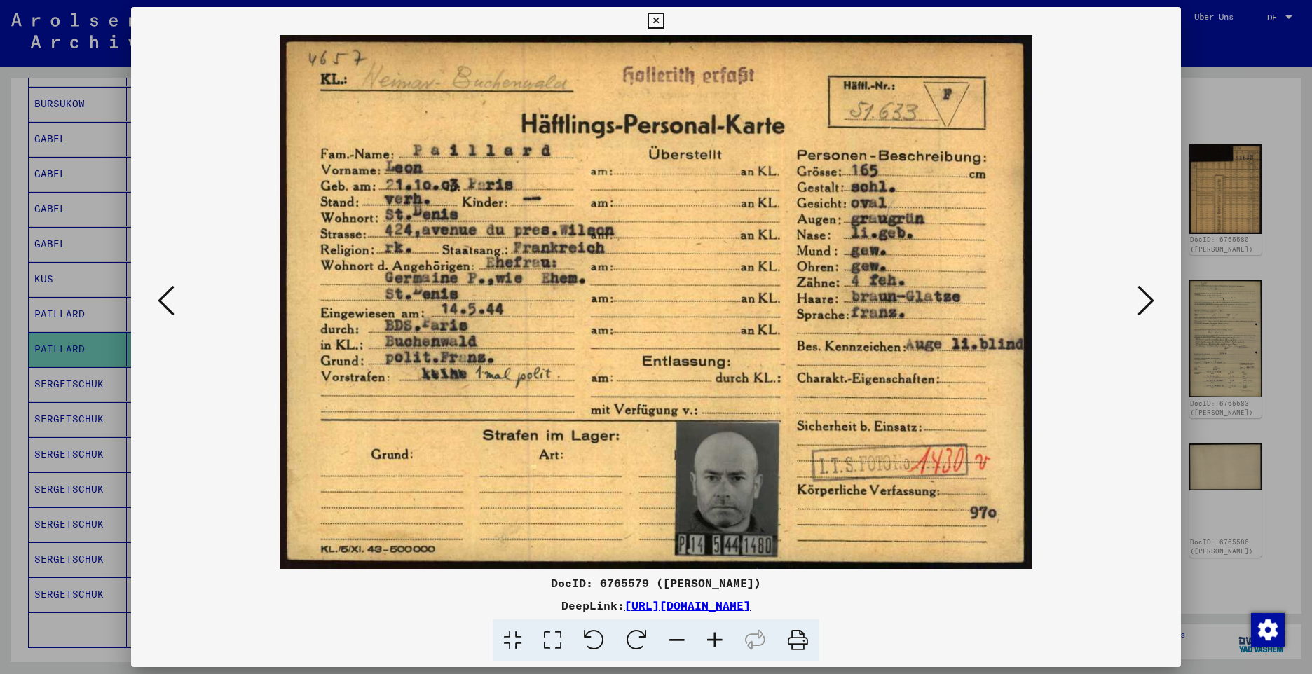
click at [1140, 299] on icon at bounding box center [1145, 301] width 17 height 34
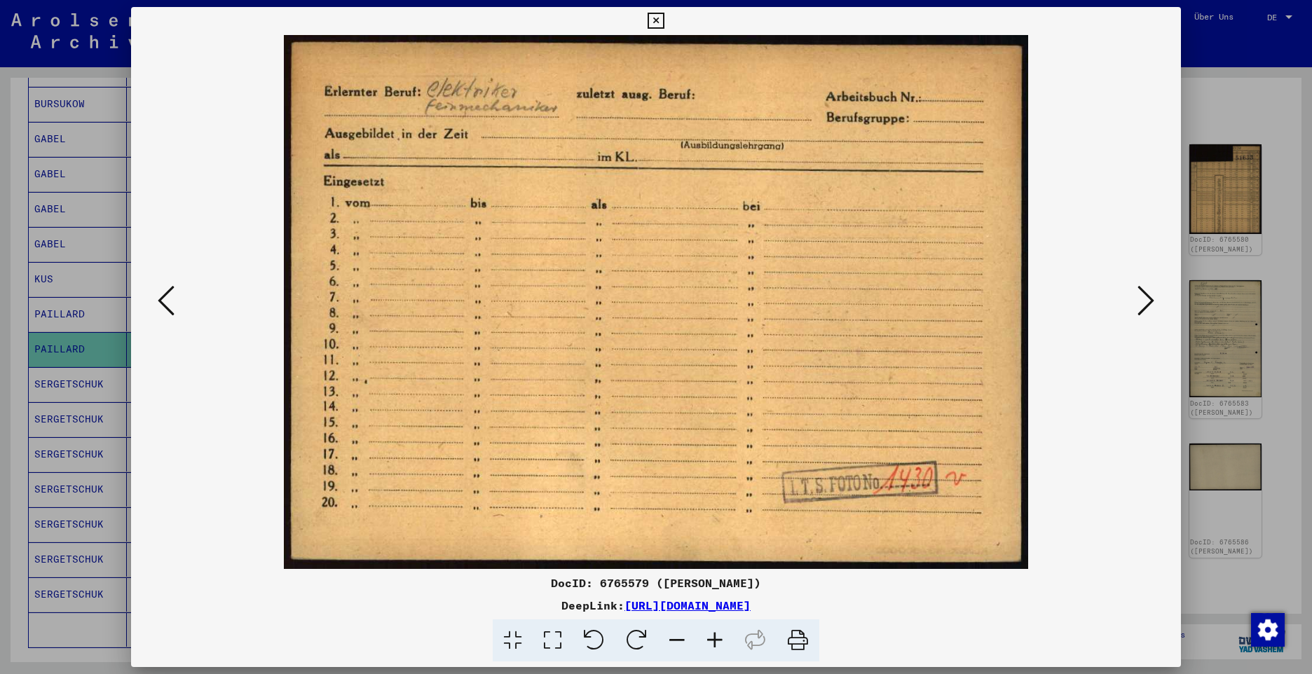
click at [1144, 303] on icon at bounding box center [1145, 301] width 17 height 34
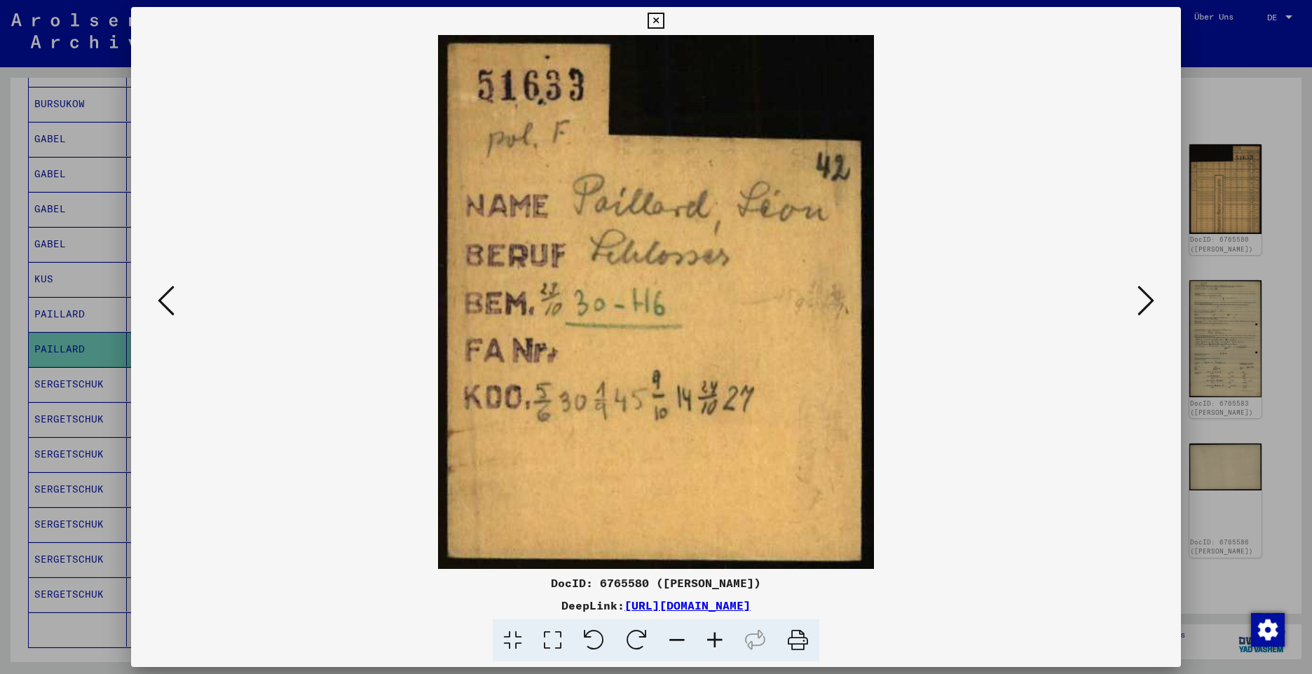
click at [1142, 303] on icon at bounding box center [1145, 301] width 17 height 34
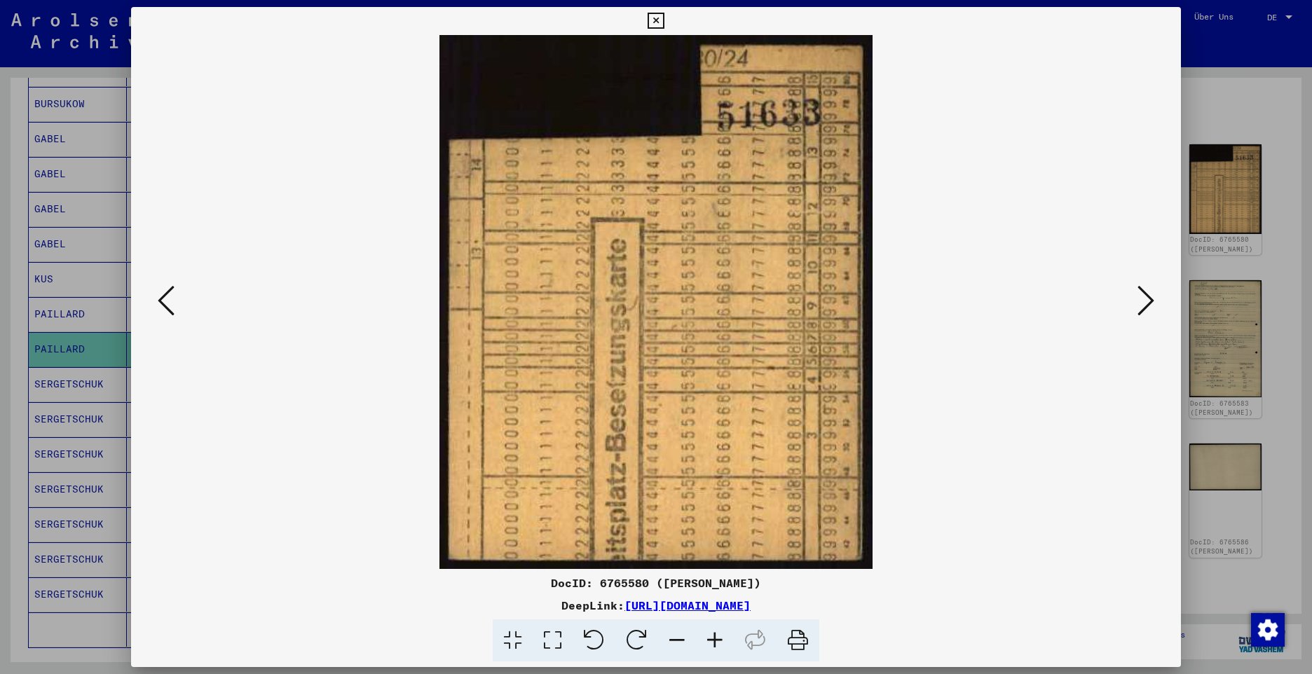
click at [1142, 303] on icon at bounding box center [1145, 301] width 17 height 34
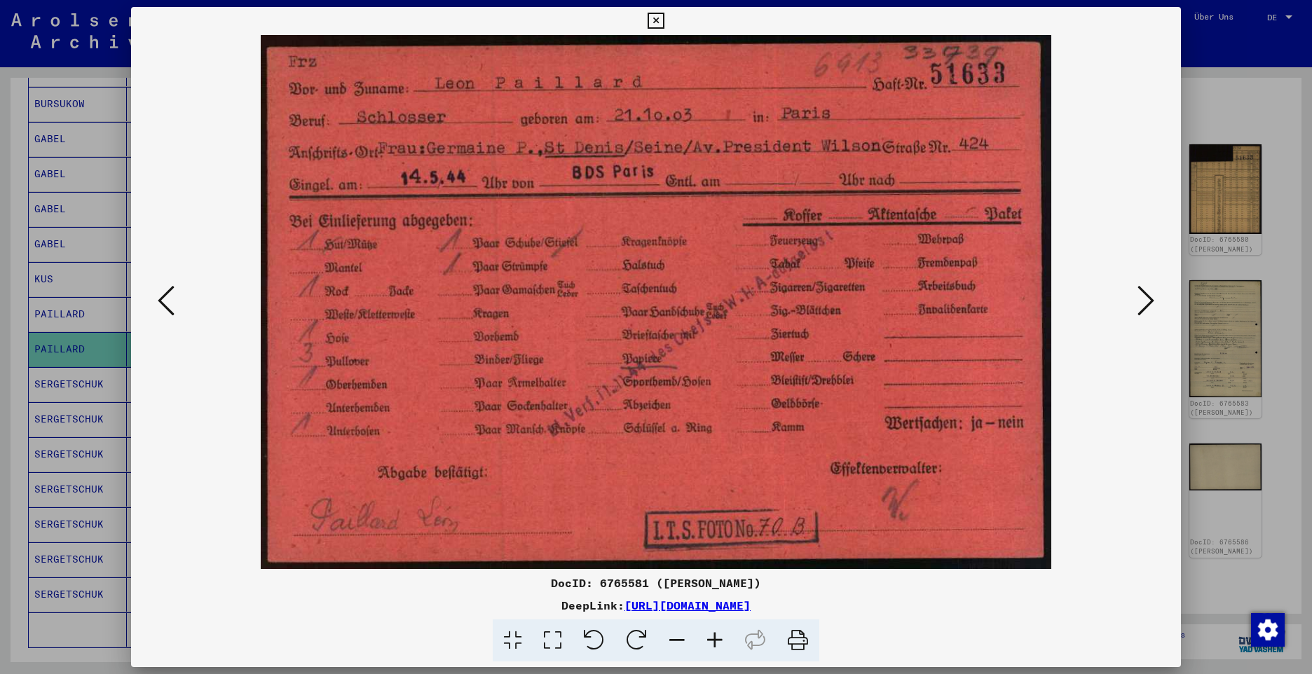
click at [1147, 307] on icon at bounding box center [1145, 301] width 17 height 34
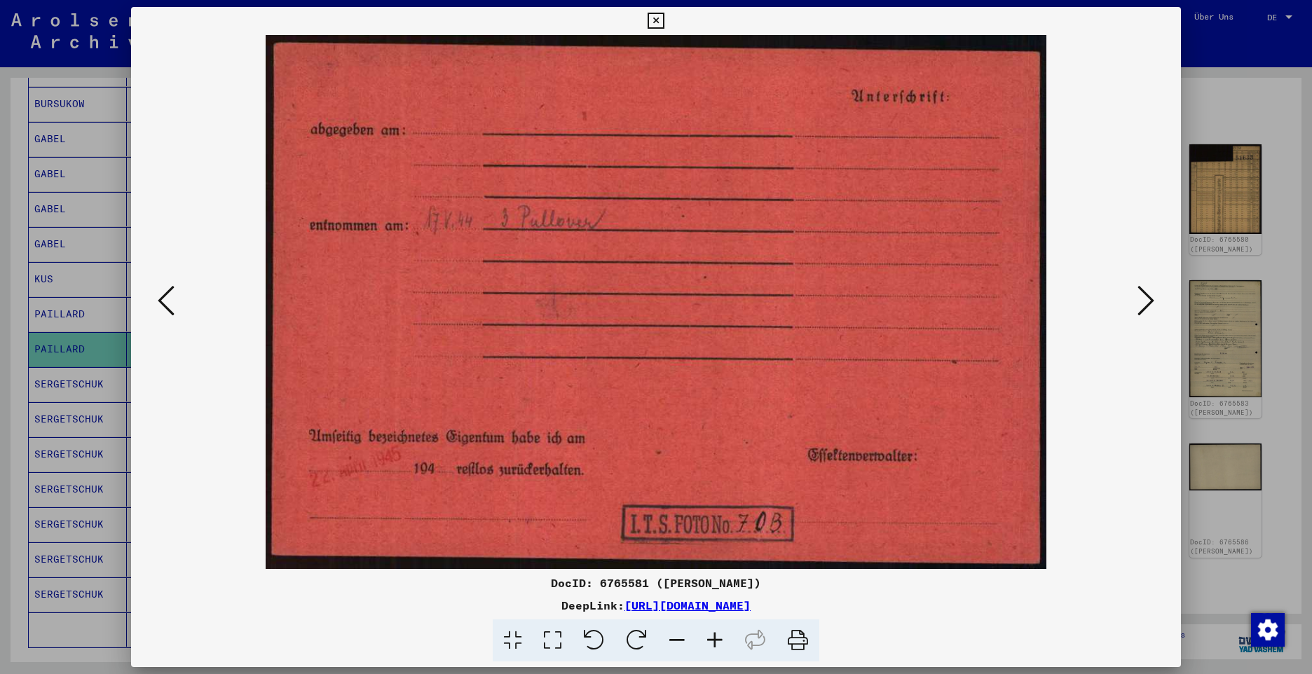
click at [1147, 307] on icon at bounding box center [1145, 301] width 17 height 34
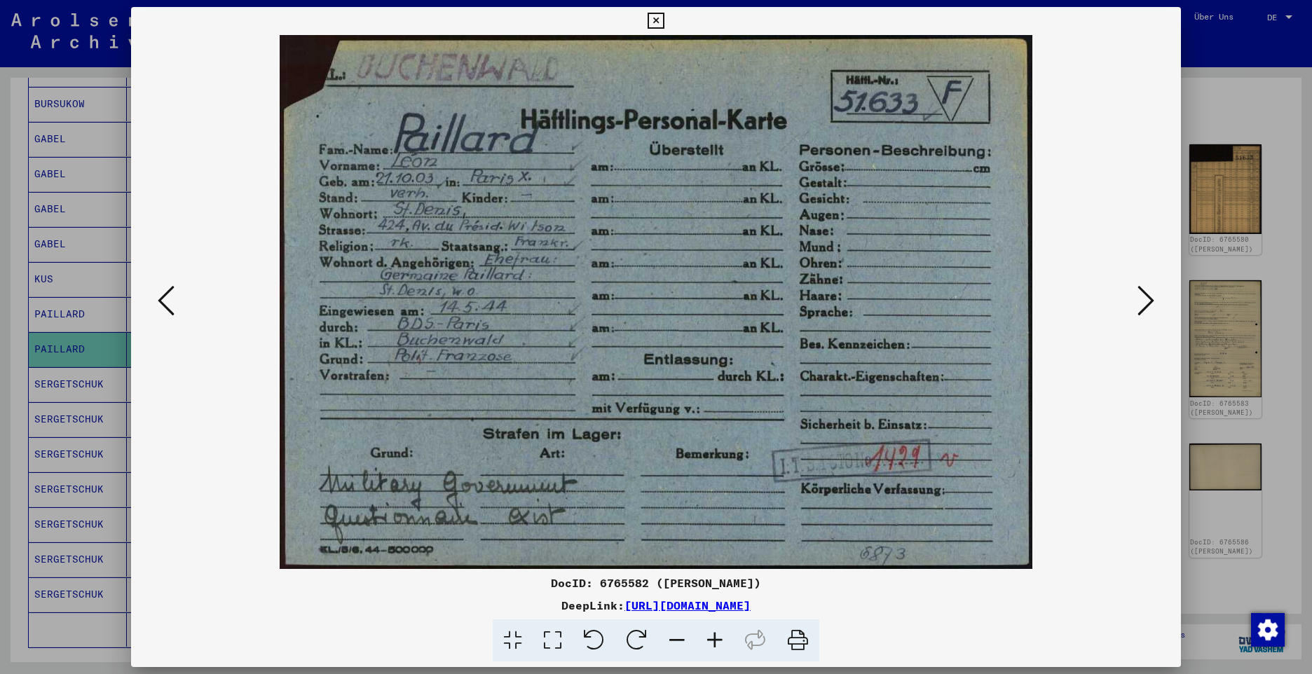
click at [1140, 305] on icon at bounding box center [1145, 301] width 17 height 34
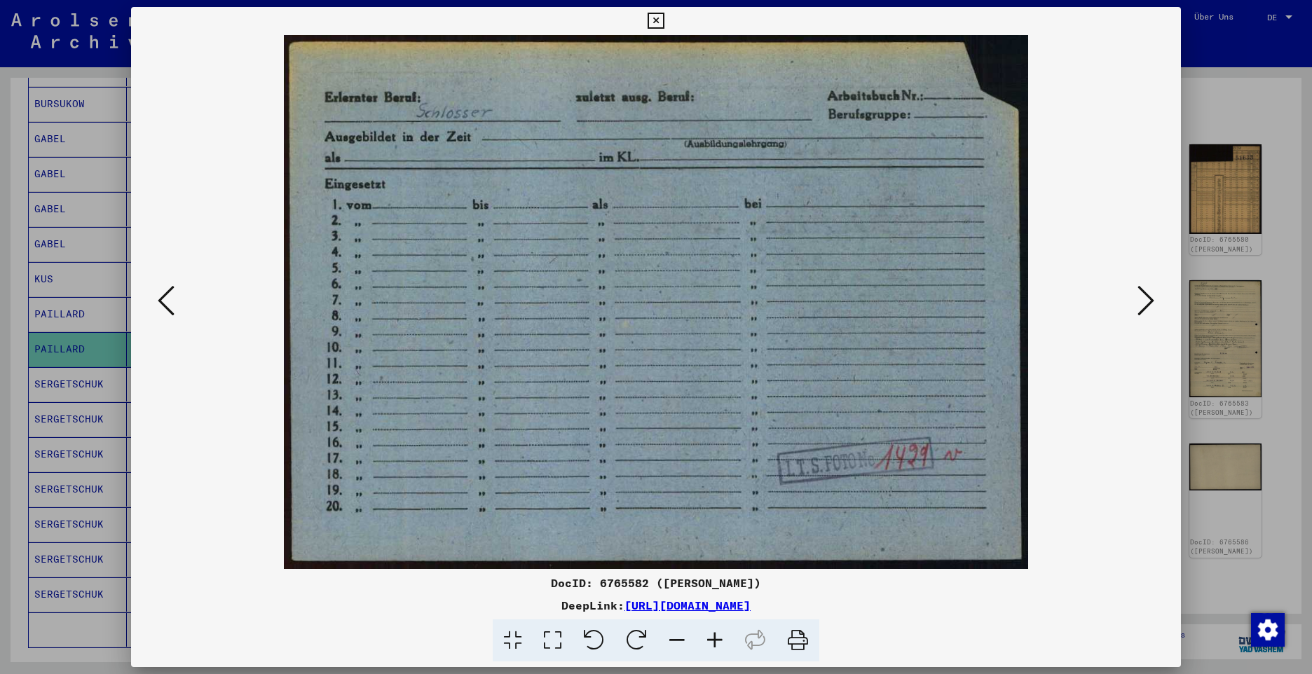
click at [1149, 302] on icon at bounding box center [1145, 301] width 17 height 34
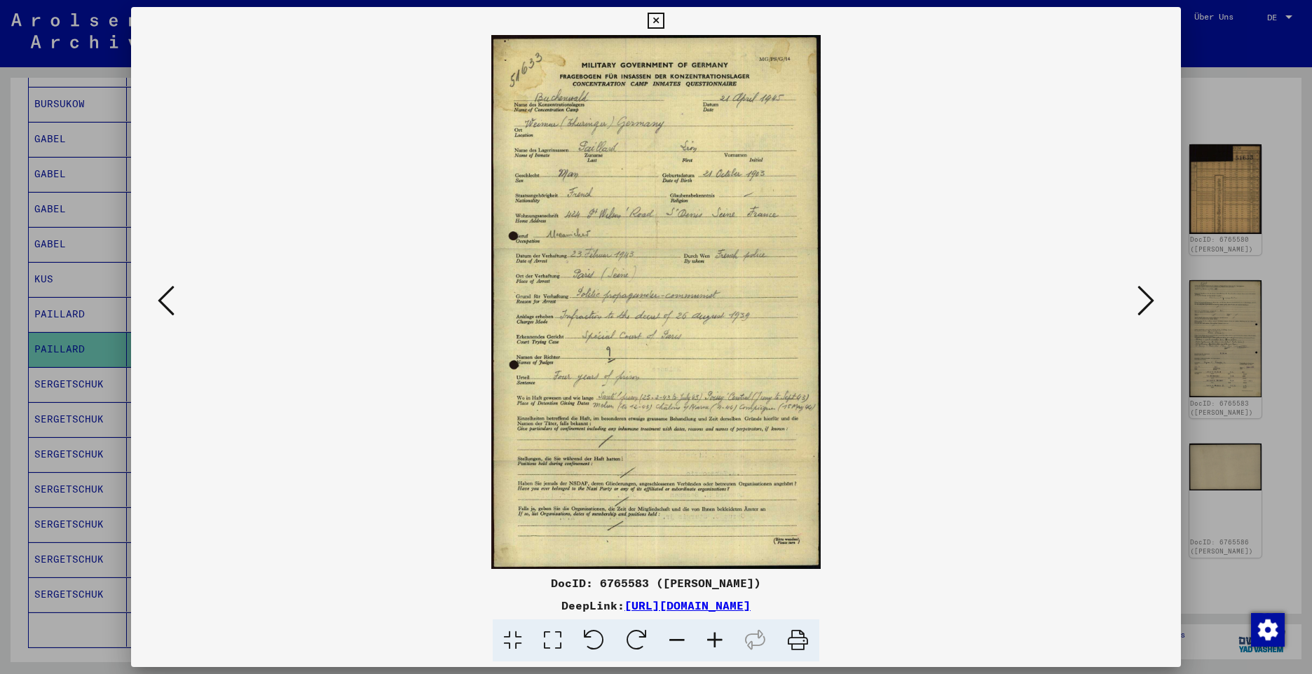
click at [718, 636] on icon at bounding box center [715, 640] width 38 height 43
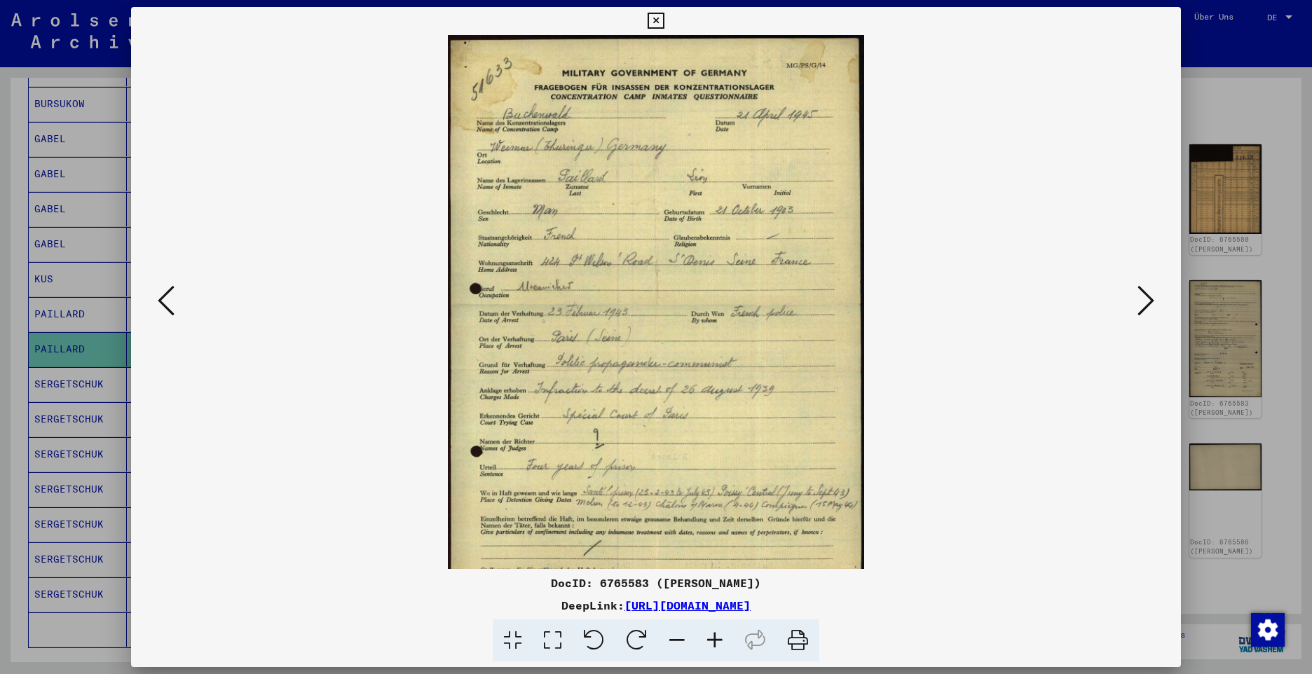
click at [718, 636] on icon at bounding box center [715, 640] width 38 height 43
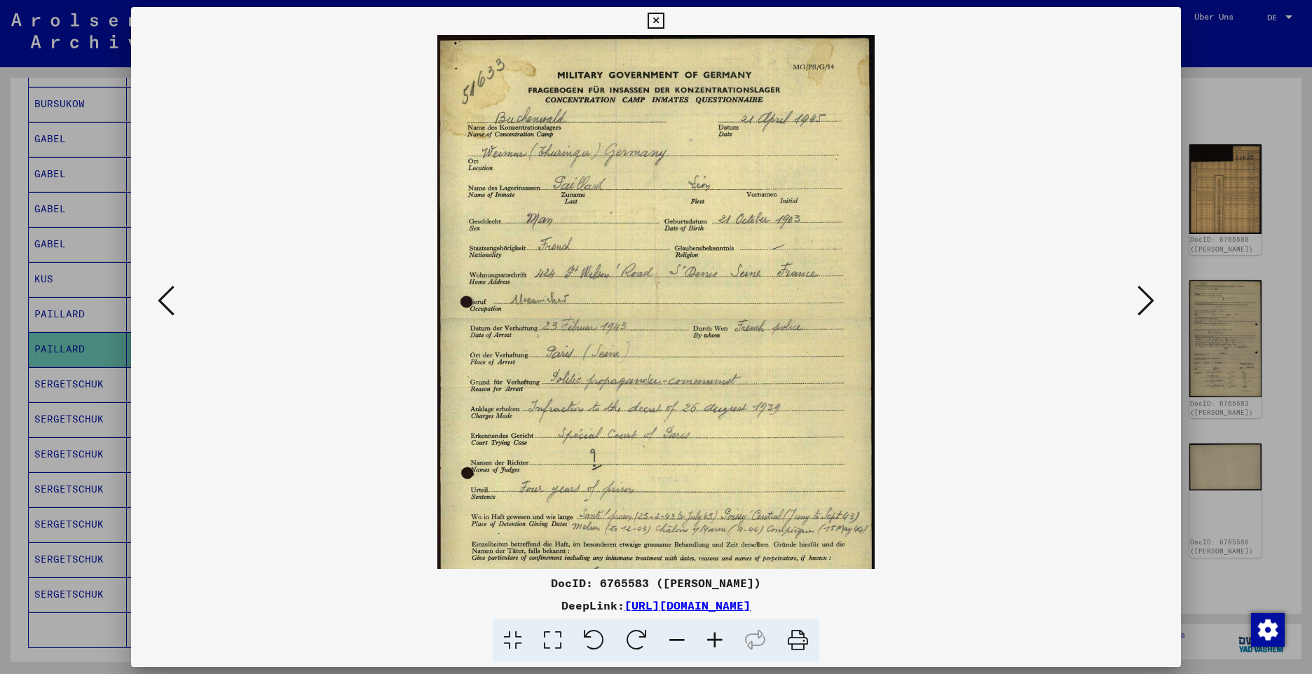
click at [718, 636] on icon at bounding box center [715, 640] width 38 height 43
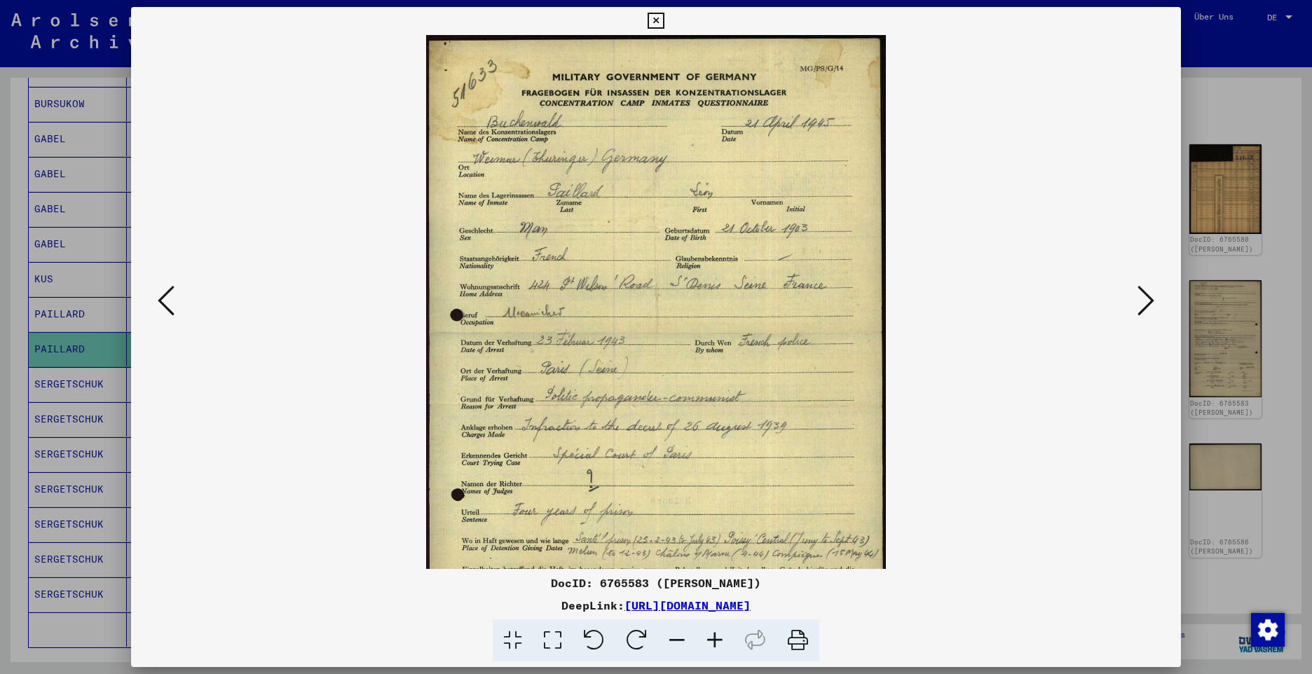
click at [718, 636] on icon at bounding box center [715, 640] width 38 height 43
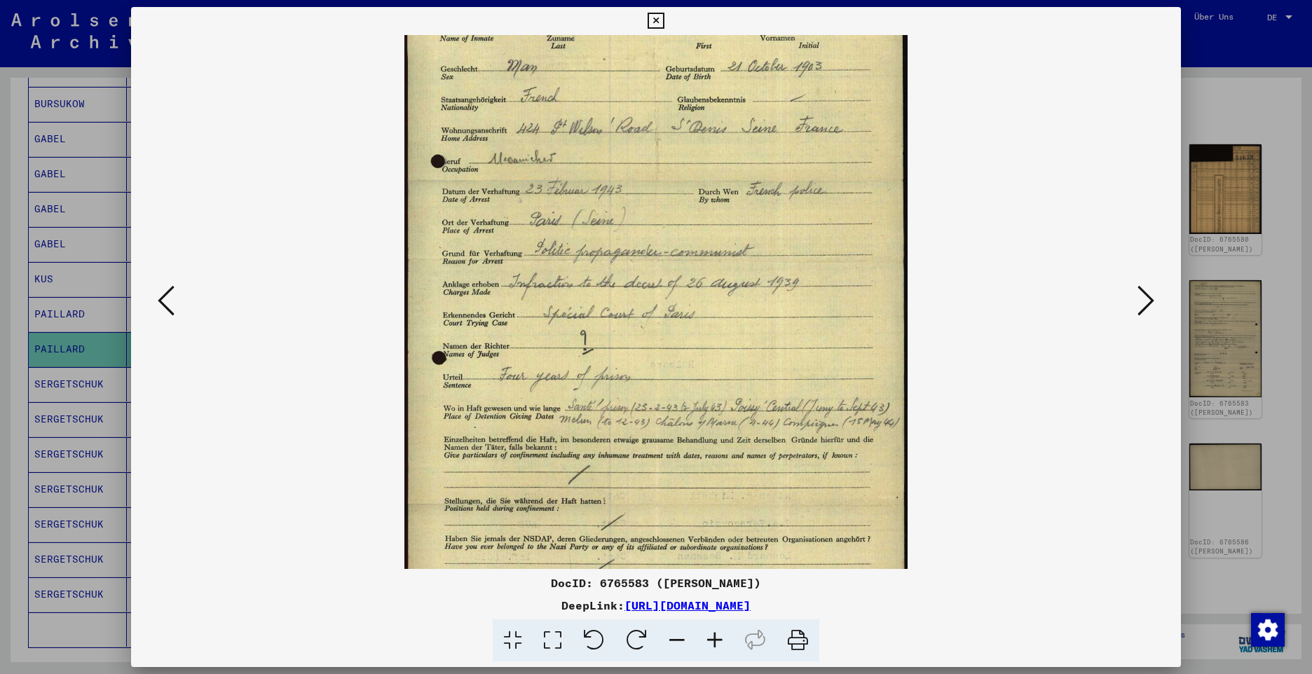
scroll to position [198, 0]
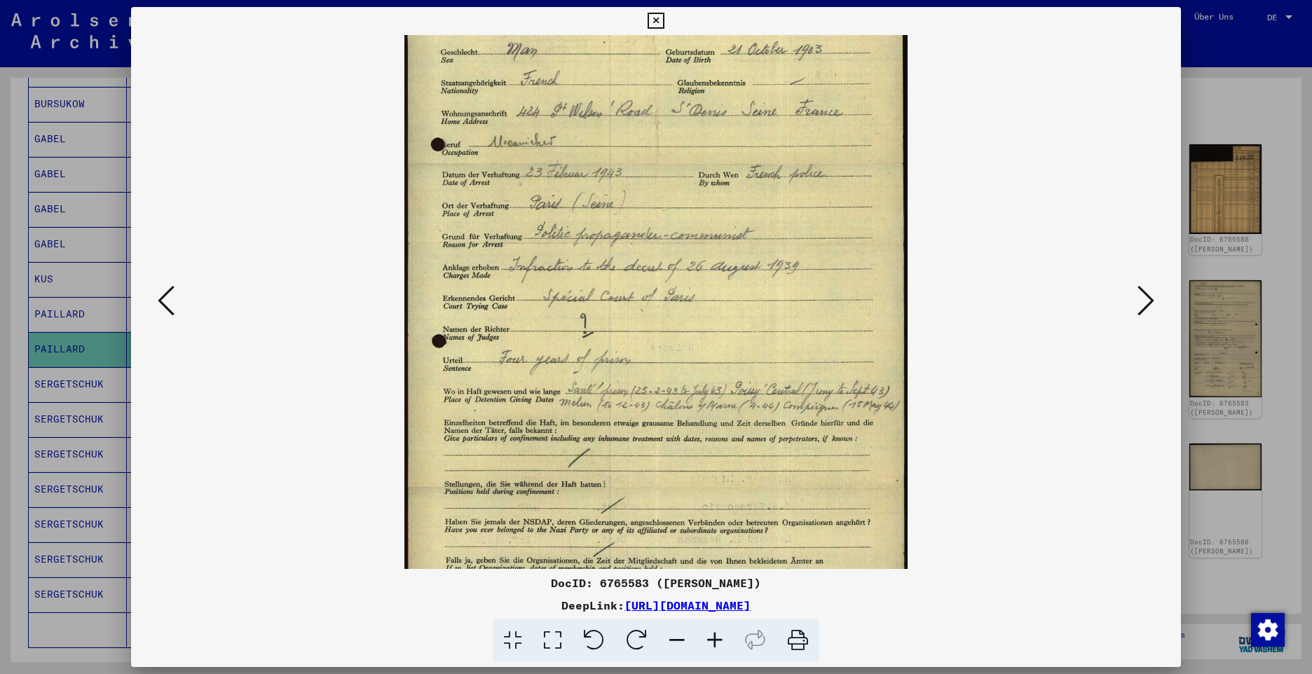
drag, startPoint x: 704, startPoint y: 516, endPoint x: 726, endPoint y: 318, distance: 199.5
click at [726, 318] on img at bounding box center [655, 245] width 502 height 814
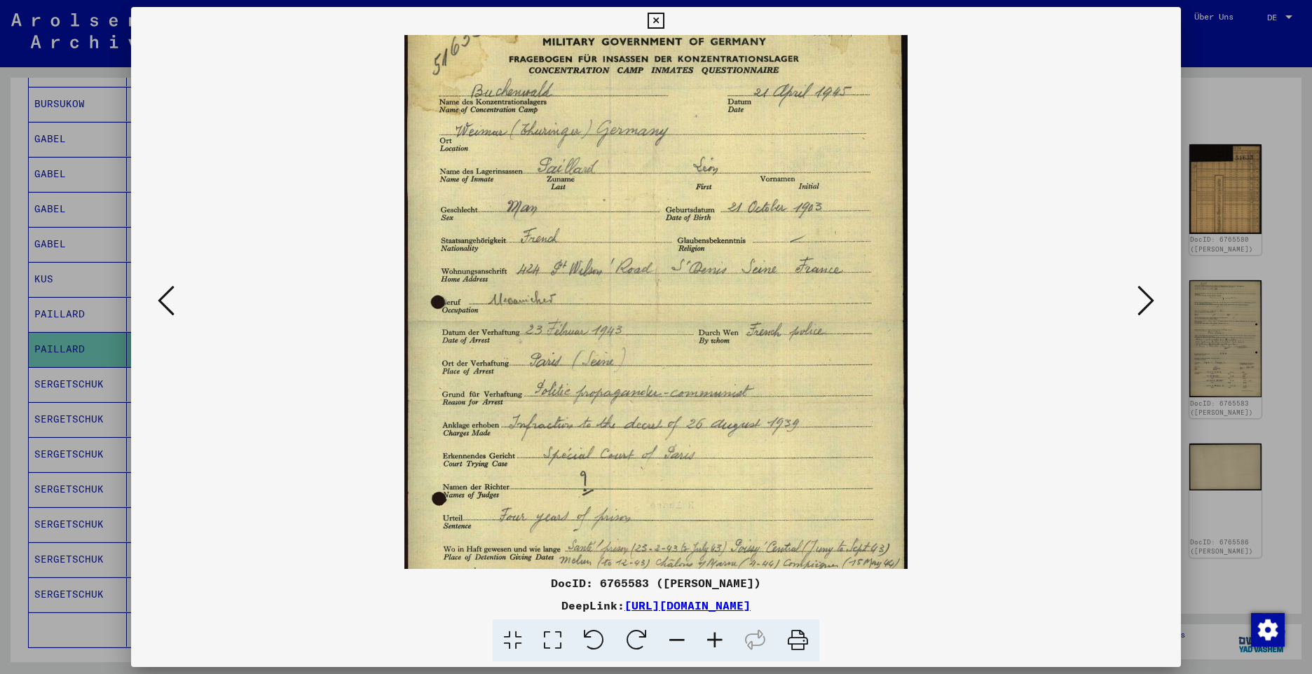
scroll to position [51, 0]
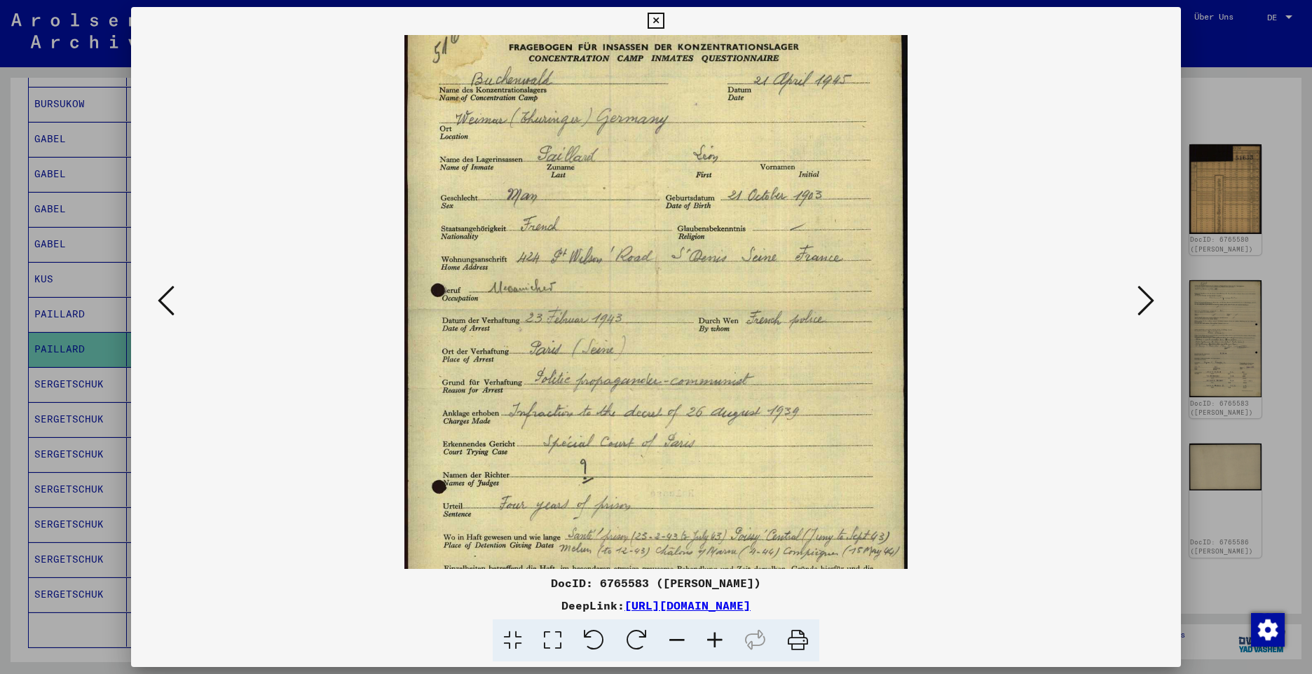
drag, startPoint x: 652, startPoint y: 200, endPoint x: 626, endPoint y: 348, distance: 150.0
click at [626, 348] on img at bounding box center [655, 391] width 502 height 814
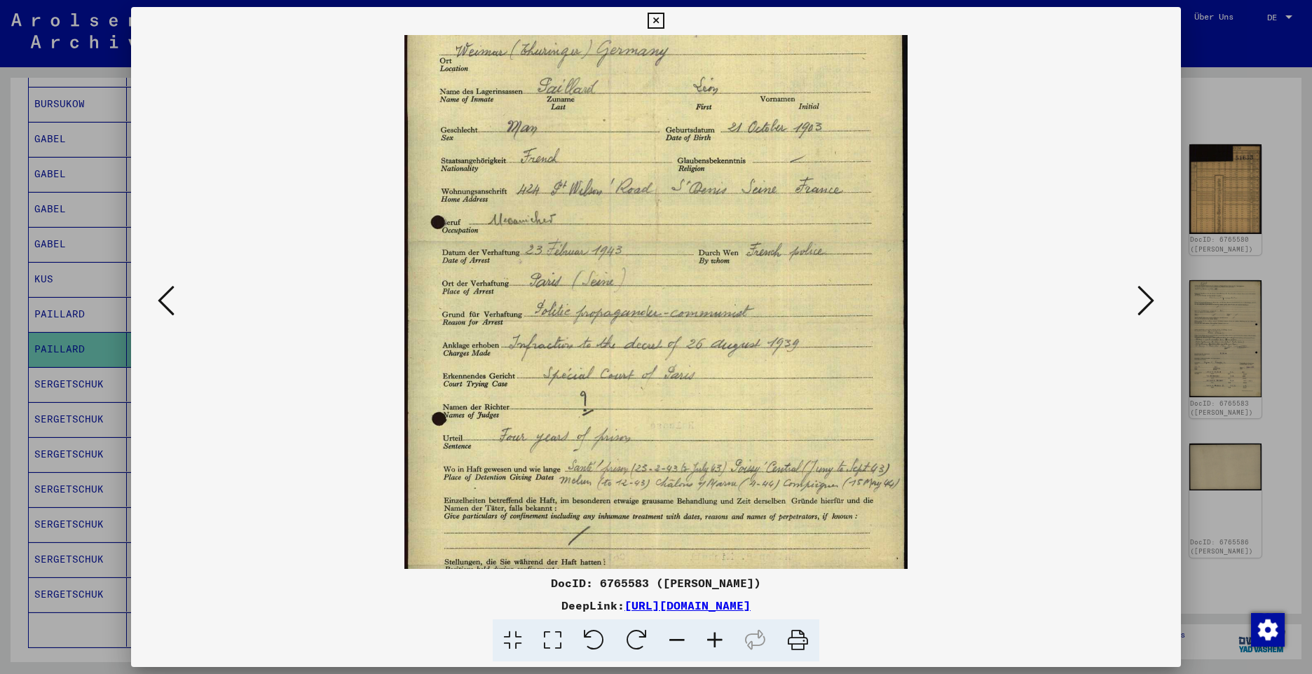
drag, startPoint x: 623, startPoint y: 390, endPoint x: 625, endPoint y: 322, distance: 68.7
click at [625, 322] on img at bounding box center [655, 323] width 502 height 814
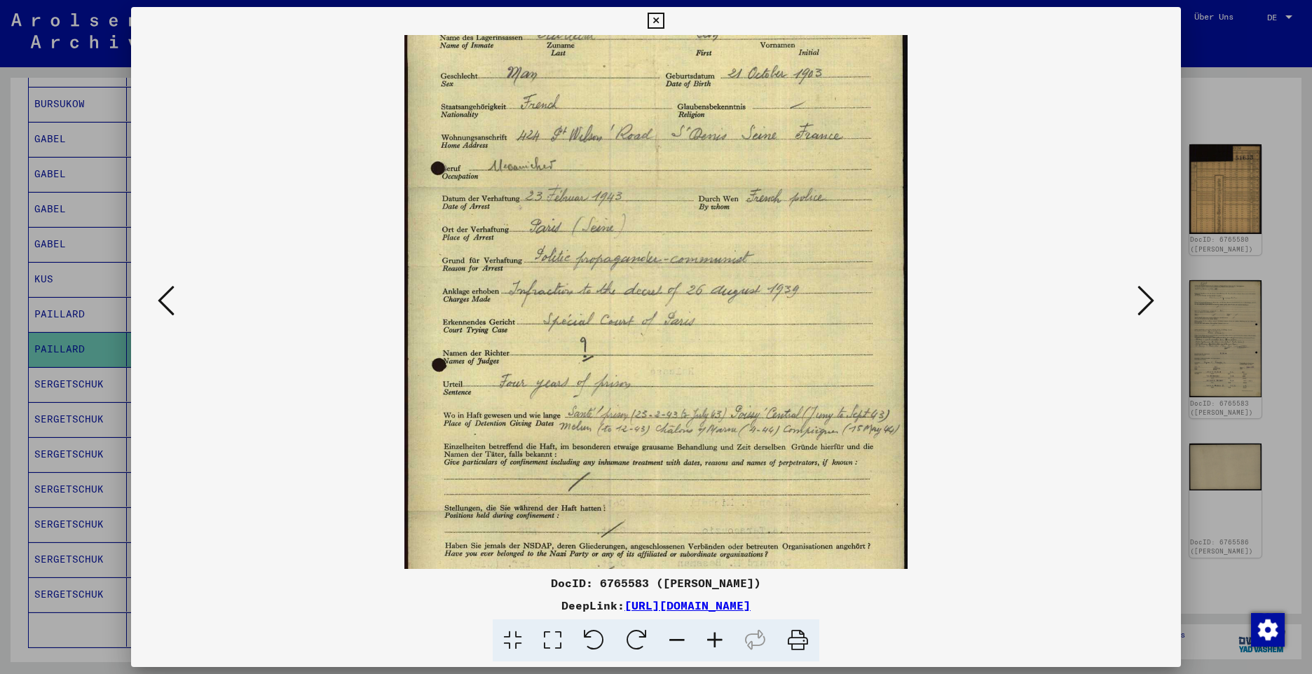
drag, startPoint x: 629, startPoint y: 406, endPoint x: 630, endPoint y: 350, distance: 56.1
click at [630, 350] on img at bounding box center [655, 269] width 502 height 814
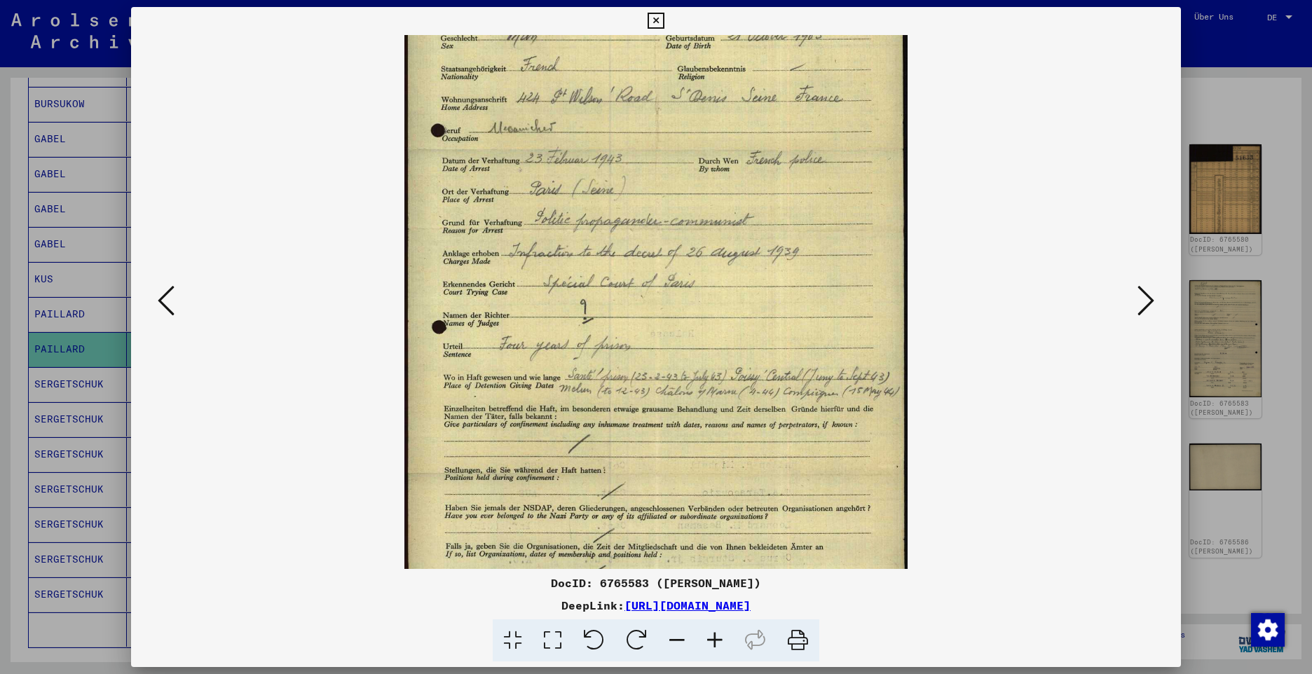
drag, startPoint x: 639, startPoint y: 413, endPoint x: 639, endPoint y: 381, distance: 32.9
click at [639, 381] on img at bounding box center [655, 231] width 502 height 814
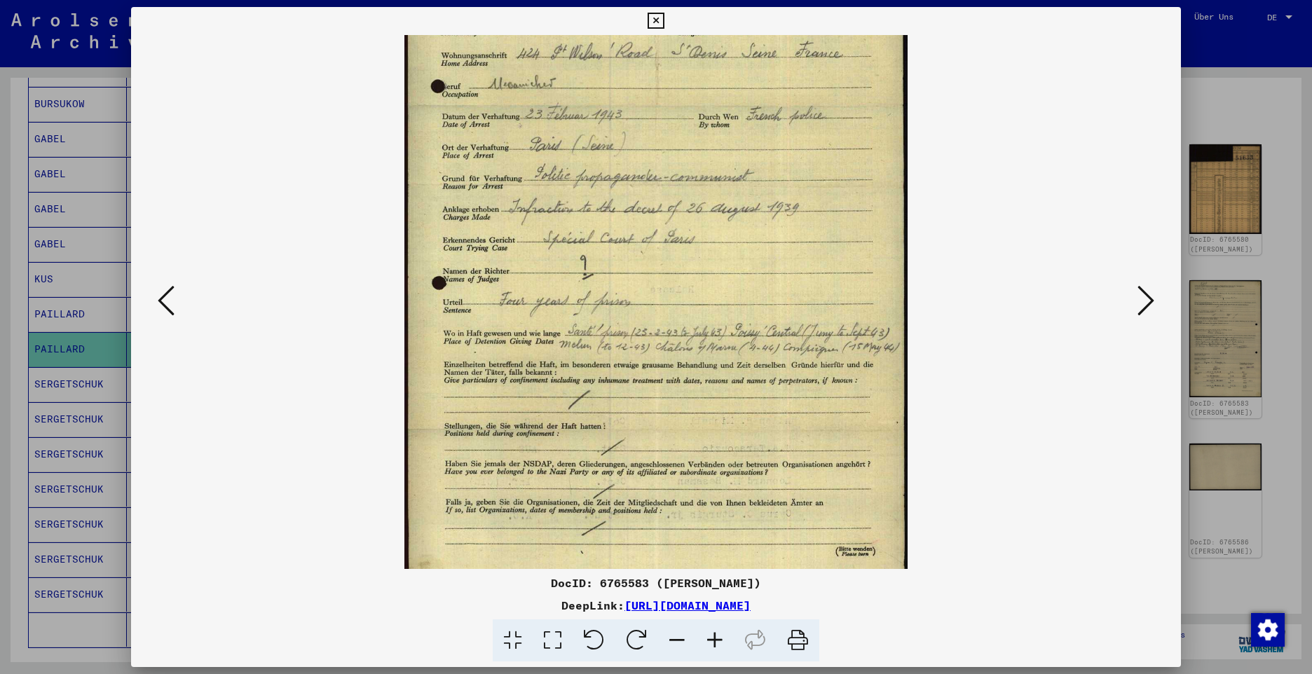
drag, startPoint x: 643, startPoint y: 434, endPoint x: 644, endPoint y: 399, distance: 35.7
click at [644, 399] on img at bounding box center [655, 187] width 502 height 814
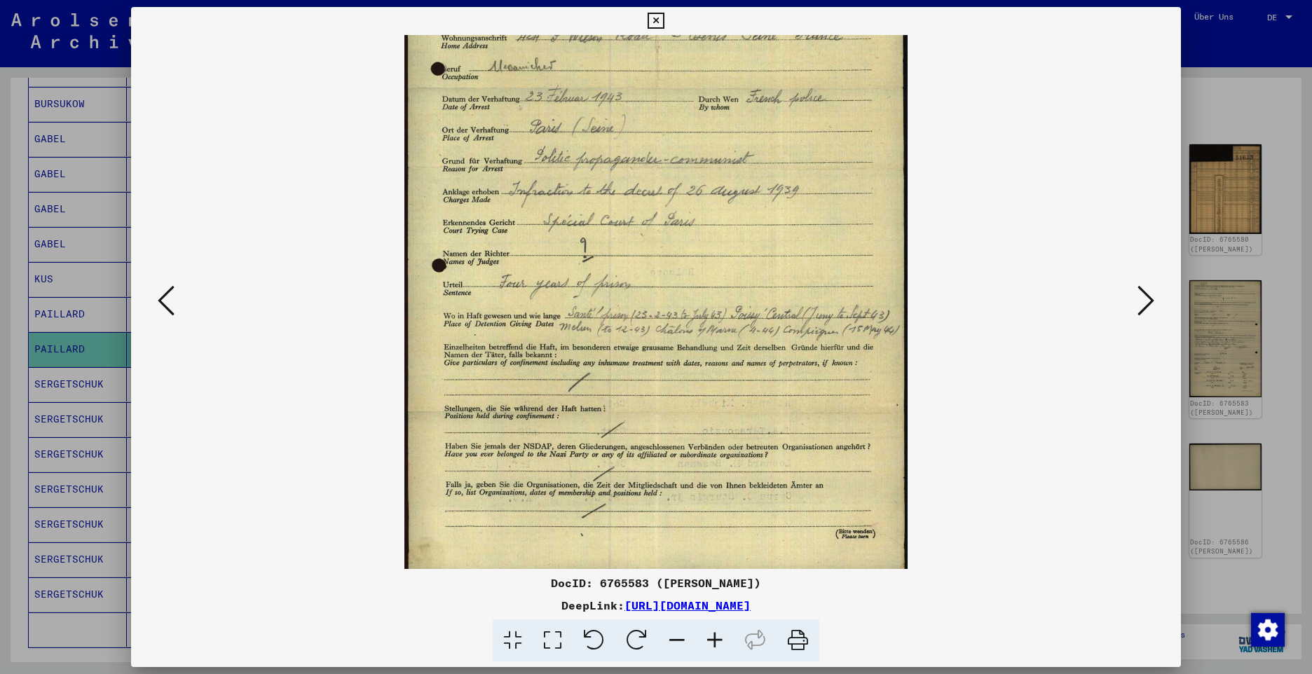
scroll to position [280, 0]
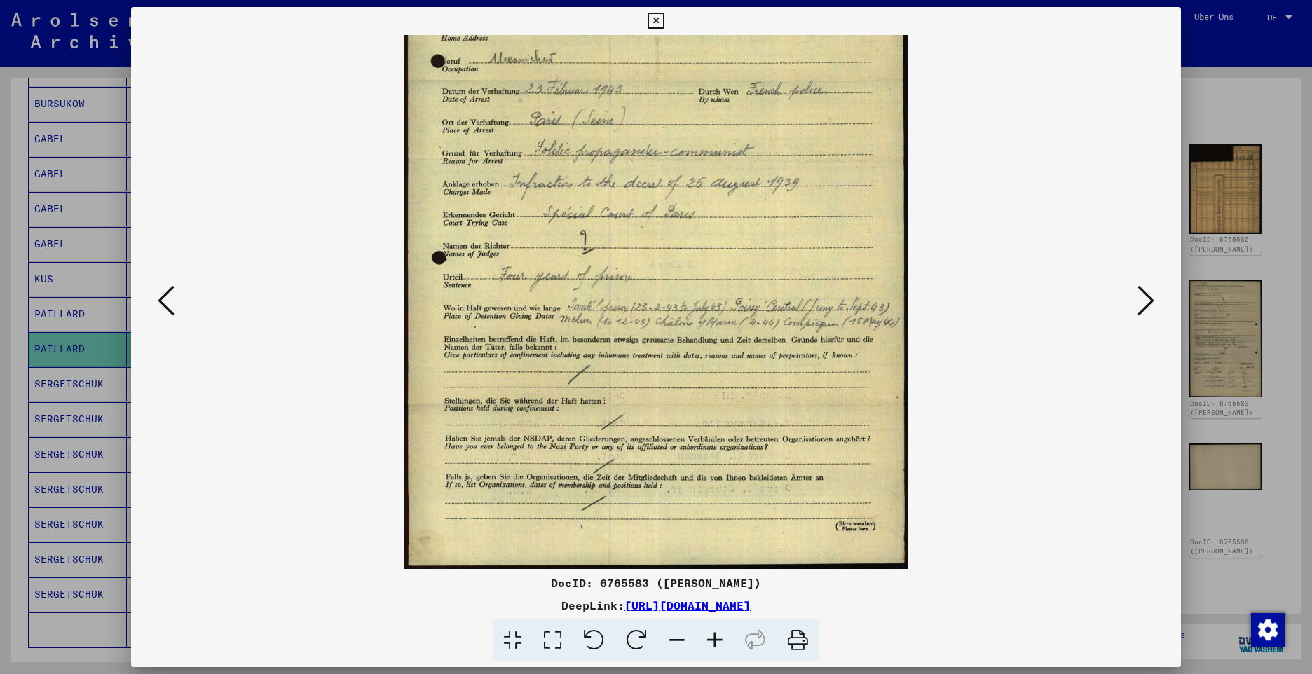
drag, startPoint x: 642, startPoint y: 450, endPoint x: 642, endPoint y: 413, distance: 36.4
click at [642, 413] on img at bounding box center [655, 162] width 502 height 814
drag, startPoint x: 641, startPoint y: 444, endPoint x: 641, endPoint y: 416, distance: 28.7
click at [641, 416] on img at bounding box center [655, 162] width 502 height 814
click at [1146, 306] on icon at bounding box center [1145, 301] width 17 height 34
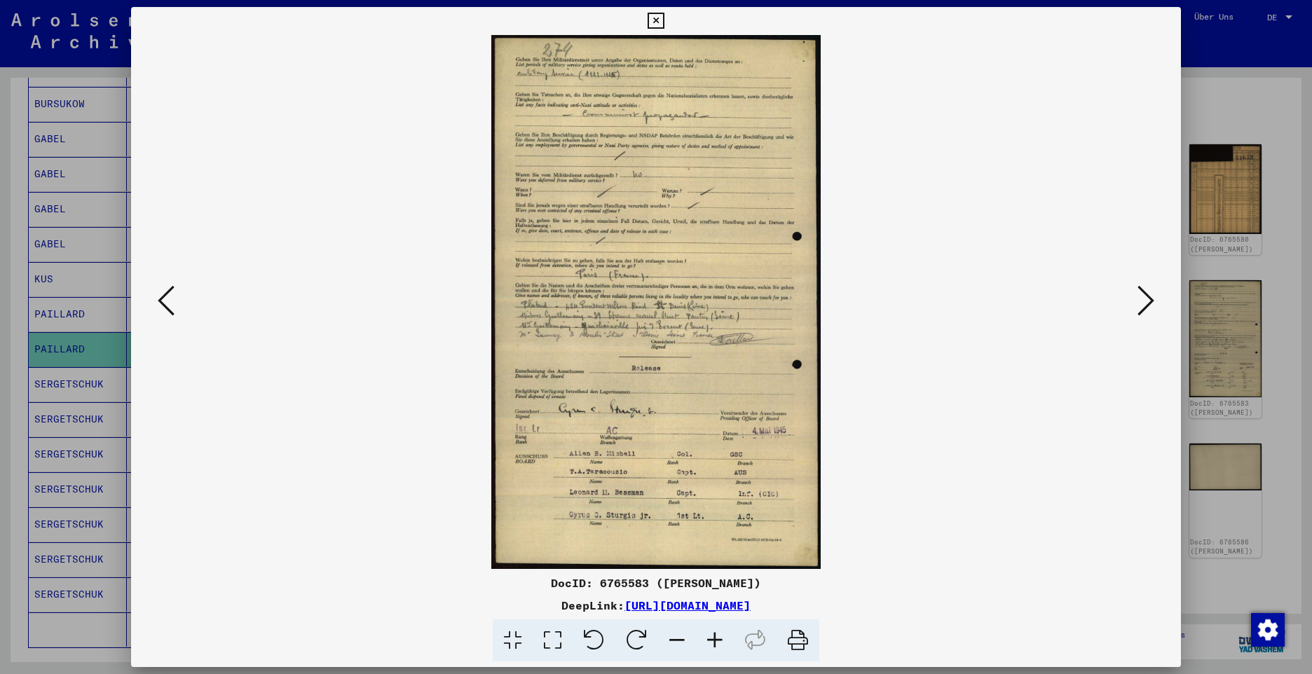
scroll to position [0, 0]
click at [714, 633] on icon at bounding box center [715, 640] width 38 height 43
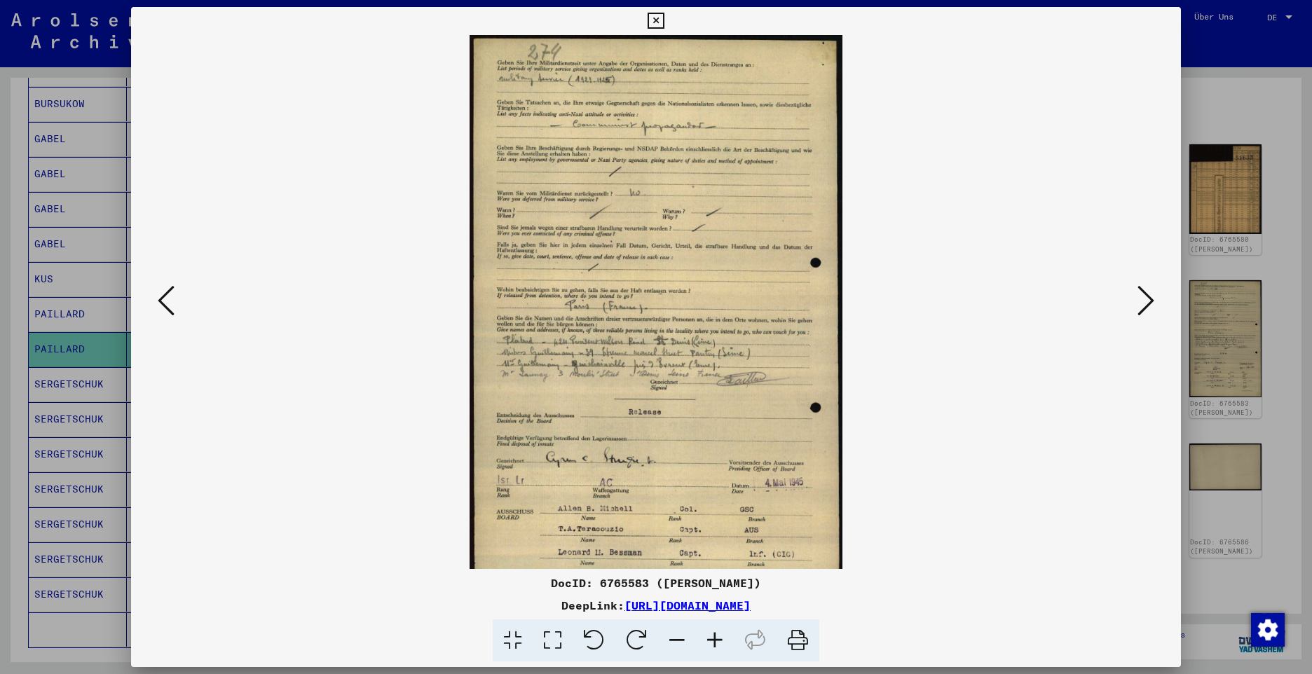
click at [714, 633] on icon at bounding box center [715, 640] width 38 height 43
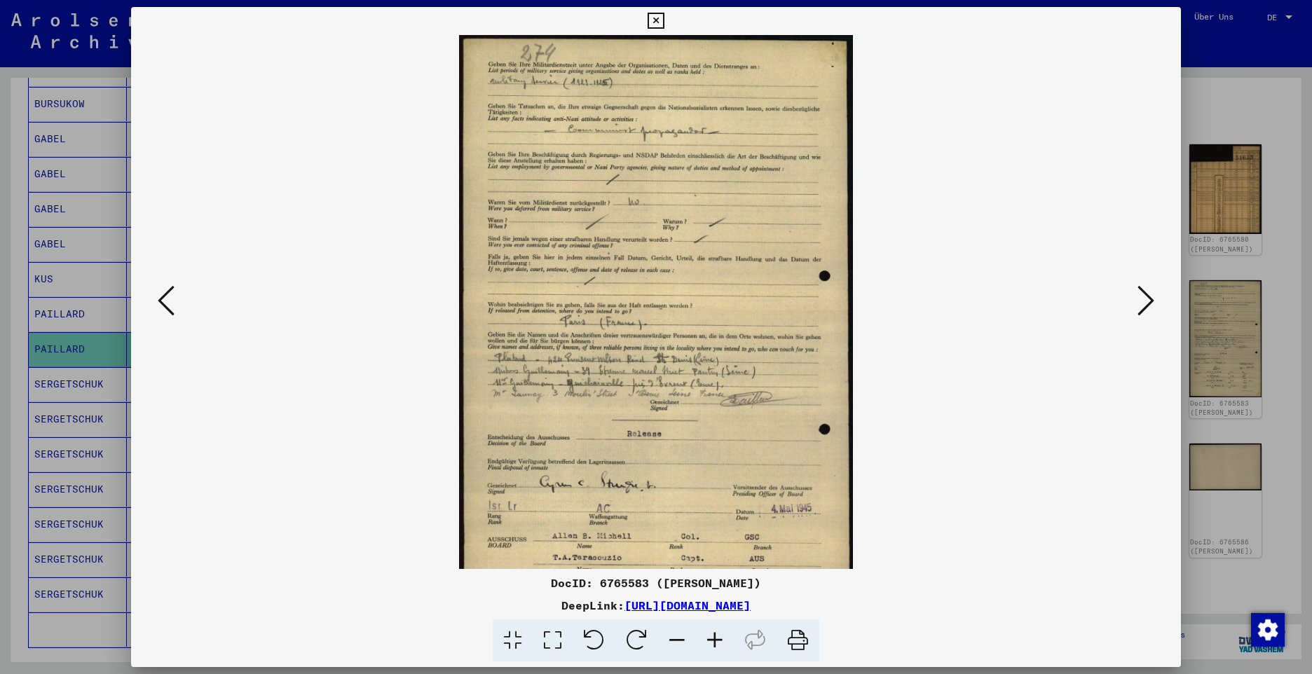
click at [714, 633] on icon at bounding box center [715, 640] width 38 height 43
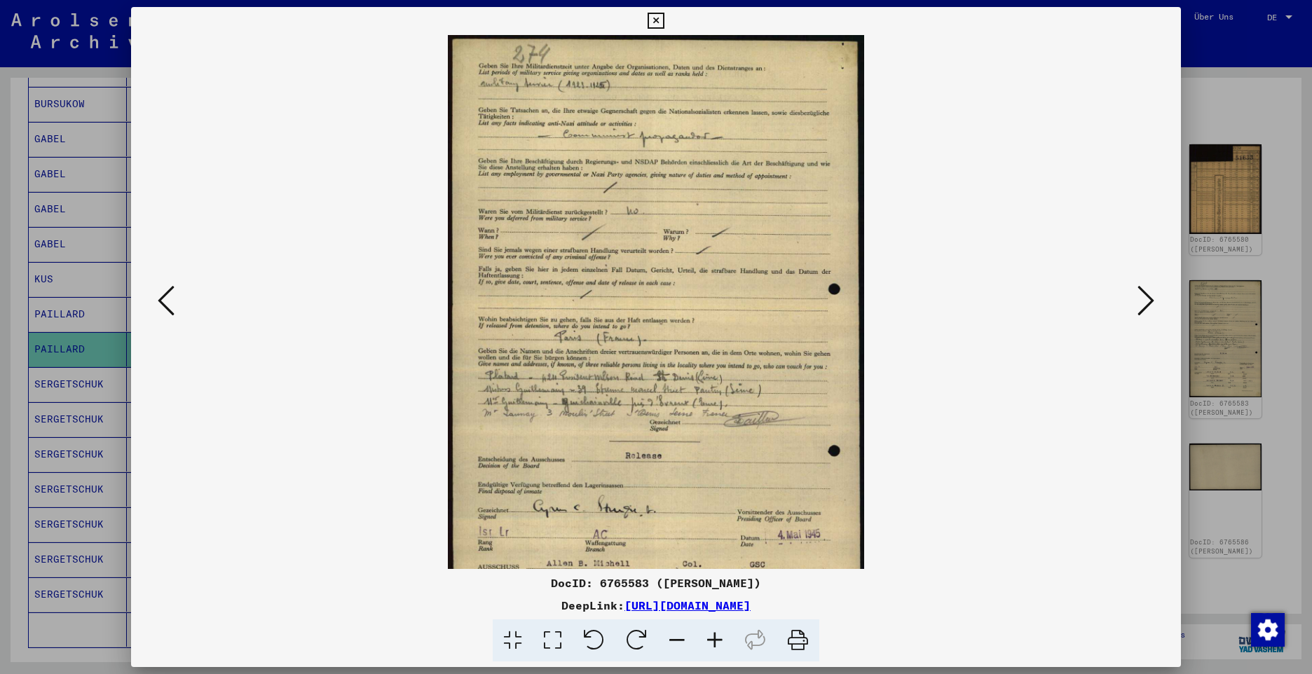
click at [714, 633] on icon at bounding box center [715, 640] width 38 height 43
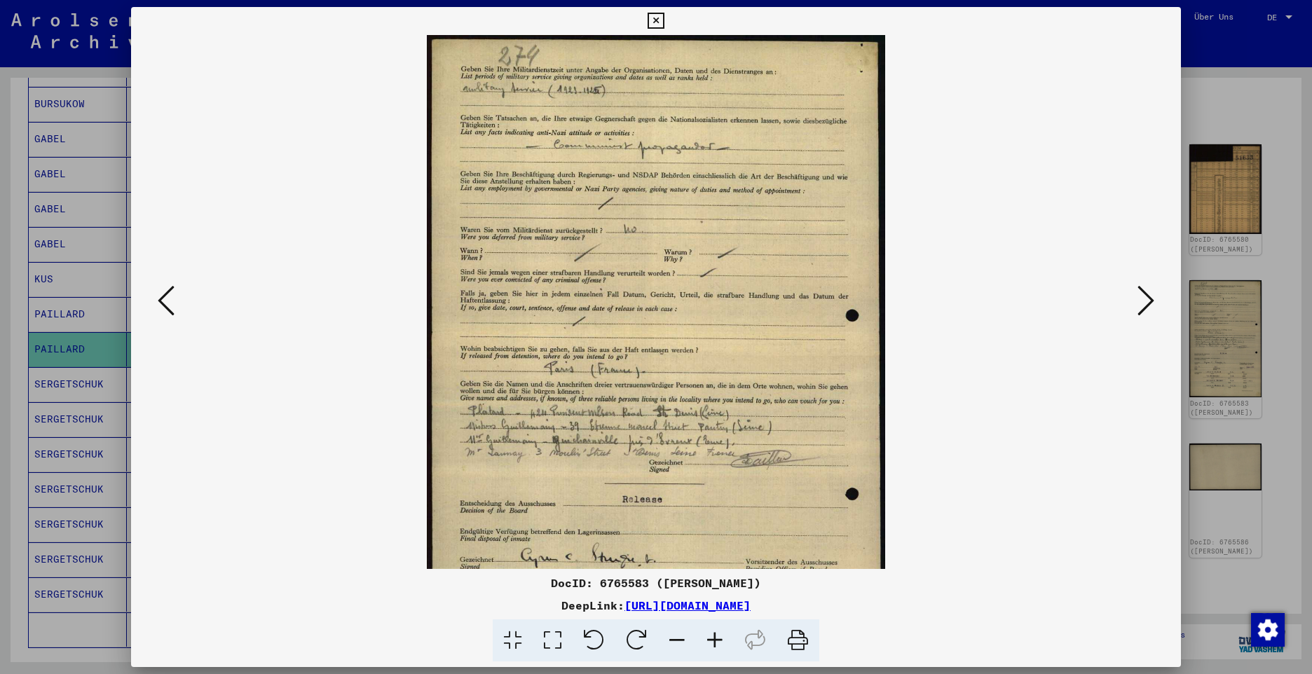
click at [714, 633] on icon at bounding box center [715, 640] width 38 height 43
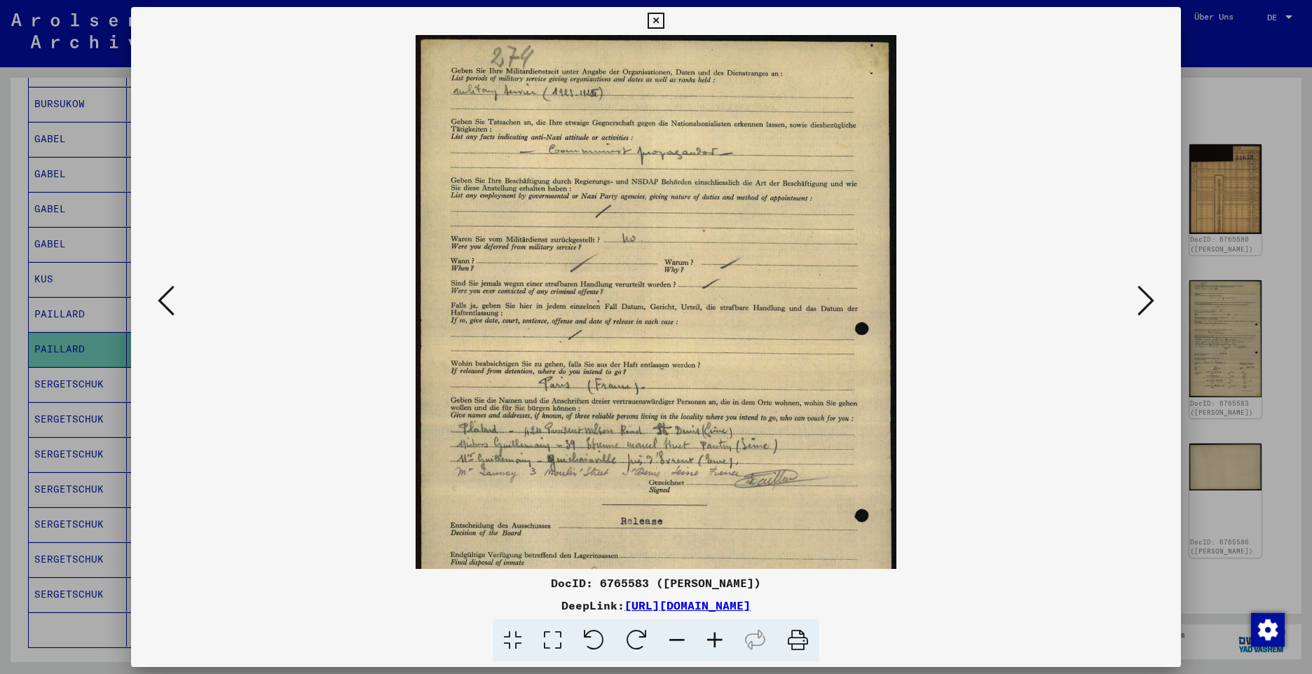
click at [714, 633] on icon at bounding box center [715, 640] width 38 height 43
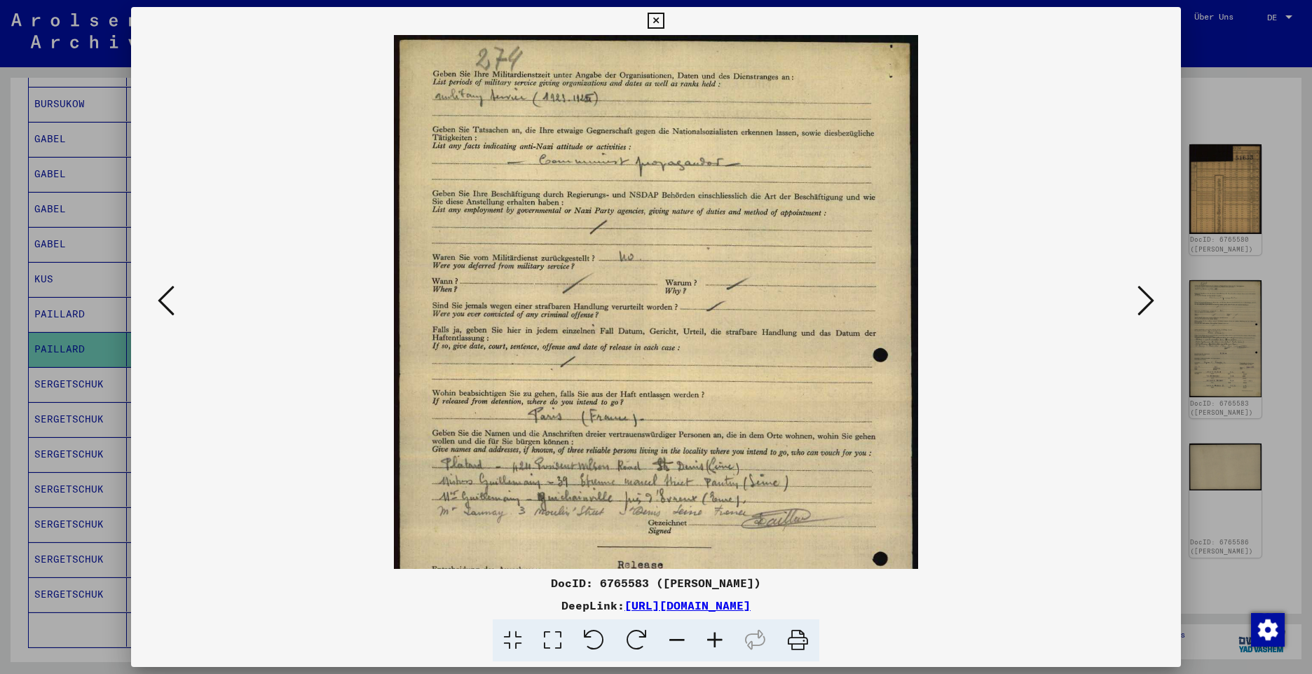
click at [714, 633] on icon at bounding box center [715, 640] width 38 height 43
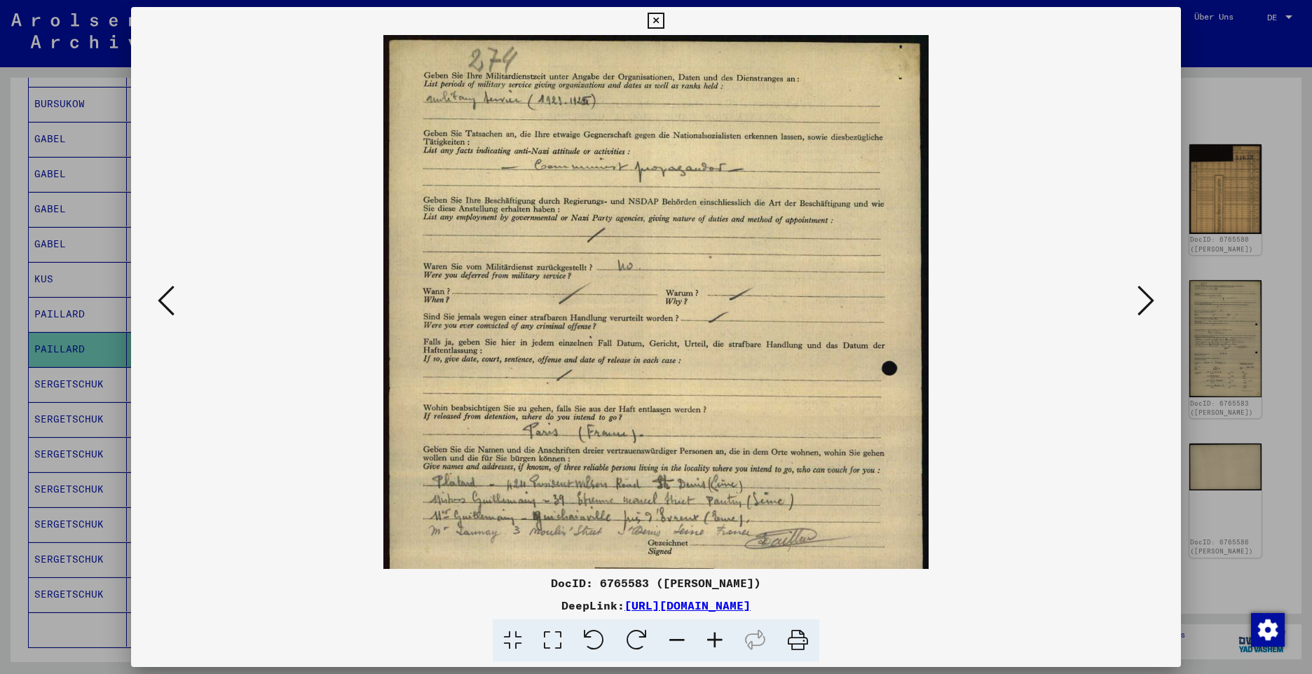
click at [714, 633] on icon at bounding box center [715, 640] width 38 height 43
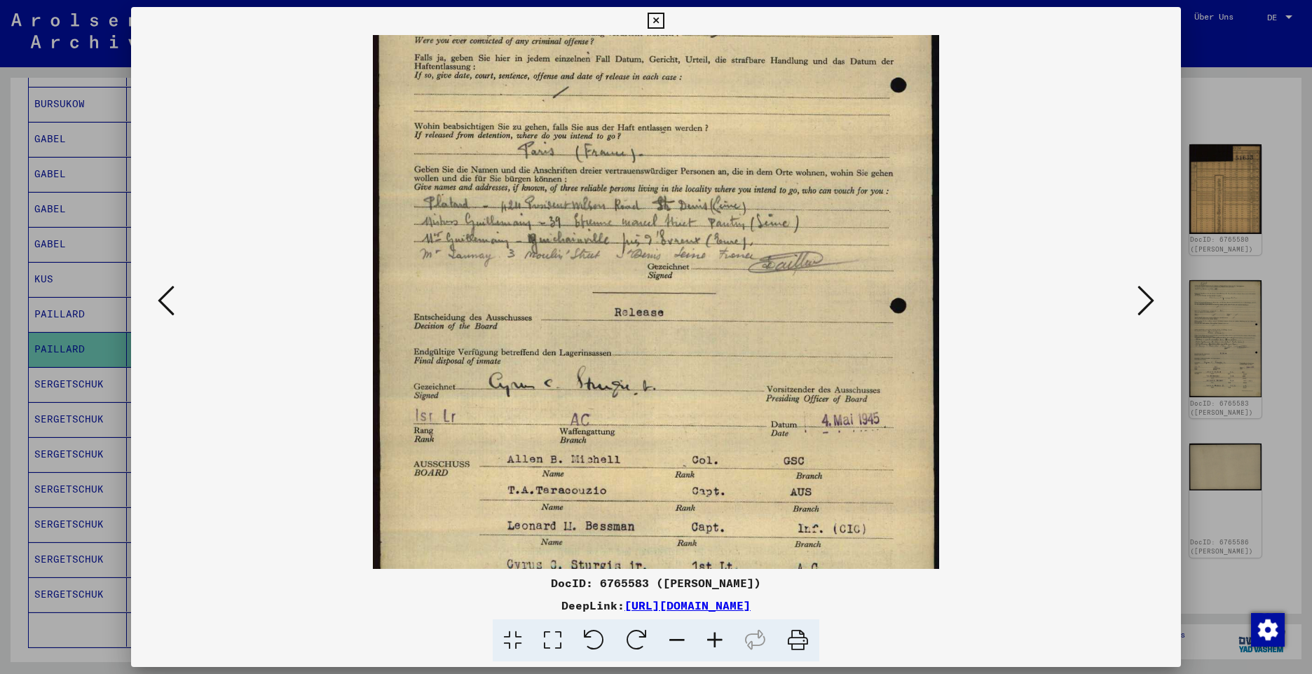
drag, startPoint x: 569, startPoint y: 464, endPoint x: 580, endPoint y: 165, distance: 299.4
click at [580, 166] on img at bounding box center [656, 198] width 567 height 919
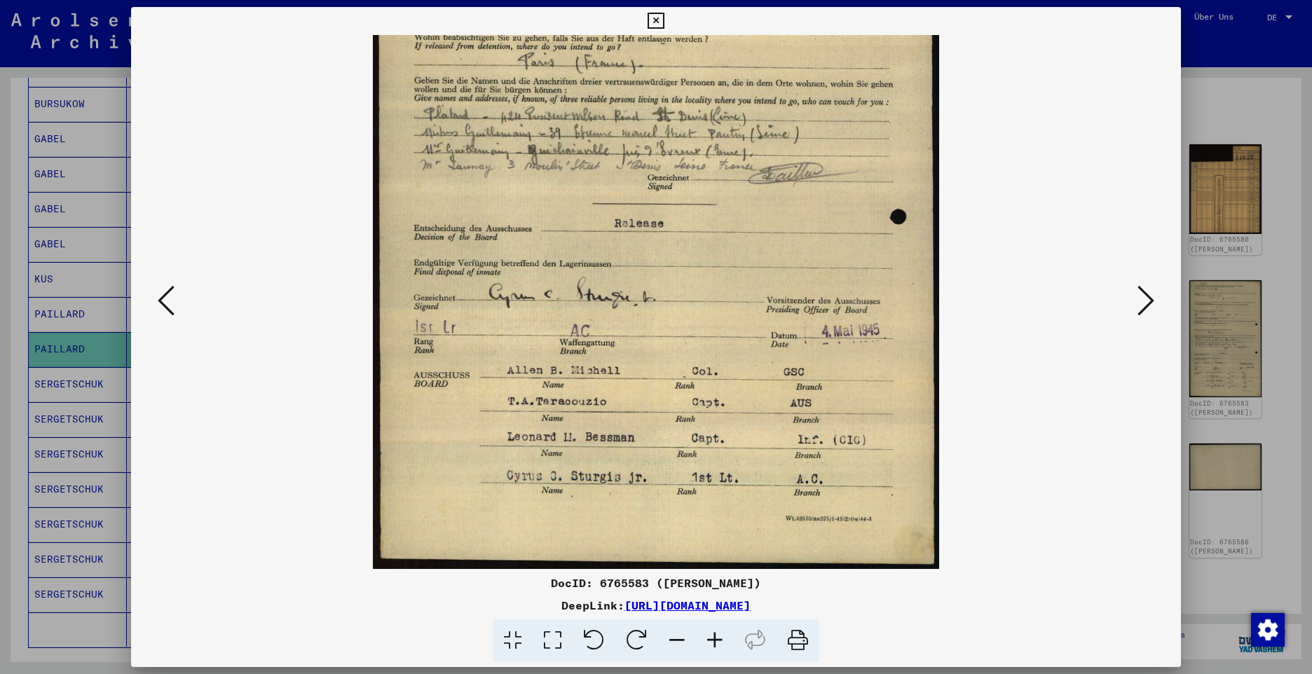
drag, startPoint x: 608, startPoint y: 379, endPoint x: 611, endPoint y: 224, distance: 154.9
click at [611, 224] on img at bounding box center [656, 109] width 567 height 919
click at [1139, 301] on icon at bounding box center [1145, 301] width 17 height 34
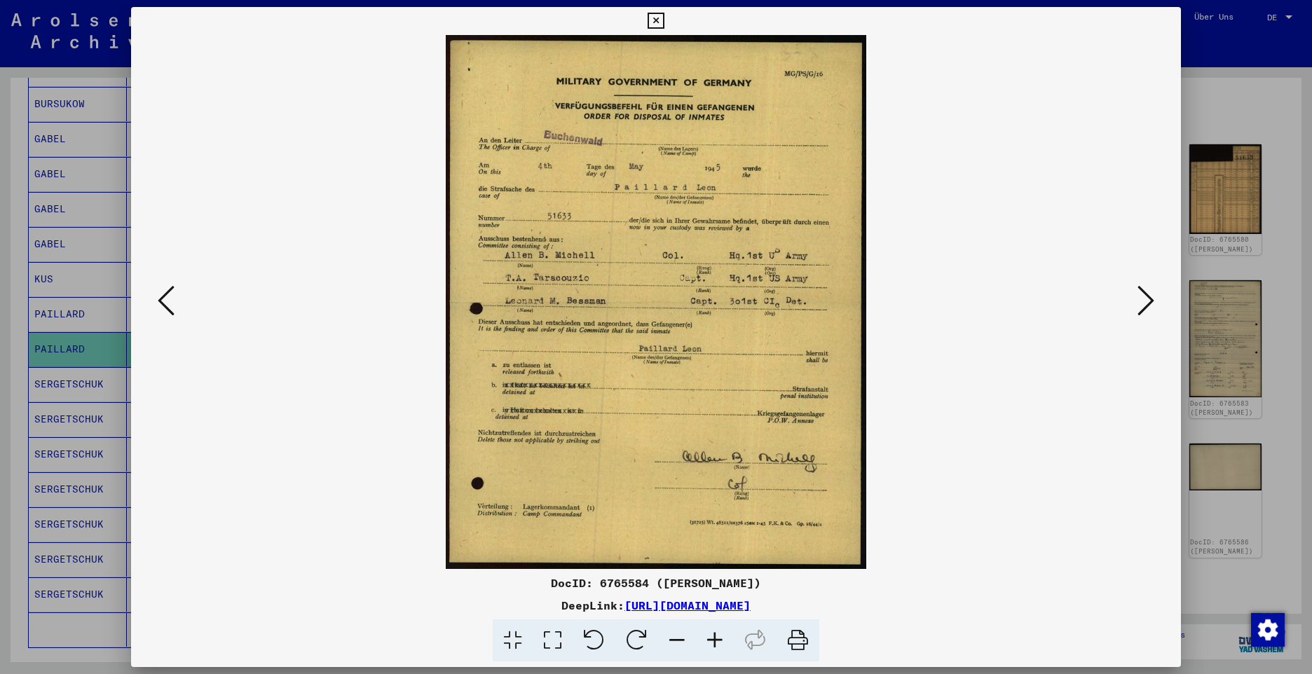
click at [1139, 301] on icon at bounding box center [1145, 301] width 17 height 34
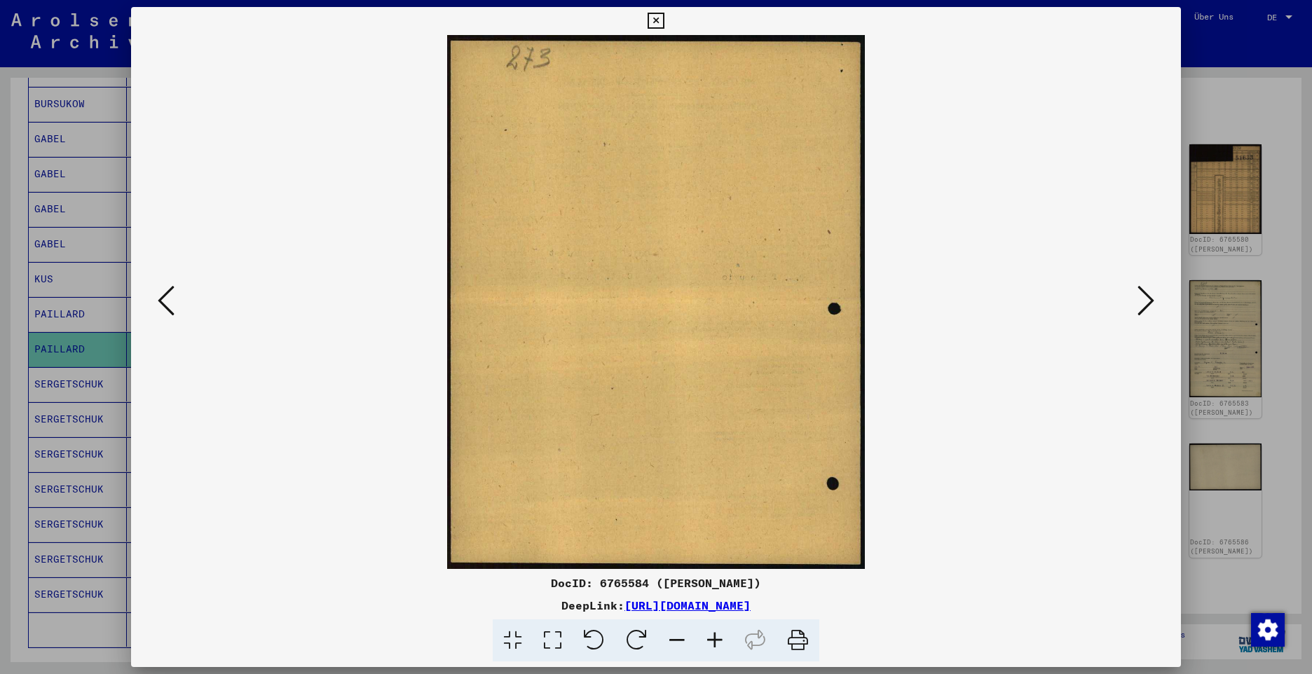
click at [1139, 301] on icon at bounding box center [1145, 301] width 17 height 34
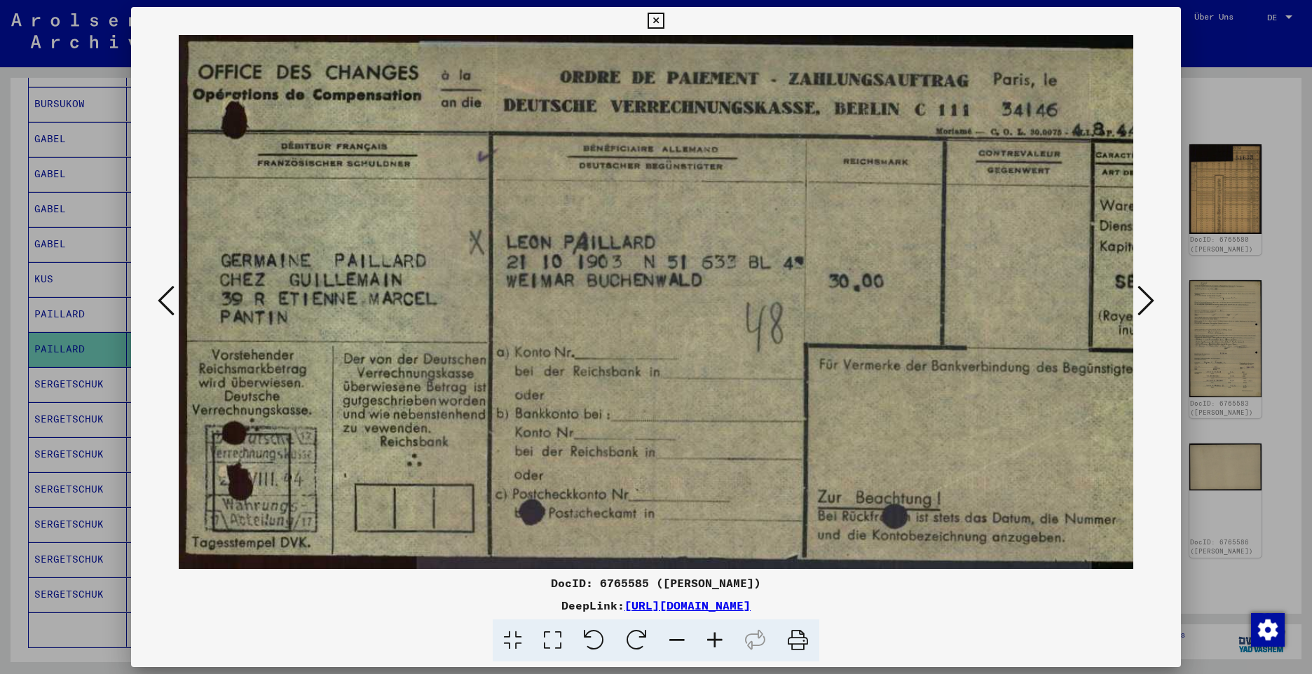
click at [1139, 301] on icon at bounding box center [1145, 301] width 17 height 34
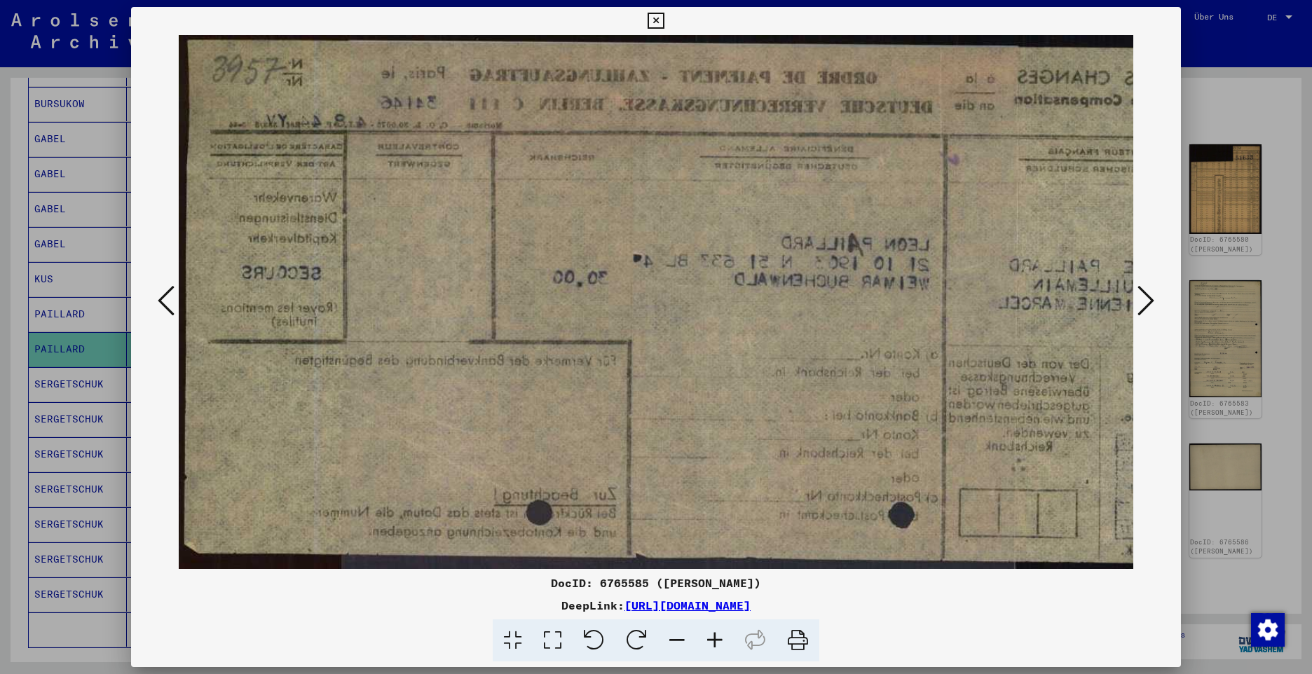
click at [1139, 301] on icon at bounding box center [1145, 301] width 17 height 34
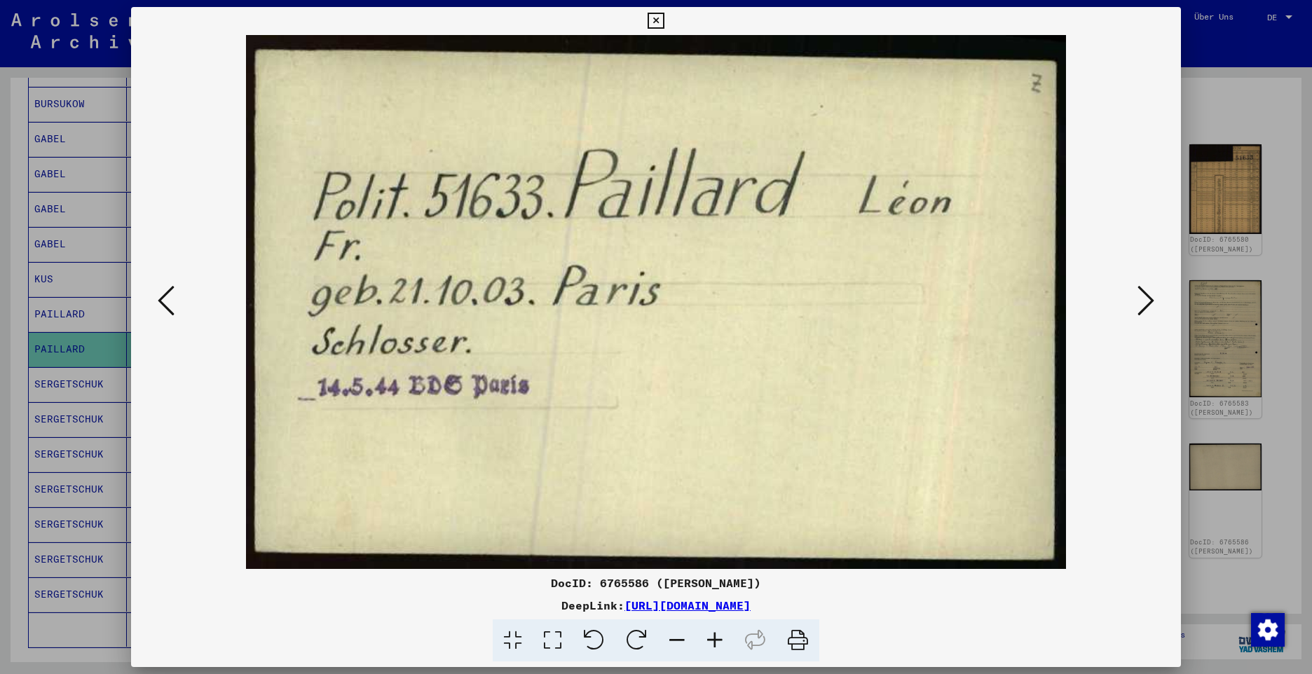
click at [1139, 301] on icon at bounding box center [1145, 301] width 17 height 34
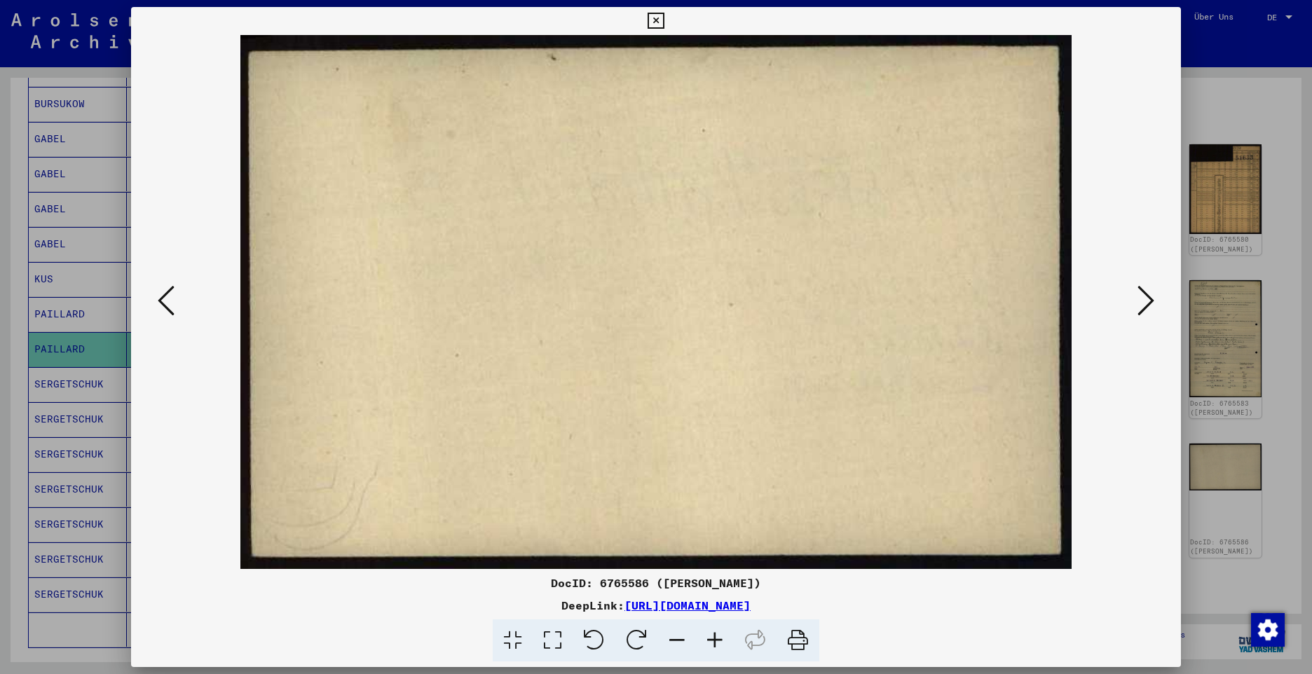
click at [1139, 301] on icon at bounding box center [1145, 301] width 17 height 34
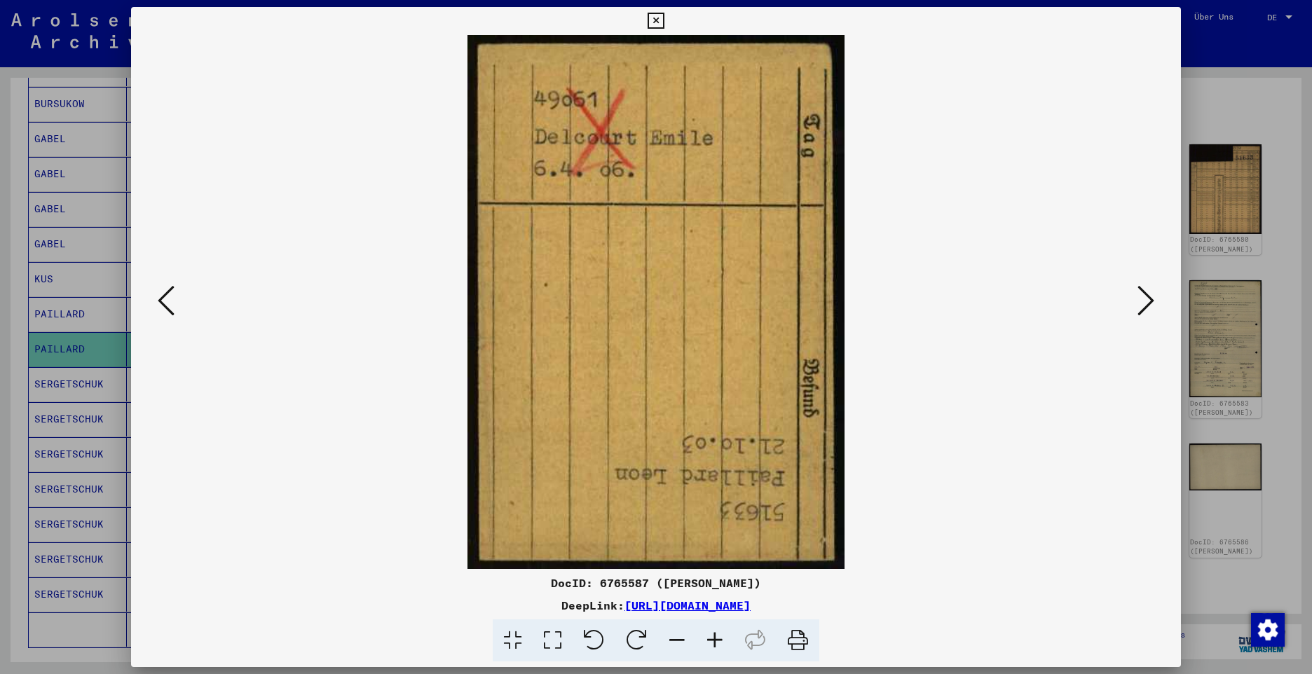
click at [1139, 301] on icon at bounding box center [1145, 301] width 17 height 34
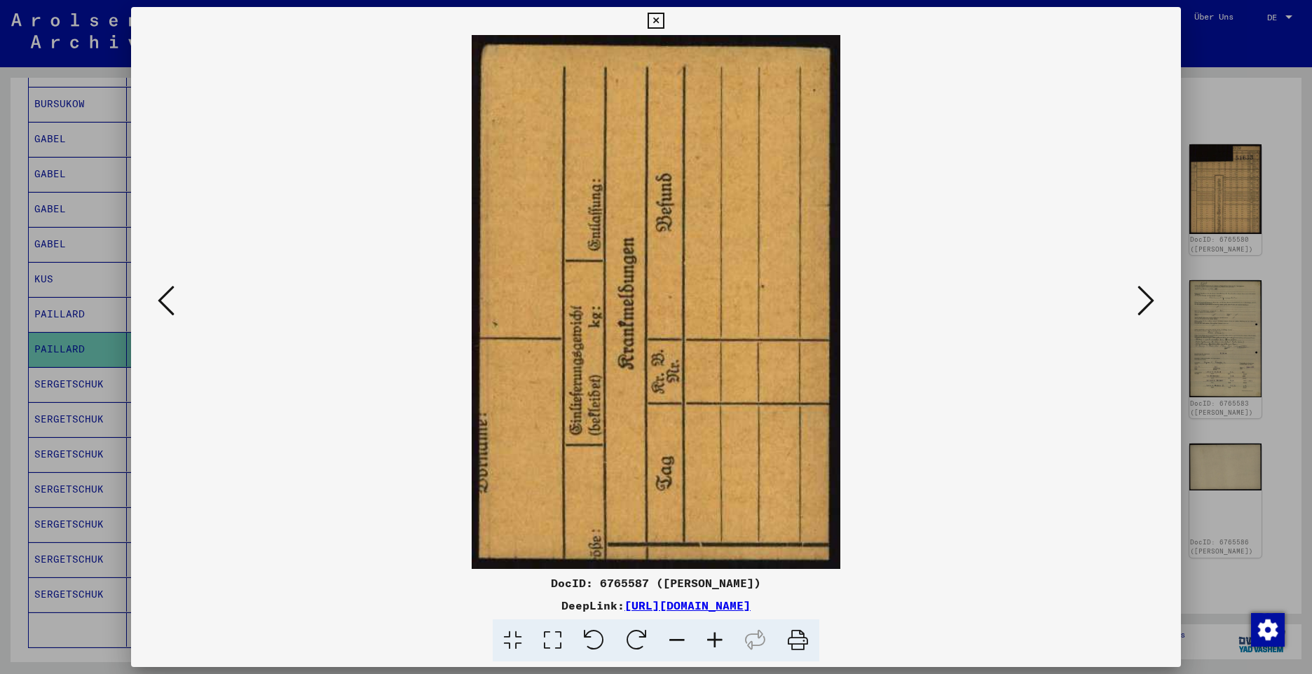
click at [1139, 301] on icon at bounding box center [1145, 301] width 17 height 34
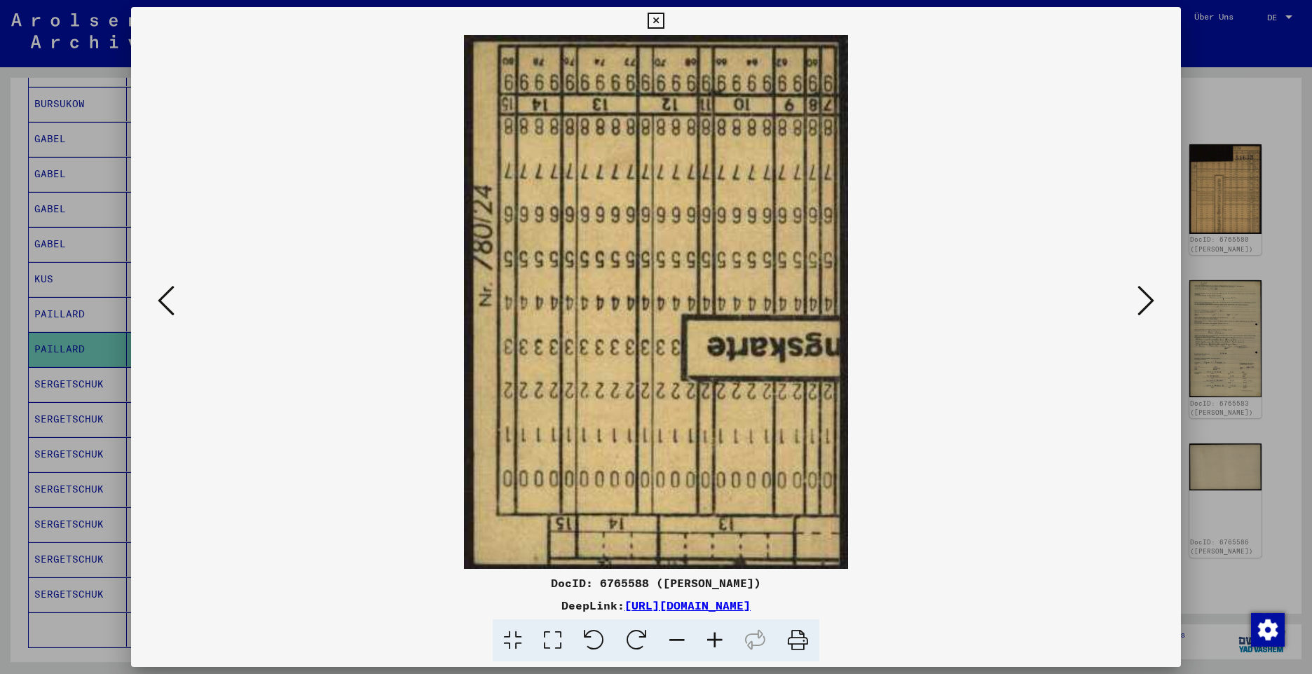
click at [1139, 301] on icon at bounding box center [1145, 301] width 17 height 34
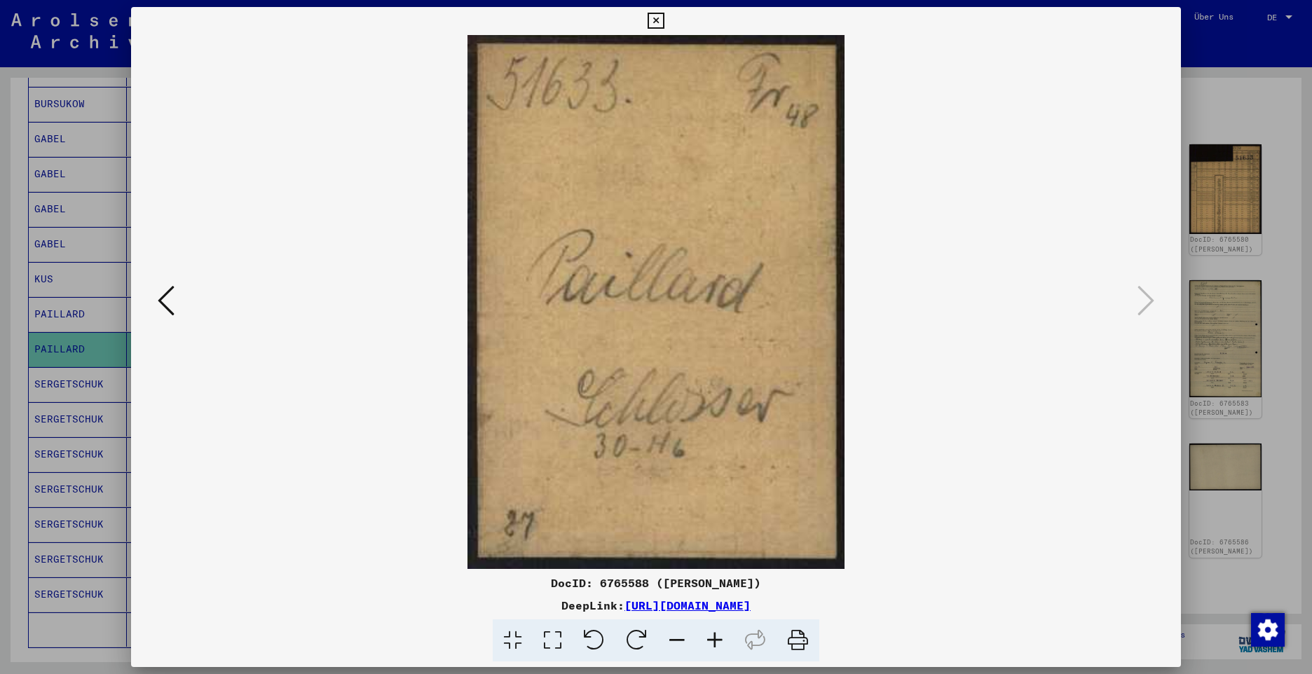
click at [662, 25] on icon at bounding box center [656, 21] width 16 height 17
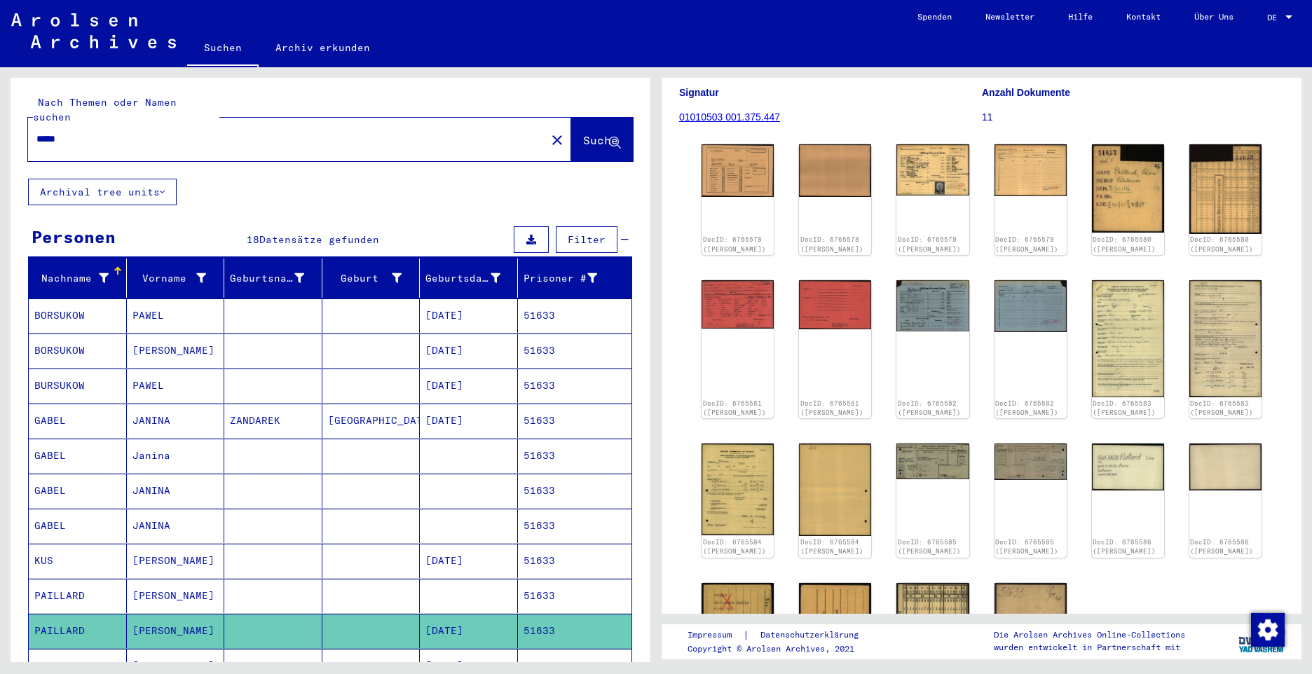
click at [0, 106] on html "Suchen Archiv erkunden Spenden Newsletter Hilfe Kontakt Über Uns Suchen Archiv …" at bounding box center [656, 337] width 1312 height 674
paste input "text"
type input "*****"
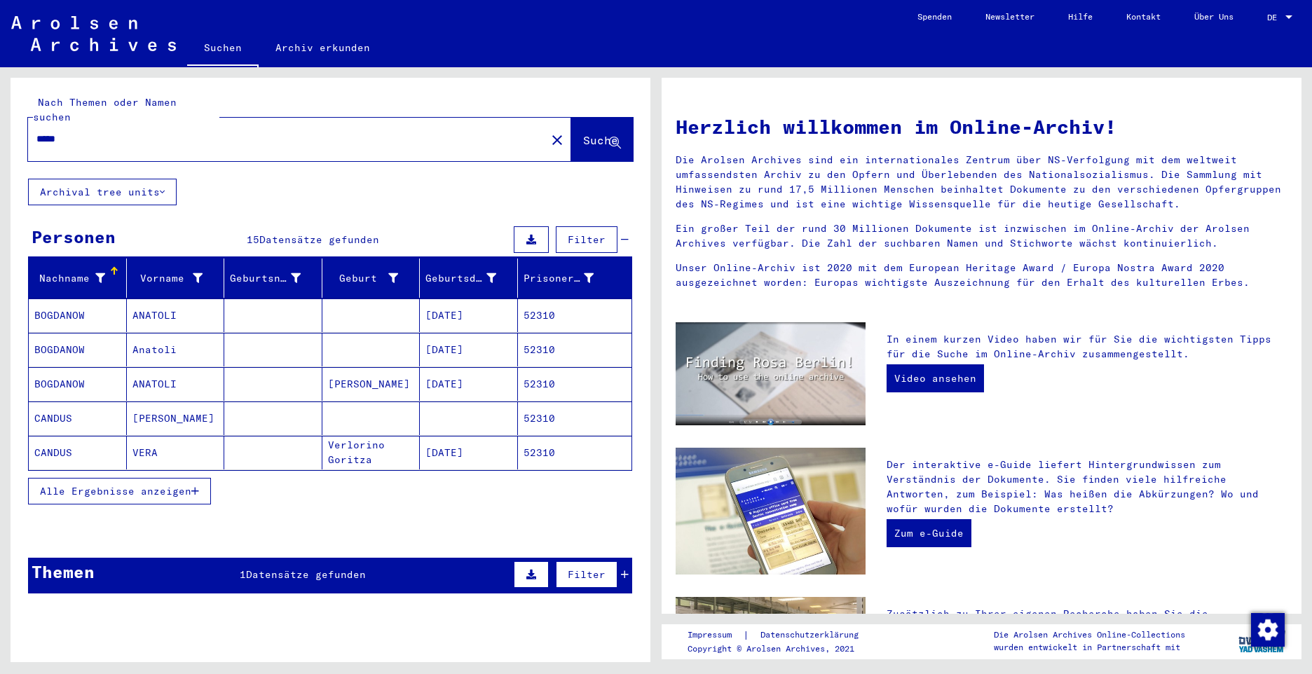
click at [95, 478] on button "Alle Ergebnisse anzeigen" at bounding box center [119, 491] width 183 height 27
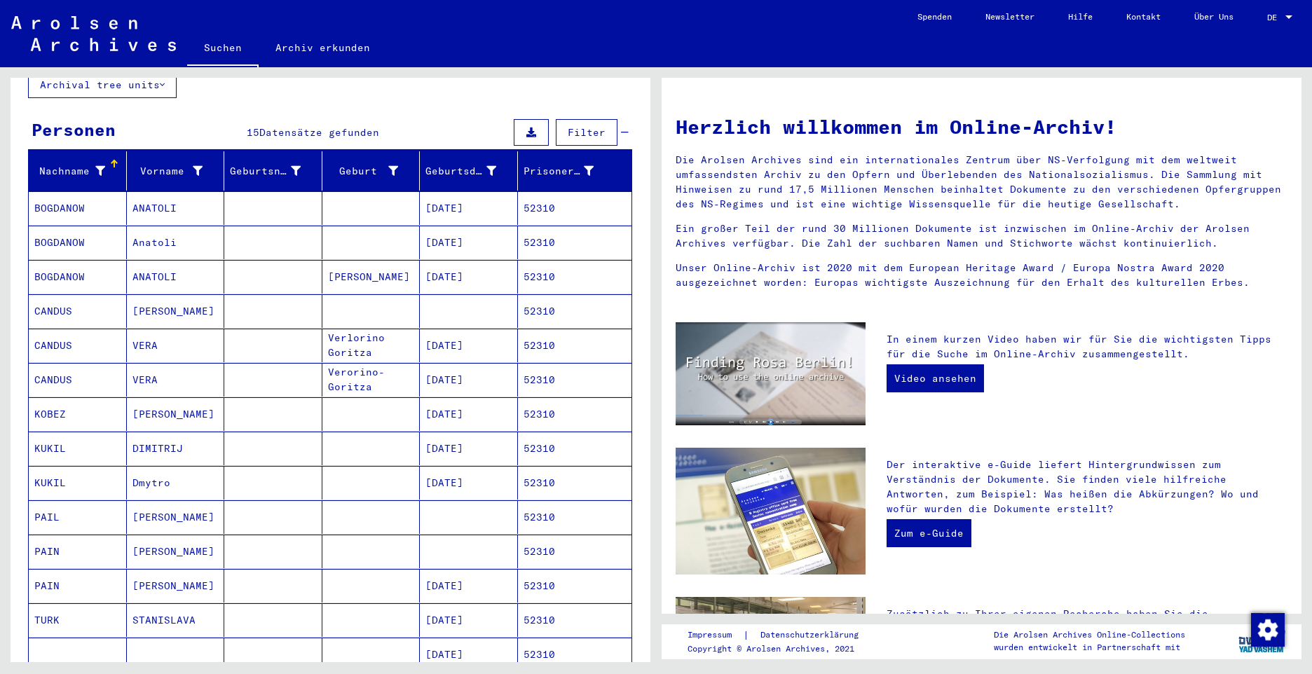
scroll to position [420, 0]
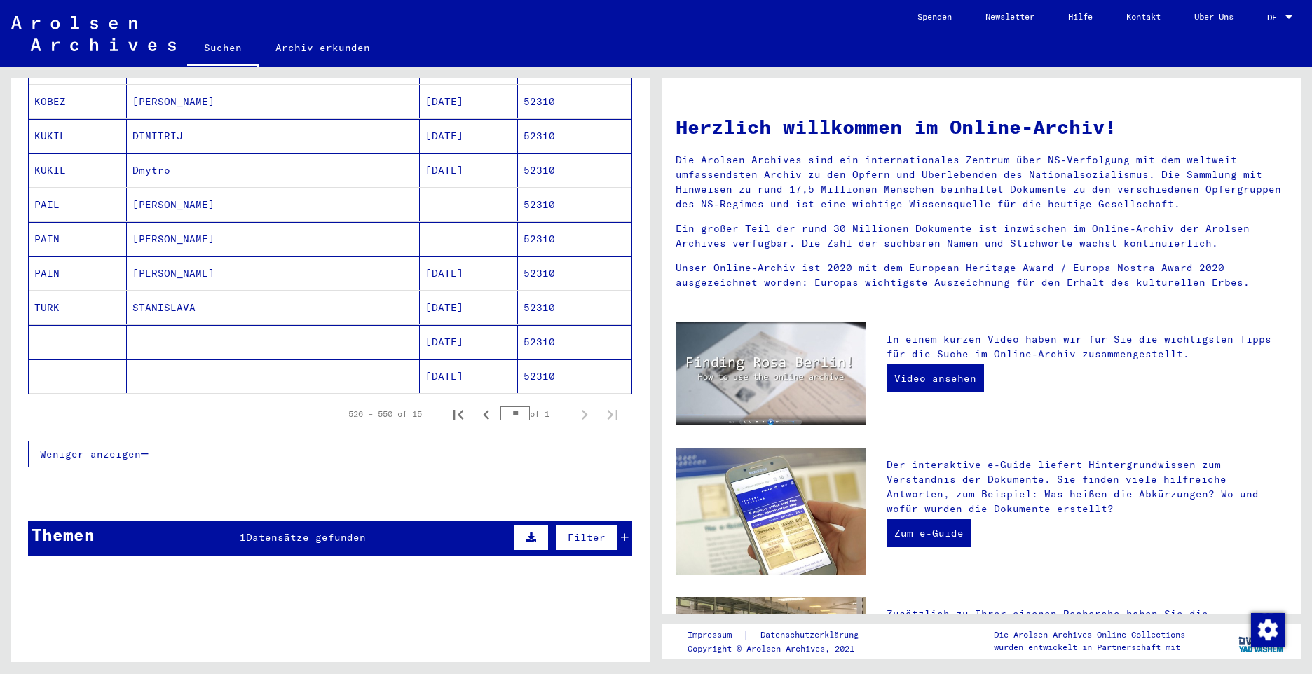
click at [36, 188] on mat-cell "PAIL" at bounding box center [78, 205] width 98 height 34
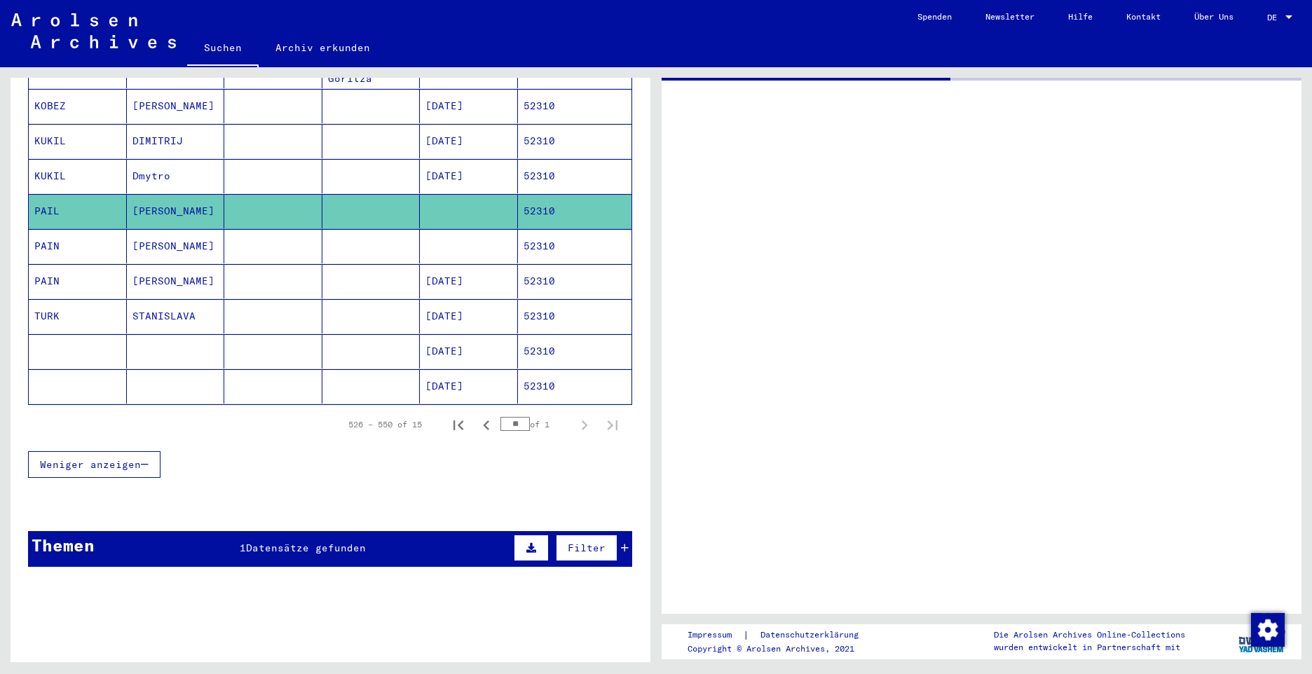
scroll to position [424, 0]
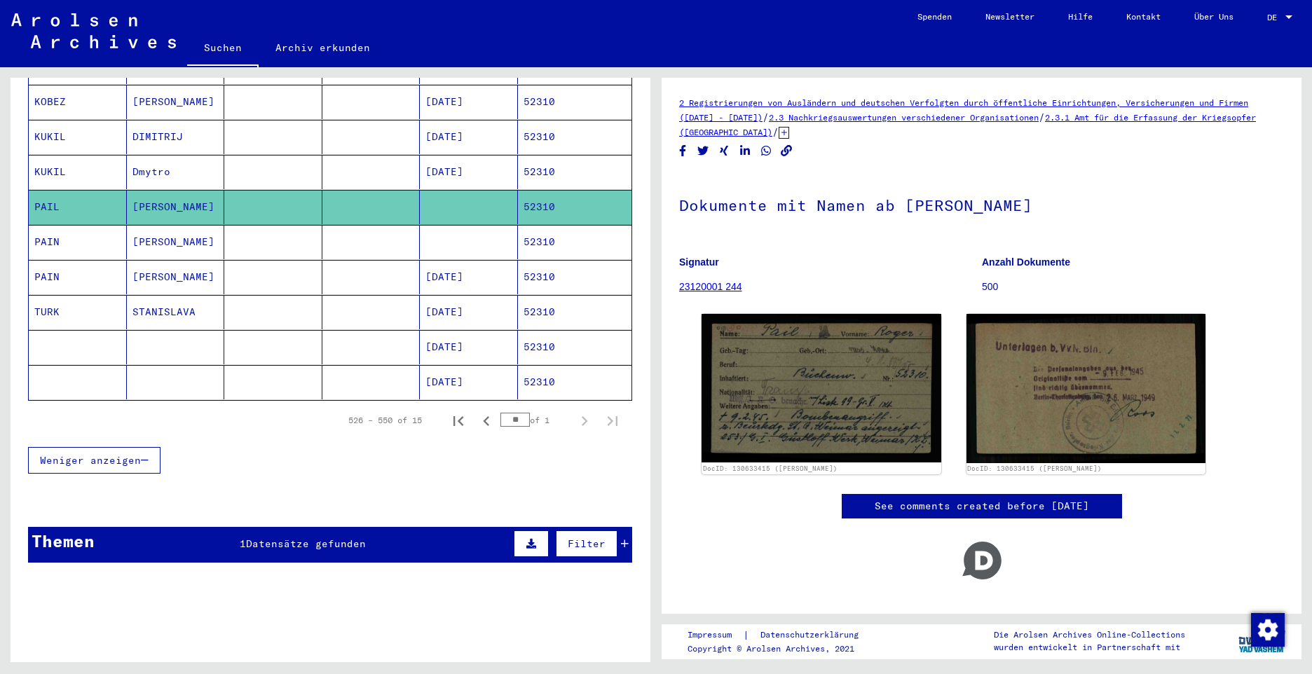
click at [55, 226] on mat-cell "PAIN" at bounding box center [78, 242] width 98 height 34
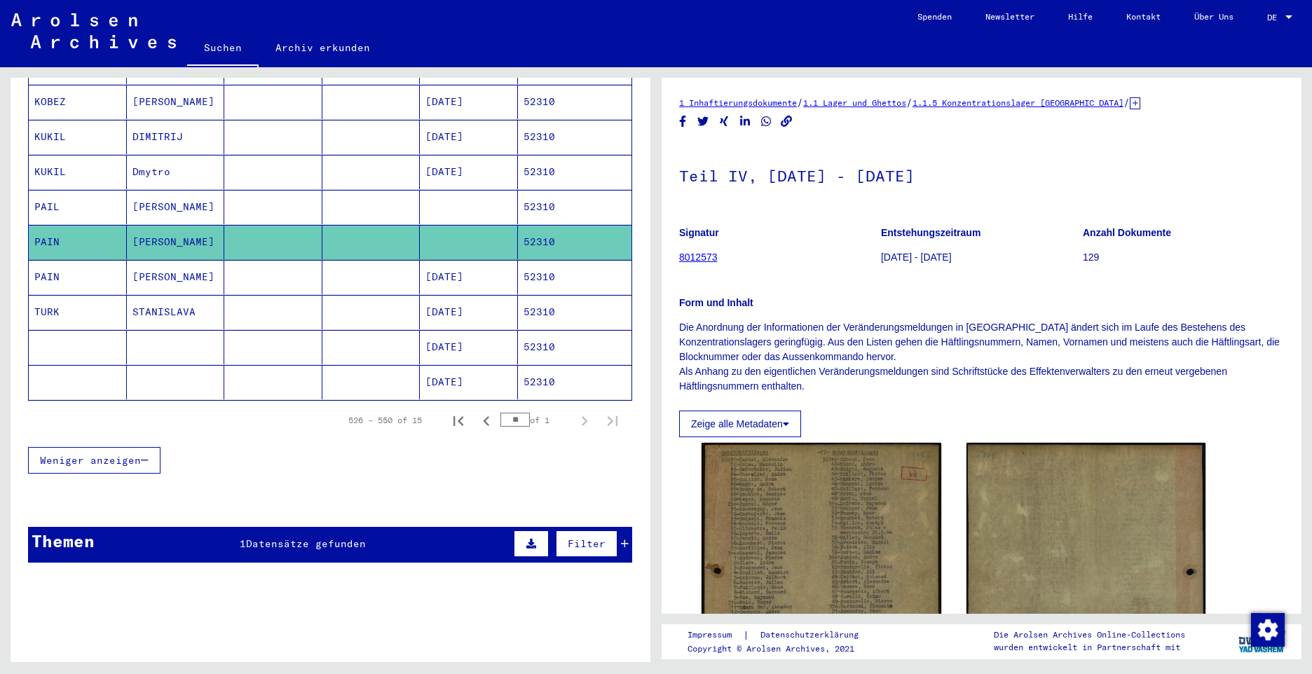
click at [48, 263] on mat-cell "PAIN" at bounding box center [78, 277] width 98 height 34
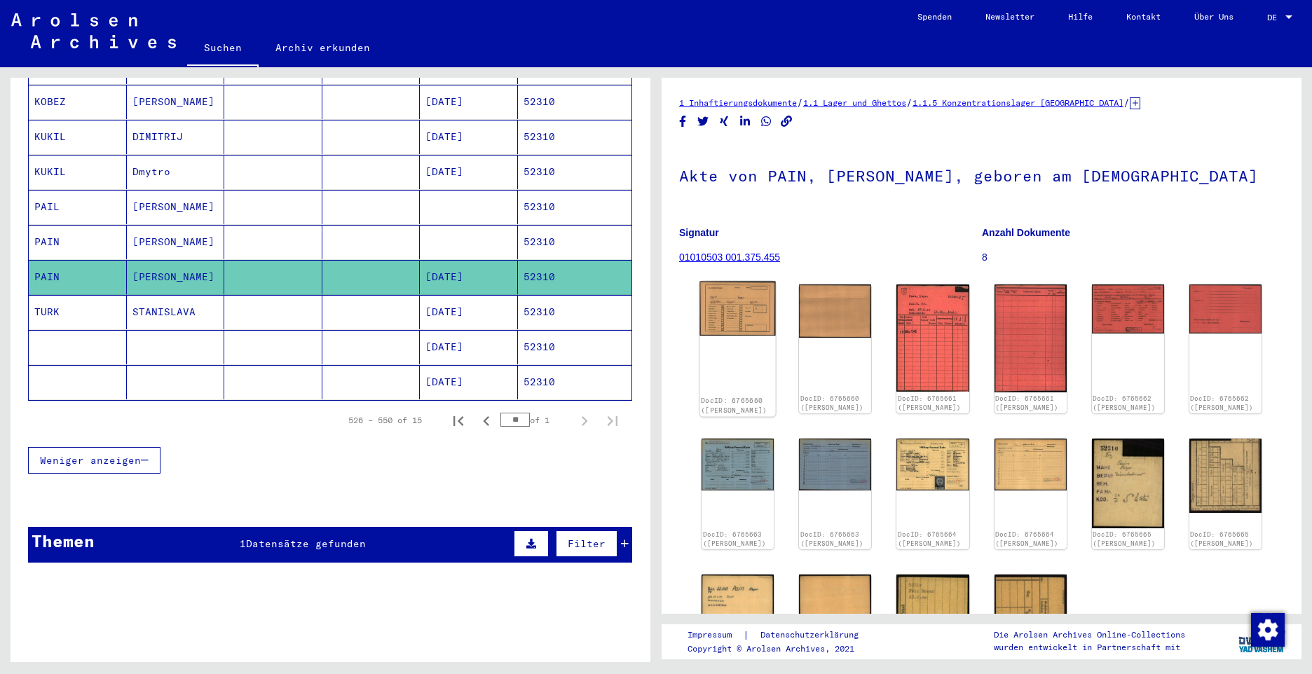
click at [749, 304] on img at bounding box center [737, 309] width 76 height 55
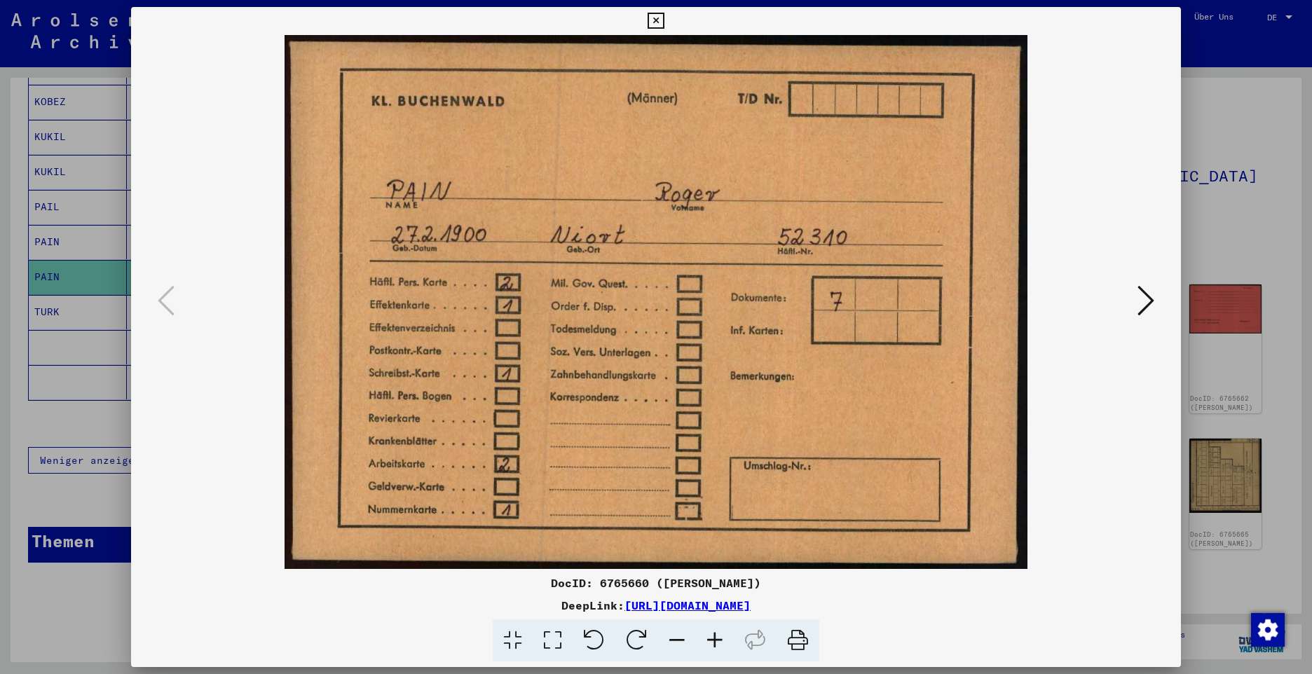
click at [1149, 299] on icon at bounding box center [1145, 301] width 17 height 34
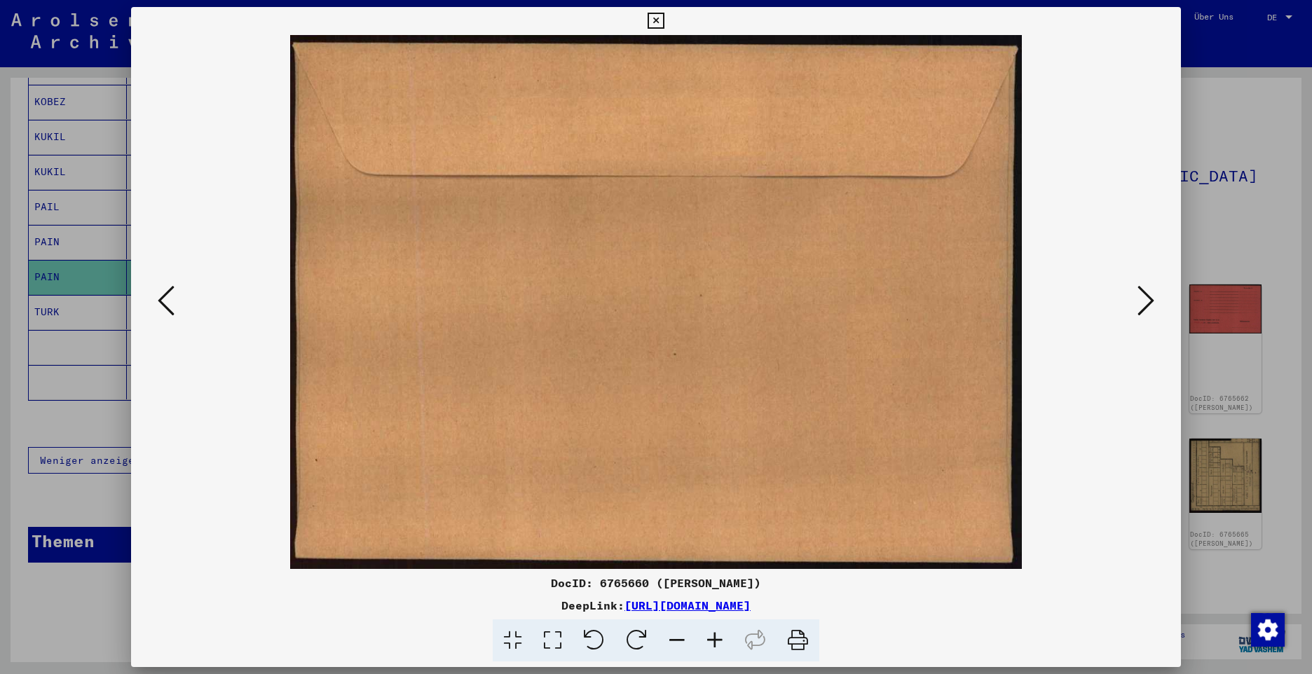
click at [1146, 305] on icon at bounding box center [1145, 301] width 17 height 34
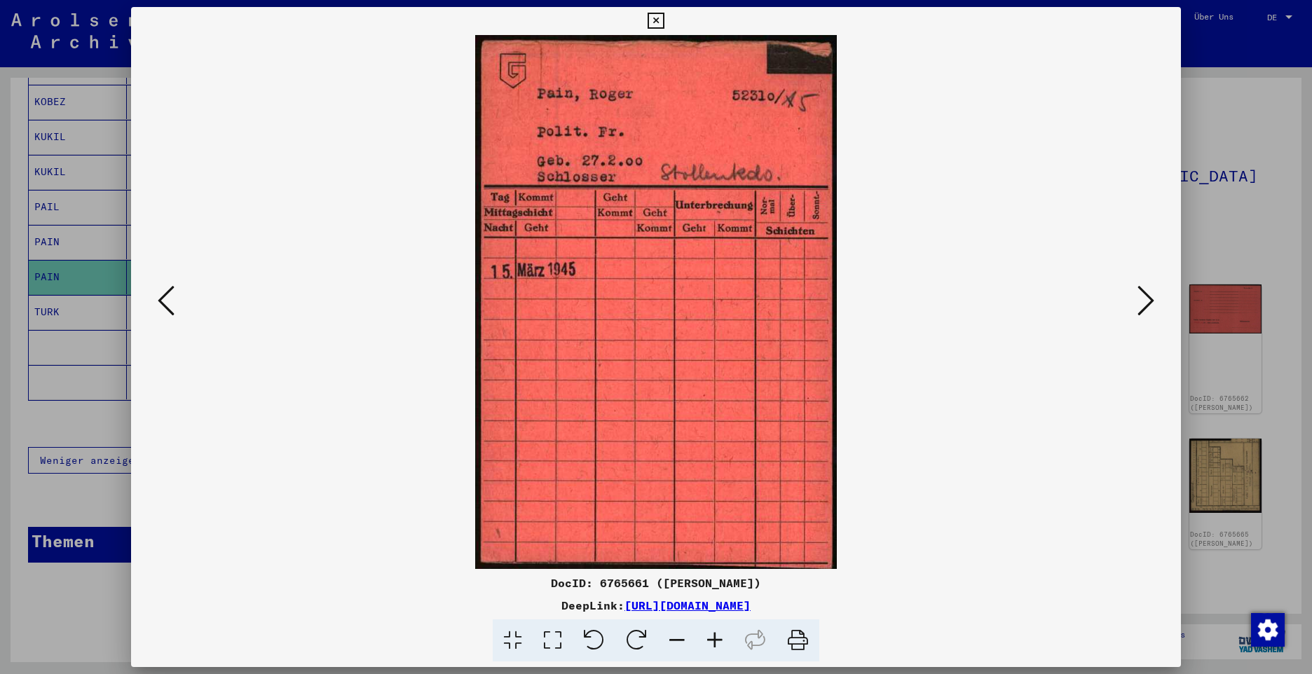
click at [1146, 305] on icon at bounding box center [1145, 301] width 17 height 34
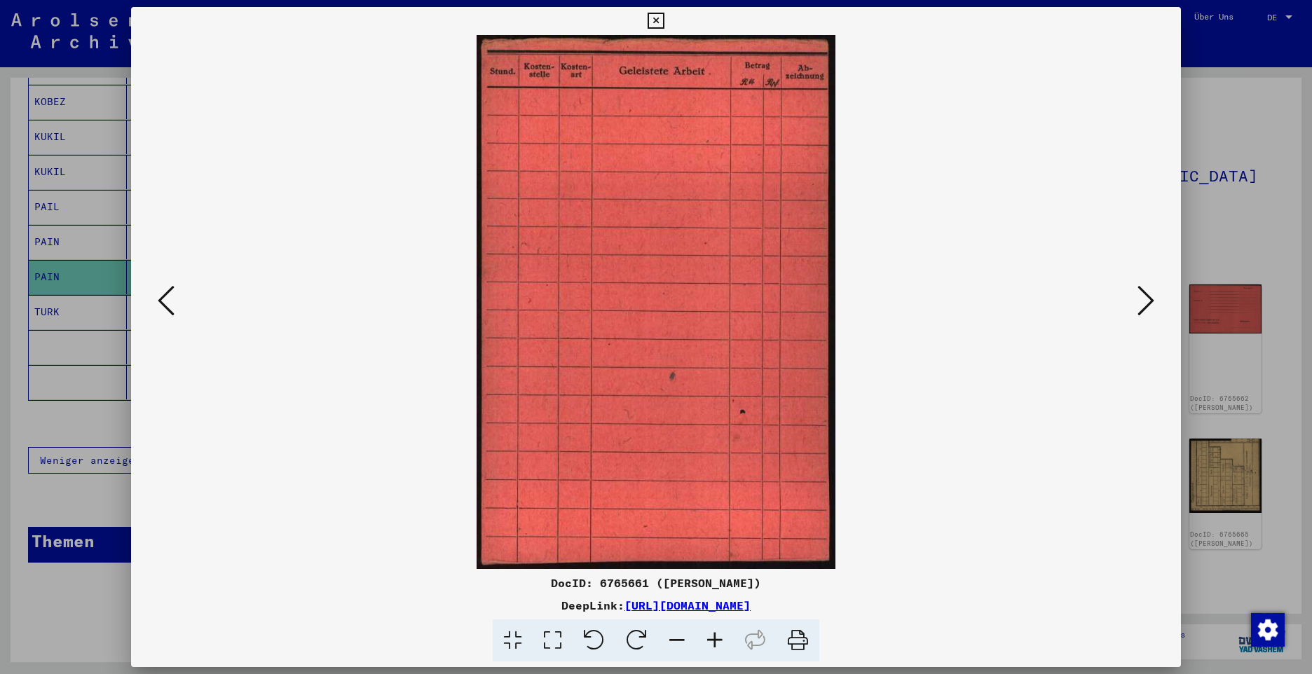
click at [1146, 305] on icon at bounding box center [1145, 301] width 17 height 34
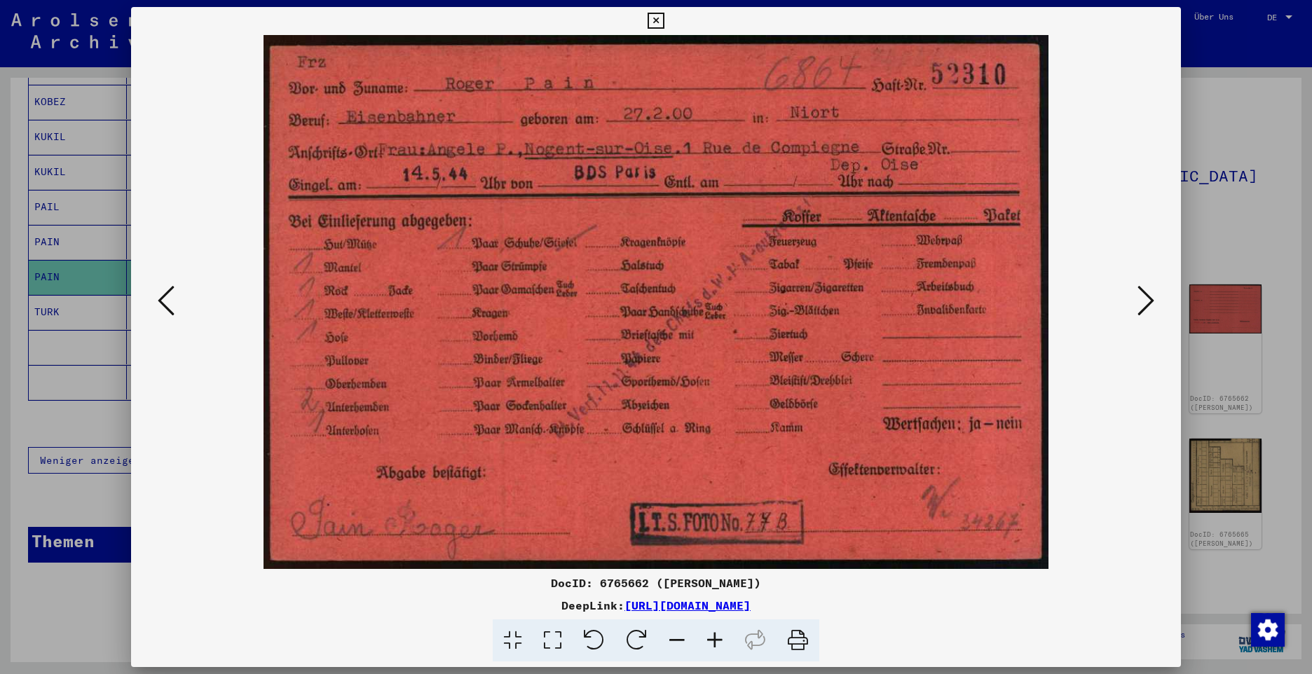
click at [1143, 305] on icon at bounding box center [1145, 301] width 17 height 34
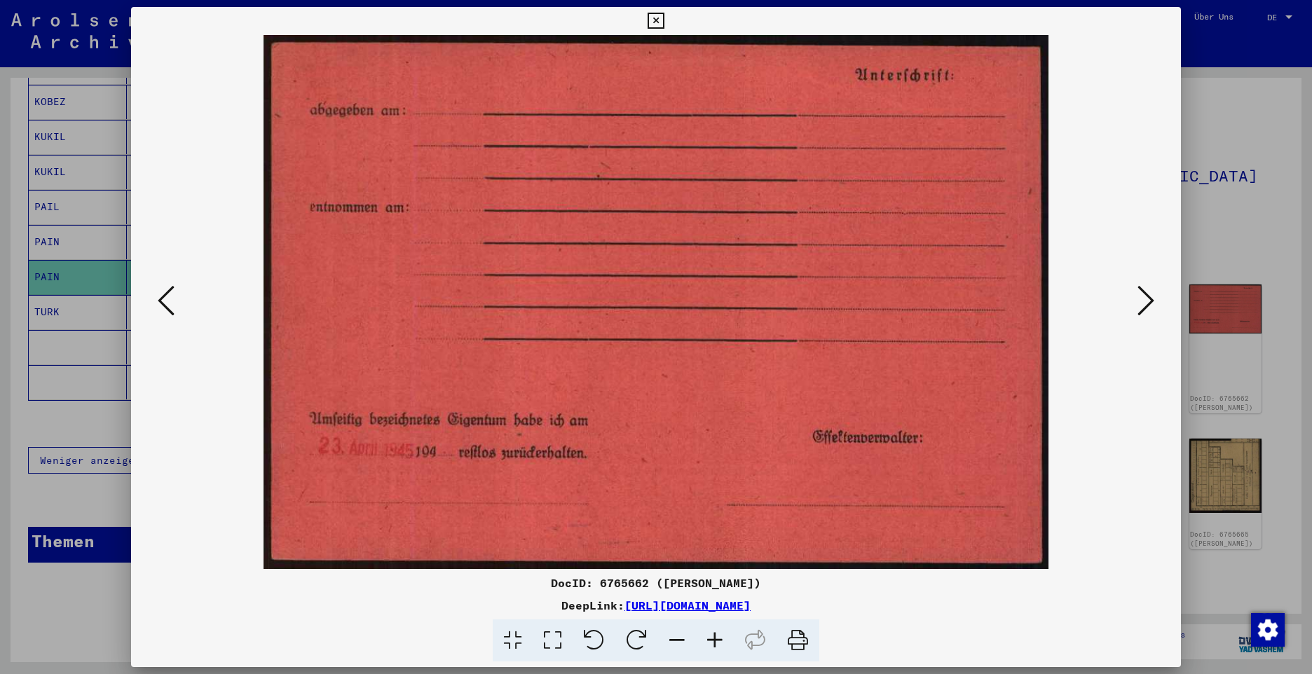
click at [1143, 305] on icon at bounding box center [1145, 301] width 17 height 34
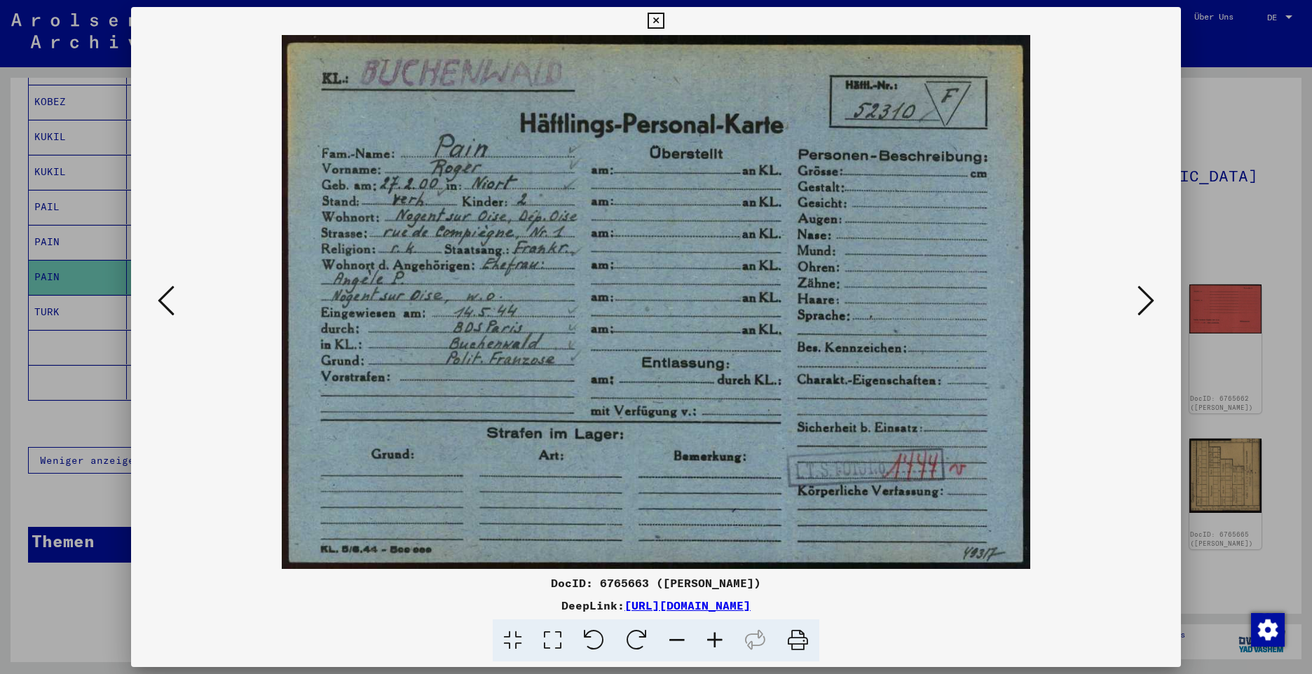
click at [1142, 306] on icon at bounding box center [1145, 301] width 17 height 34
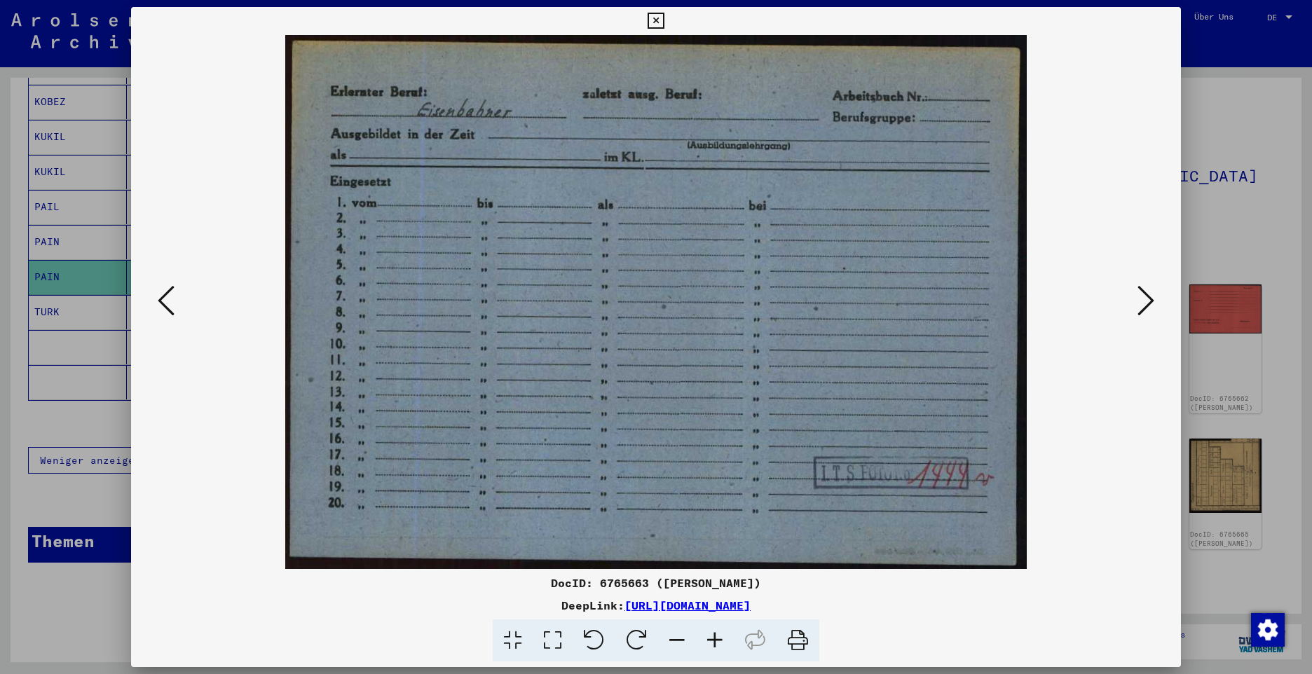
click at [160, 301] on icon at bounding box center [166, 301] width 17 height 34
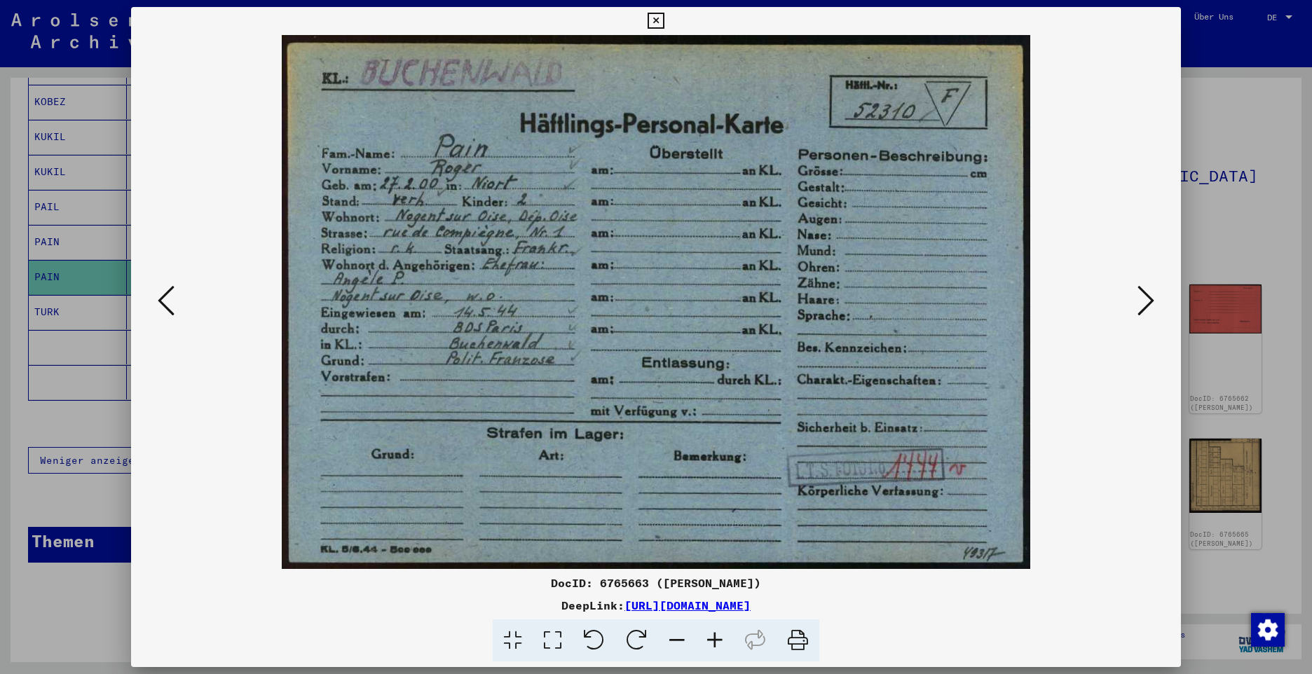
click at [1146, 301] on icon at bounding box center [1145, 301] width 17 height 34
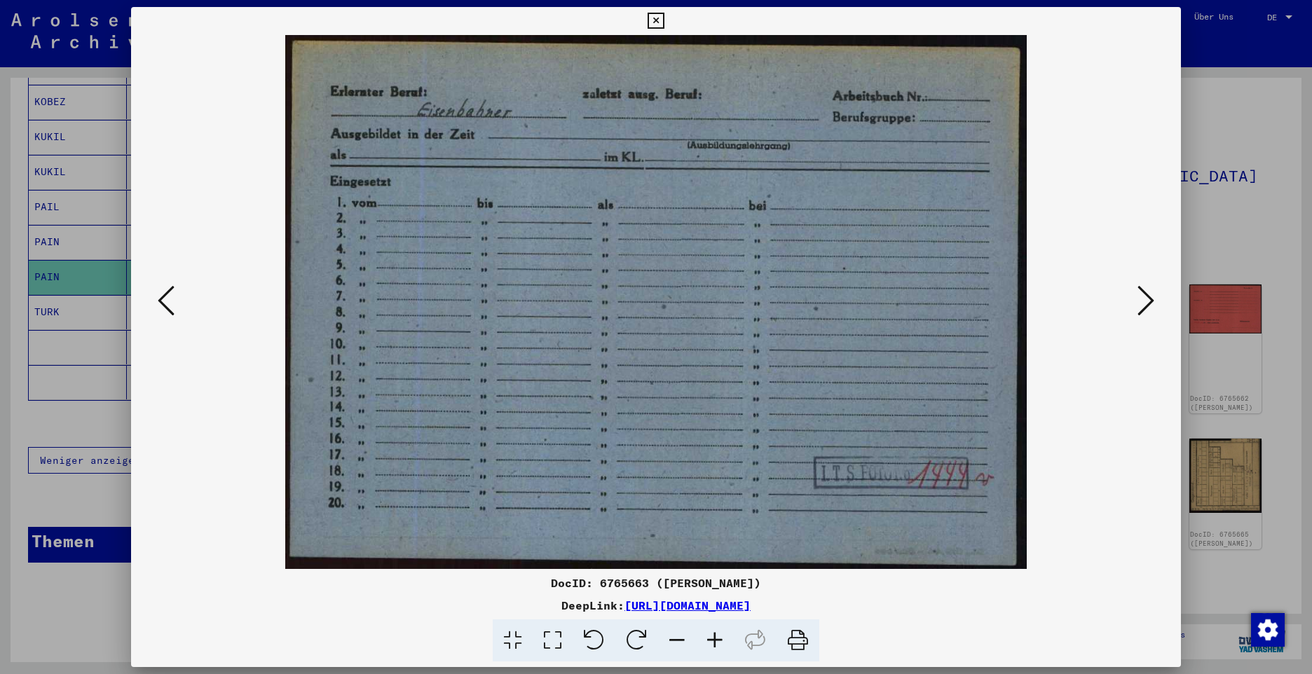
click at [1146, 301] on icon at bounding box center [1145, 301] width 17 height 34
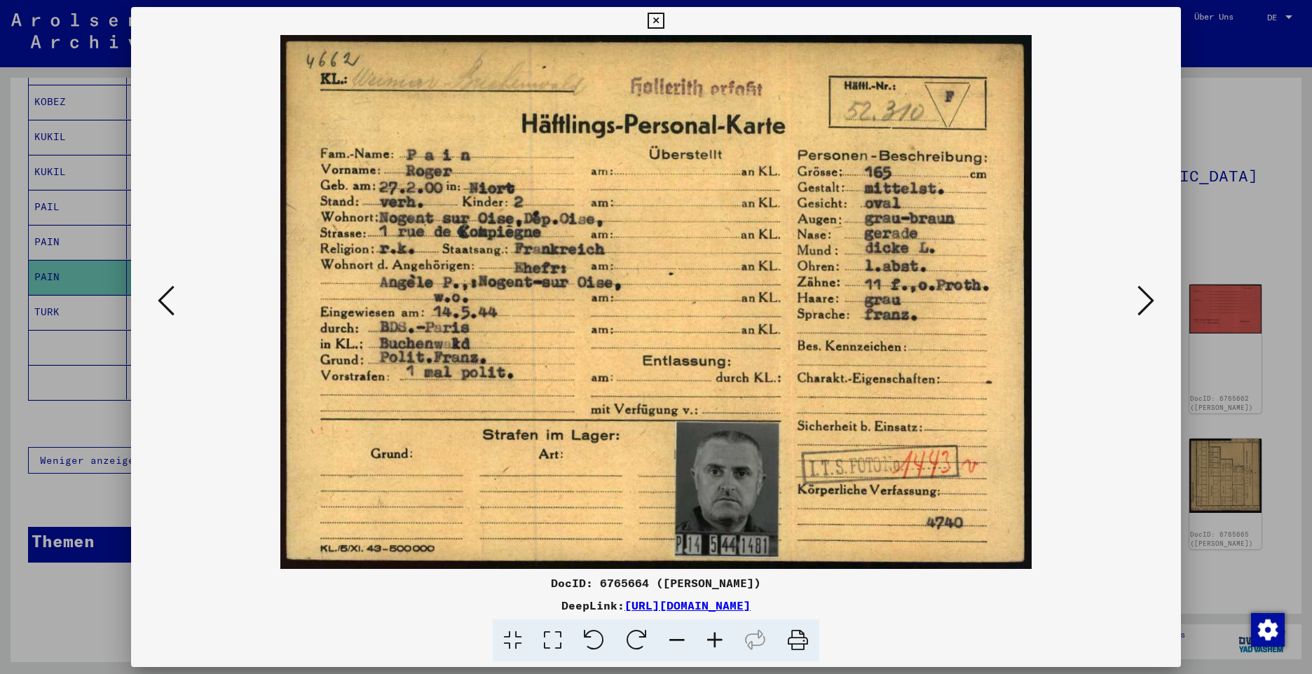
click at [1146, 301] on icon at bounding box center [1145, 301] width 17 height 34
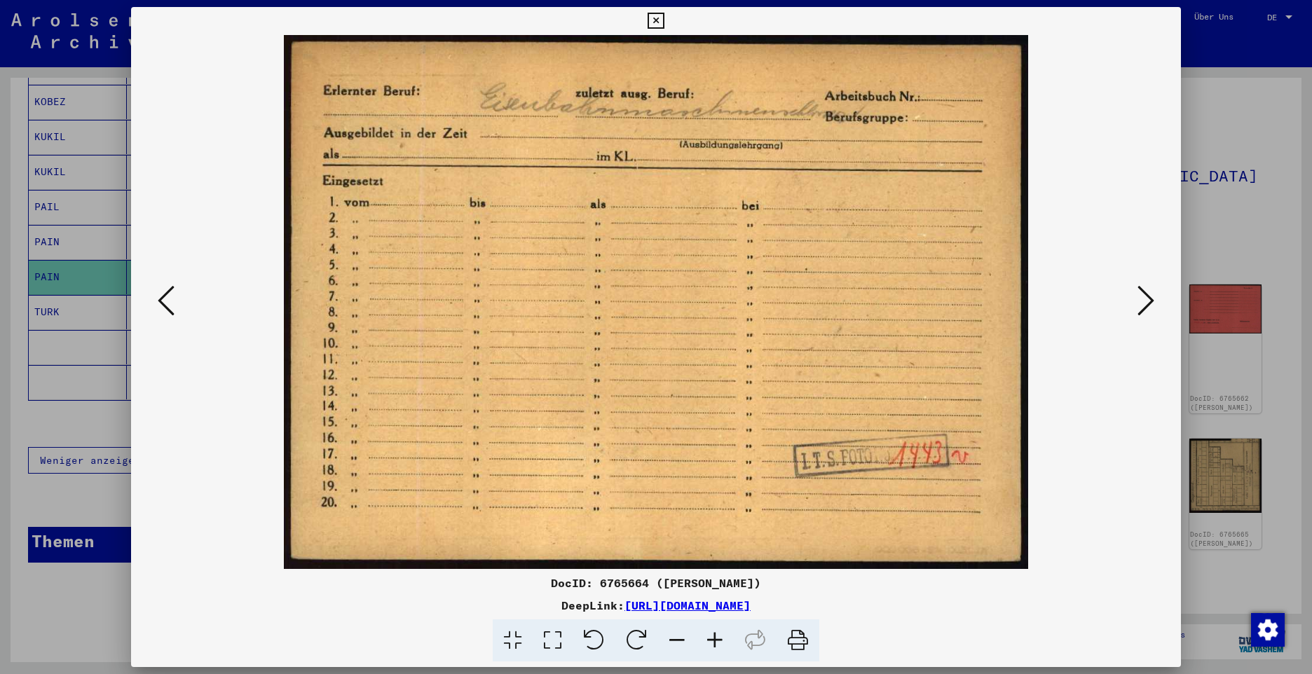
click at [1146, 301] on icon at bounding box center [1145, 301] width 17 height 34
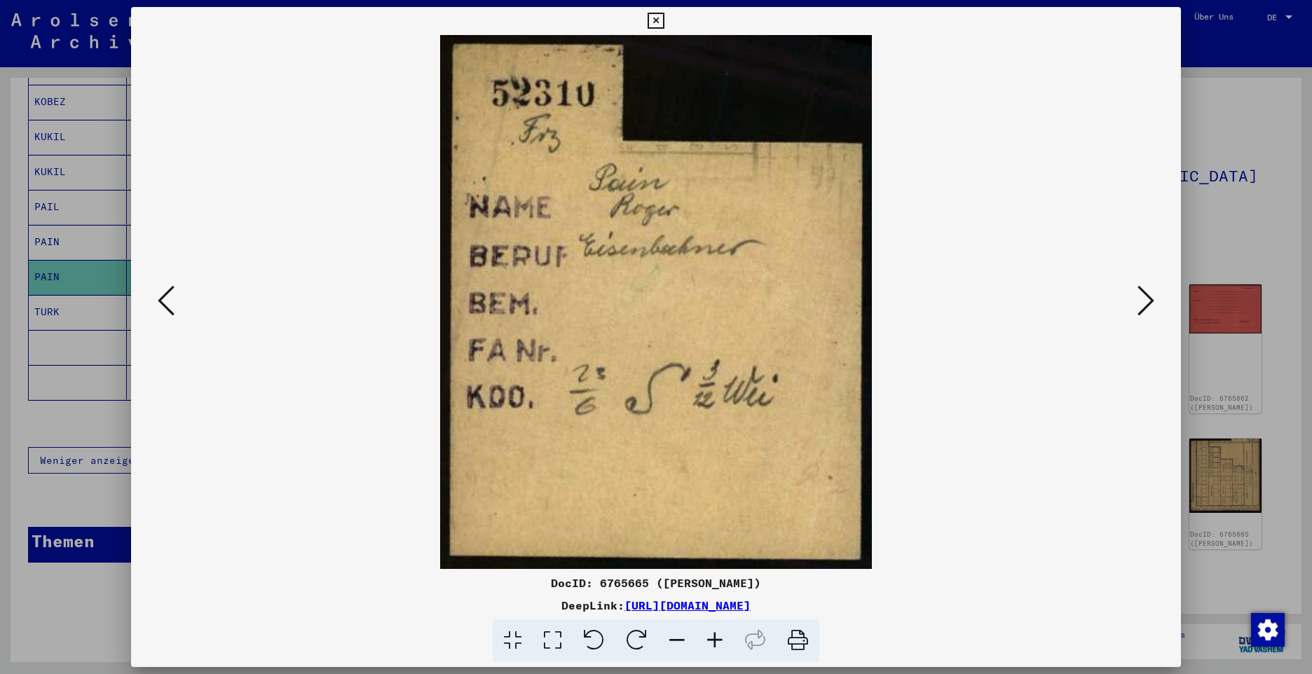
click at [1142, 301] on icon at bounding box center [1145, 301] width 17 height 34
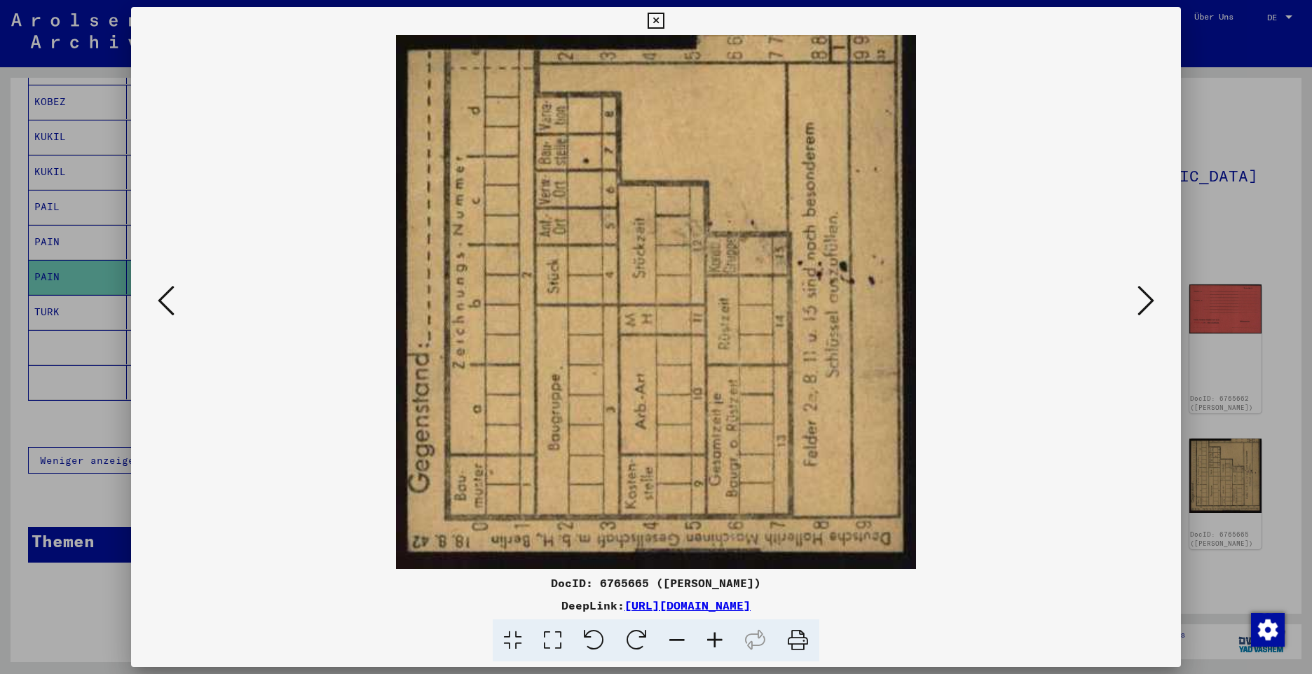
click at [1142, 301] on icon at bounding box center [1145, 301] width 17 height 34
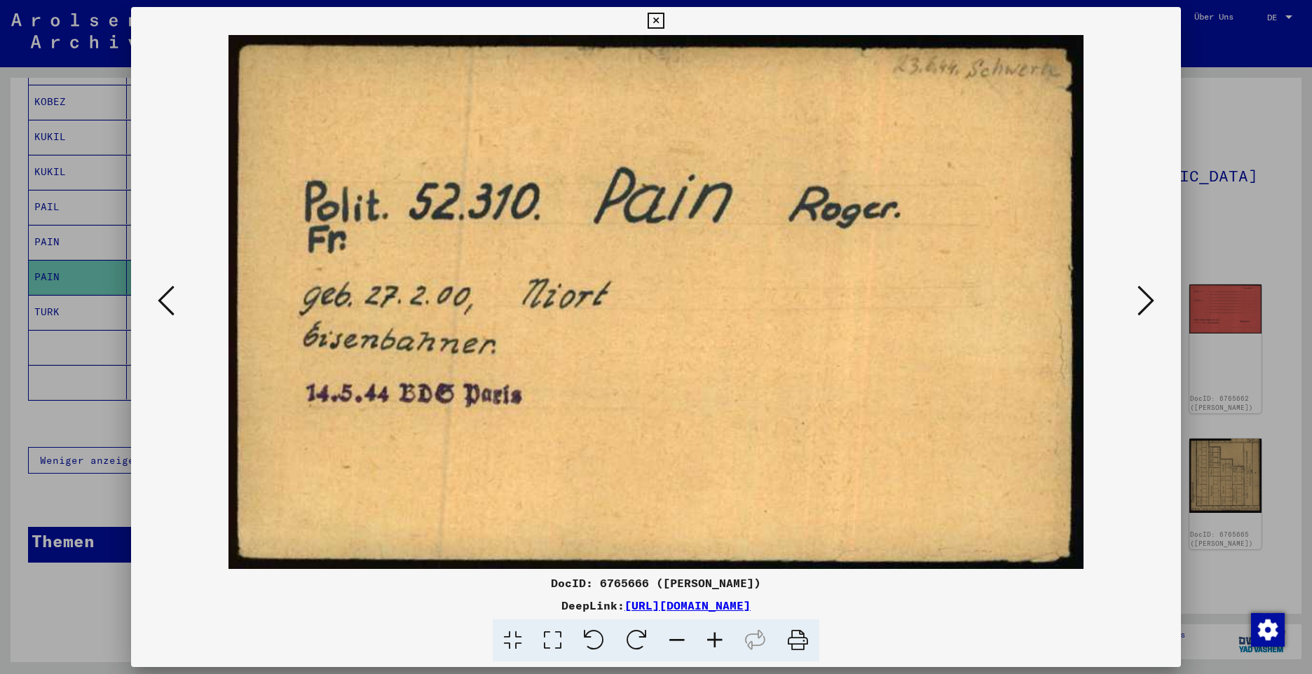
click at [163, 292] on icon at bounding box center [166, 301] width 17 height 34
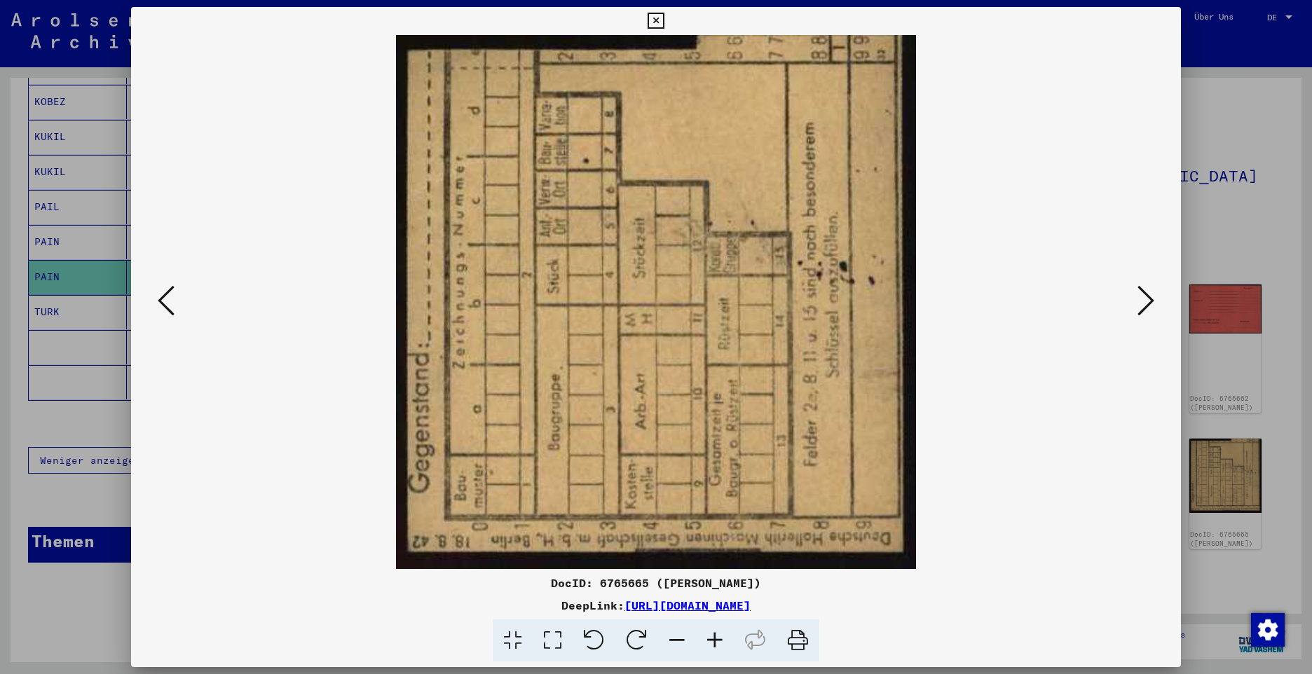
click at [163, 292] on icon at bounding box center [166, 301] width 17 height 34
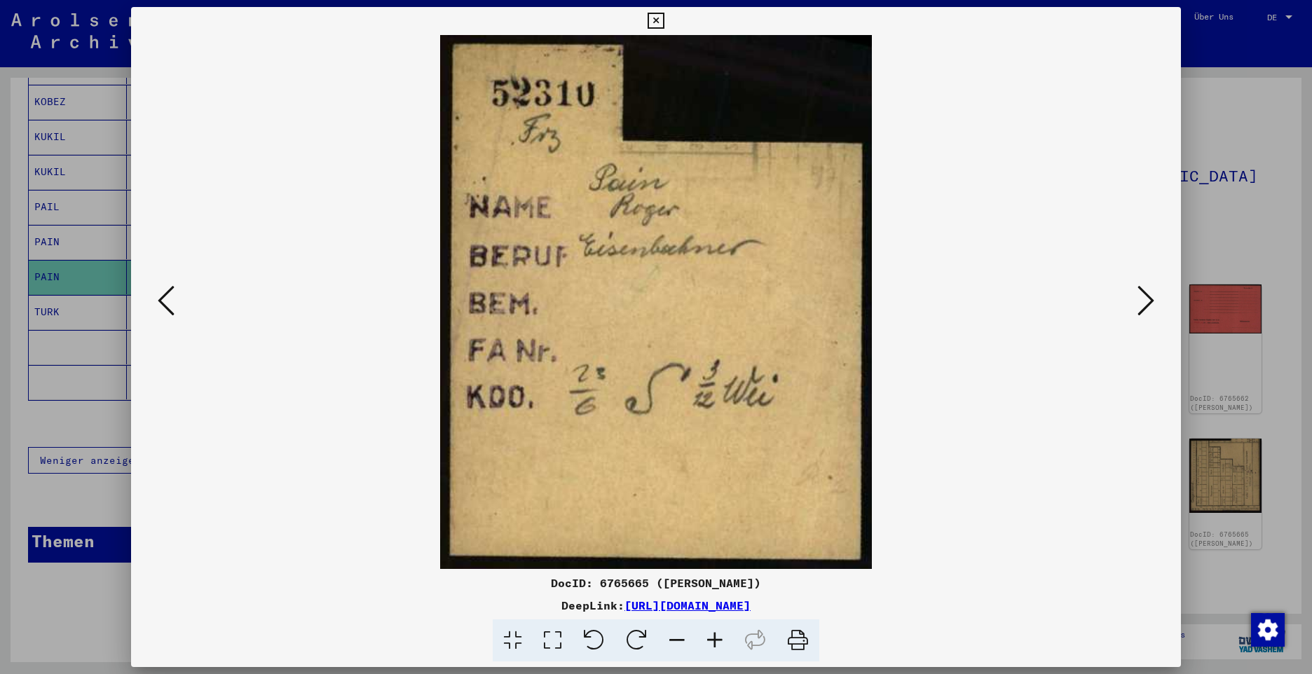
click at [1142, 301] on icon at bounding box center [1145, 301] width 17 height 34
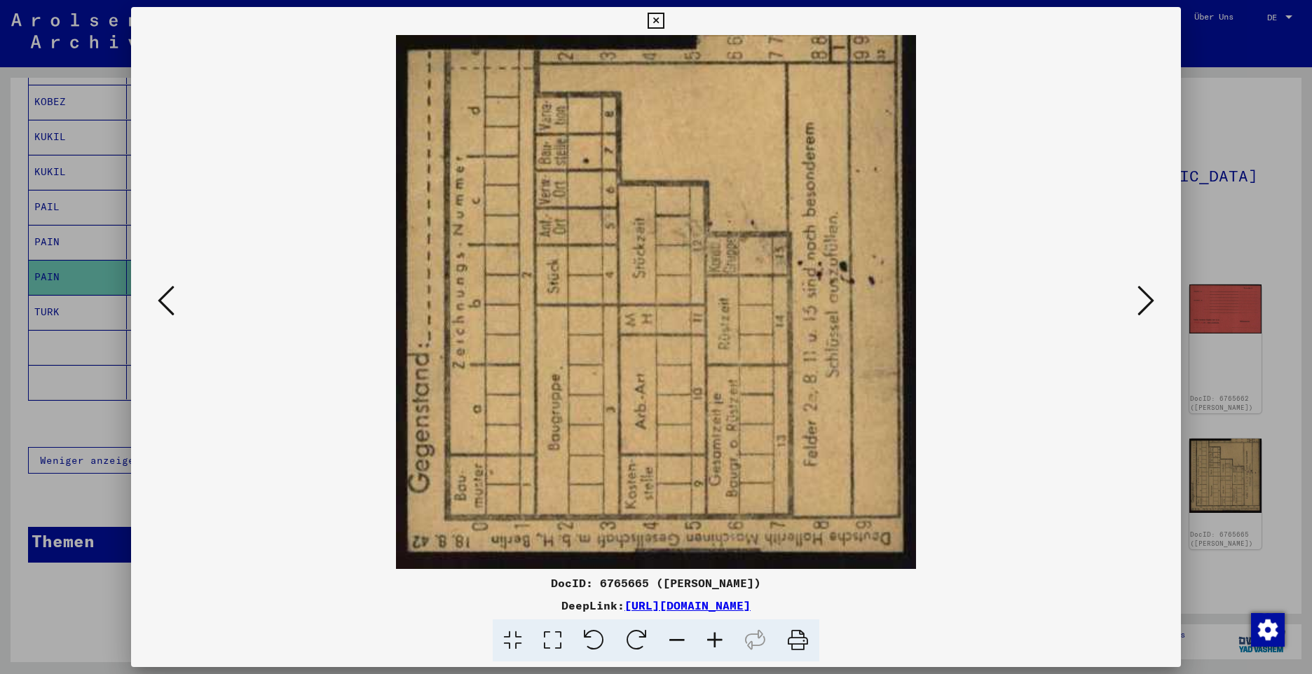
click at [1142, 301] on icon at bounding box center [1145, 301] width 17 height 34
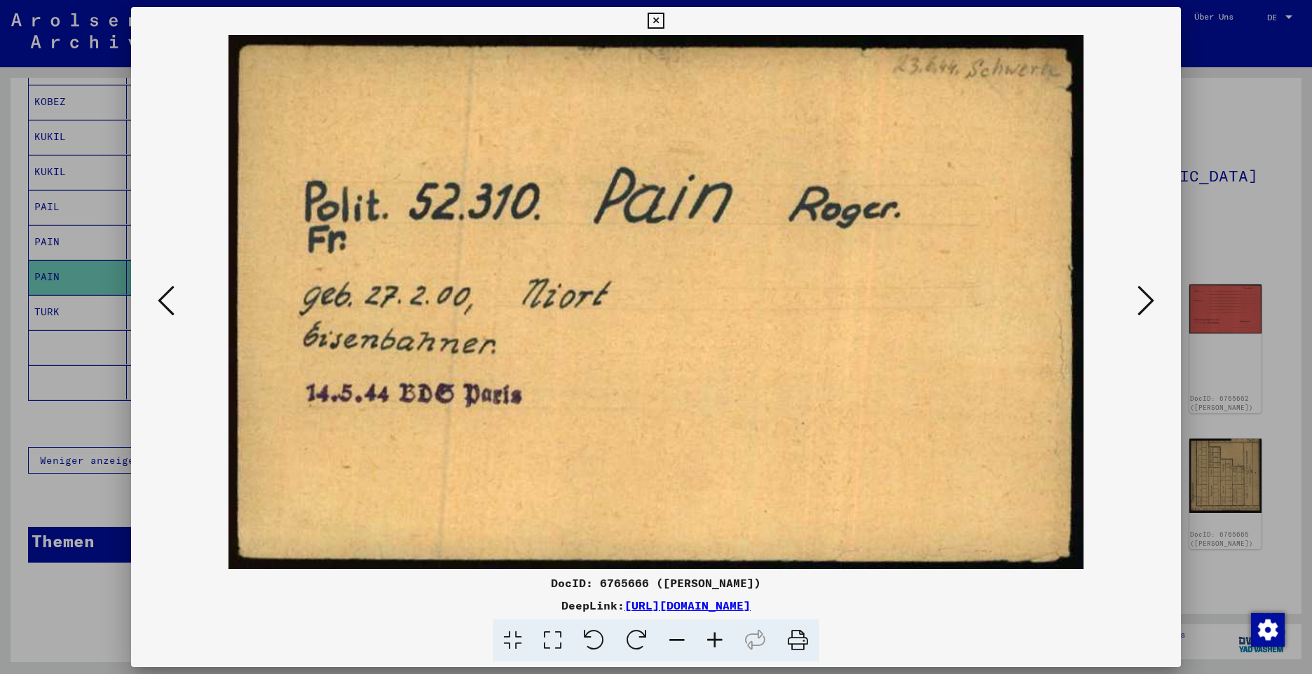
click at [1142, 301] on icon at bounding box center [1145, 301] width 17 height 34
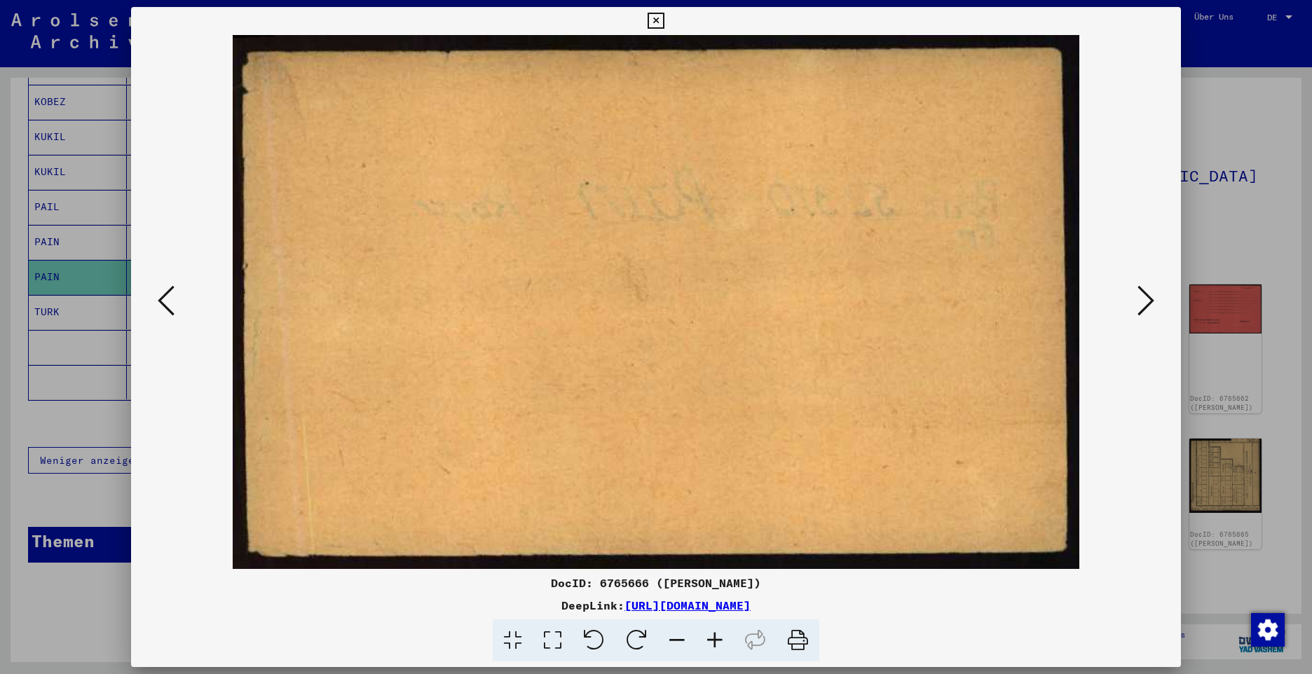
click at [1142, 301] on icon at bounding box center [1145, 301] width 17 height 34
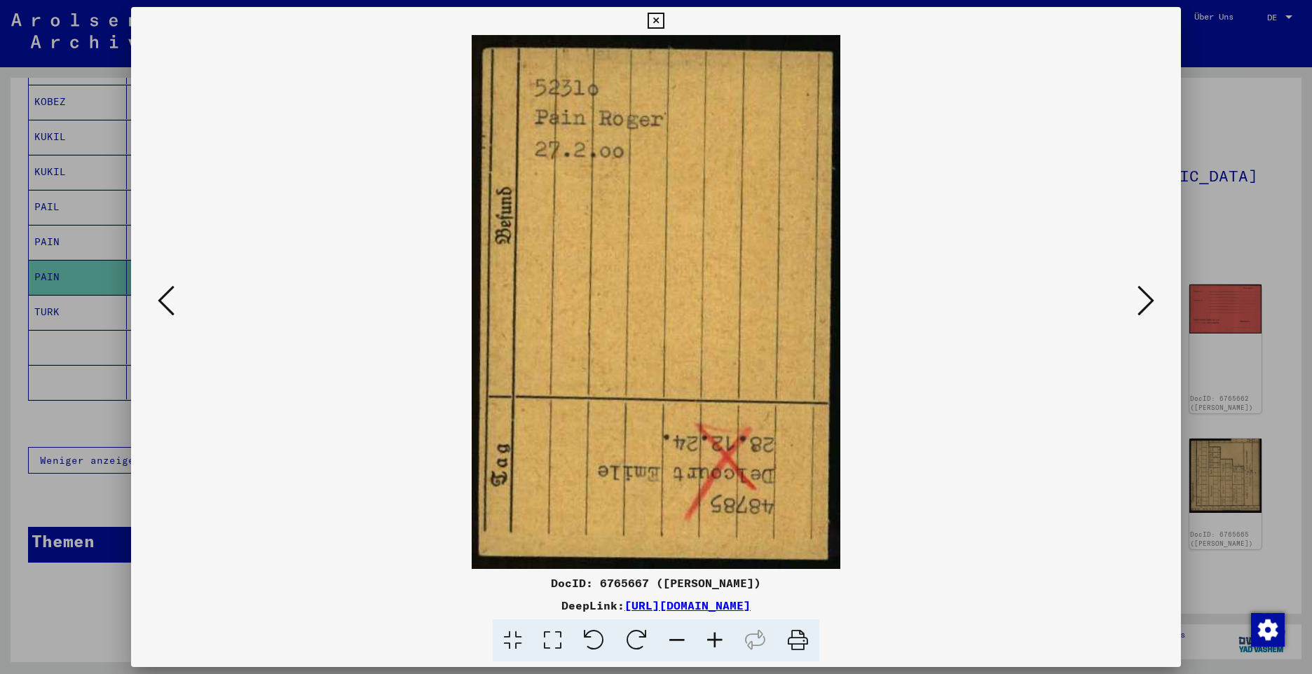
click at [1142, 301] on icon at bounding box center [1145, 301] width 17 height 34
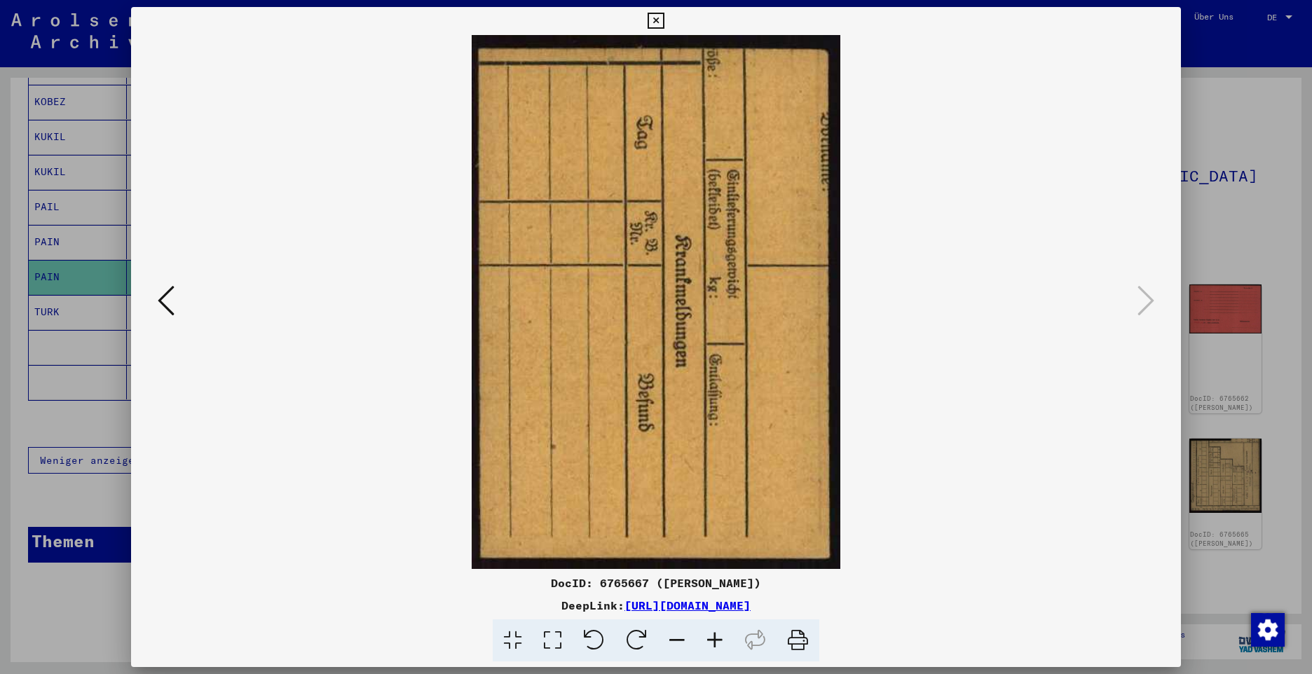
click at [654, 18] on icon at bounding box center [656, 21] width 16 height 17
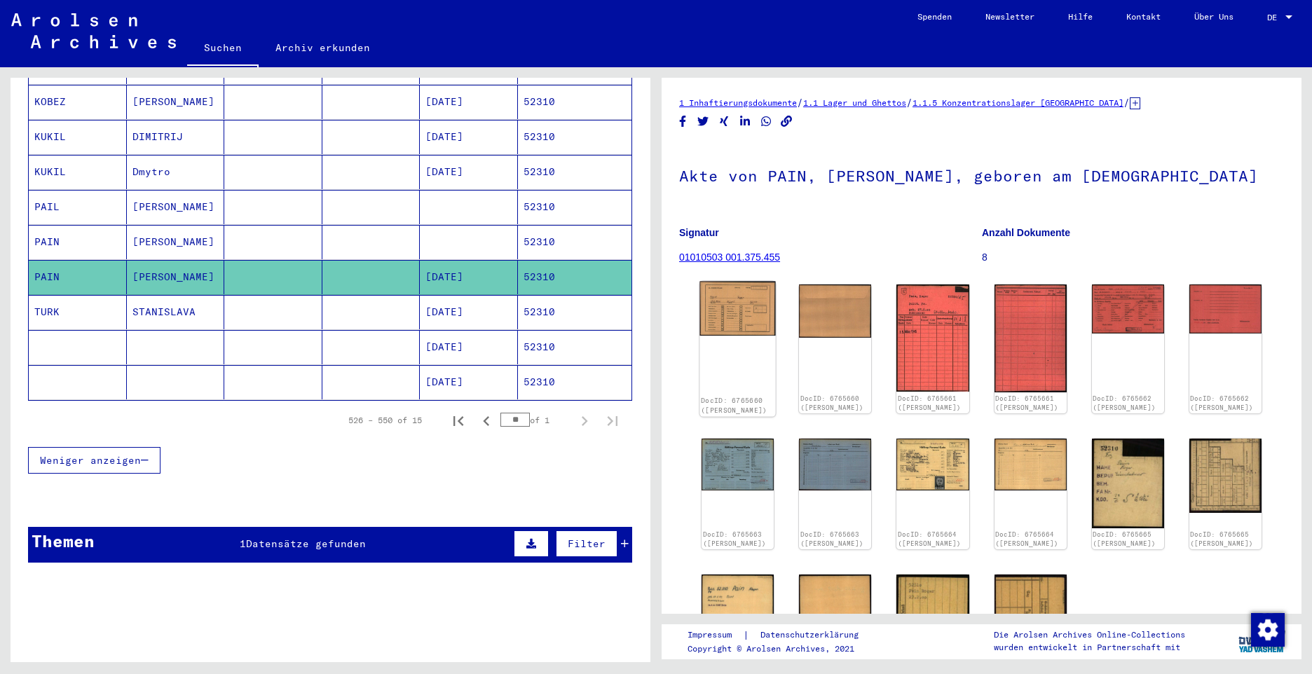
click at [739, 299] on img at bounding box center [737, 309] width 76 height 55
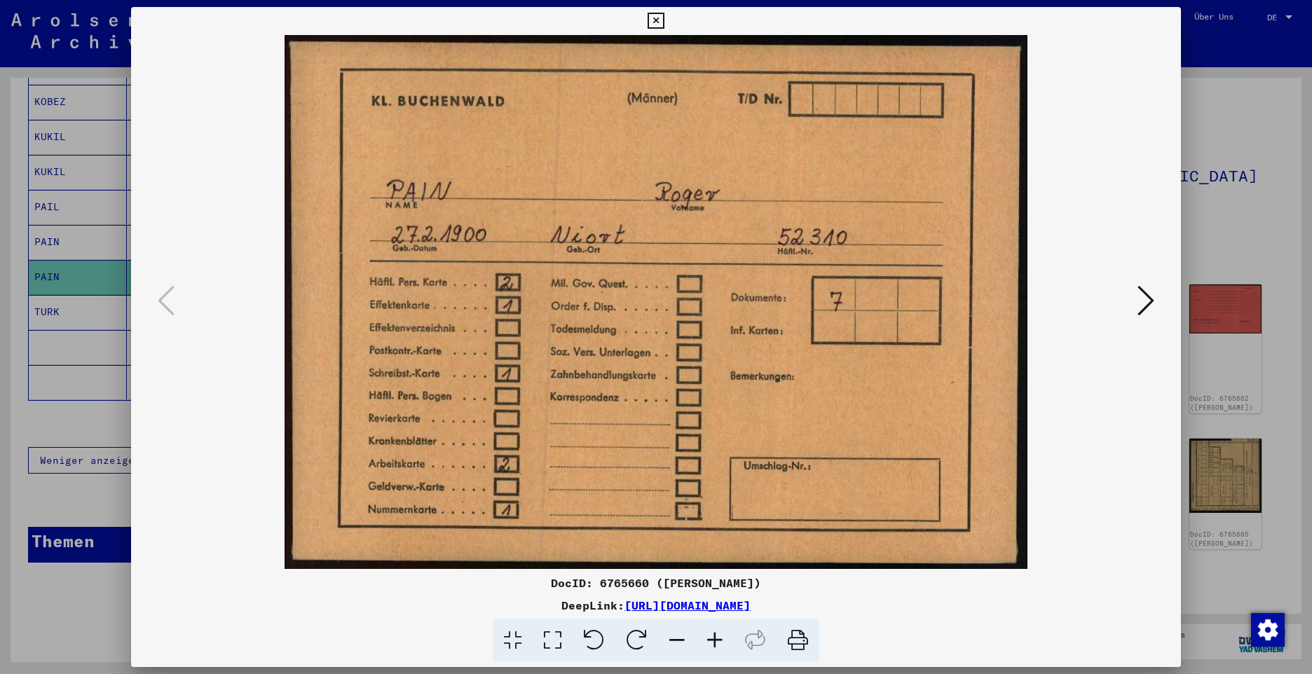
click at [1149, 296] on icon at bounding box center [1145, 301] width 17 height 34
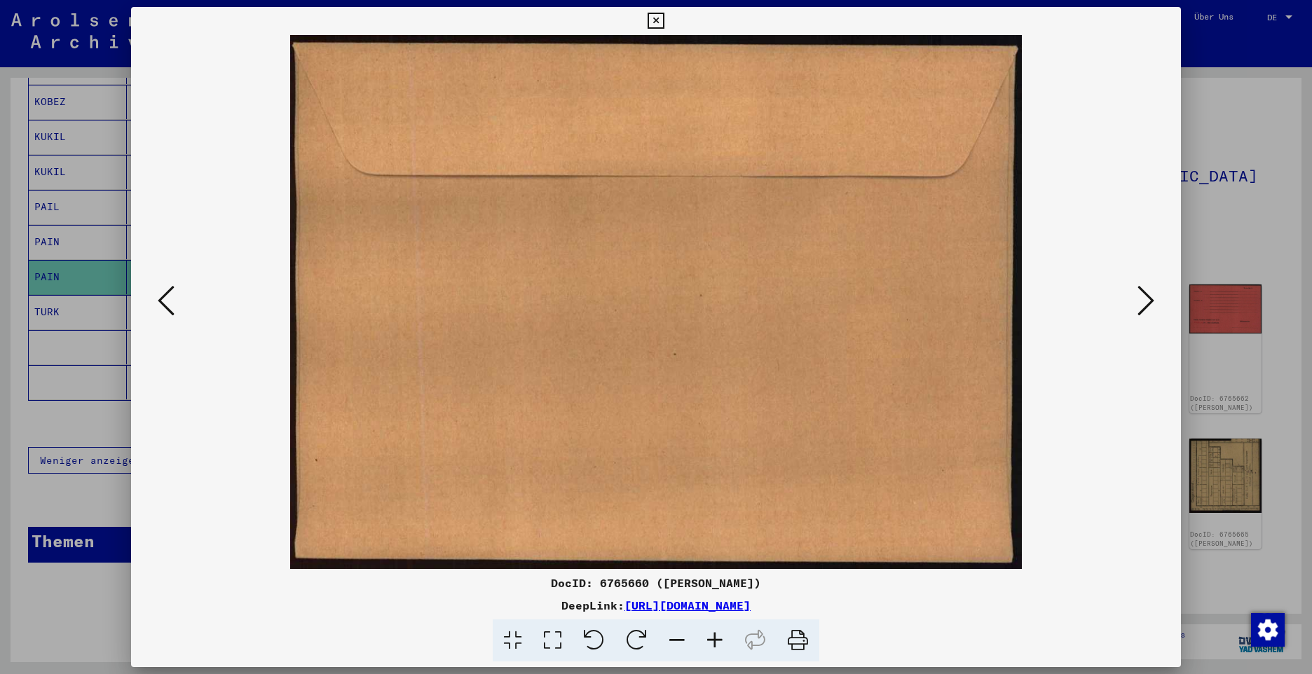
click at [1150, 298] on icon at bounding box center [1145, 301] width 17 height 34
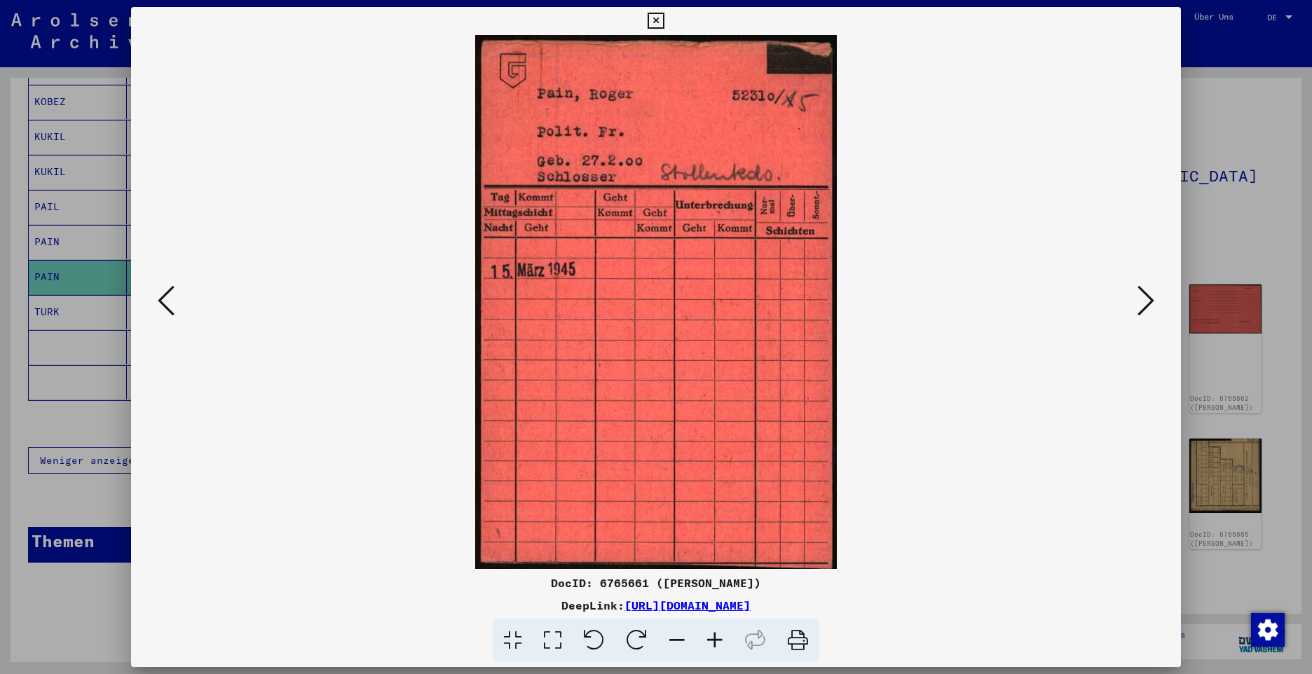
click at [1150, 298] on icon at bounding box center [1145, 301] width 17 height 34
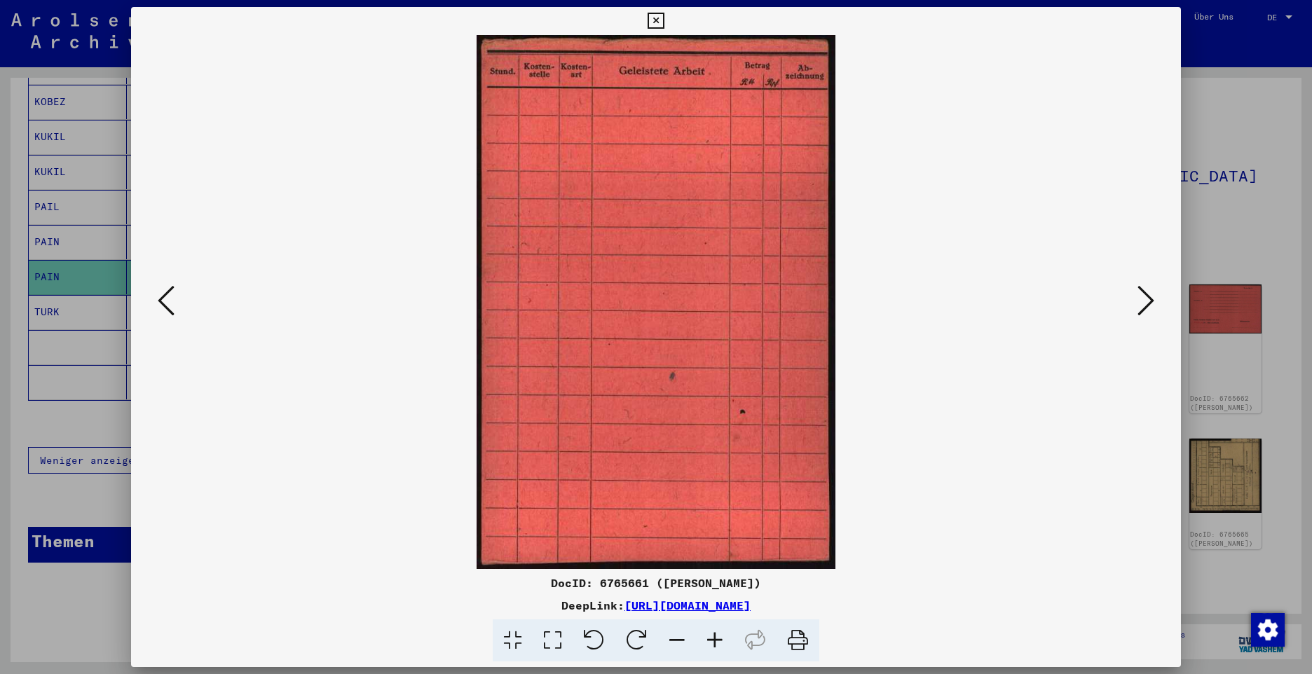
click at [1150, 298] on icon at bounding box center [1145, 301] width 17 height 34
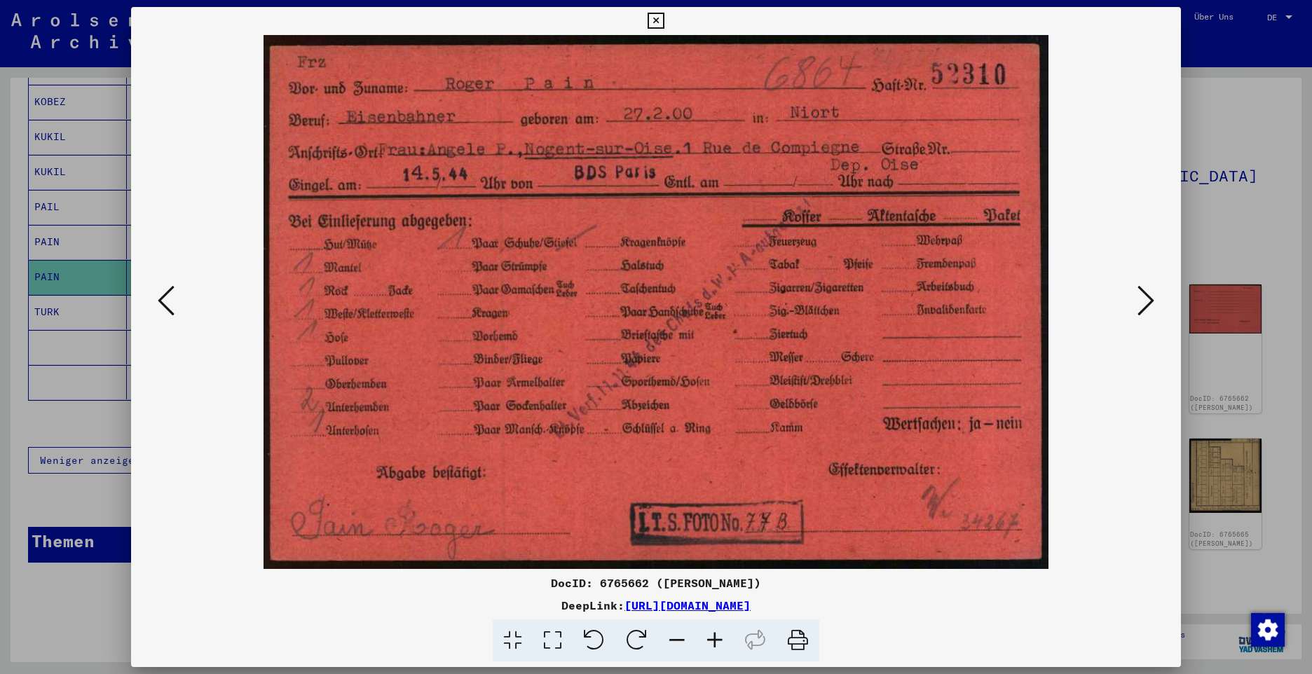
click at [1150, 298] on icon at bounding box center [1145, 301] width 17 height 34
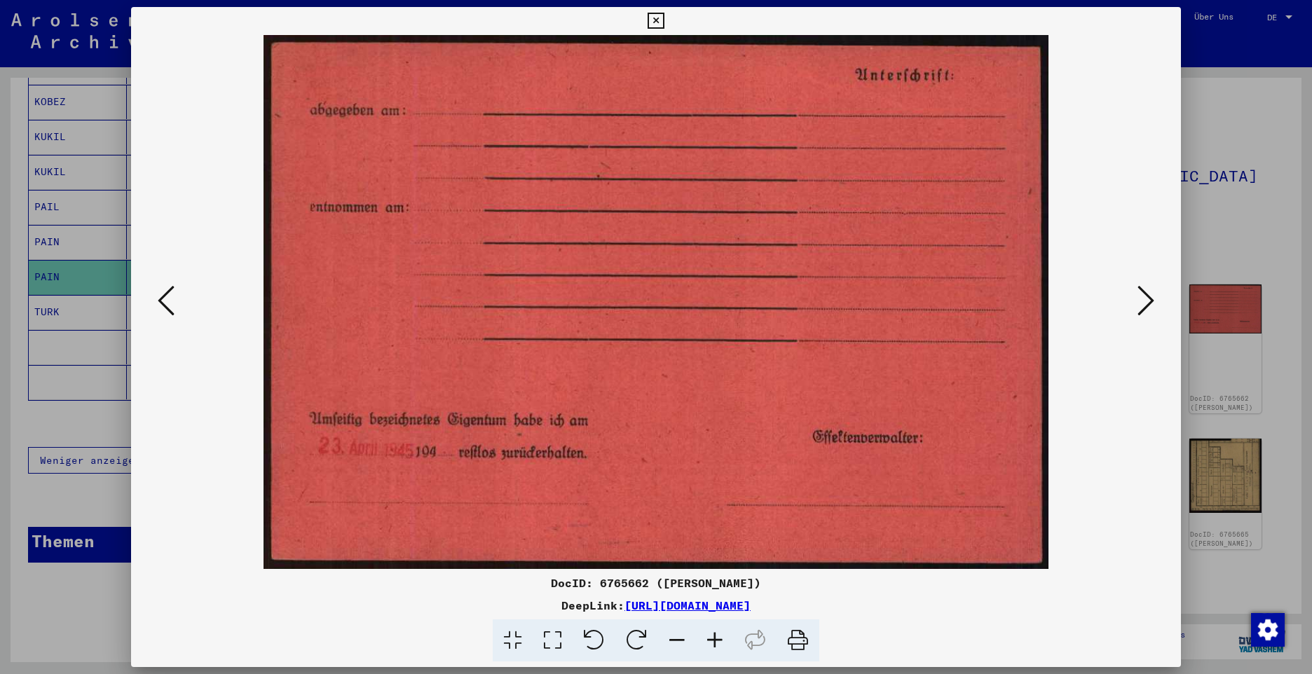
click at [1150, 298] on icon at bounding box center [1145, 301] width 17 height 34
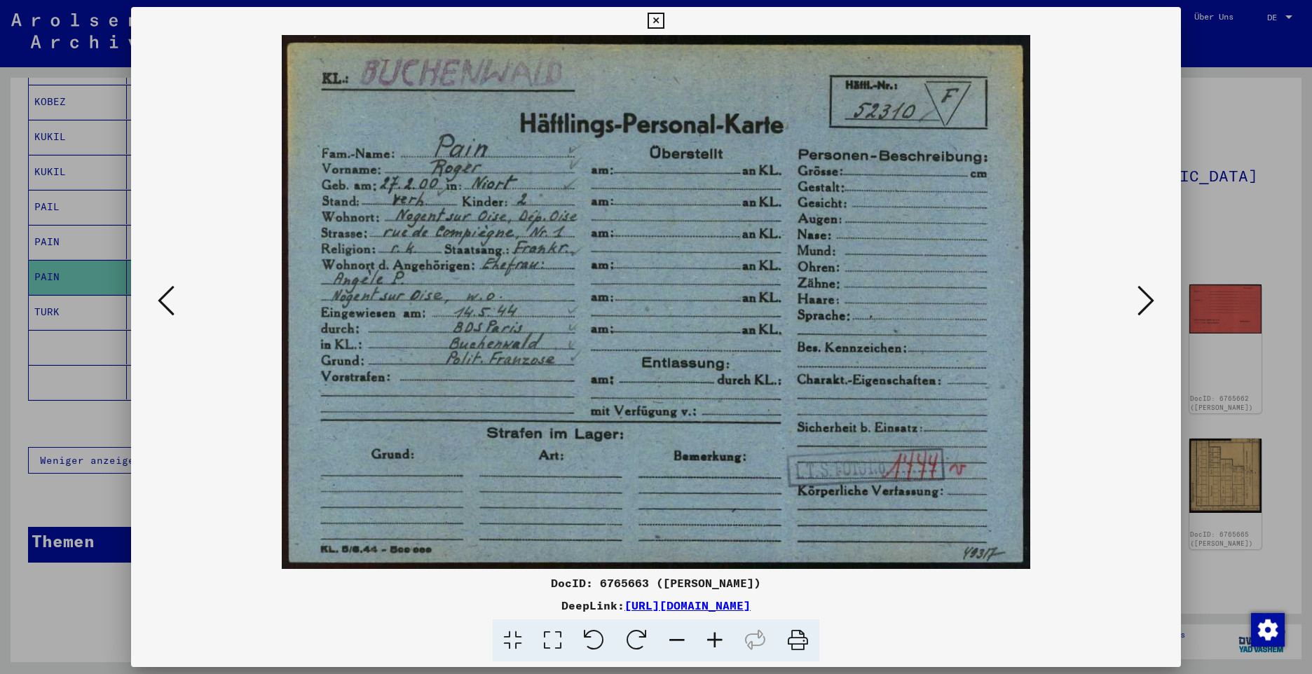
click at [1150, 298] on icon at bounding box center [1145, 301] width 17 height 34
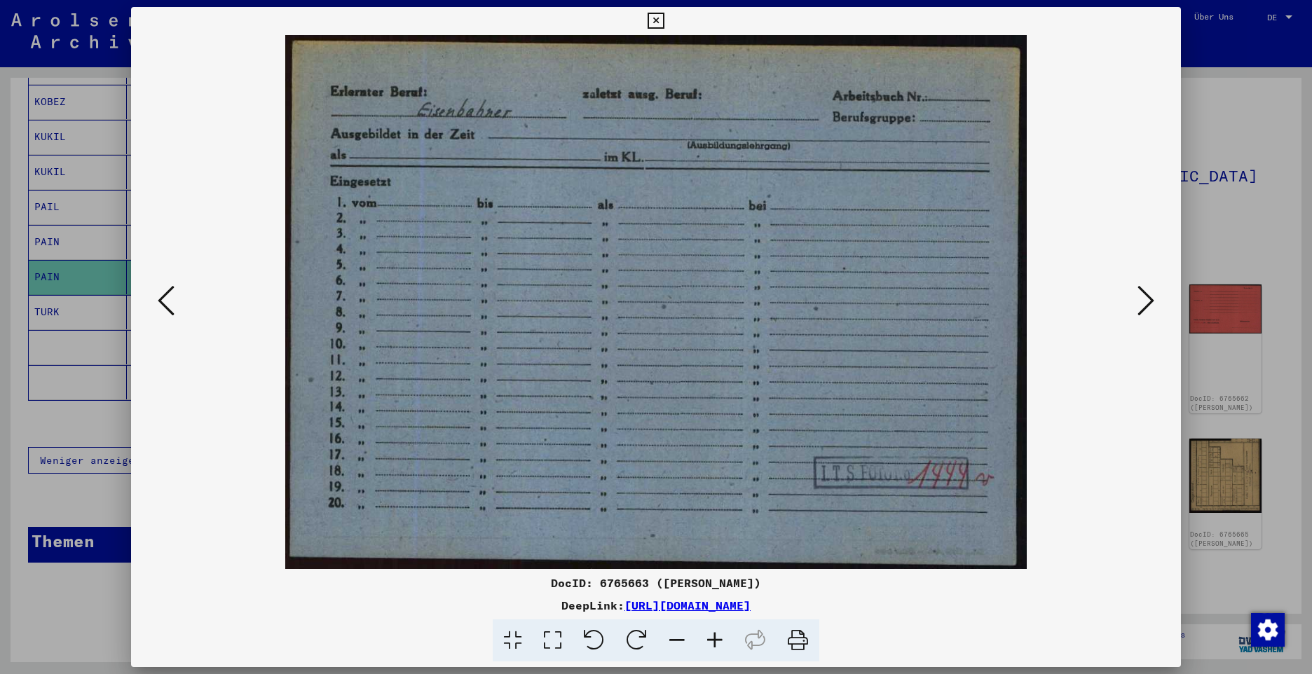
click at [1150, 298] on icon at bounding box center [1145, 301] width 17 height 34
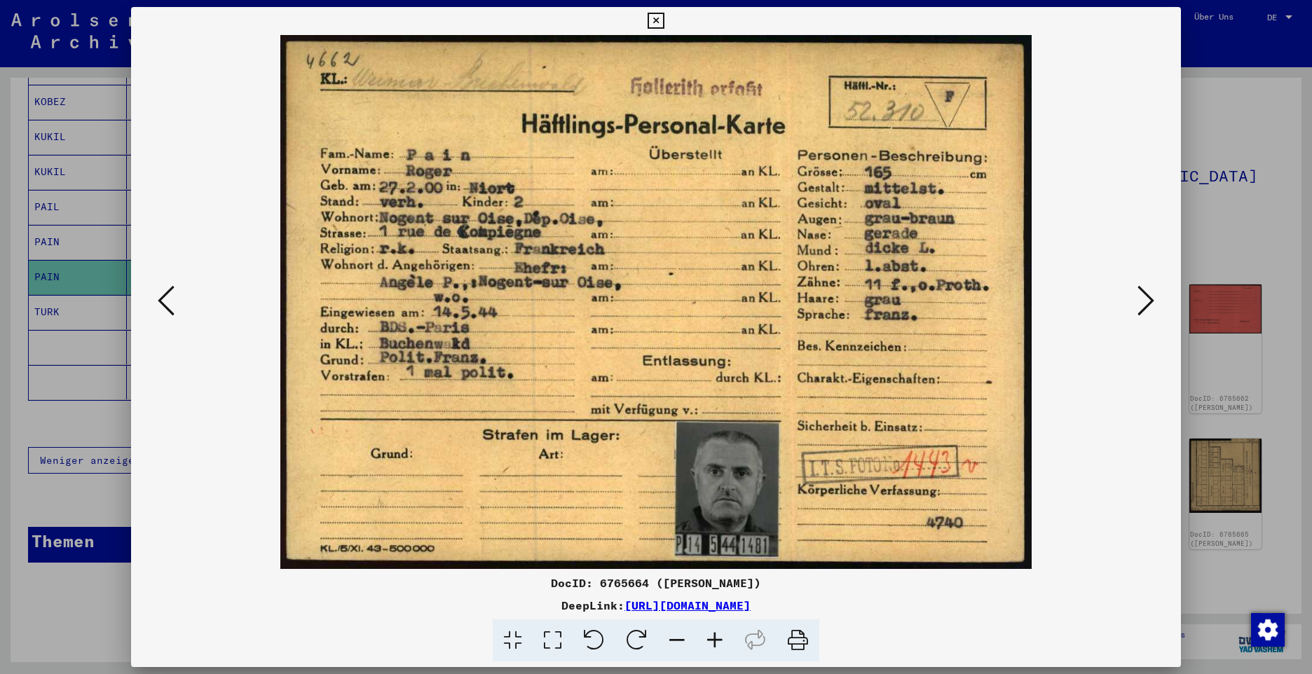
click at [1150, 298] on icon at bounding box center [1145, 301] width 17 height 34
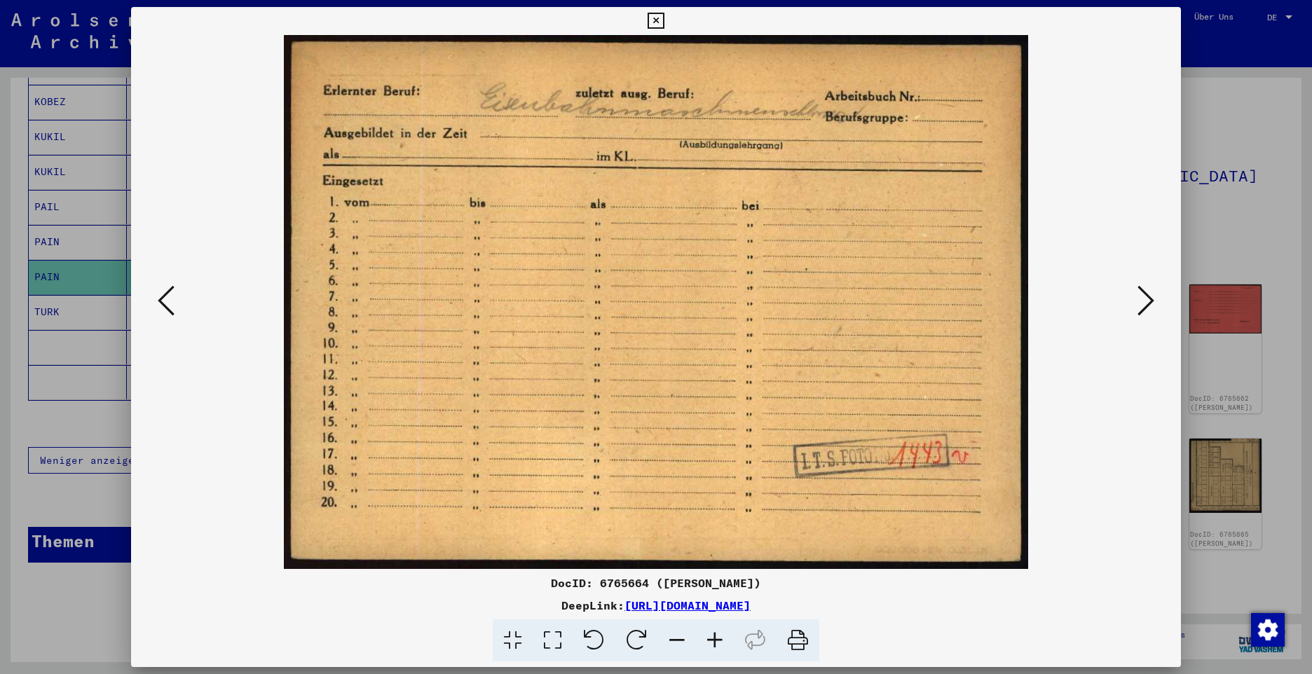
click at [1150, 298] on icon at bounding box center [1145, 301] width 17 height 34
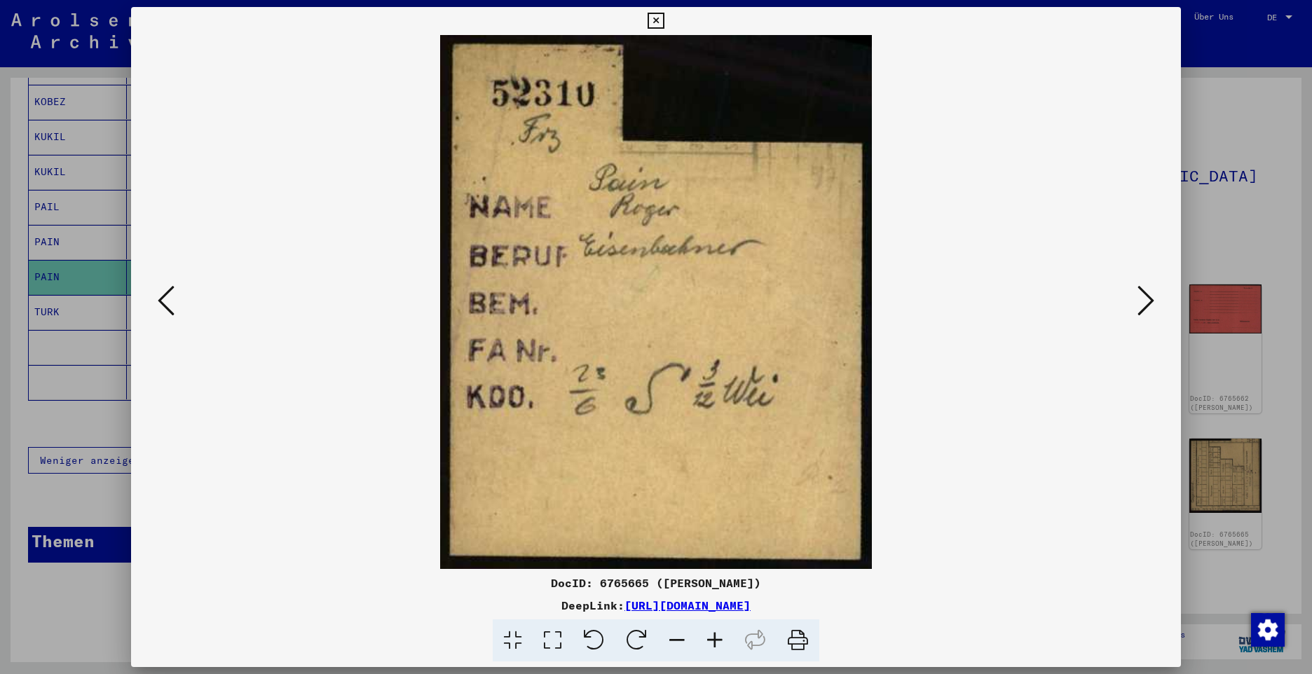
click at [1150, 298] on icon at bounding box center [1145, 301] width 17 height 34
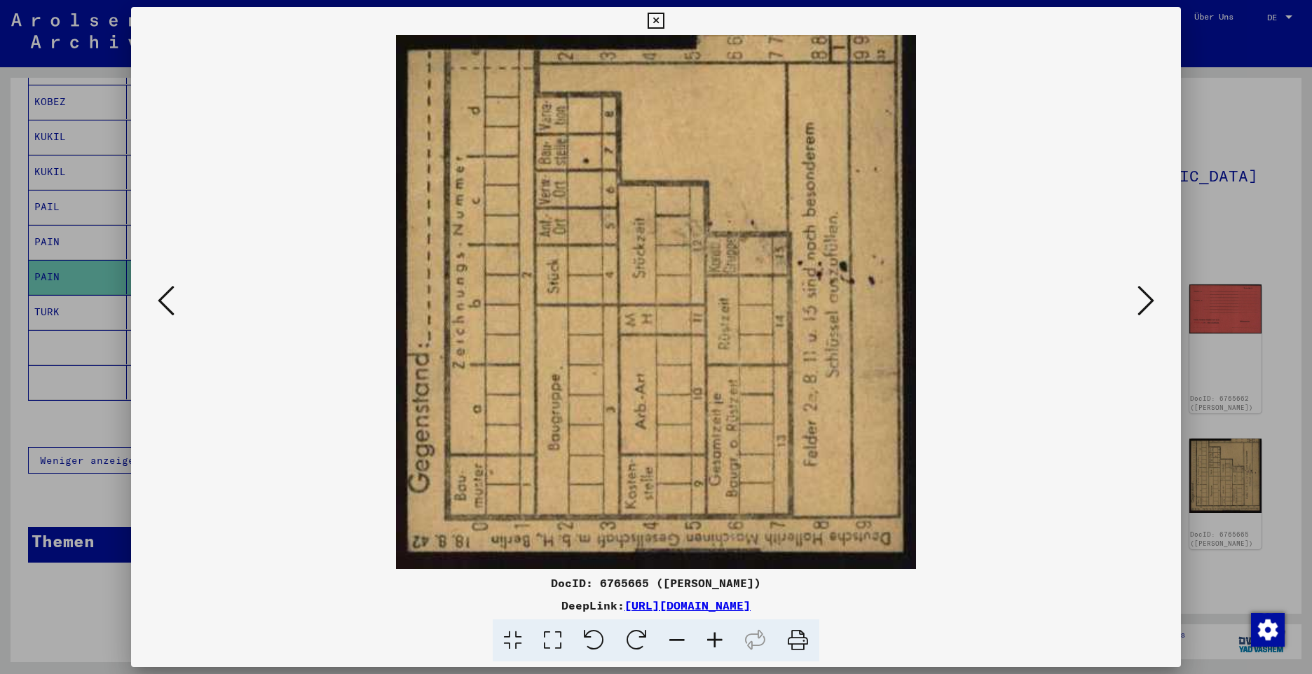
click at [1150, 298] on icon at bounding box center [1145, 301] width 17 height 34
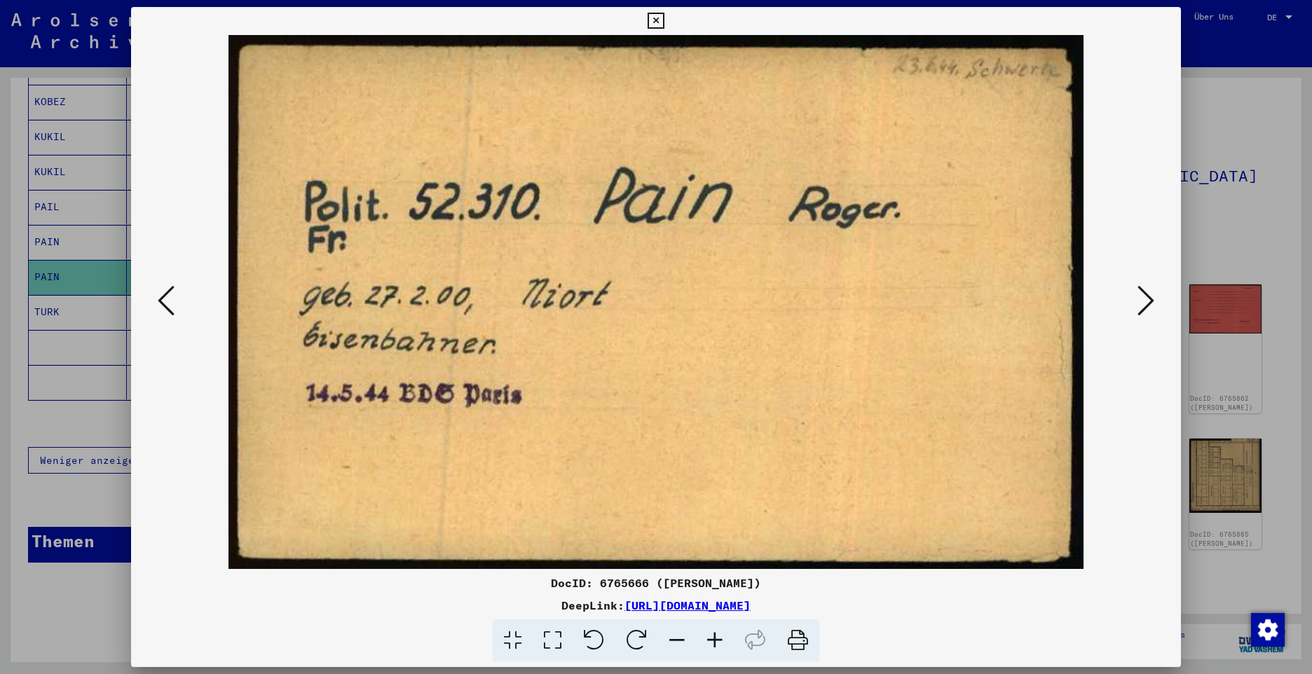
click at [1150, 298] on icon at bounding box center [1145, 301] width 17 height 34
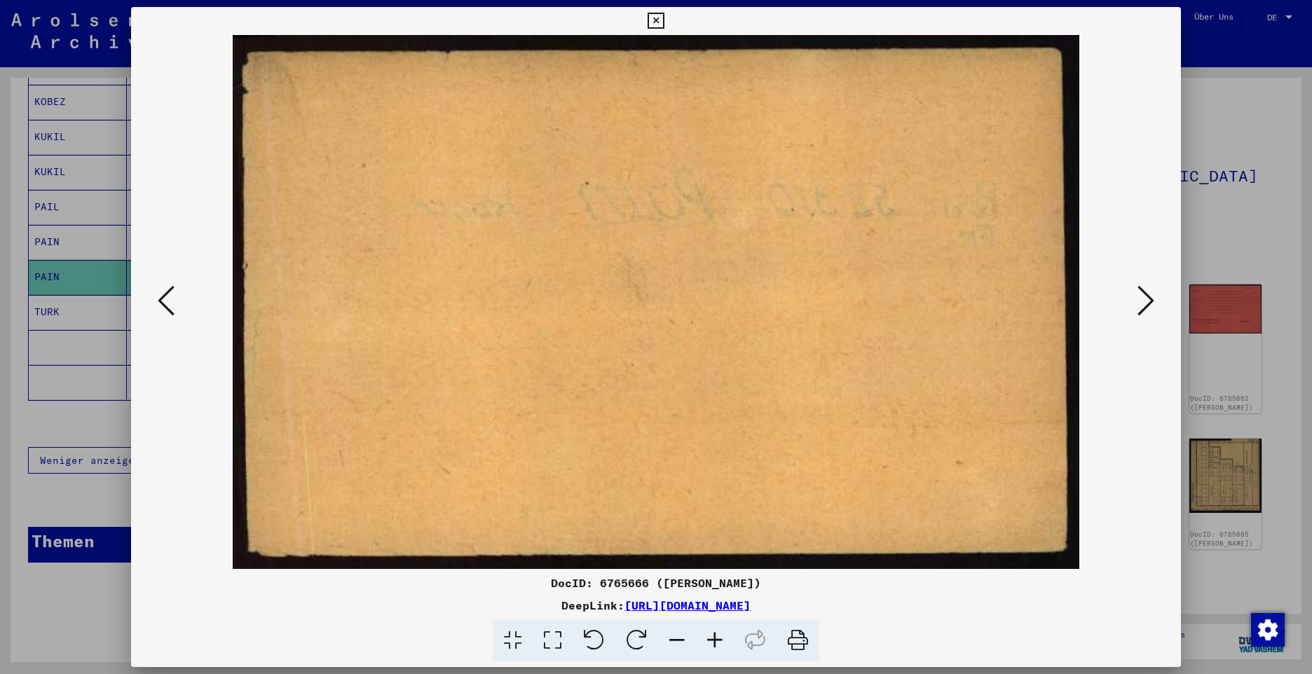
click at [1150, 298] on icon at bounding box center [1145, 301] width 17 height 34
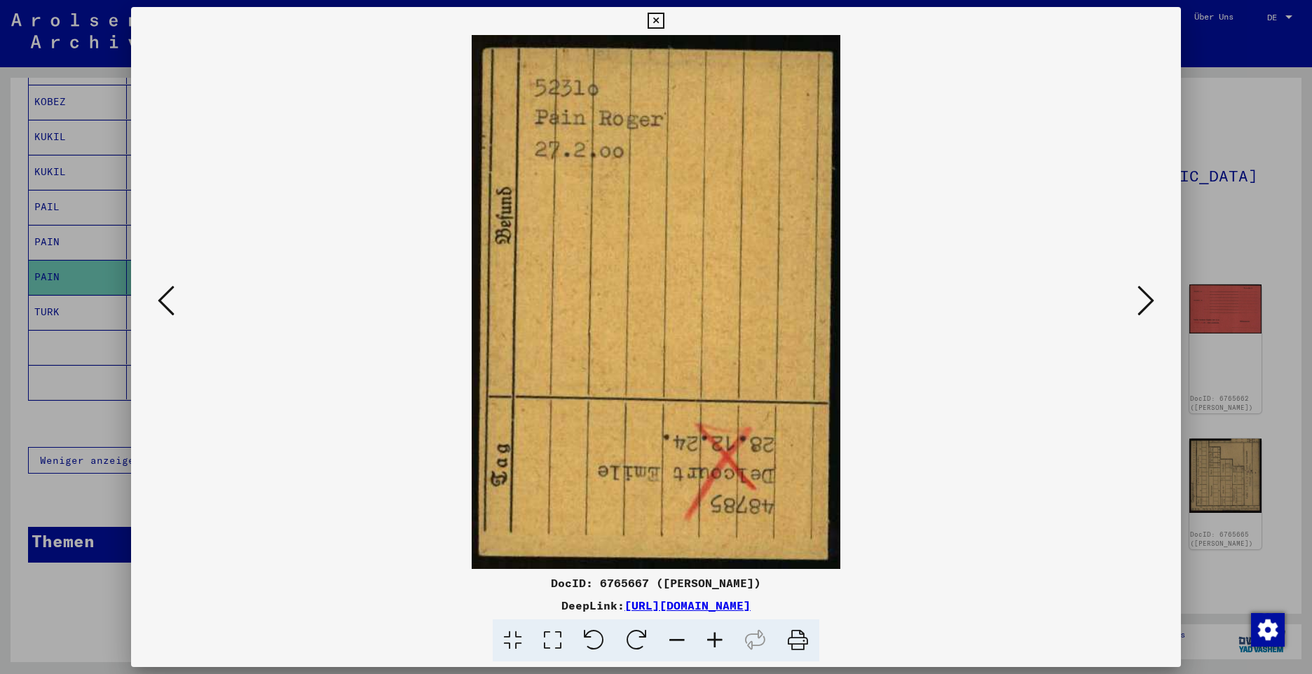
click at [1150, 298] on icon at bounding box center [1145, 301] width 17 height 34
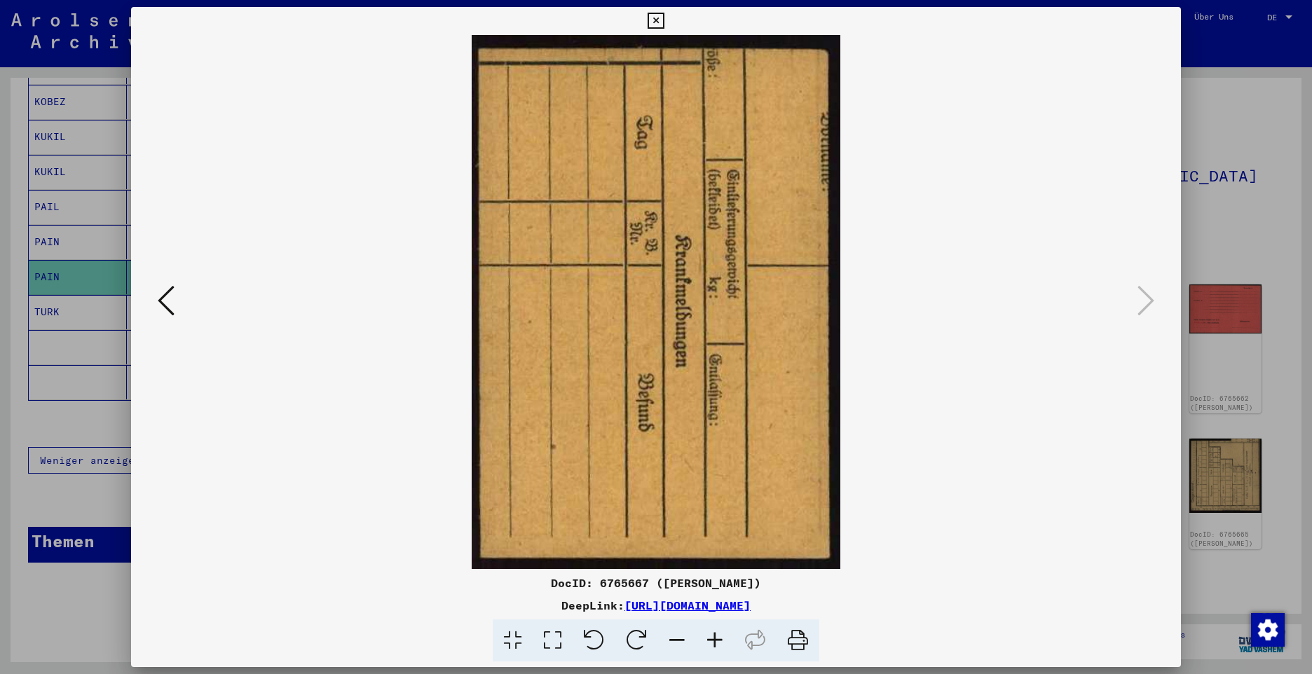
click at [658, 24] on icon at bounding box center [656, 21] width 16 height 17
